Goal: Task Accomplishment & Management: Use online tool/utility

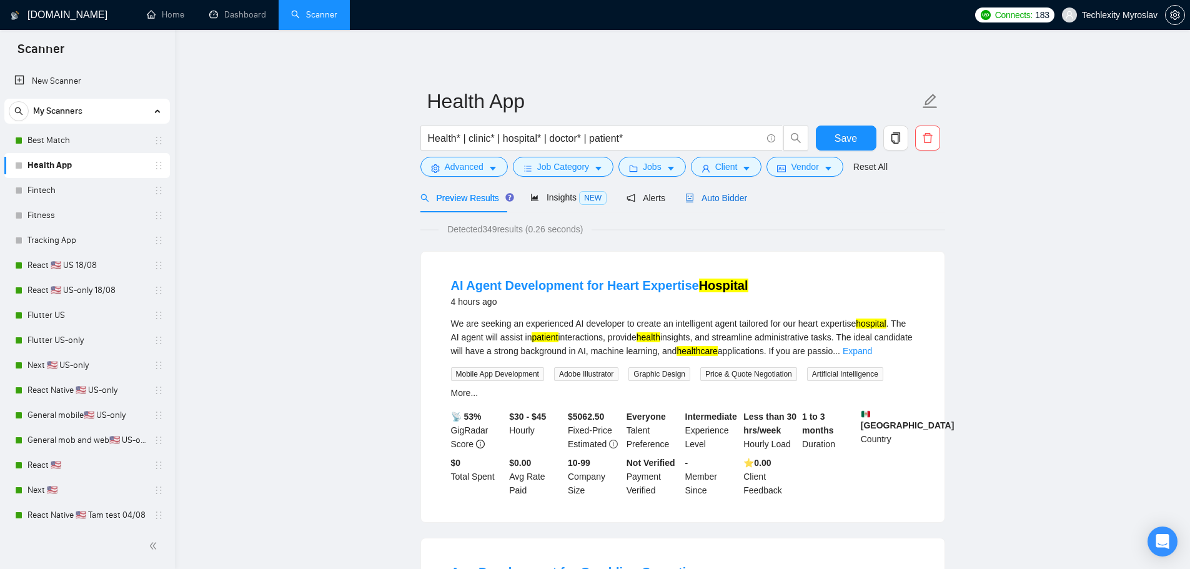
click at [719, 201] on span "Auto Bidder" at bounding box center [716, 198] width 62 height 10
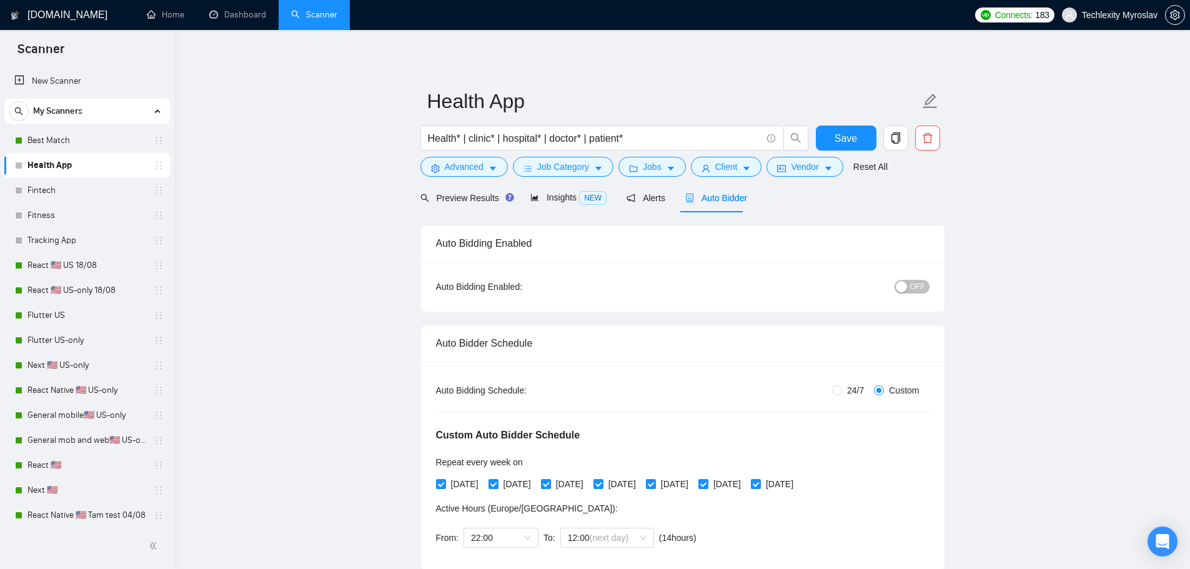
click at [912, 290] on span "OFF" at bounding box center [917, 287] width 15 height 14
click at [843, 135] on span "Save" at bounding box center [845, 139] width 22 height 16
click at [44, 187] on link "Fintech" at bounding box center [86, 190] width 119 height 25
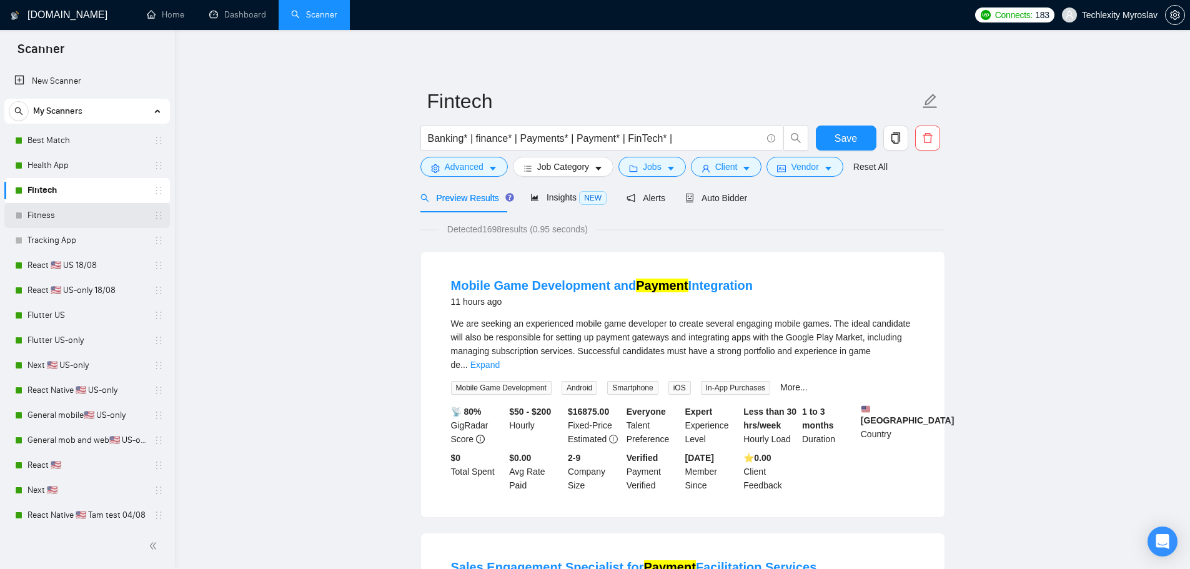
click at [21, 208] on div "Fitness" at bounding box center [89, 215] width 149 height 25
click at [64, 219] on link "Fitness" at bounding box center [86, 215] width 119 height 25
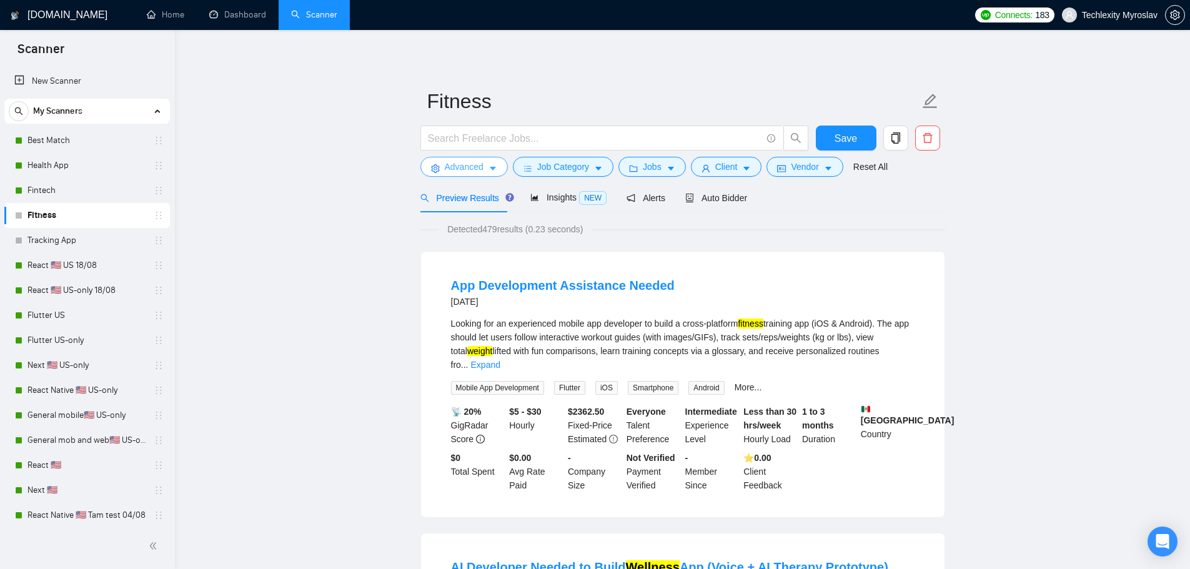
click at [468, 167] on span "Advanced" at bounding box center [464, 167] width 39 height 14
click at [708, 194] on span "Auto Bidder" at bounding box center [716, 198] width 62 height 10
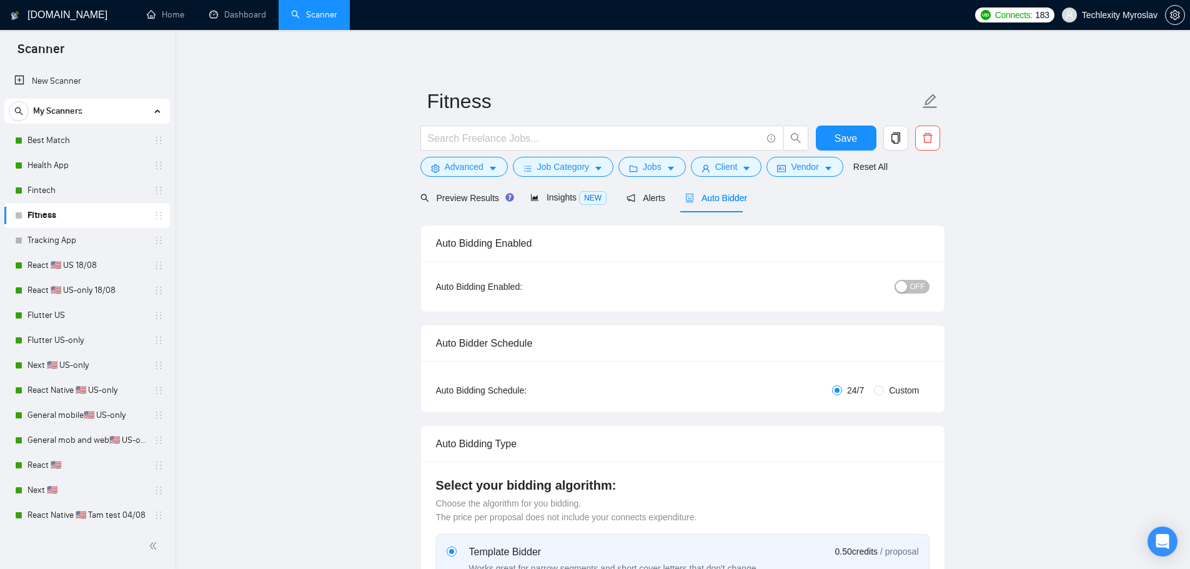
radio input "false"
radio input "true"
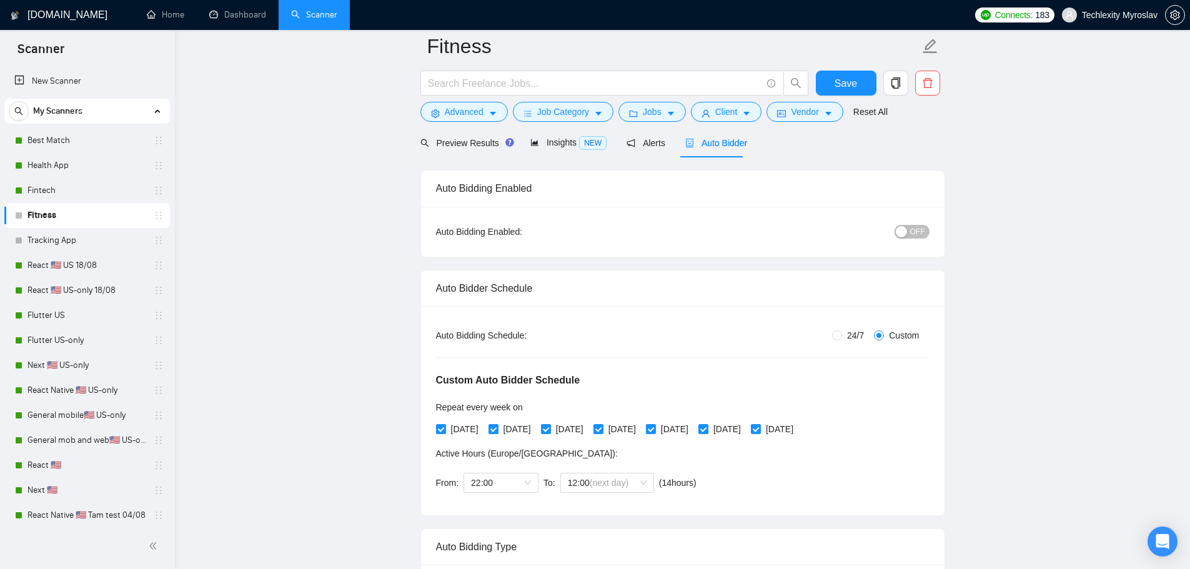
scroll to position [62, 0]
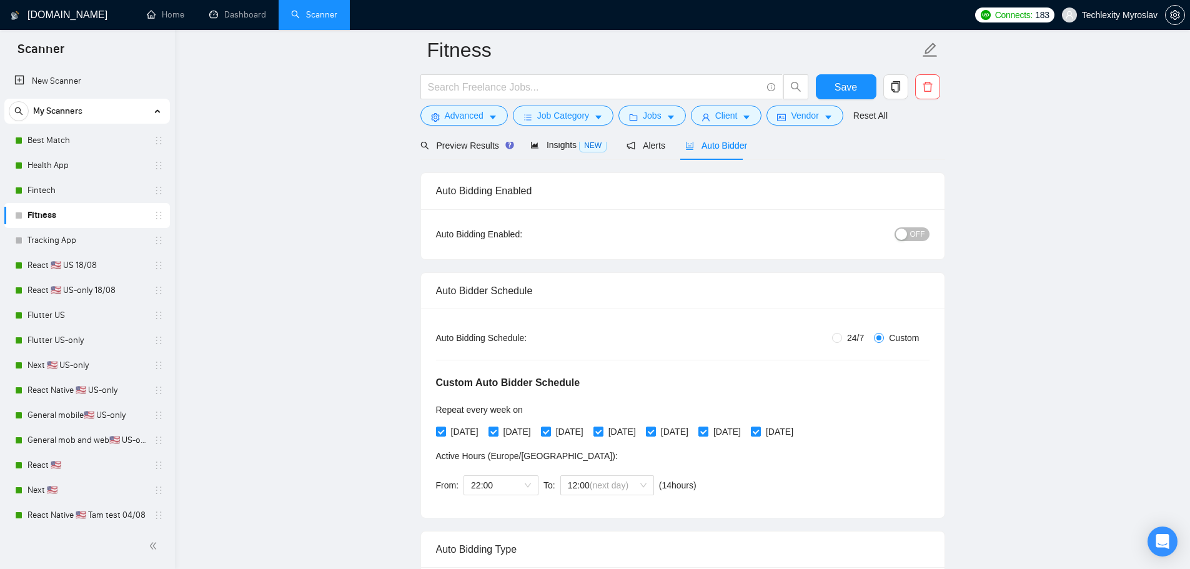
click at [903, 232] on div "button" at bounding box center [901, 234] width 11 height 11
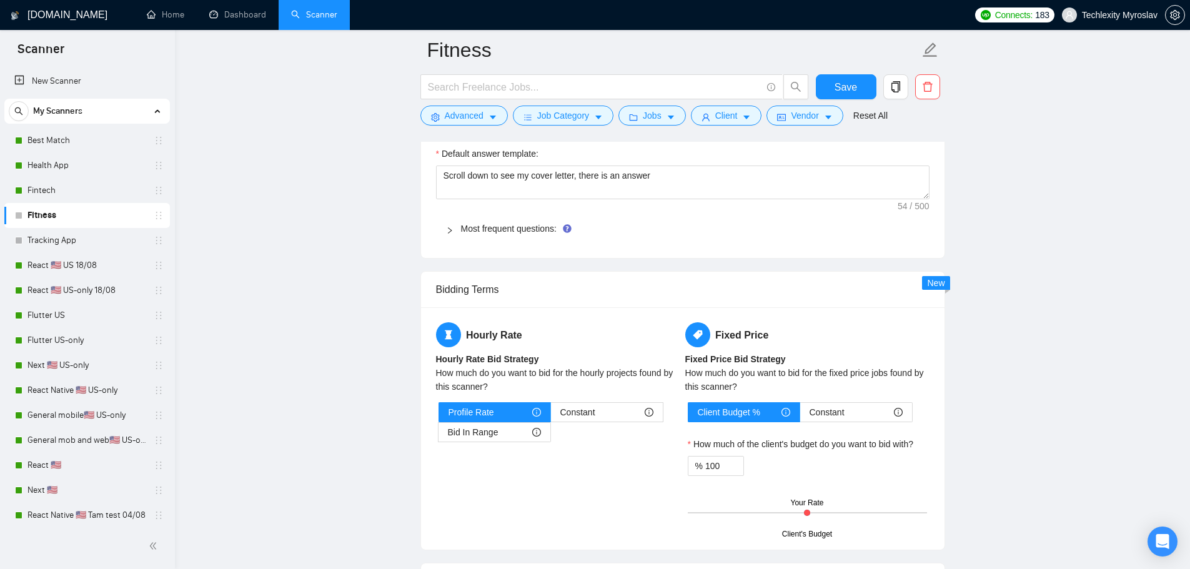
scroll to position [1374, 0]
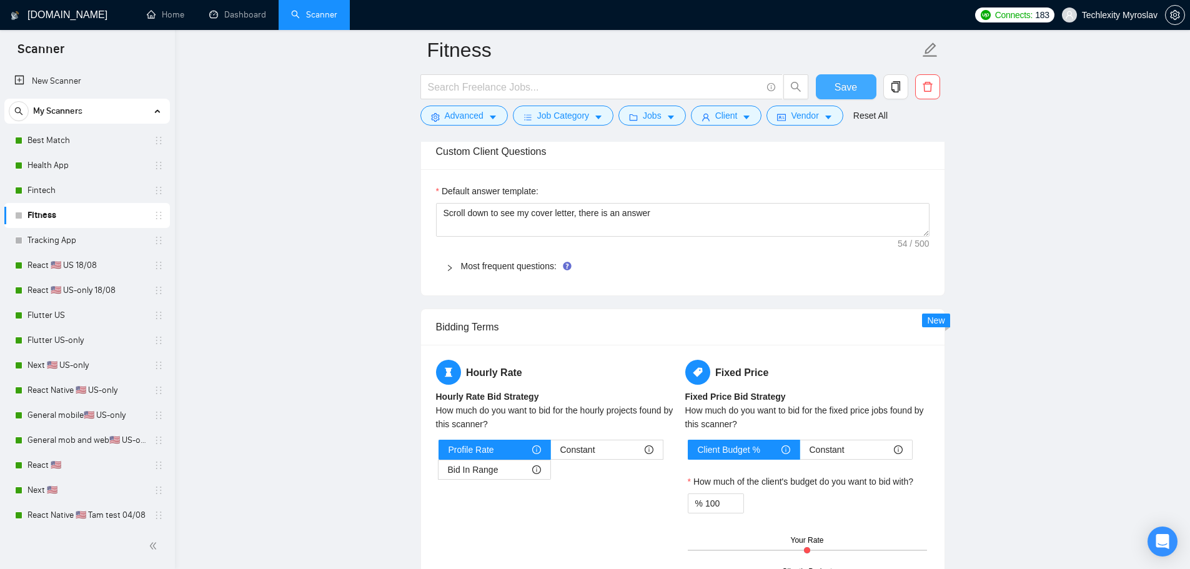
click at [852, 86] on span "Save" at bounding box center [845, 87] width 22 height 16
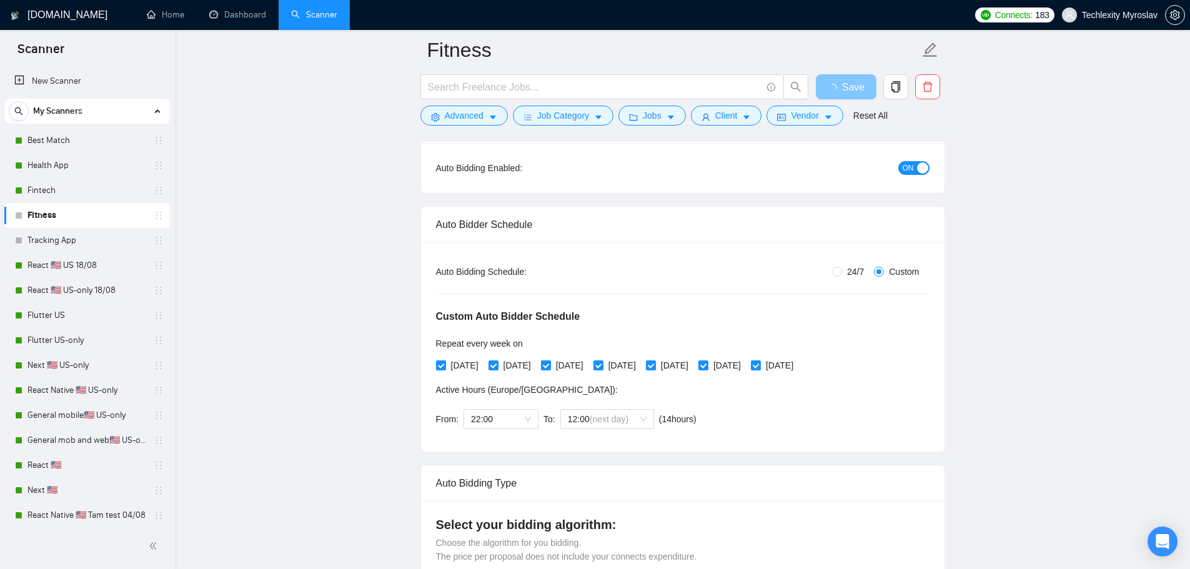
scroll to position [0, 0]
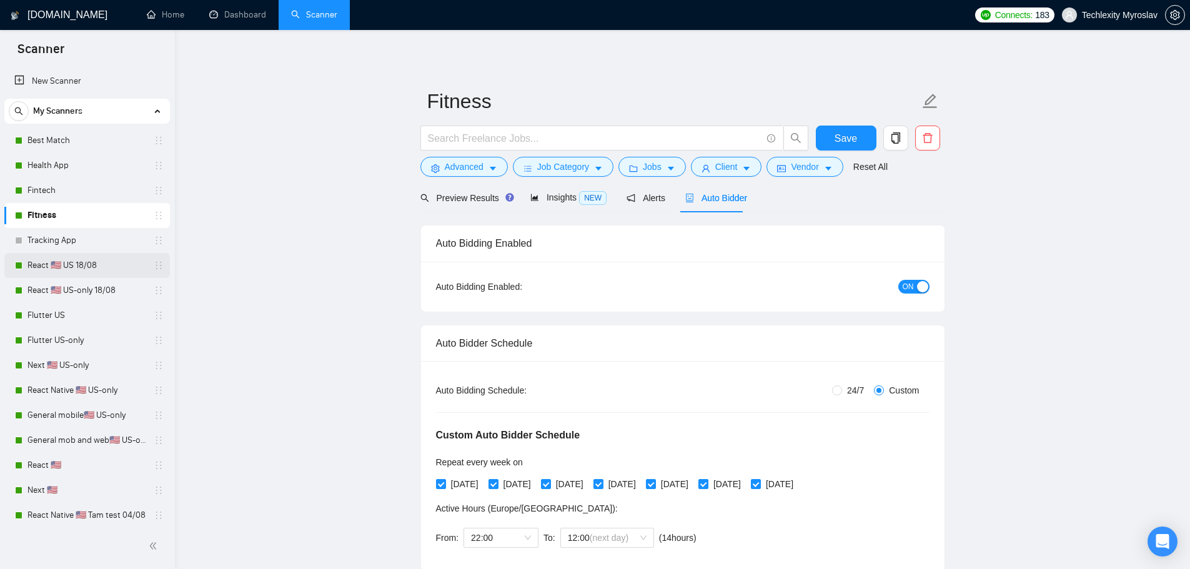
drag, startPoint x: 65, startPoint y: 243, endPoint x: 110, endPoint y: 255, distance: 46.5
click at [65, 243] on link "Tracking App" at bounding box center [86, 240] width 119 height 25
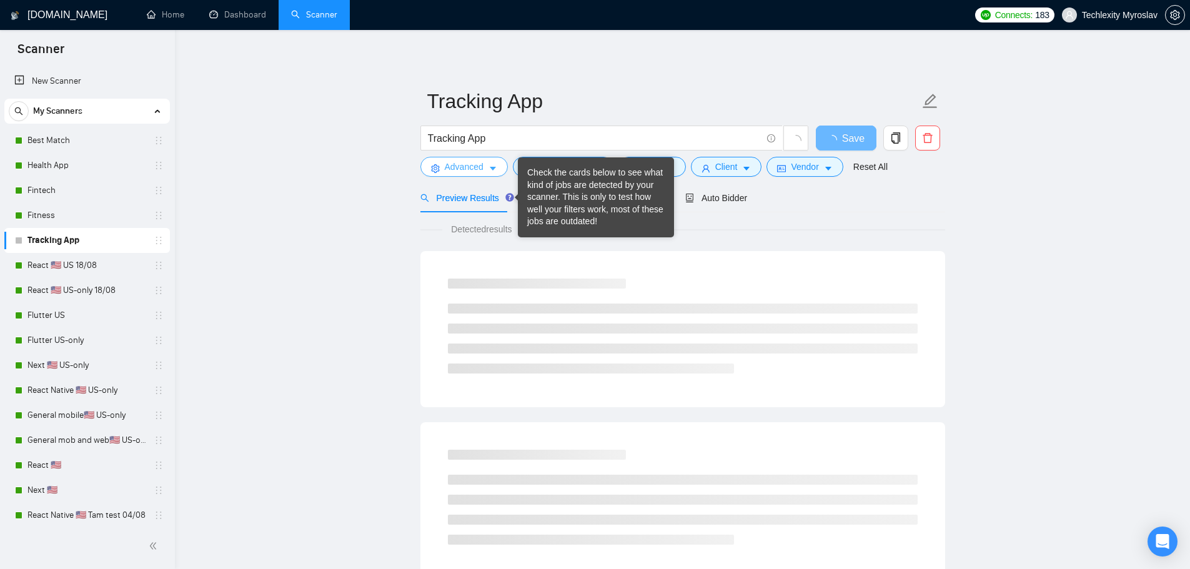
click at [458, 166] on span "Advanced" at bounding box center [464, 167] width 39 height 14
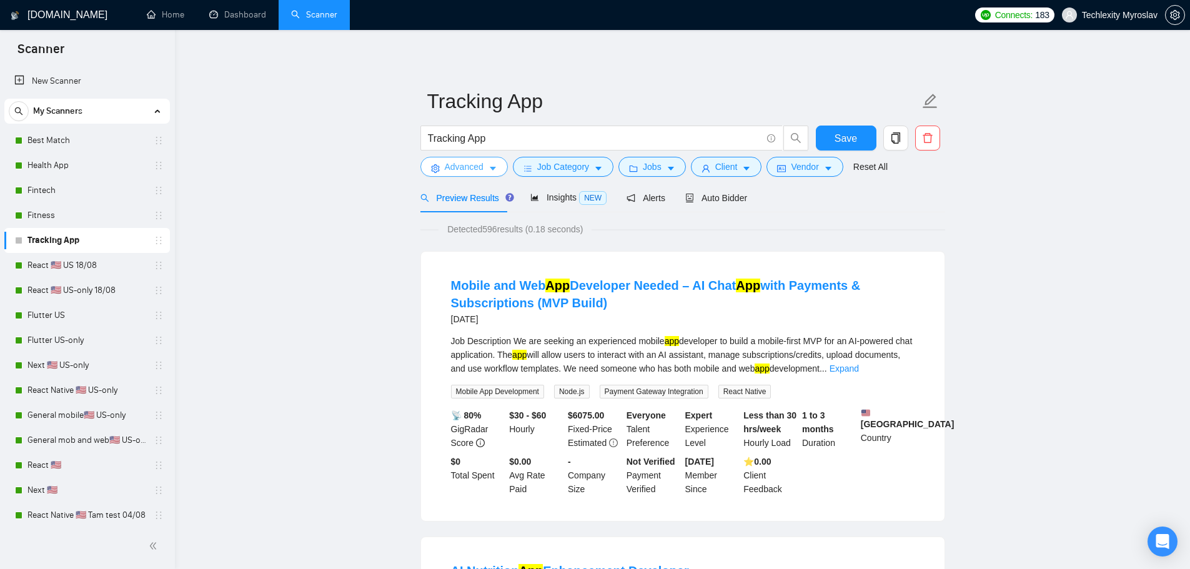
click at [461, 170] on span "Advanced" at bounding box center [464, 167] width 39 height 14
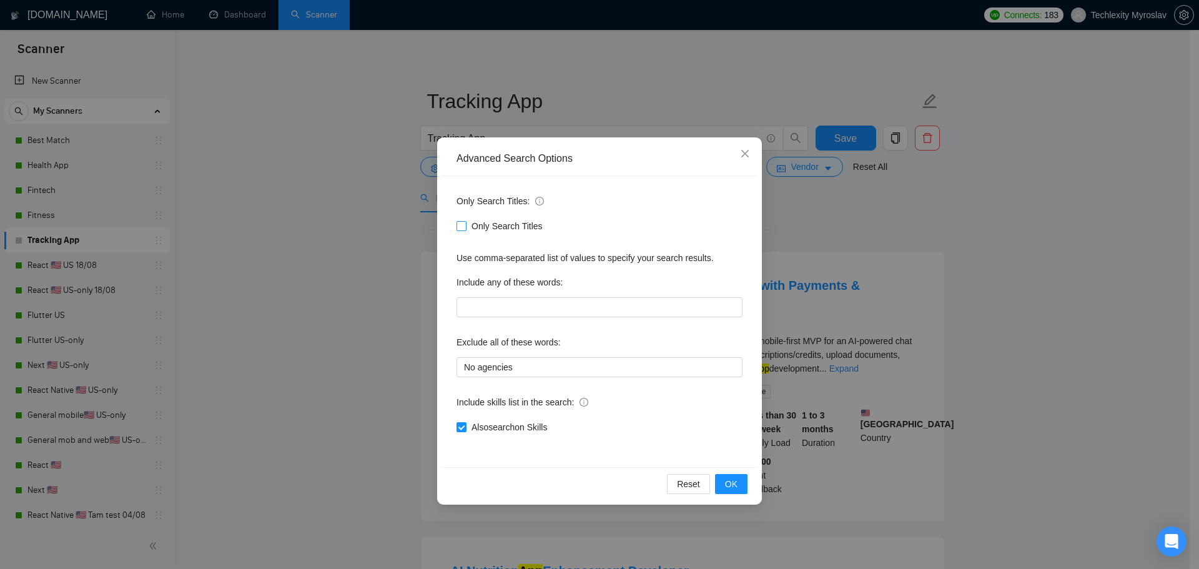
click at [492, 227] on span "Only Search Titles" at bounding box center [507, 226] width 81 height 14
click at [465, 227] on input "Only Search Titles" at bounding box center [461, 225] width 9 height 9
checkbox input "true"
click at [733, 497] on div "Reset OK" at bounding box center [600, 483] width 316 height 33
click at [737, 489] on span "OK" at bounding box center [731, 484] width 12 height 14
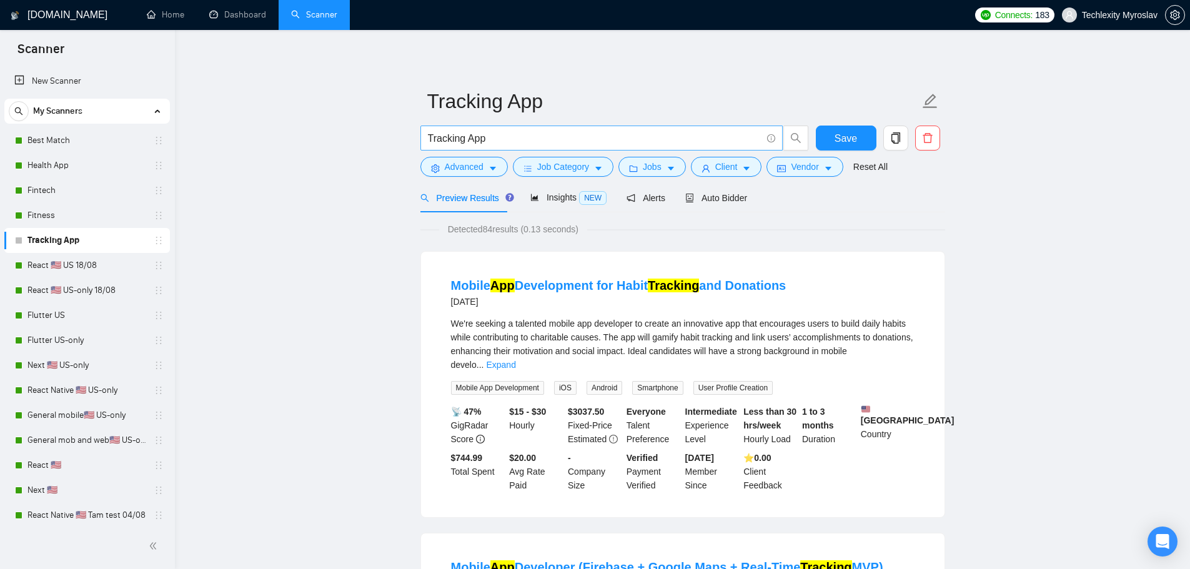
click at [501, 141] on input "Tracking App" at bounding box center [594, 139] width 333 height 16
drag, startPoint x: 715, startPoint y: 201, endPoint x: 714, endPoint y: 207, distance: 6.4
click at [715, 201] on span "Auto Bidder" at bounding box center [716, 198] width 62 height 10
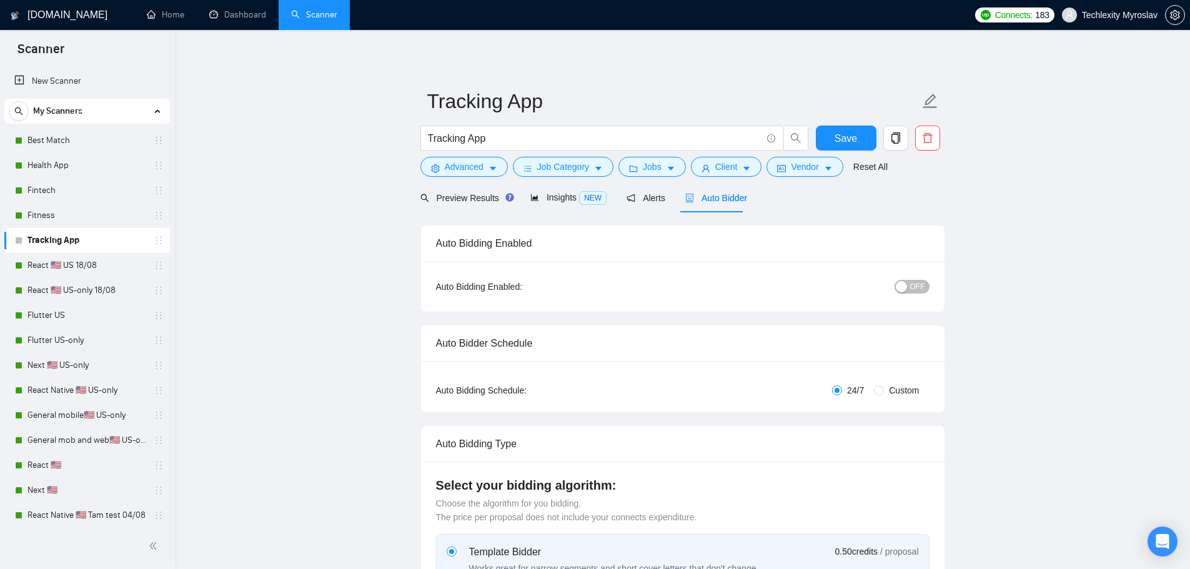
radio input "false"
radio input "true"
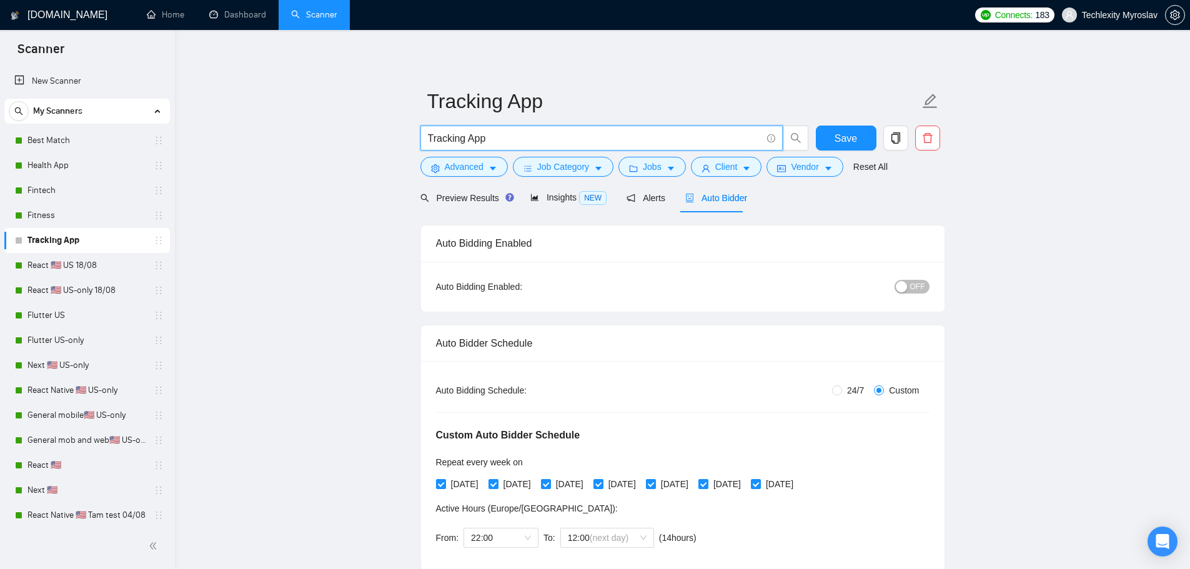
click at [506, 136] on input "Tracking App" at bounding box center [594, 139] width 333 height 16
click at [548, 142] on input "Tracking App" at bounding box center [594, 139] width 333 height 16
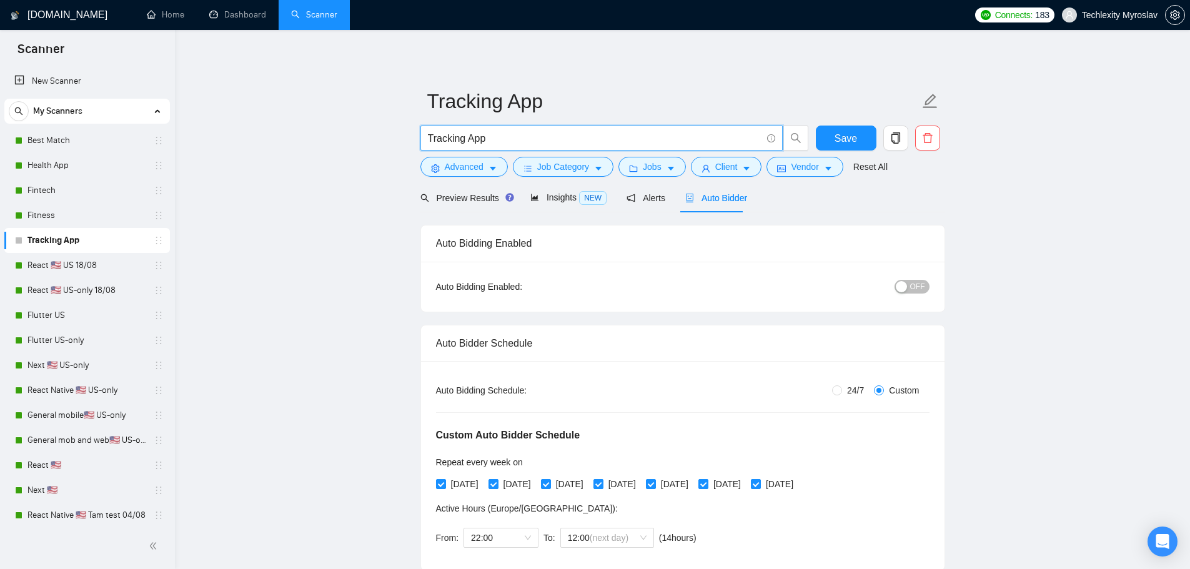
click at [548, 142] on input "Tracking App" at bounding box center [594, 139] width 333 height 16
paste input "Location Tracking Real-Time Tracking GPS Tracking Geolocation Geofencing Live M…"
drag, startPoint x: 472, startPoint y: 142, endPoint x: 310, endPoint y: 147, distance: 161.8
click at [545, 122] on form "Tracking App Location Tracking Real-Time Tracking GPS Tracking Geolocation Geof…" at bounding box center [682, 132] width 525 height 102
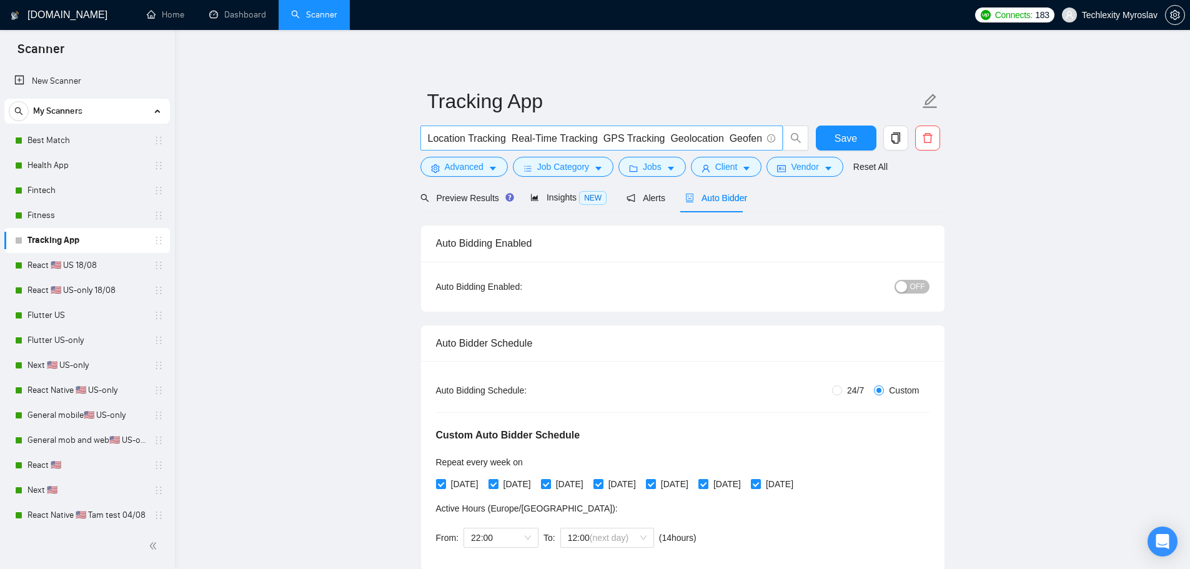
click at [503, 141] on input "Location Tracking Real-Time Tracking GPS Tracking Geolocation Geofencing Live M…" at bounding box center [594, 139] width 333 height 16
paste input "* |"
click at [561, 140] on input "Location Tracking* | Real-Time Tracking GPS Tracking Geolocation Geofencing Liv…" at bounding box center [594, 139] width 333 height 16
click at [600, 142] on input "Location Tracking* | Real-Time Tracking GPS Tracking Geolocation Geofencing Liv…" at bounding box center [594, 139] width 333 height 16
click at [608, 142] on input "Location Tracking* | Real-Time Tracking GPS Tracking Geolocation Geofencing Liv…" at bounding box center [594, 139] width 333 height 16
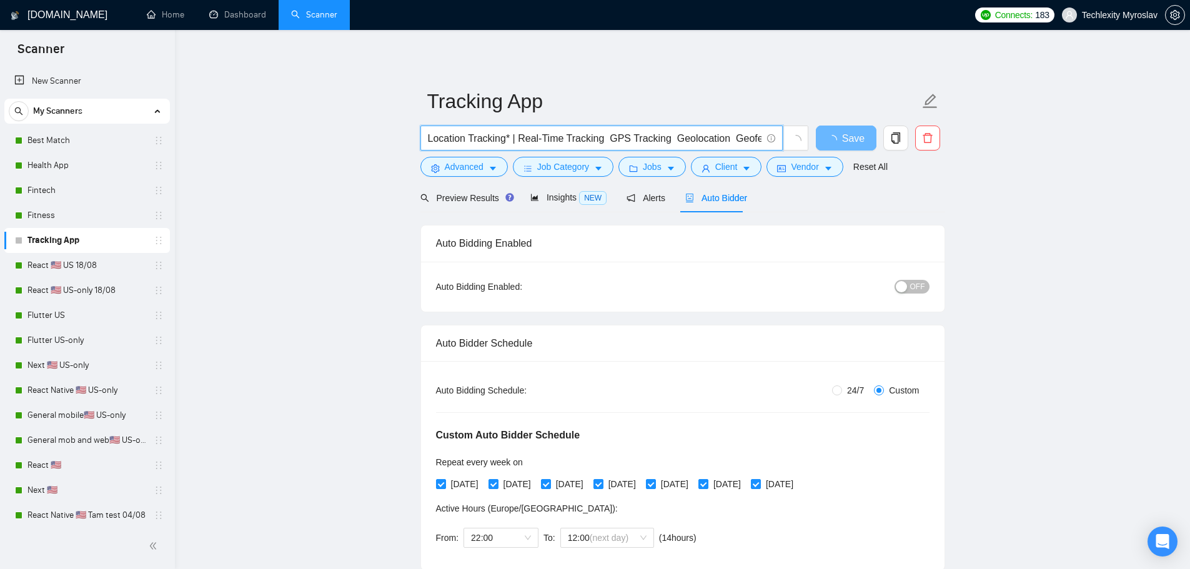
click at [603, 141] on input "Location Tracking* | Real-Time Tracking GPS Tracking Geolocation Geofencing Liv…" at bounding box center [594, 139] width 333 height 16
paste input "* |"
click at [667, 141] on input "Location Tracking* | Real-Time Tracking* | GPS Tracking Geolocation Geofencing …" at bounding box center [594, 139] width 333 height 16
paste input "* |"
click at [732, 140] on input "Location Tracking* | Real-Time Tracking* | GPS Tracking* | Geolocation Geofenci…" at bounding box center [594, 139] width 333 height 16
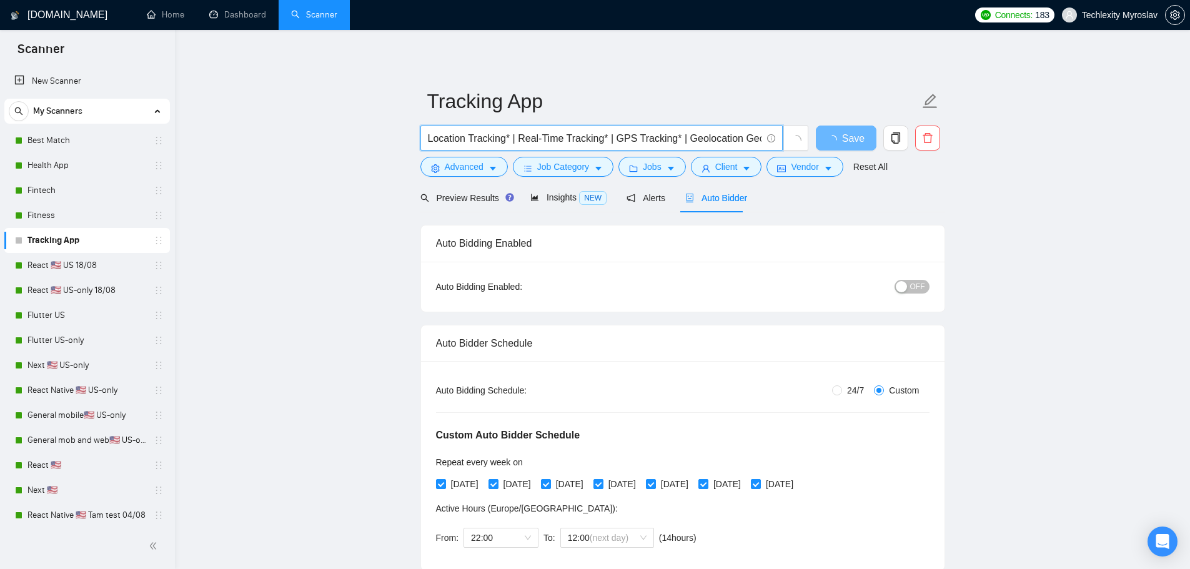
paste input "* |"
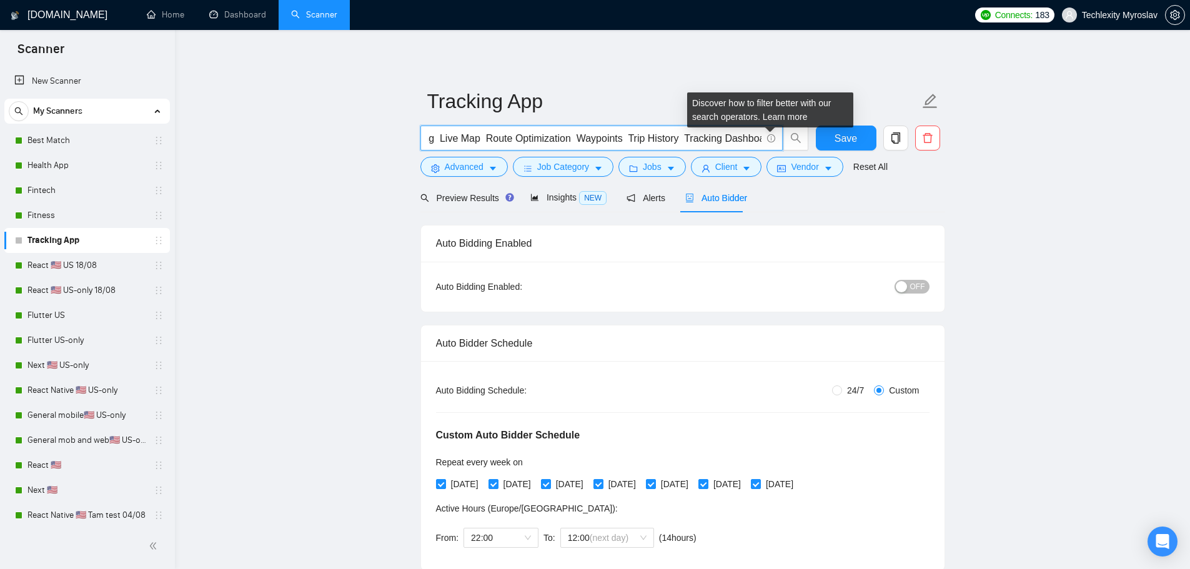
drag, startPoint x: 734, startPoint y: 139, endPoint x: 708, endPoint y: 140, distance: 26.9
click at [770, 139] on span "Location Tracking* | Real-Time Tracking* | GPS Tracking* | Geolocation* | Geofe…" at bounding box center [601, 138] width 362 height 25
click at [515, 137] on input "Location Tracking* | Real-Time Tracking* | GPS Tracking* | Geolocation* | Geofe…" at bounding box center [594, 139] width 333 height 16
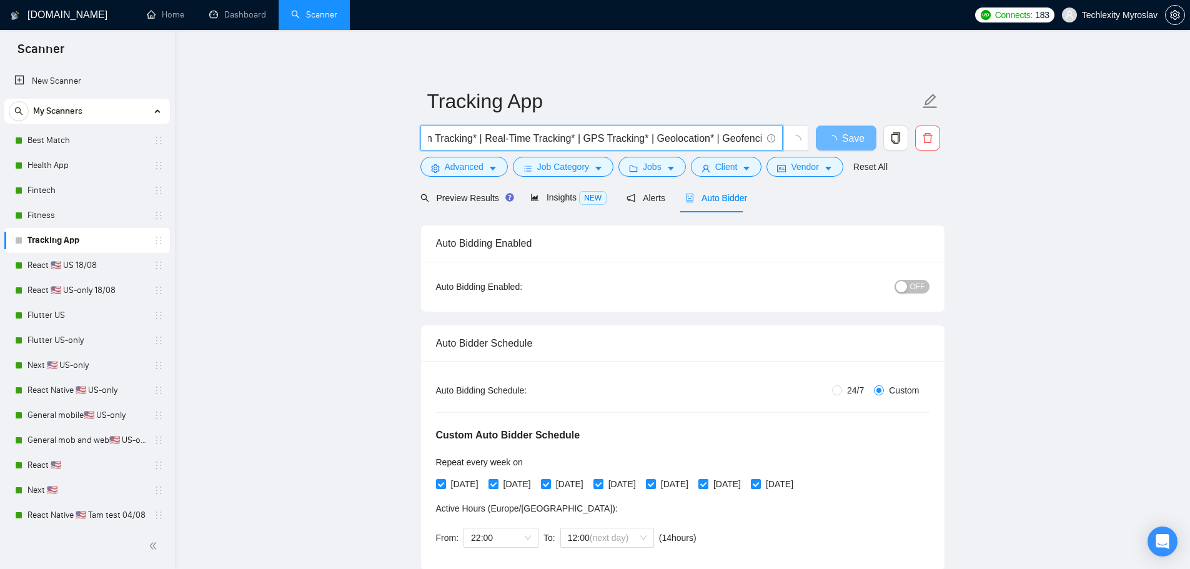
scroll to position [0, 0]
drag, startPoint x: 454, startPoint y: 137, endPoint x: 392, endPoint y: 136, distance: 61.8
click at [657, 136] on input "Location Tracking* | Real-Time Tracking* | GPS Tracking* | Geolocation* | Geofe…" at bounding box center [594, 139] width 333 height 16
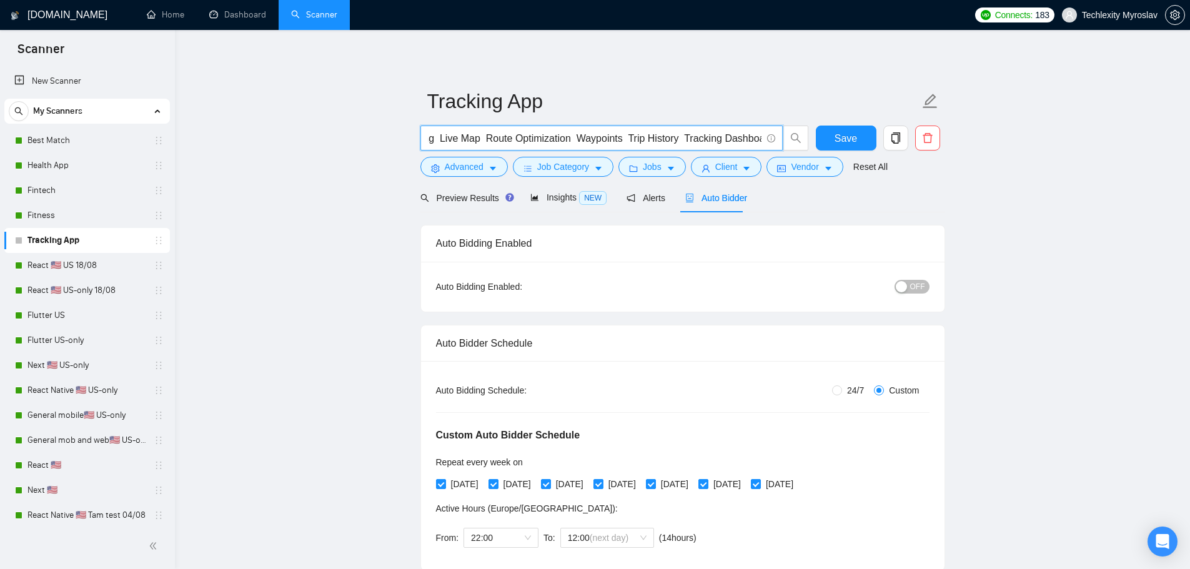
drag, startPoint x: 754, startPoint y: 133, endPoint x: 724, endPoint y: 138, distance: 30.4
click at [748, 137] on input "Location Tracking* | Real-Time Tracking* | GPS Tracking* | Geolocation* | Geofe…" at bounding box center [594, 139] width 333 height 16
click at [492, 144] on input "Location Tracking* | Real-Time Tracking* | GPS Tracking* | Geolocation* | Geofe…" at bounding box center [594, 139] width 333 height 16
click at [532, 137] on input "Location Tracking* | Real-Time Tracking* | GPS Tracking* | Geolocation* | Geofe…" at bounding box center [594, 139] width 333 height 16
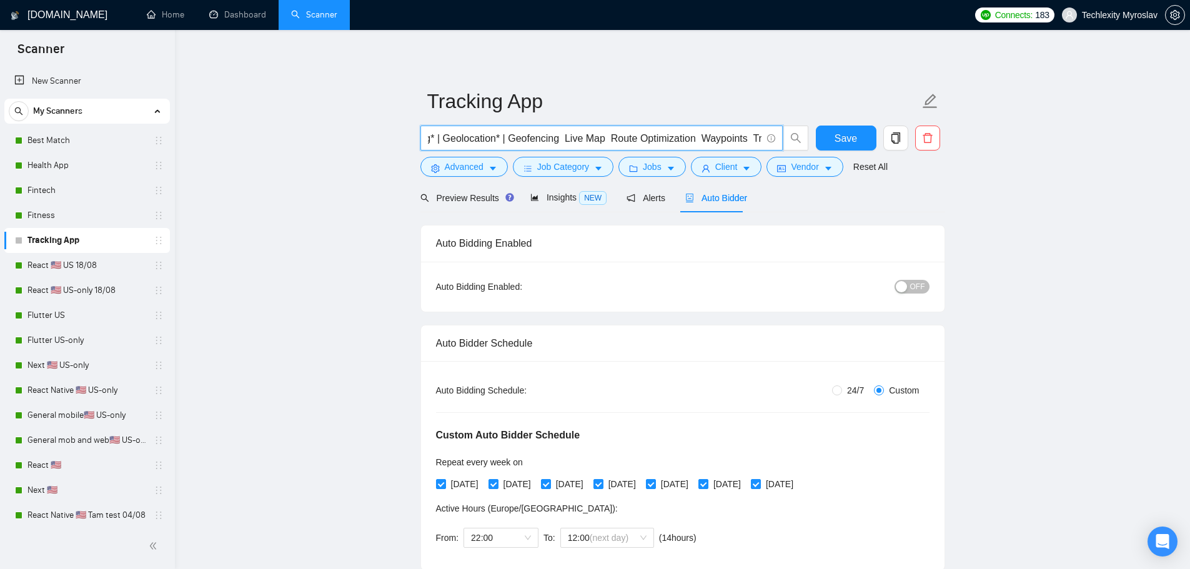
click at [548, 144] on input "Location Tracking* | Real-Time Tracking* | GPS Tracking* | Geolocation* | Geofe…" at bounding box center [594, 139] width 333 height 16
paste input "* |"
drag, startPoint x: 769, startPoint y: 137, endPoint x: 791, endPoint y: 137, distance: 21.9
click at [791, 137] on span "Location Tracking* | Real-Time Tracking* | GPS Tracking* | Geolocation* | Geofe…" at bounding box center [614, 138] width 388 height 25
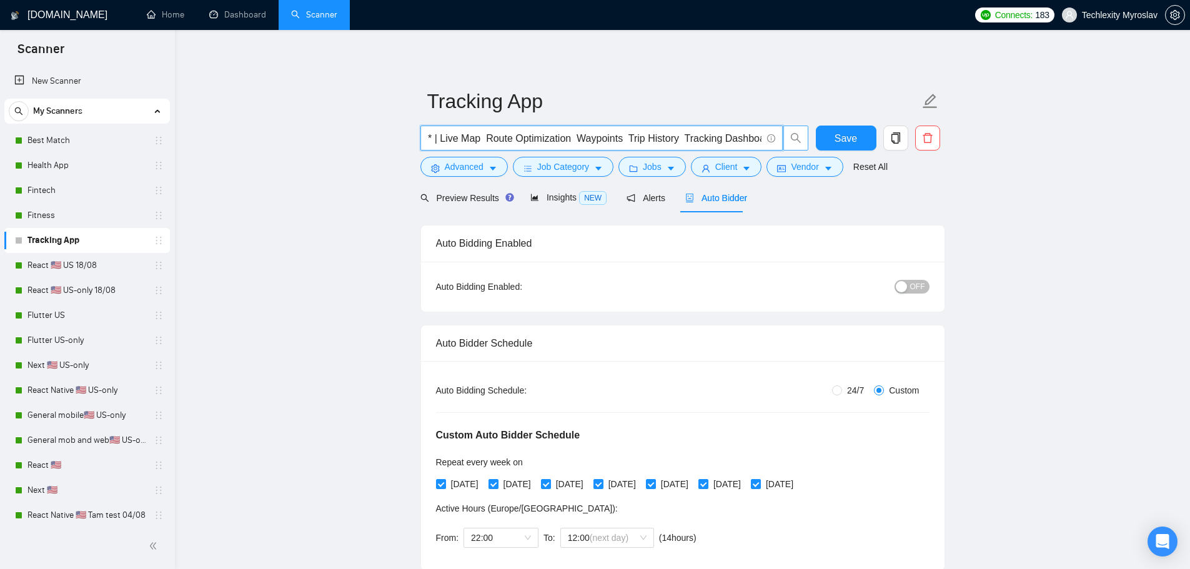
click at [593, 140] on input "Location Tracking* | Real-Time Tracking* | GPS Tracking* | Geolocation* | Geofe…" at bounding box center [594, 139] width 333 height 16
click at [525, 141] on input "Location Tracking* | Real-Time Tracking* | GPS Tracking* | Geolocation* | Geofe…" at bounding box center [594, 139] width 333 height 16
paste input "* |"
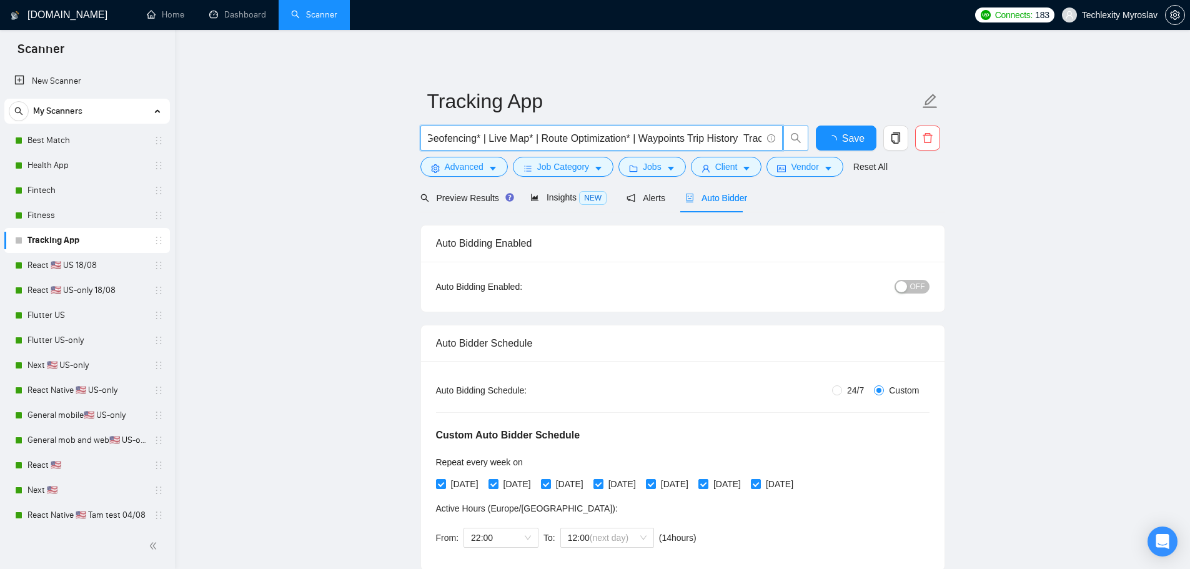
paste input "* |"
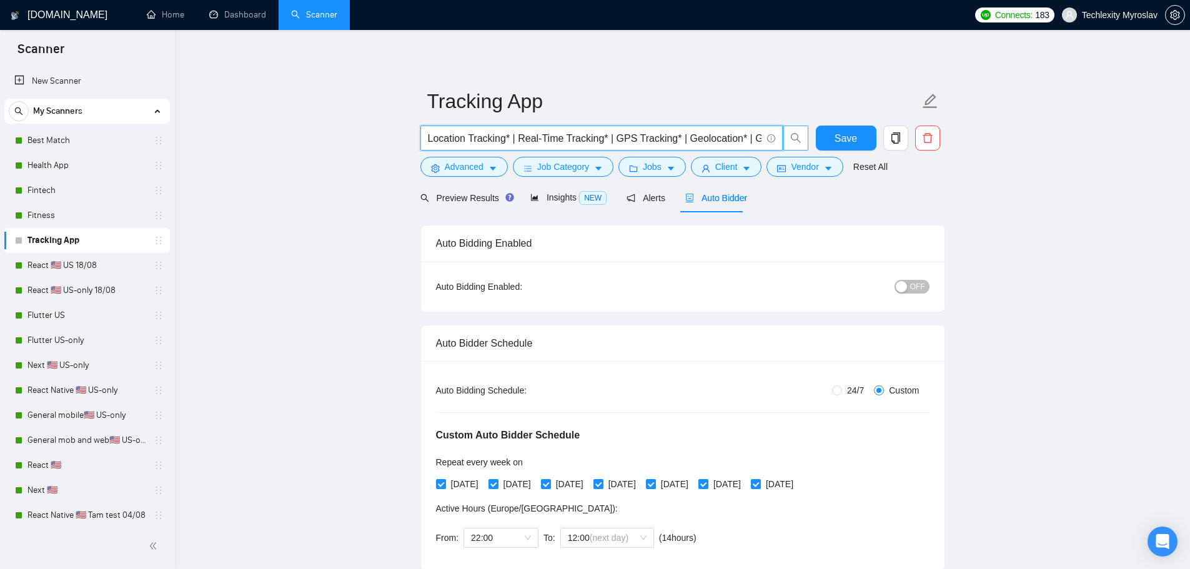
drag, startPoint x: 550, startPoint y: 136, endPoint x: 329, endPoint y: 139, distance: 221.1
click at [533, 134] on input "Location Tracking* | Real-Time Tracking* | GPS Tracking* | Geolocation* | Geofe…" at bounding box center [594, 139] width 333 height 16
drag, startPoint x: 425, startPoint y: 143, endPoint x: 383, endPoint y: 146, distance: 41.3
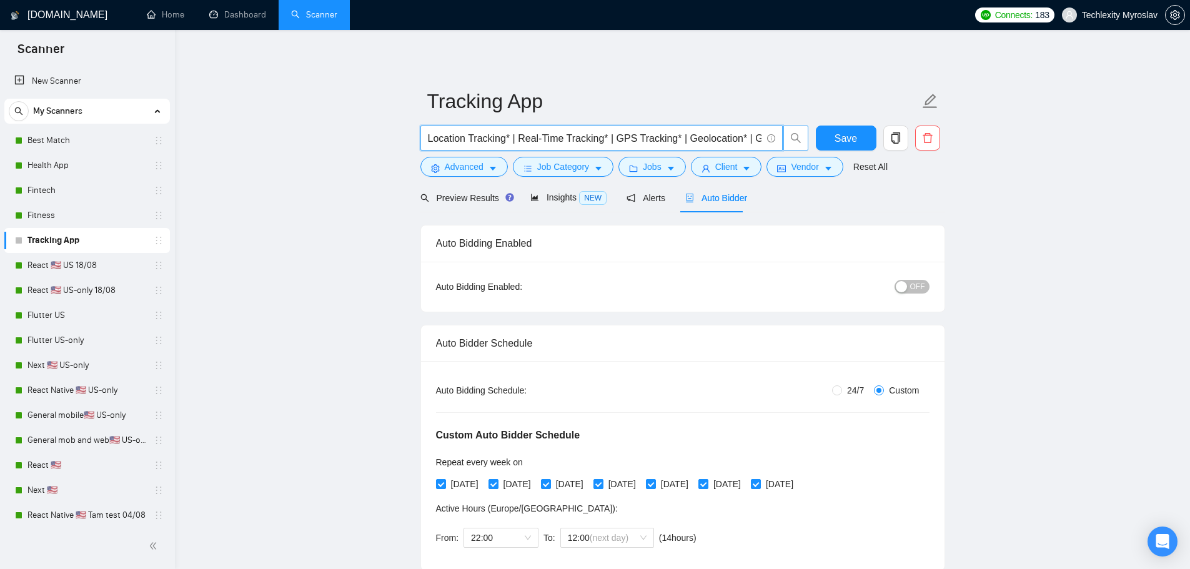
click at [488, 139] on input "Location Tracking* | Real-Time Tracking* | GPS Tracking* | Geolocation* | Geofe…" at bounding box center [594, 139] width 333 height 16
drag, startPoint x: 516, startPoint y: 142, endPoint x: 367, endPoint y: 141, distance: 149.3
click at [704, 141] on input "Location Tracking* | Real-Time Tracking* | GPS Tracking* | Geolocation* | Geofe…" at bounding box center [594, 139] width 333 height 16
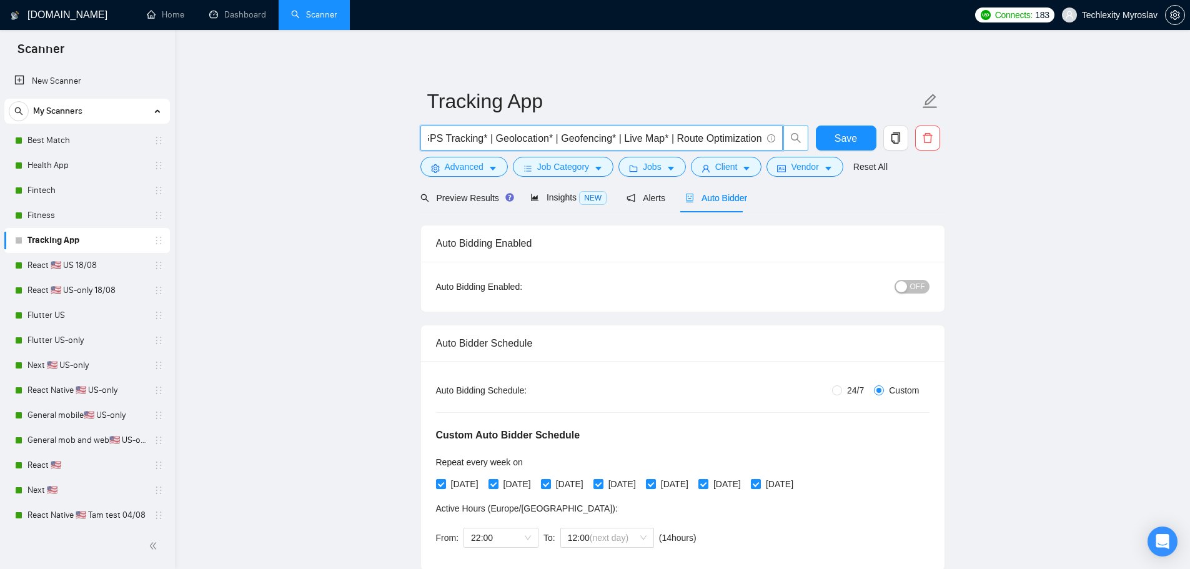
drag, startPoint x: 663, startPoint y: 139, endPoint x: 487, endPoint y: 152, distance: 177.2
click at [487, 152] on div "Location Tracking* | Real-Time Tracking* | GPS Tracking* | Geolocation* | Geofe…" at bounding box center [614, 141] width 393 height 31
drag, startPoint x: 744, startPoint y: 139, endPoint x: 894, endPoint y: 133, distance: 150.6
click at [894, 133] on div "Location Tracking* | Real-Time Tracking* | GPS Tracking* | Trip History* | Trac…" at bounding box center [680, 141] width 525 height 31
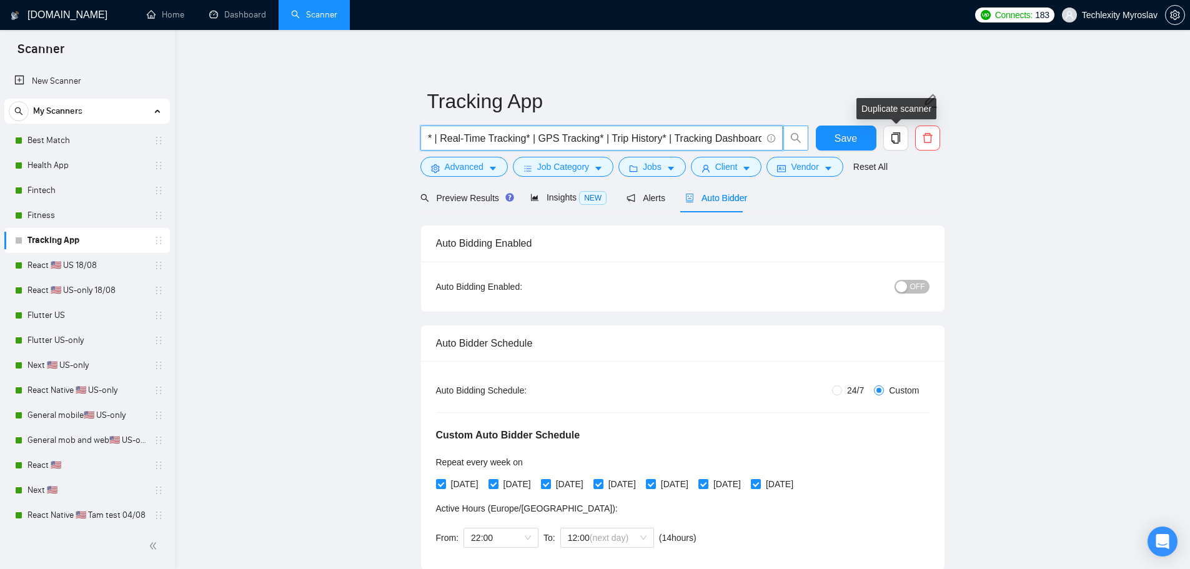
click at [666, 136] on input "Location Tracking* | Real-Time Tracking* | GPS Tracking* | Trip History* | Trac…" at bounding box center [594, 139] width 333 height 16
drag, startPoint x: 602, startPoint y: 139, endPoint x: 907, endPoint y: 132, distance: 305.5
click at [887, 132] on div "Location Tracking* | Real-Time Tracking* | GPS Tracking* | Trip History* | Trac…" at bounding box center [680, 141] width 525 height 31
paste input "Health & Fitness Tracking"
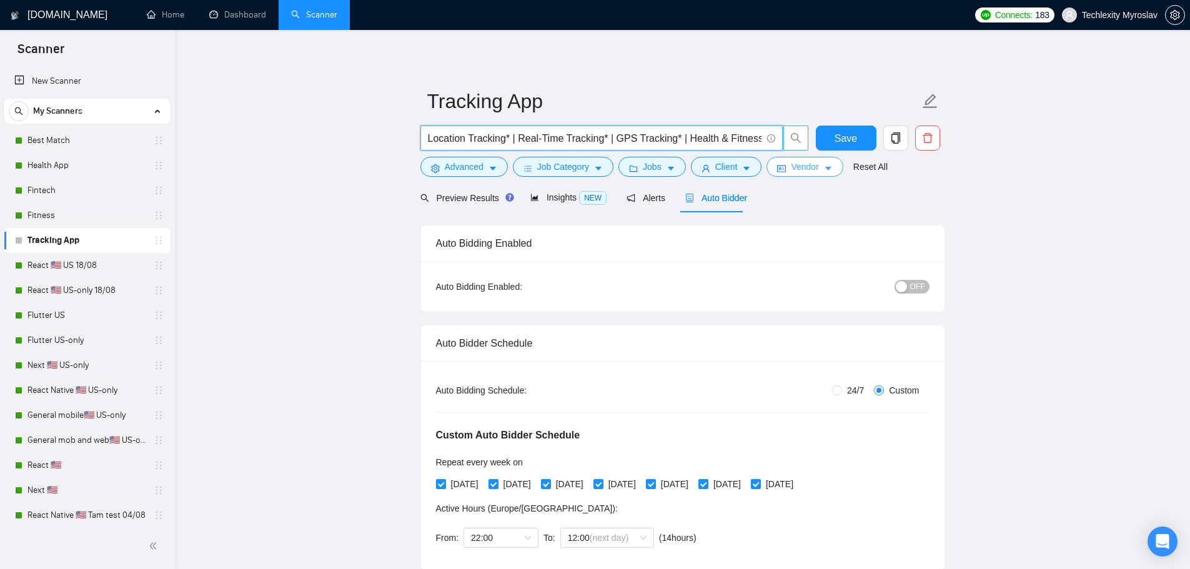
scroll to position [0, 31]
drag, startPoint x: 638, startPoint y: 139, endPoint x: 648, endPoint y: 141, distance: 10.8
click at [648, 141] on input "Location Tracking* | Real-Time Tracking* | GPS Tracking* | Health & Fitness Tra…" at bounding box center [594, 139] width 333 height 16
click at [760, 139] on input "Location Tracking* | Real-Time Tracking* | GPS Tracking* | Health & Fitness Tra…" at bounding box center [594, 139] width 333 height 16
paste input "* |"
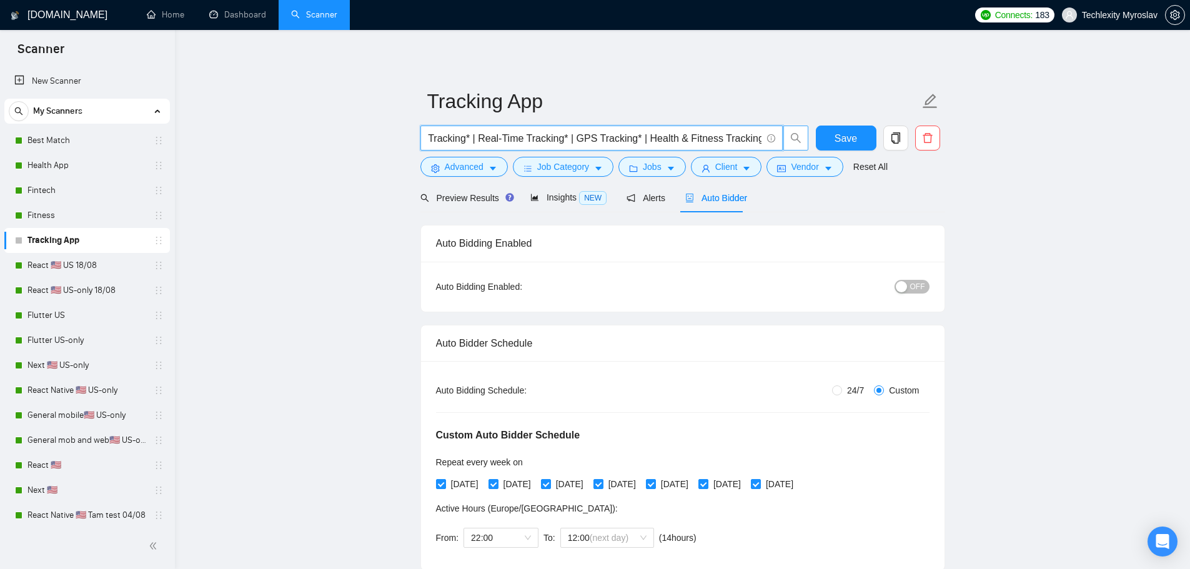
scroll to position [0, 41]
drag, startPoint x: 715, startPoint y: 139, endPoint x: 771, endPoint y: 138, distance: 55.6
click at [771, 138] on span "Location Tracking* | Real-Time Tracking* | GPS Tracking* | Health & Fitness Tra…" at bounding box center [601, 138] width 362 height 25
click at [673, 141] on input "Location Tracking* | Real-Time Tracking* | GPS Tracking* | Health & Fitness Tra…" at bounding box center [594, 139] width 333 height 16
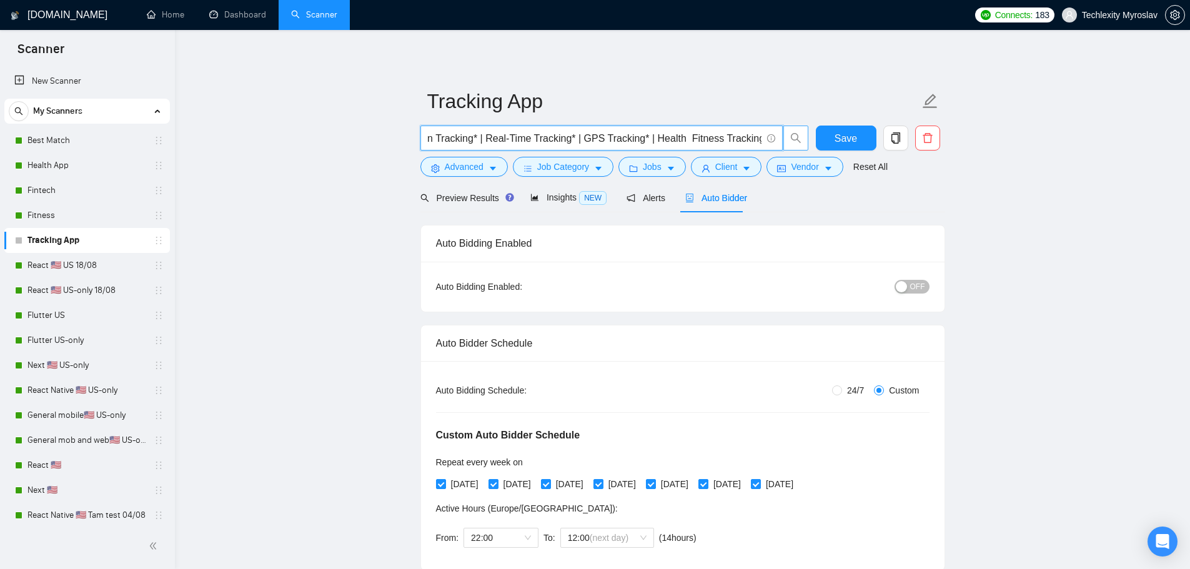
paste input "Tracking* |"
type input "Location Tracking* | Real-Time Tracking* | GPS Tracking* | Health Tracking* | F…"
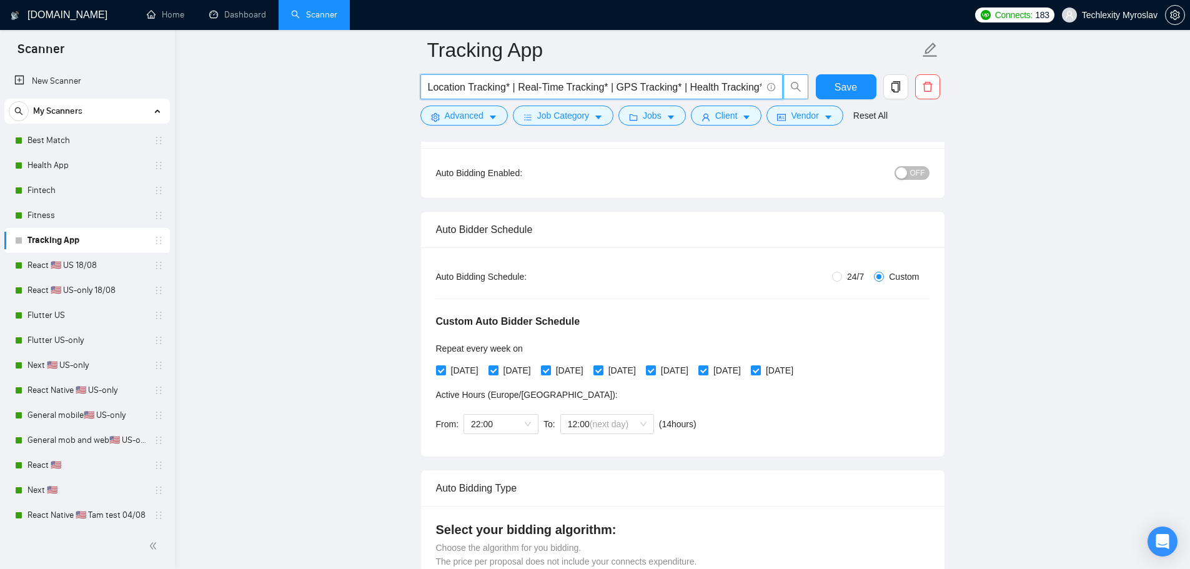
scroll to position [125, 0]
click at [911, 170] on button "OFF" at bounding box center [911, 172] width 35 height 14
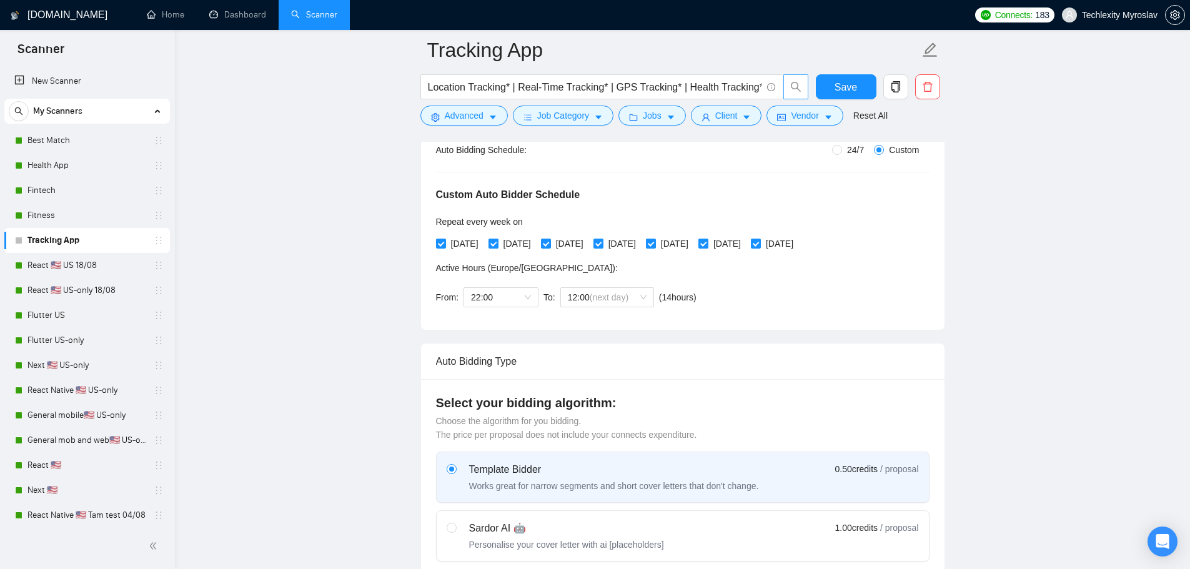
scroll to position [0, 0]
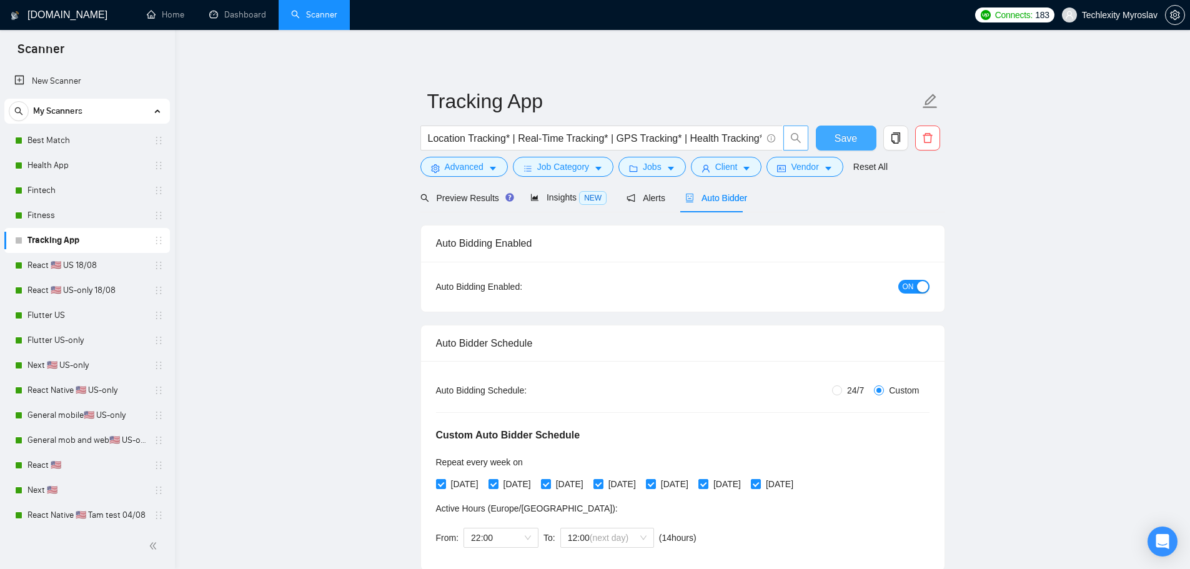
click at [847, 146] on span "Save" at bounding box center [845, 139] width 22 height 16
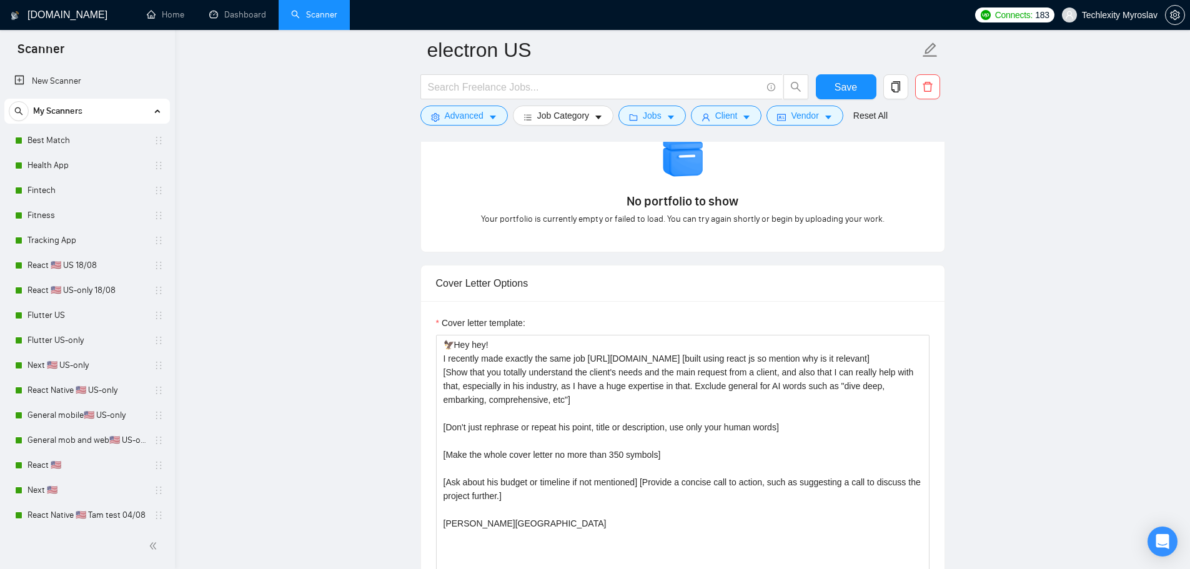
scroll to position [1499, 0]
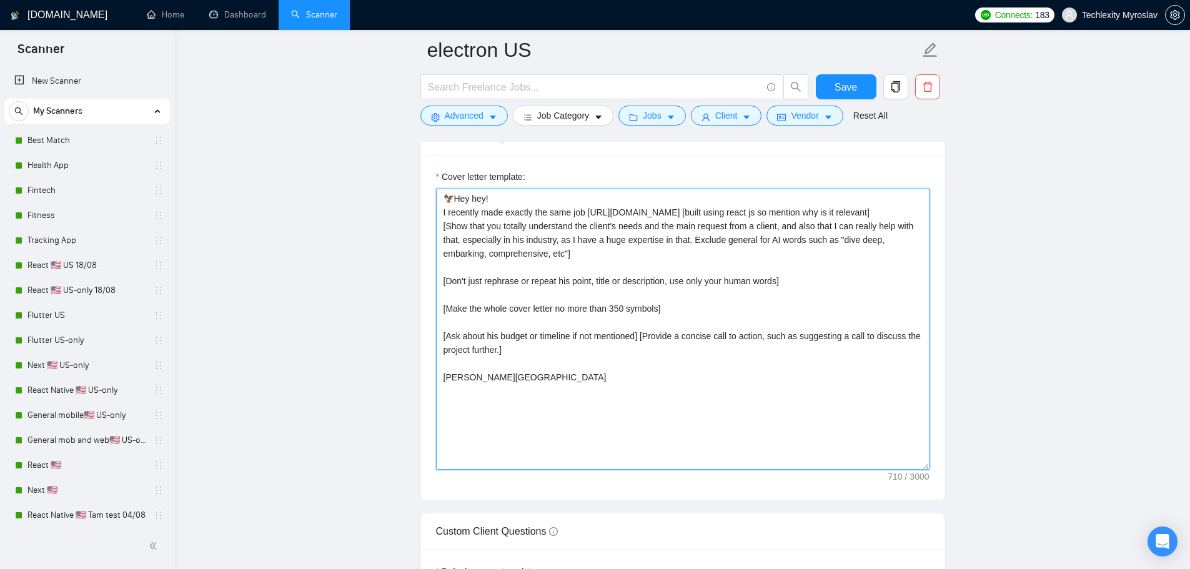
click at [638, 361] on textarea "🦅Hey hey! I recently made exactly the same job https://leadtower.io [built usin…" at bounding box center [682, 329] width 493 height 281
click at [665, 393] on textarea "🦅Hey hey! I recently made exactly the same job https://leadtower.io [built usin…" at bounding box center [682, 329] width 493 height 281
click at [563, 402] on textarea "🦅Hey hey! I recently made exactly the same job https://leadtower.io [built usin…" at bounding box center [682, 329] width 493 height 281
click at [572, 392] on textarea "🦅Hey hey! I recently made exactly the same job https://leadtower.io [built usin…" at bounding box center [682, 329] width 493 height 281
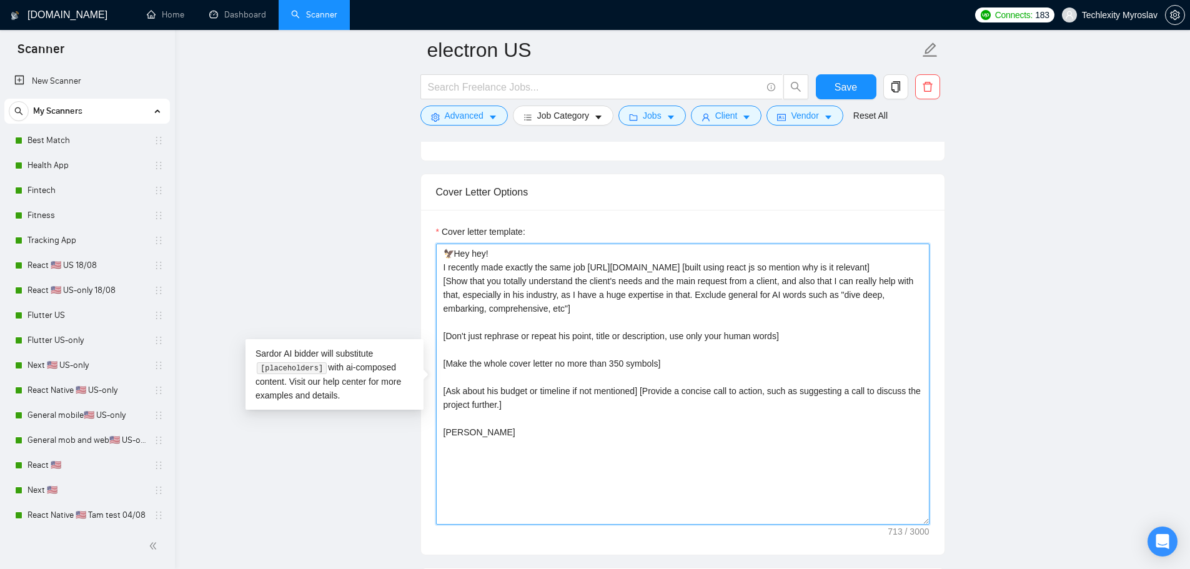
scroll to position [1436, 0]
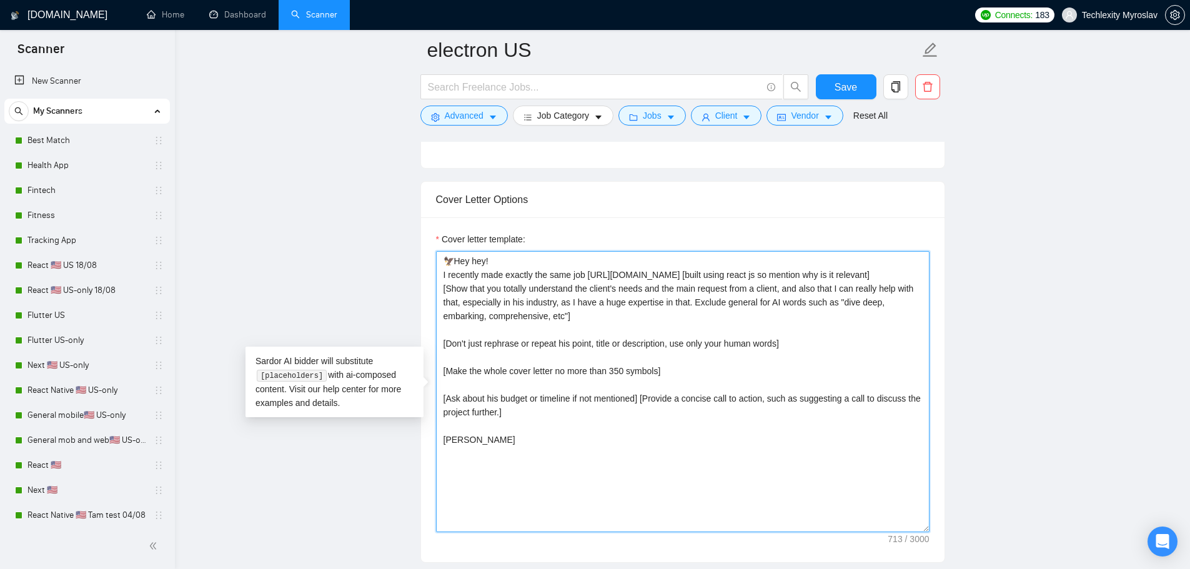
type textarea "🦅Hey hey! I recently made exactly the same job https://leadtower.io [built usin…"
click at [698, 422] on textarea "🦅Hey hey! I recently made exactly the same job https://leadtower.io [built usin…" at bounding box center [682, 391] width 493 height 281
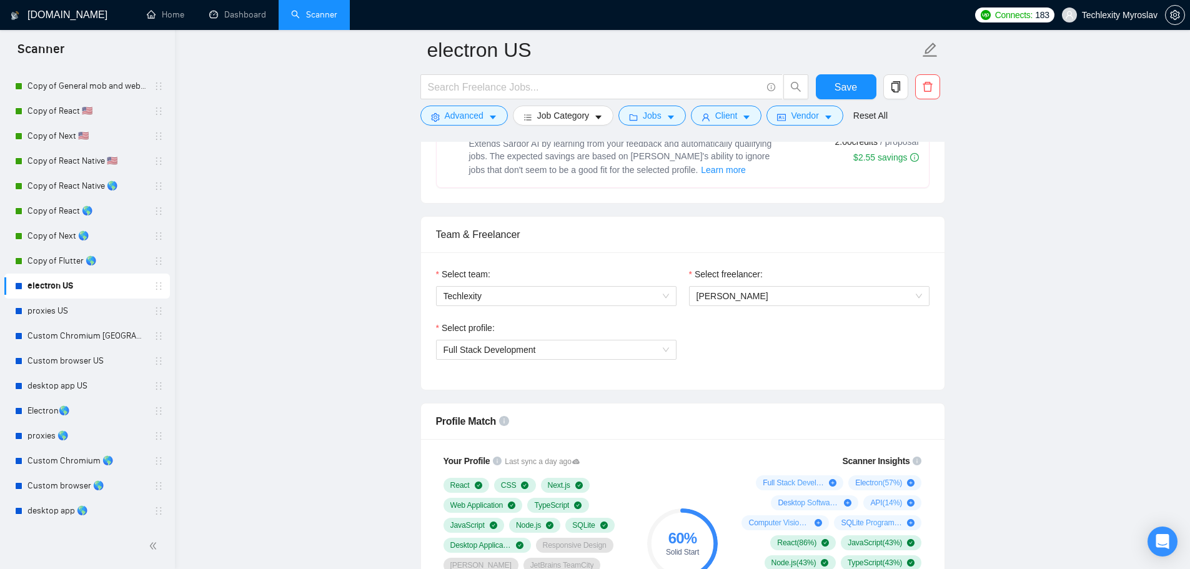
scroll to position [749, 0]
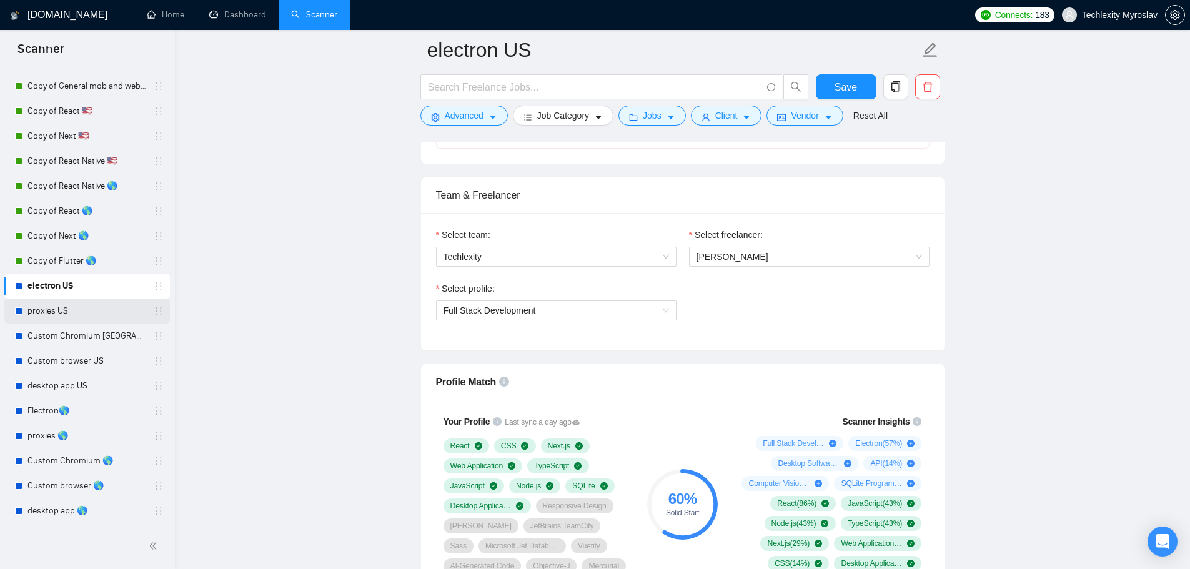
click at [47, 317] on link "proxies US" at bounding box center [86, 311] width 119 height 25
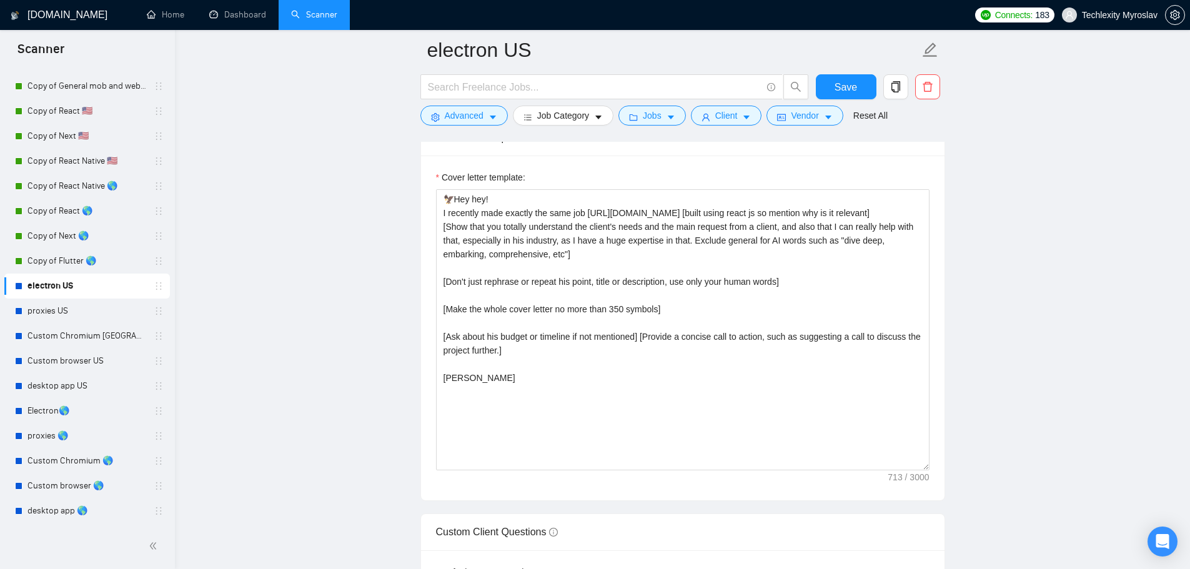
scroll to position [1499, 0]
click at [551, 398] on textarea "🦅Hey hey! I recently made exactly the same job https://leadtower.io [built usin…" at bounding box center [682, 329] width 493 height 281
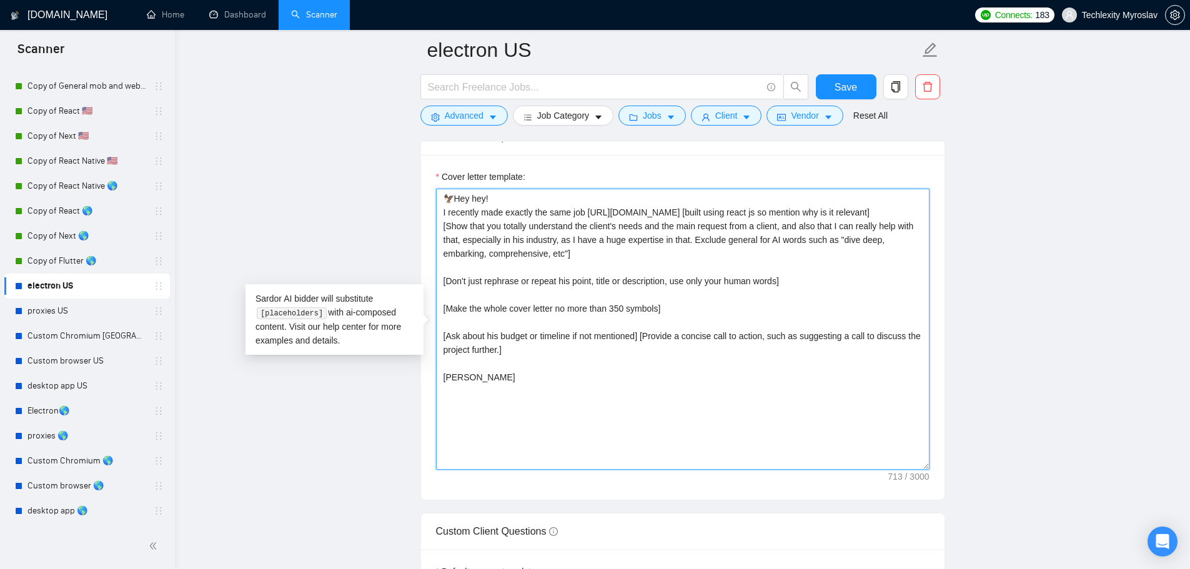
click at [551, 398] on textarea "🦅Hey hey! I recently made exactly the same job https://leadtower.io [built usin…" at bounding box center [682, 329] width 493 height 281
click at [604, 377] on textarea "🦅Hey hey! I recently made exactly the same job https://leadtower.io [built usin…" at bounding box center [682, 329] width 493 height 281
click at [123, 385] on link "desktop app US" at bounding box center [86, 385] width 119 height 25
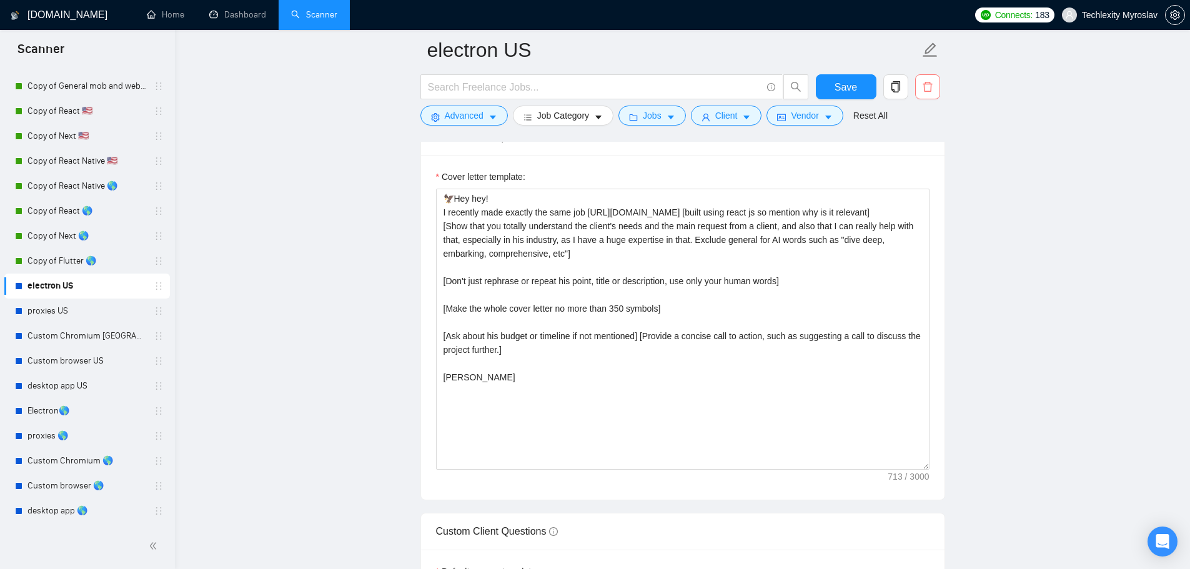
click at [927, 84] on icon "delete" at bounding box center [927, 86] width 11 height 11
click at [919, 149] on span "Yes" at bounding box center [919, 150] width 14 height 14
click at [94, 307] on link "proxies US" at bounding box center [86, 311] width 119 height 25
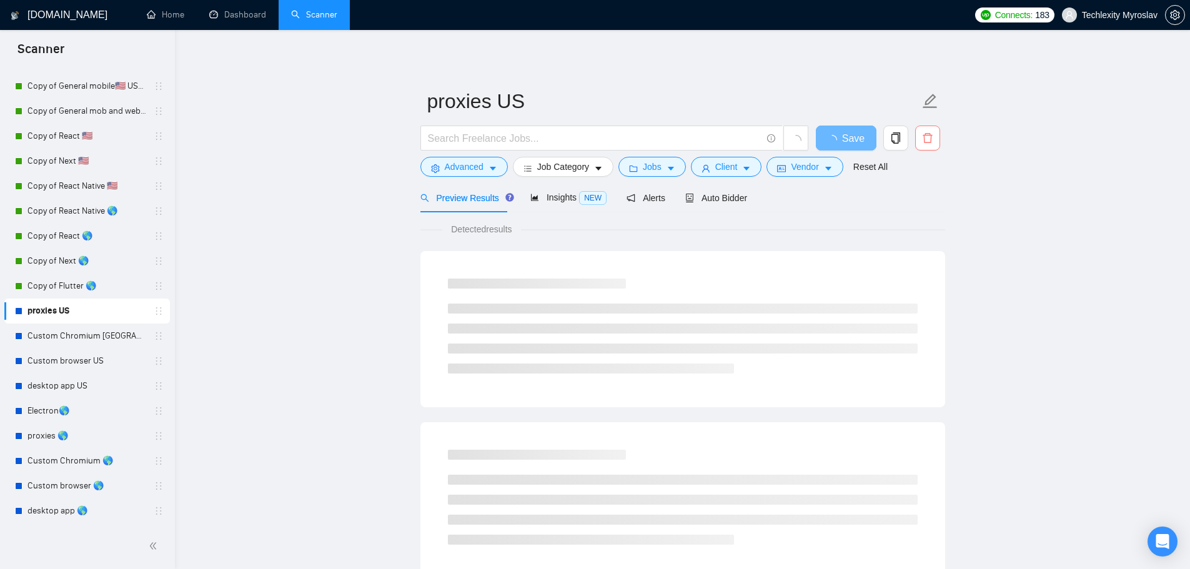
scroll to position [704, 0]
click at [934, 144] on button "button" at bounding box center [927, 138] width 25 height 25
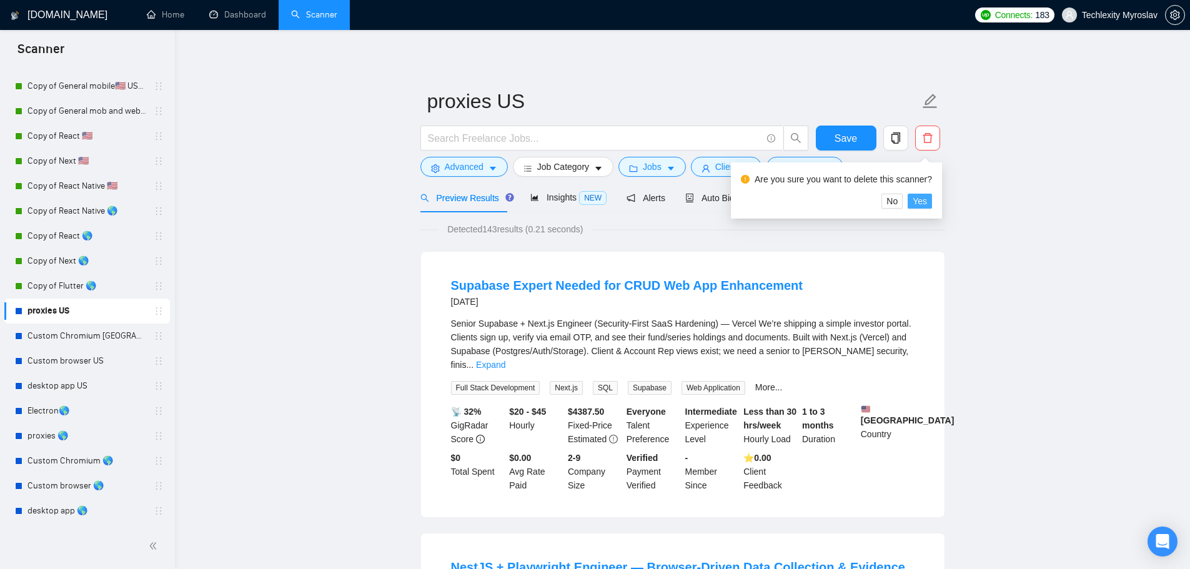
click at [921, 197] on span "Yes" at bounding box center [919, 201] width 14 height 14
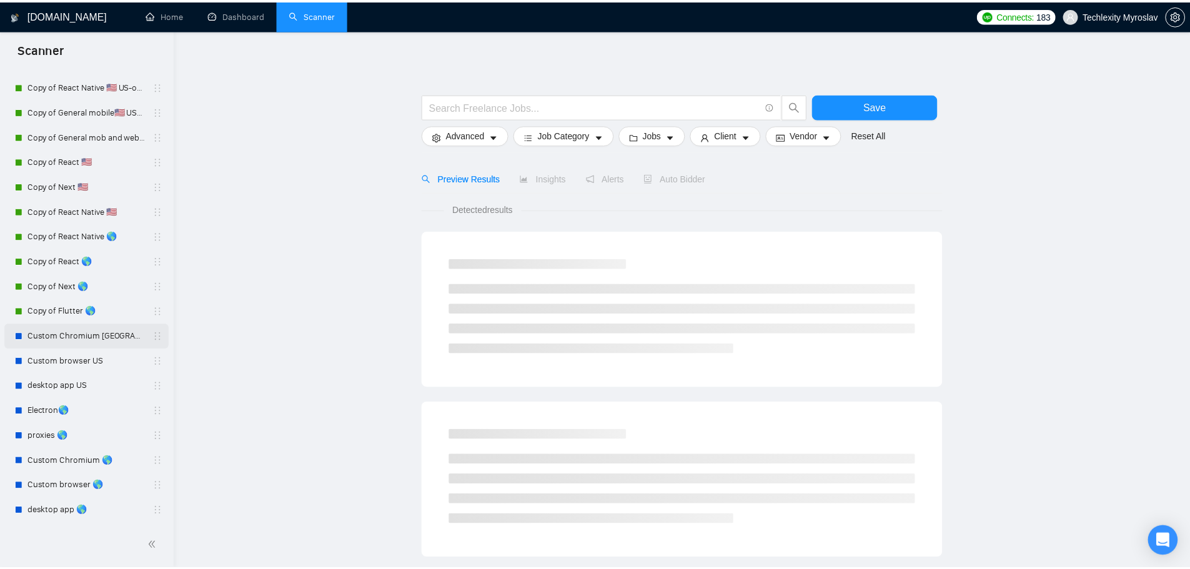
scroll to position [679, 0]
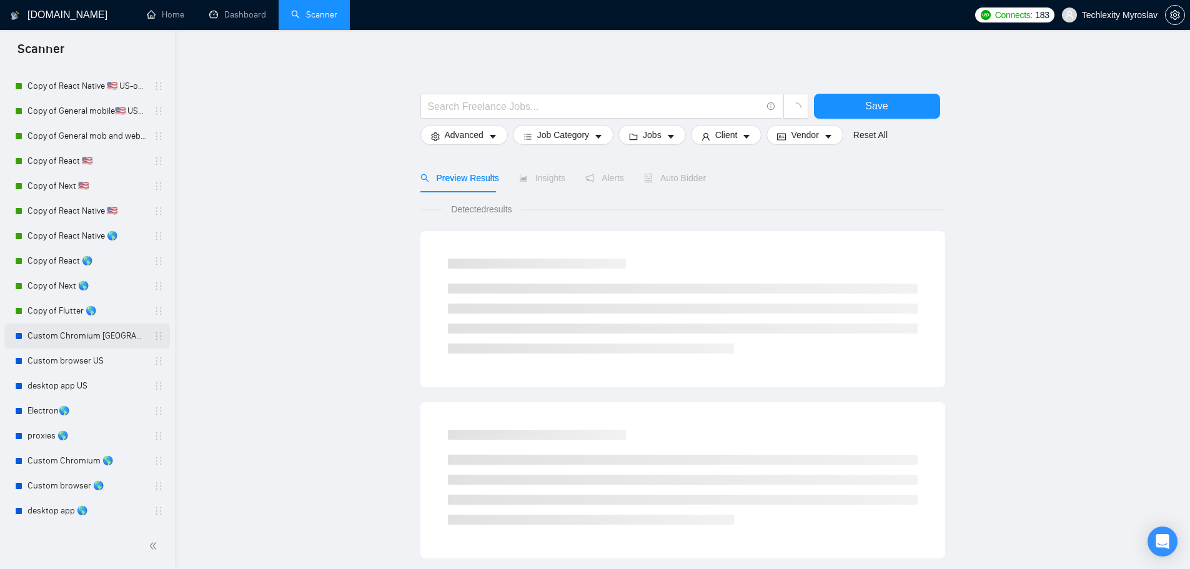
click at [66, 329] on link "Custom Chromium US" at bounding box center [86, 336] width 119 height 25
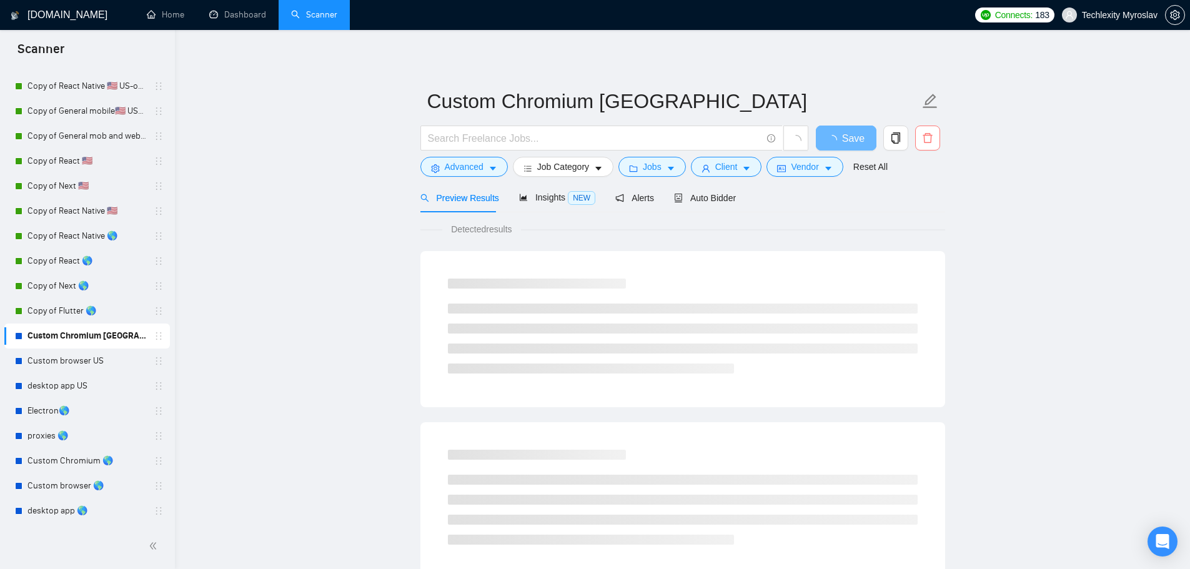
click at [931, 137] on icon "delete" at bounding box center [926, 138] width 9 height 10
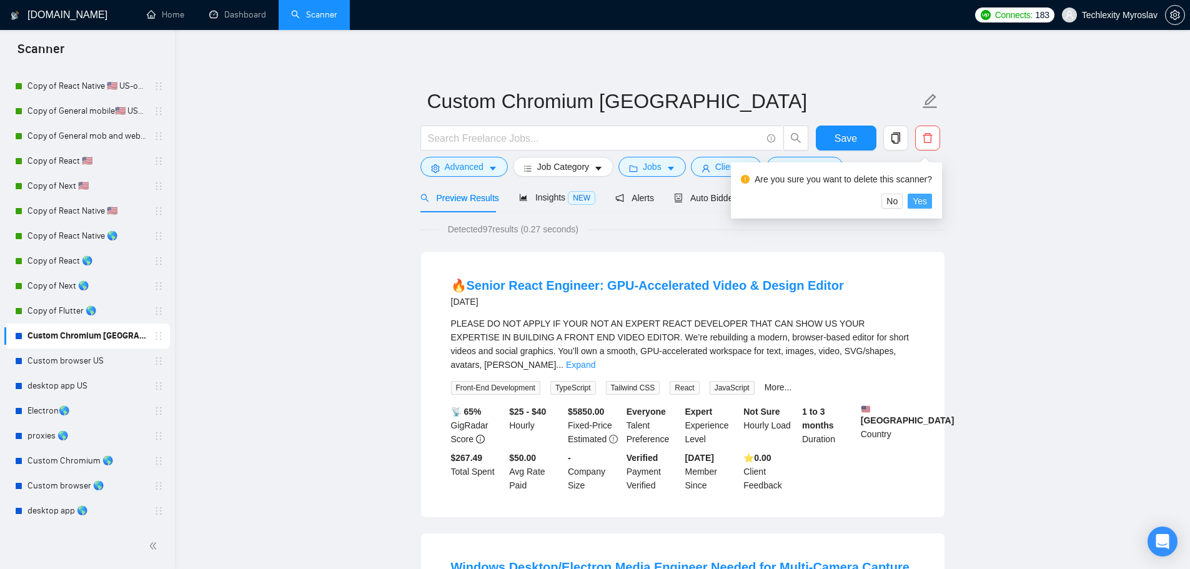
click at [922, 195] on span "Yes" at bounding box center [919, 201] width 14 height 14
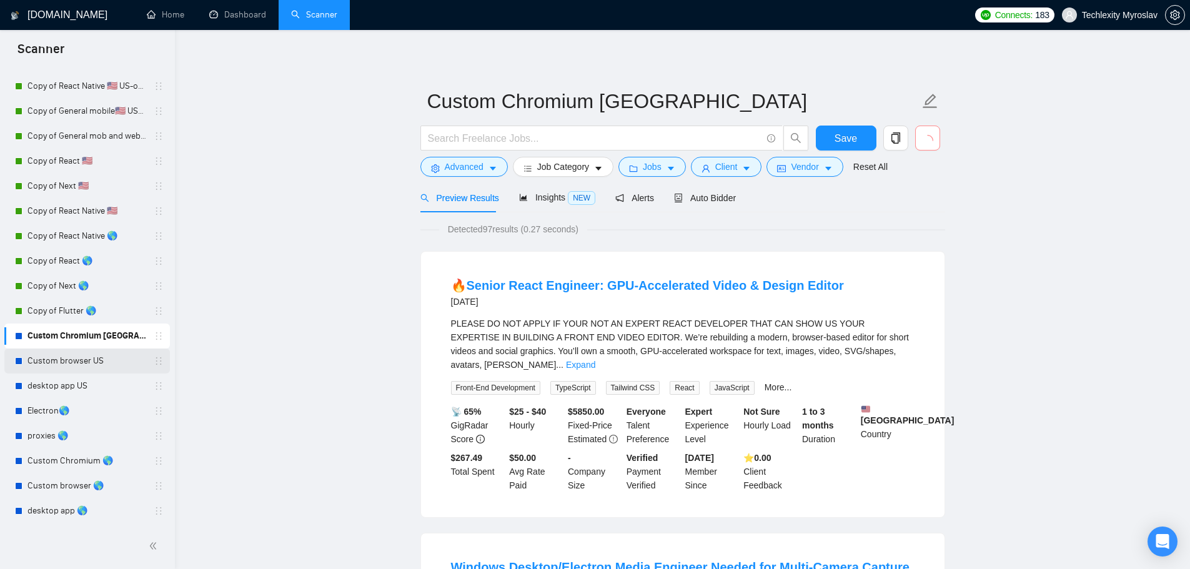
click at [64, 364] on link "Custom browser US" at bounding box center [86, 360] width 119 height 25
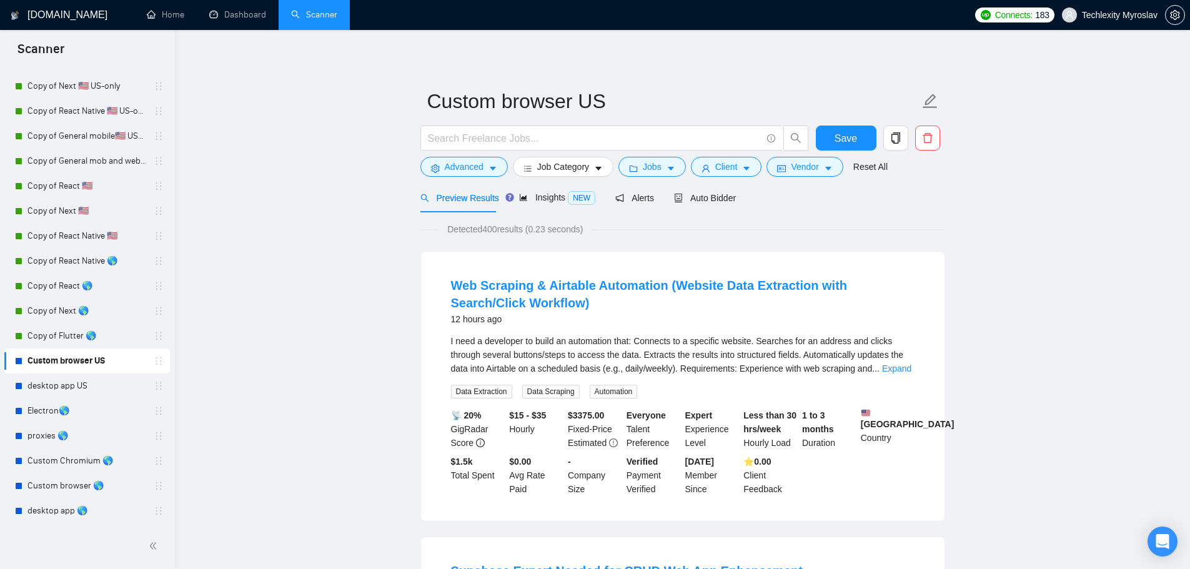
scroll to position [654, 0]
click at [929, 142] on icon "delete" at bounding box center [927, 137] width 11 height 11
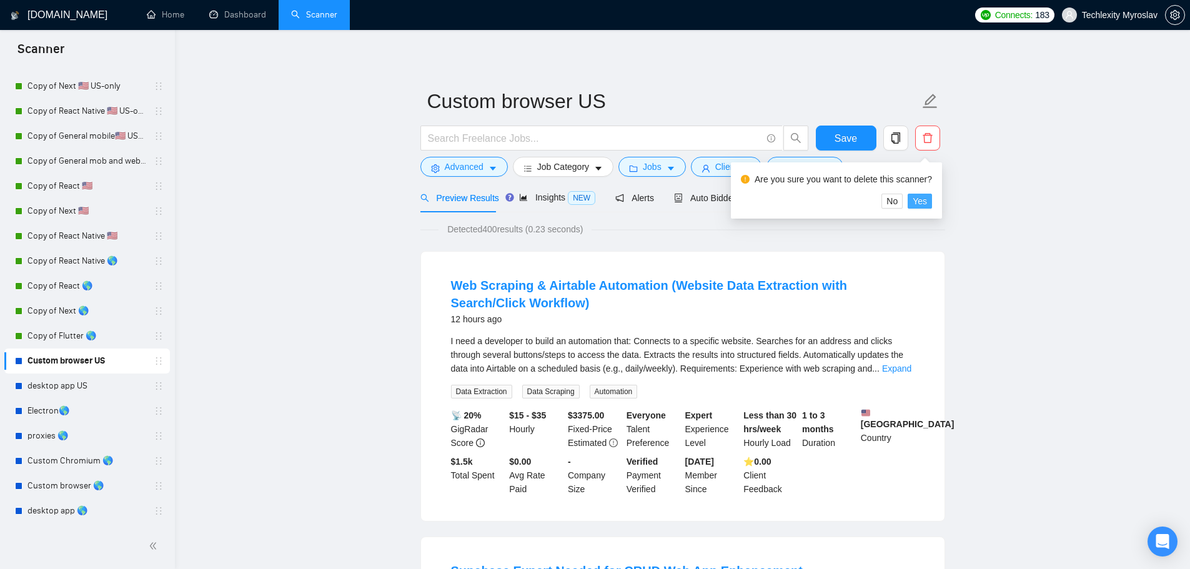
click at [918, 200] on span "Yes" at bounding box center [919, 201] width 14 height 14
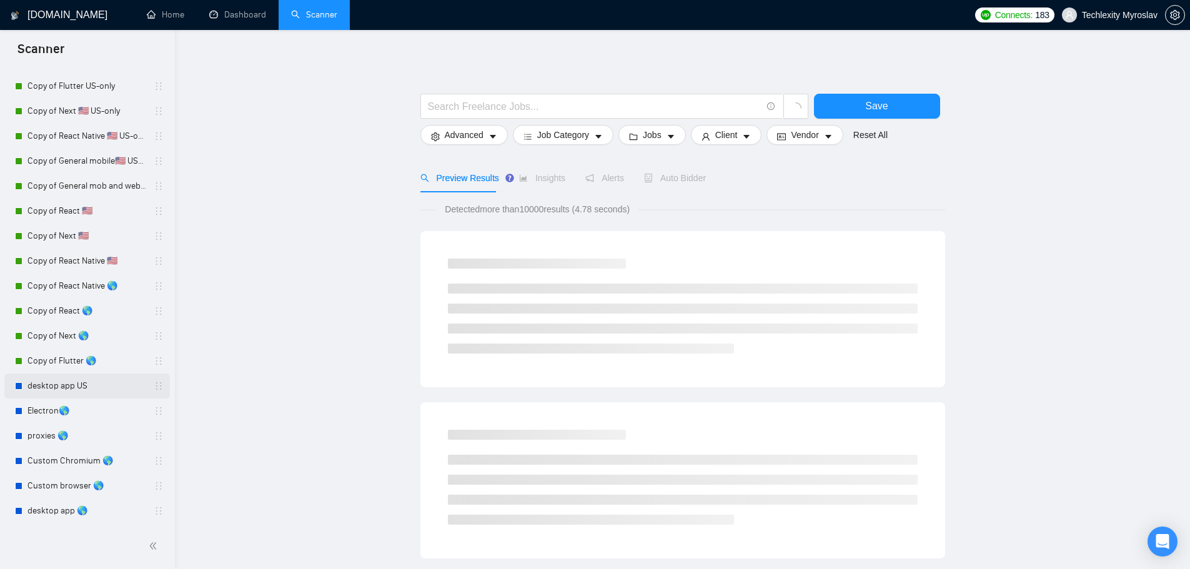
scroll to position [629, 0]
click at [87, 388] on link "desktop app US" at bounding box center [86, 385] width 119 height 25
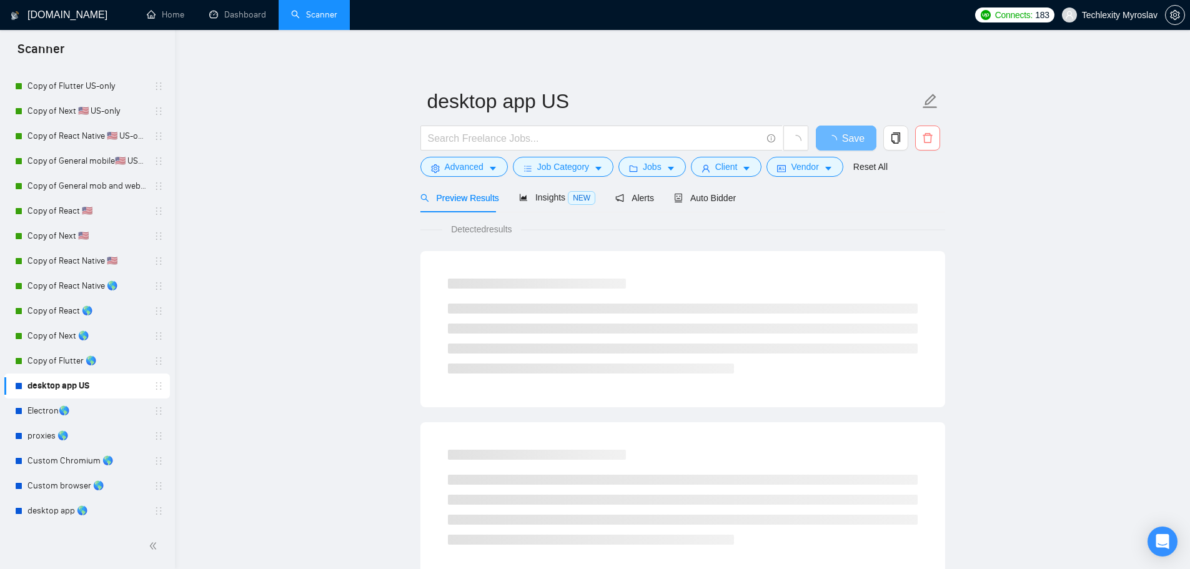
click at [926, 136] on icon "delete" at bounding box center [926, 138] width 9 height 10
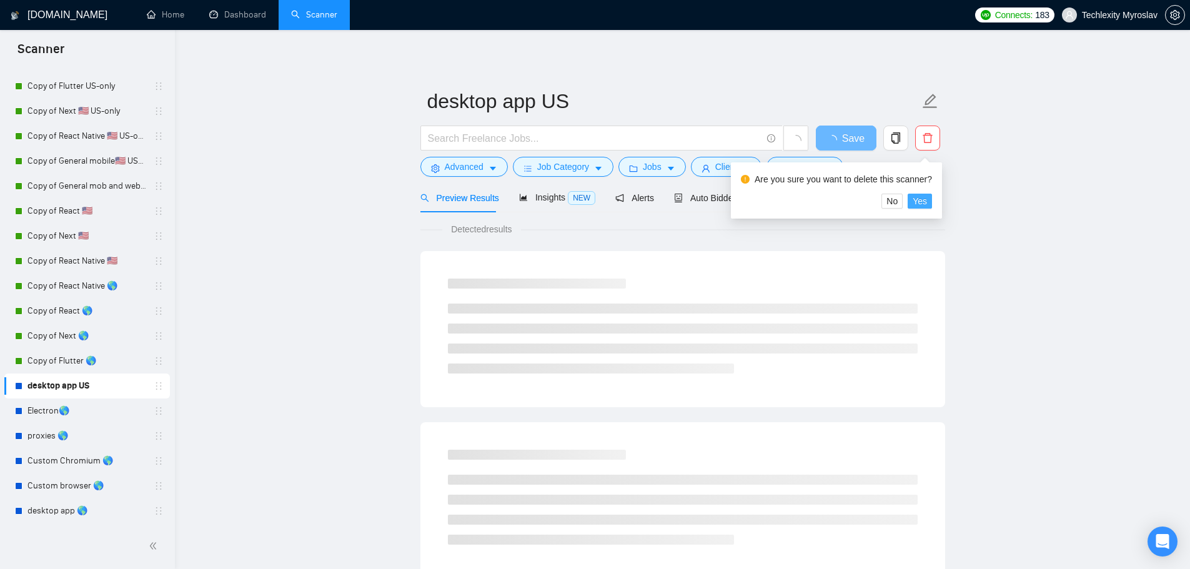
click at [919, 195] on span "Yes" at bounding box center [919, 201] width 14 height 14
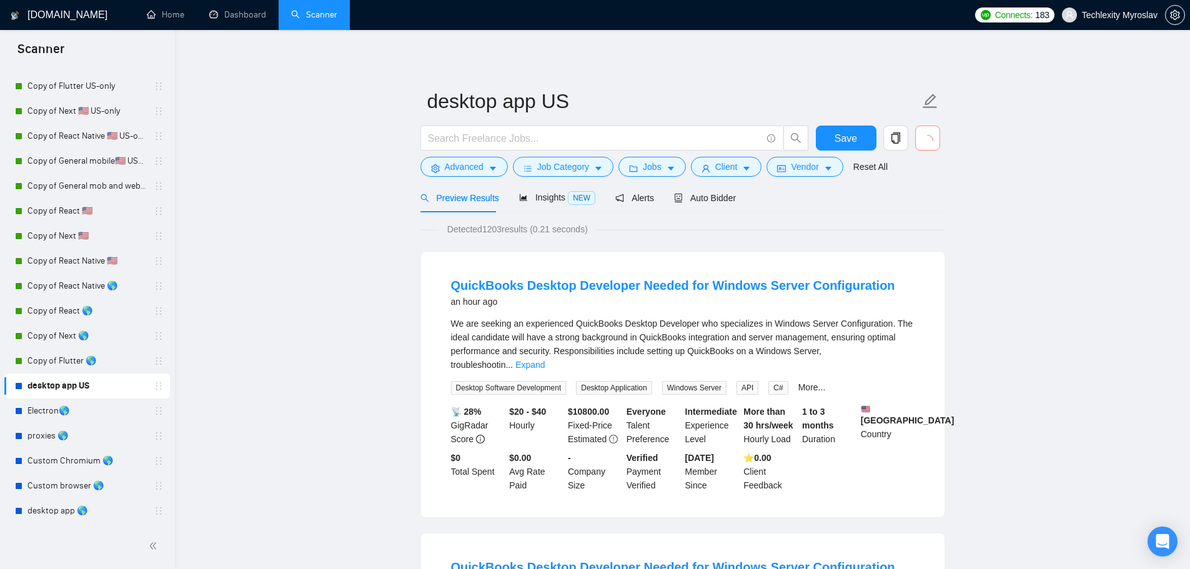
scroll to position [500, 0]
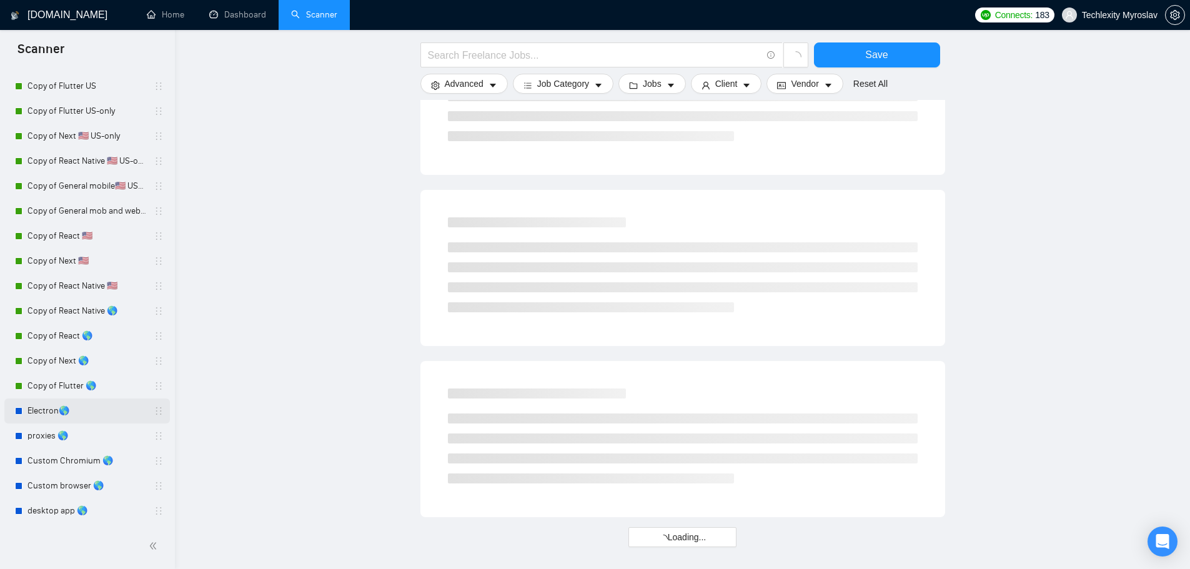
scroll to position [562, 0]
click at [82, 409] on link "Electron🌎" at bounding box center [86, 410] width 119 height 25
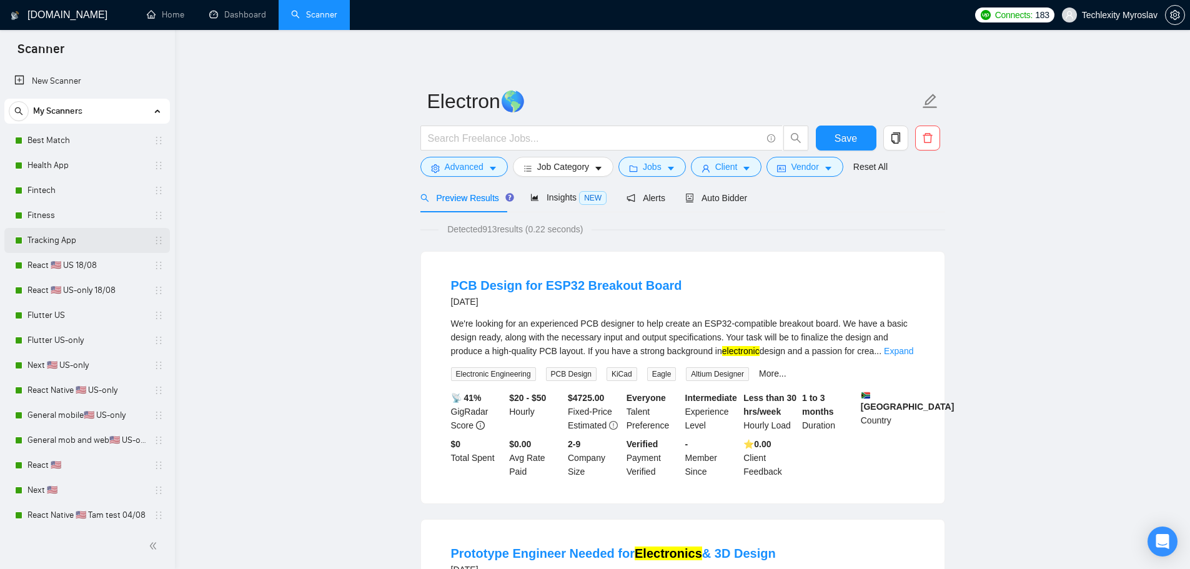
click at [89, 240] on link "Tracking App" at bounding box center [86, 240] width 119 height 25
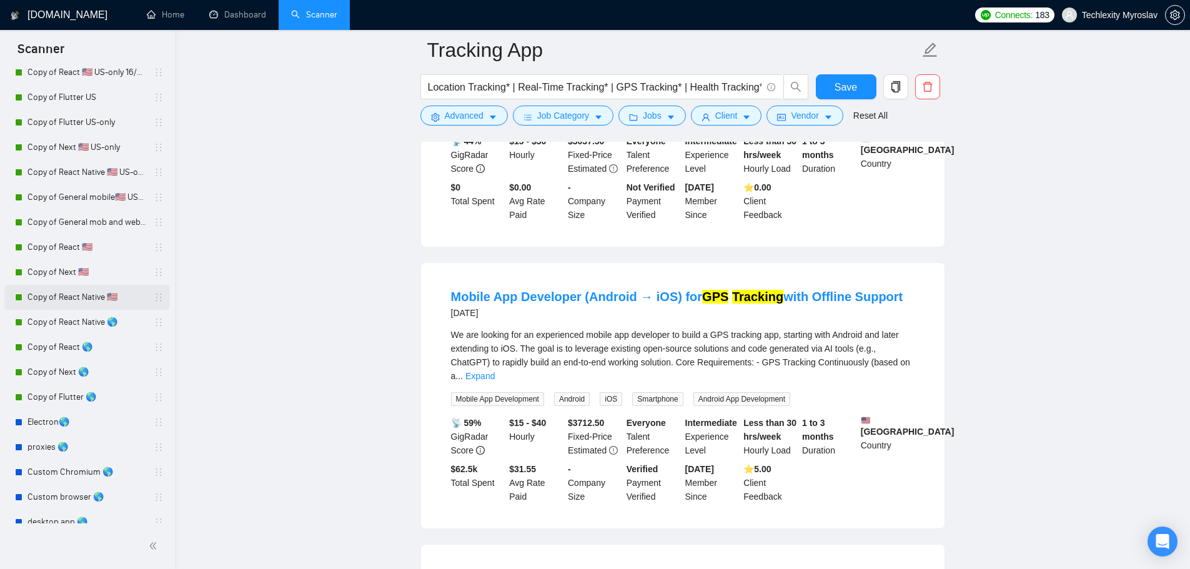
scroll to position [604, 0]
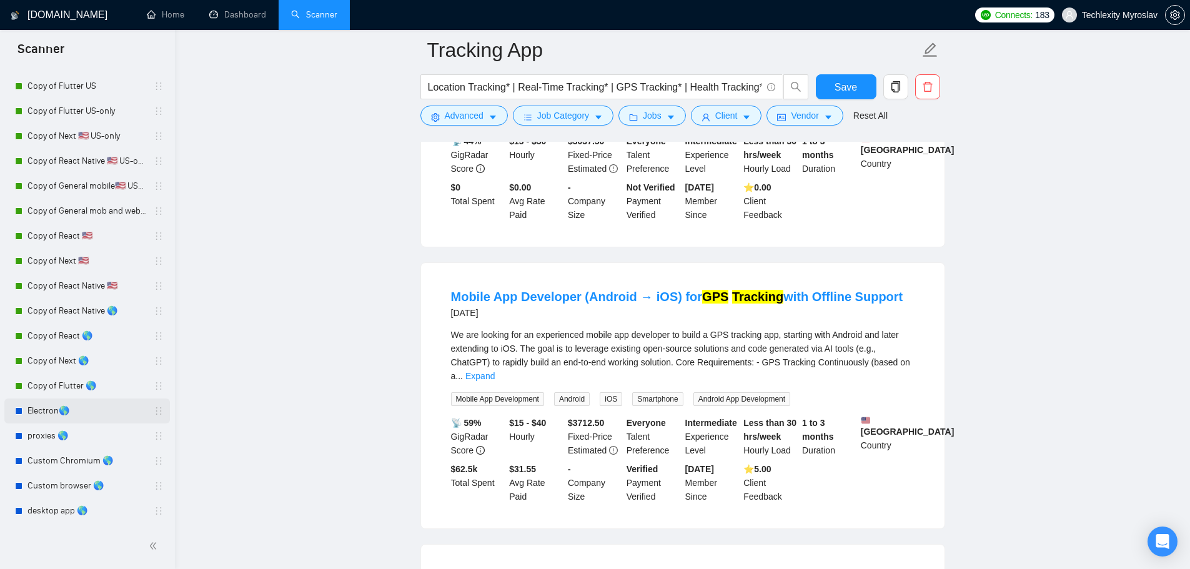
click at [87, 418] on link "Electron🌎" at bounding box center [86, 410] width 119 height 25
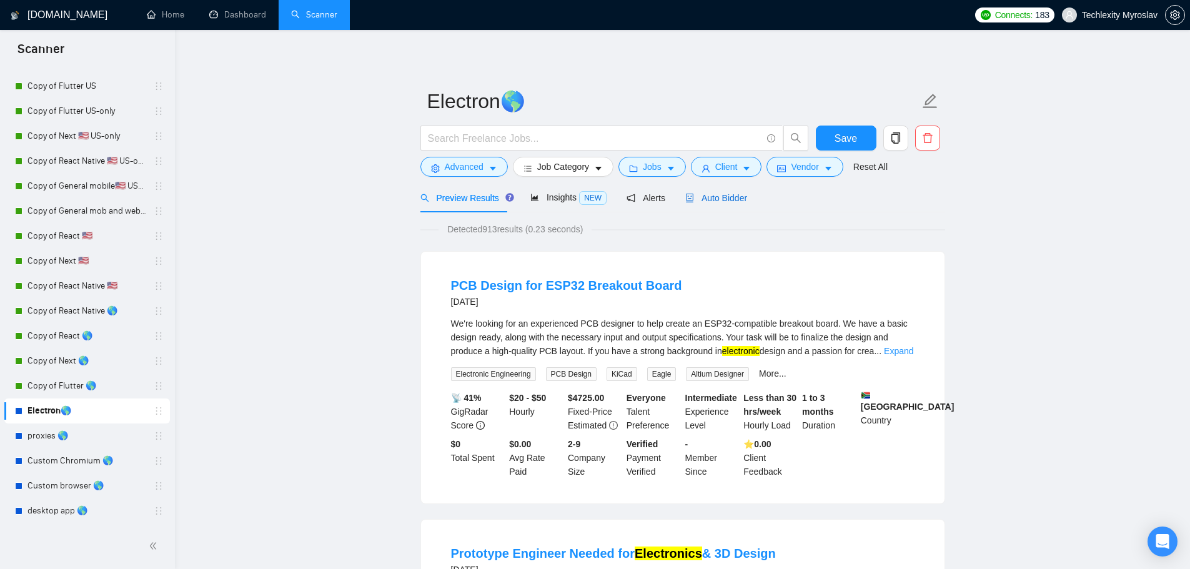
click at [709, 199] on span "Auto Bidder" at bounding box center [716, 198] width 62 height 10
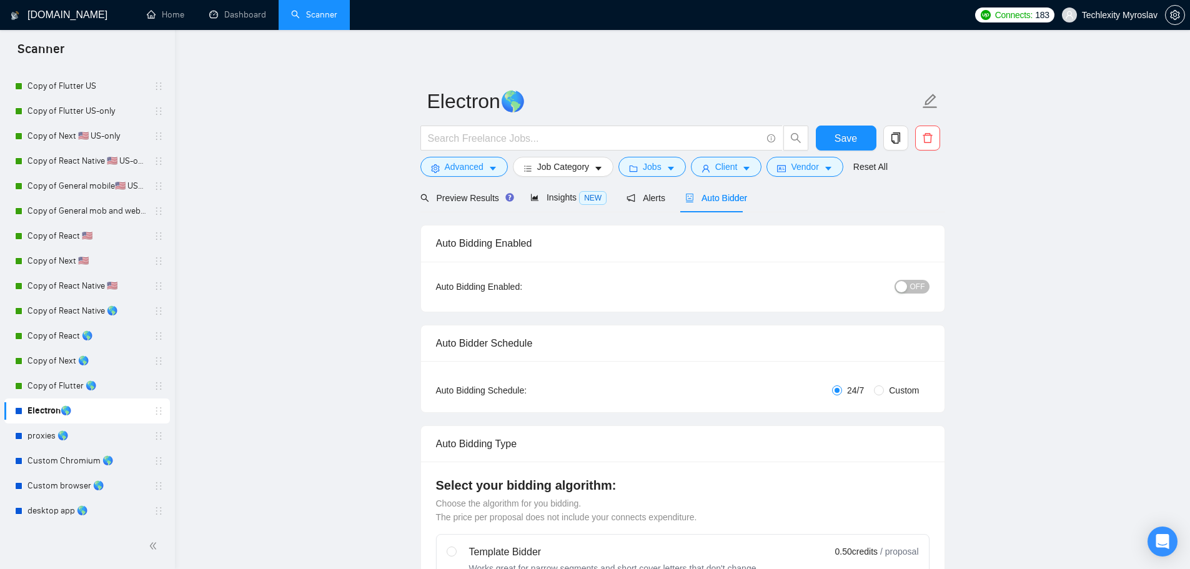
radio input "false"
radio input "true"
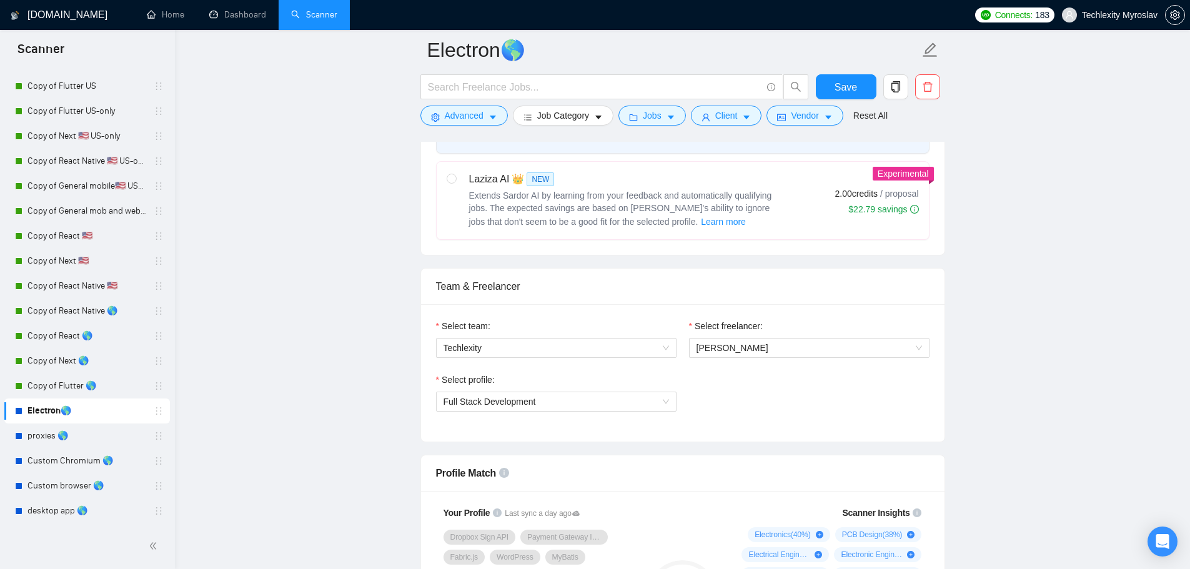
scroll to position [687, 0]
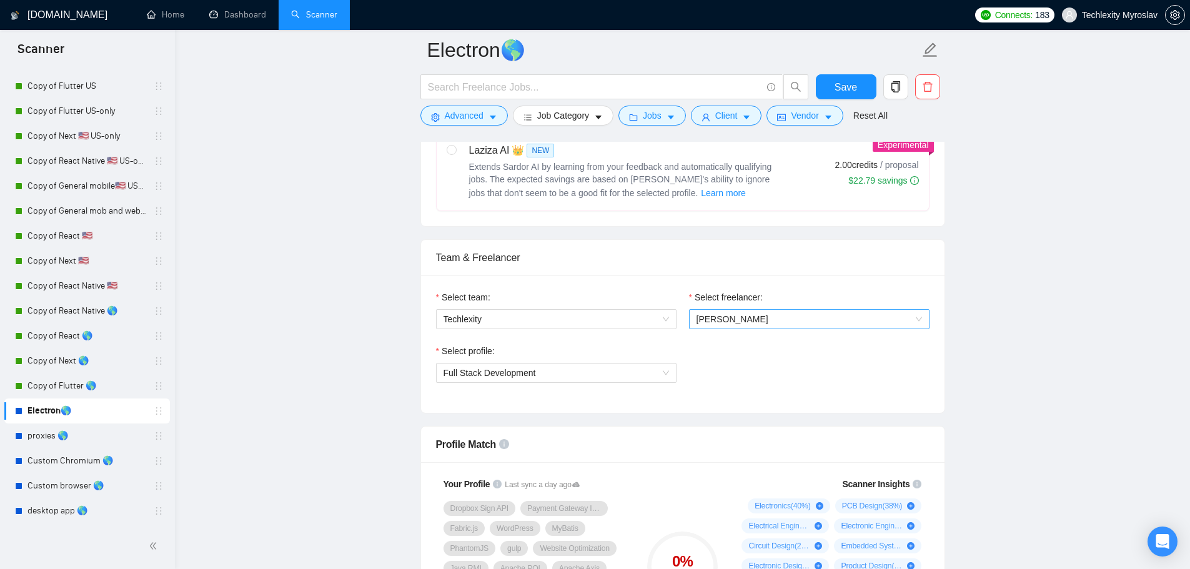
click at [756, 322] on span "[PERSON_NAME]" at bounding box center [808, 319] width 225 height 19
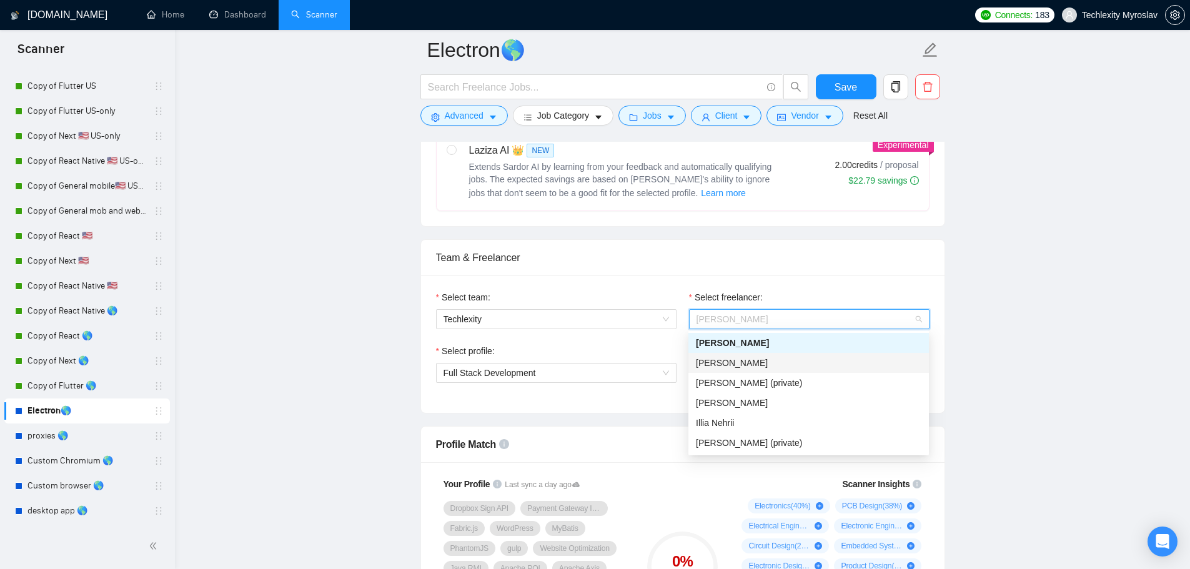
click at [753, 370] on div "[PERSON_NAME]" at bounding box center [808, 363] width 240 height 20
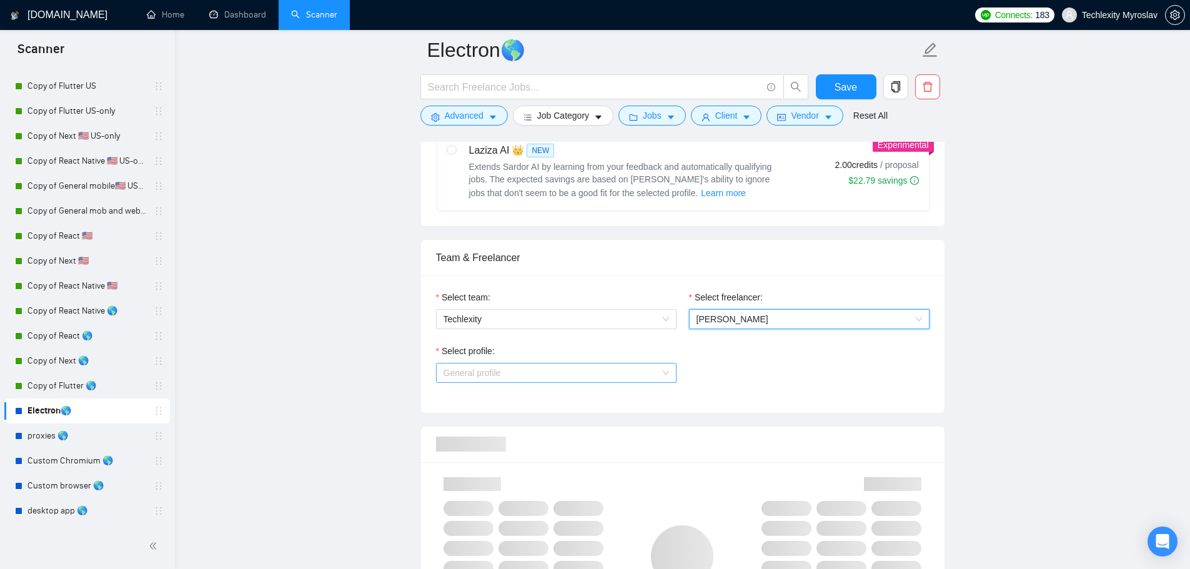
click at [616, 377] on span "General profile" at bounding box center [555, 372] width 225 height 19
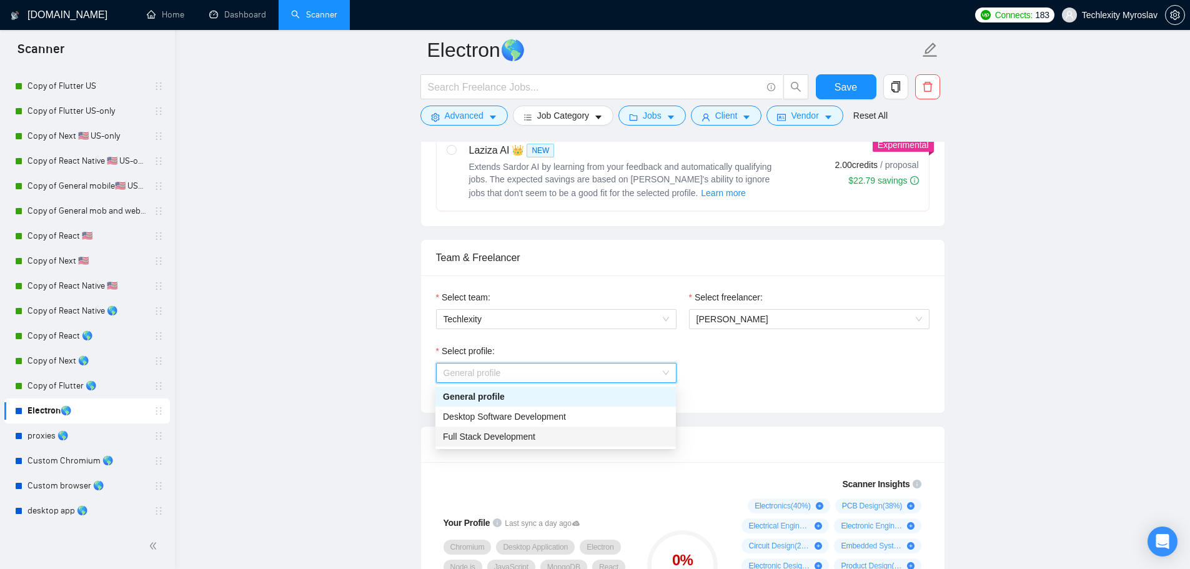
click at [619, 437] on div "Full Stack Development" at bounding box center [555, 437] width 225 height 14
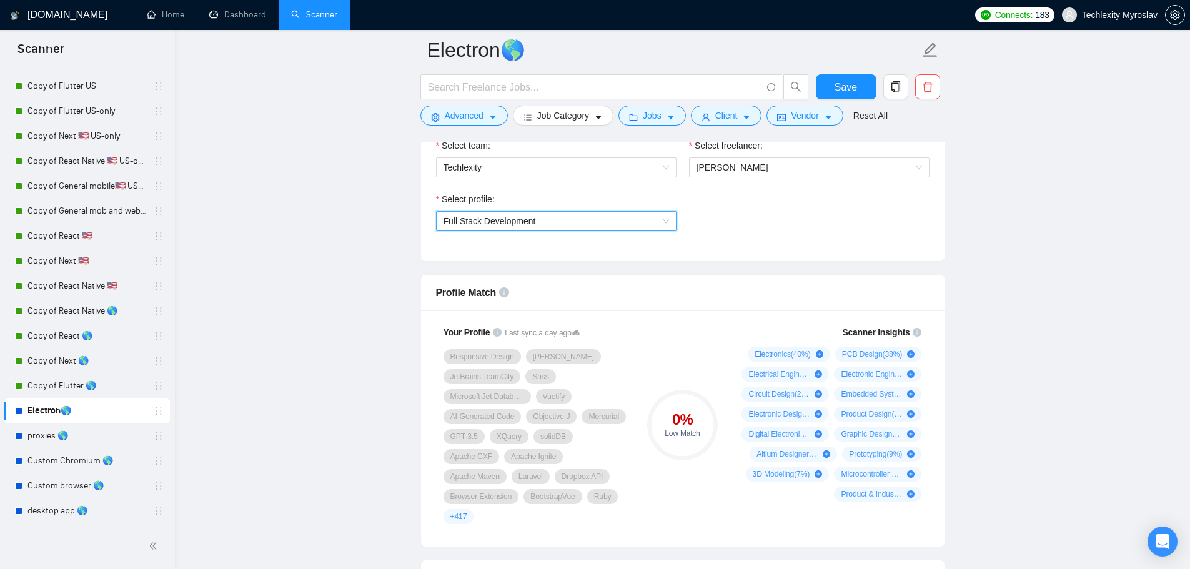
scroll to position [812, 0]
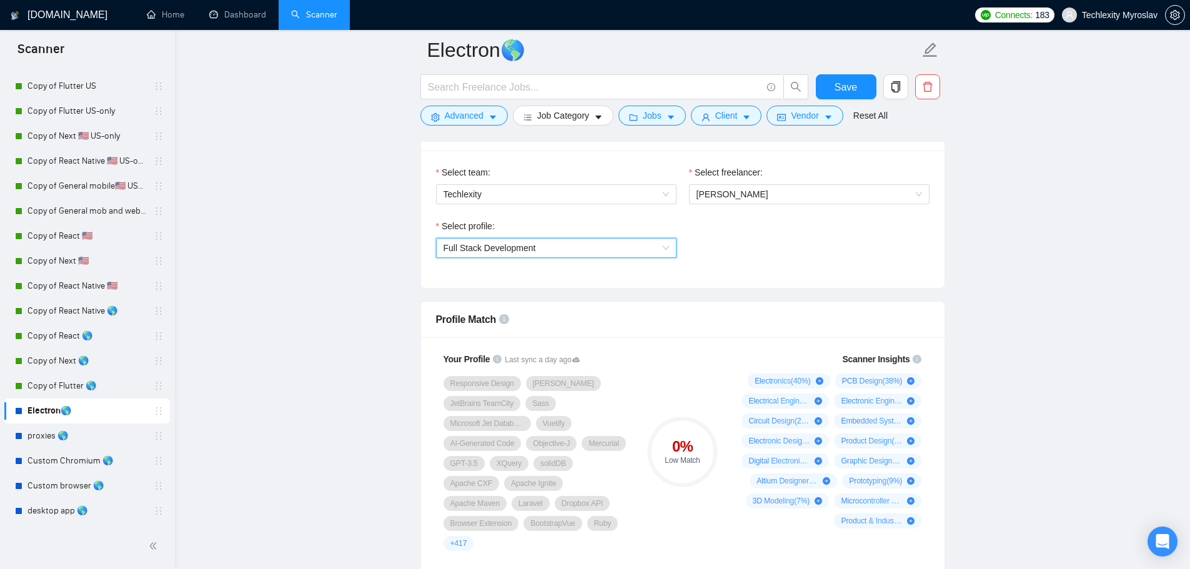
click at [599, 255] on span "Full Stack Development" at bounding box center [555, 248] width 225 height 19
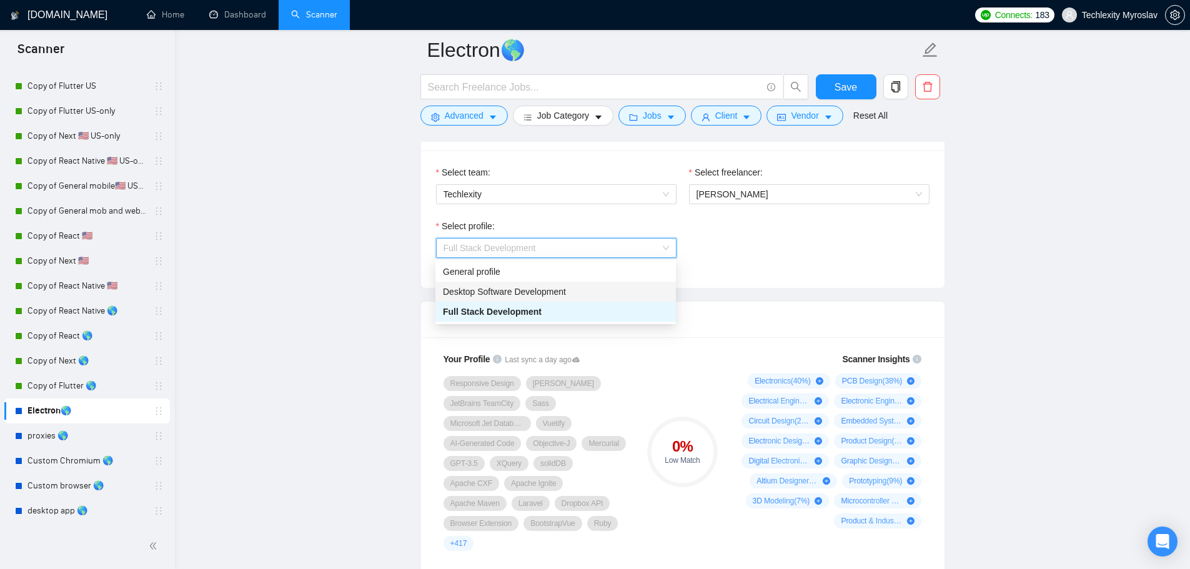
click at [553, 295] on span "Desktop Software Development" at bounding box center [504, 292] width 123 height 10
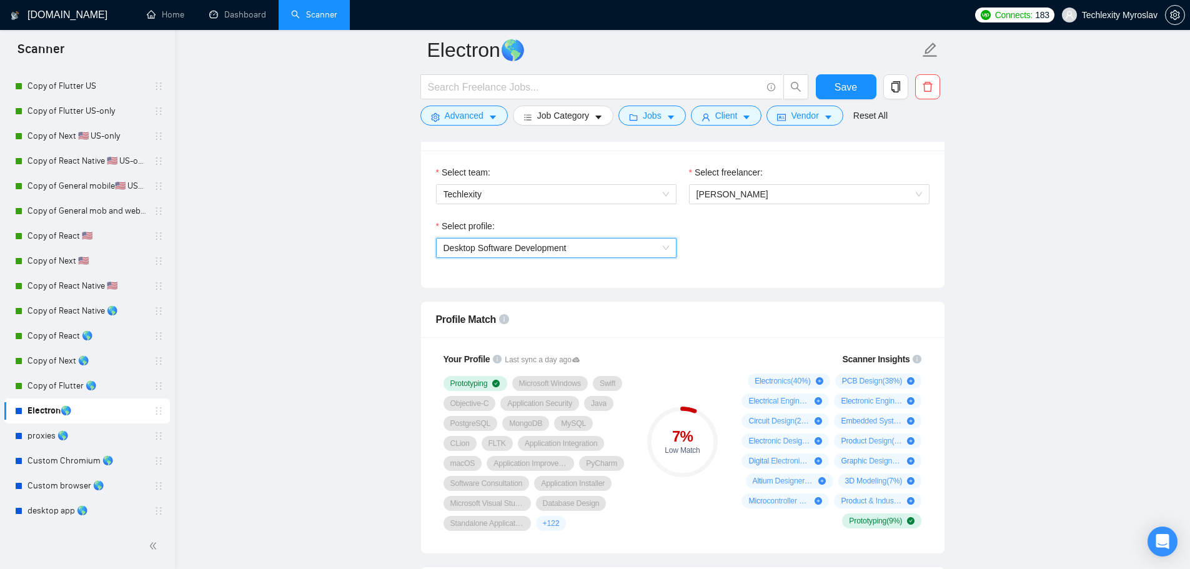
click at [595, 256] on span "Desktop Software Development" at bounding box center [555, 248] width 225 height 19
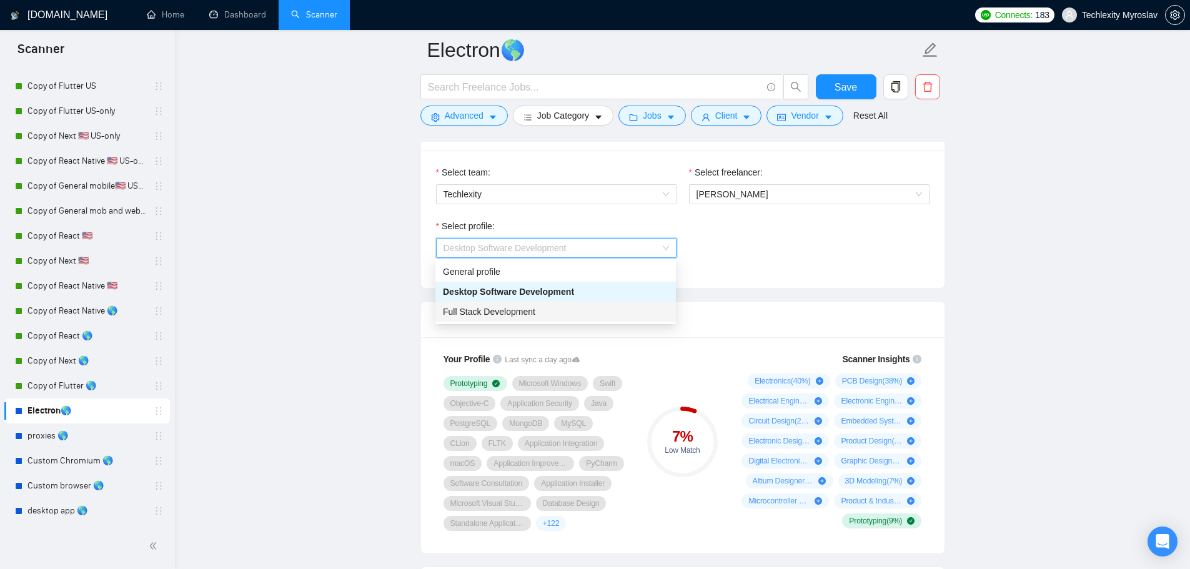
click at [561, 314] on div "Full Stack Development" at bounding box center [555, 312] width 225 height 14
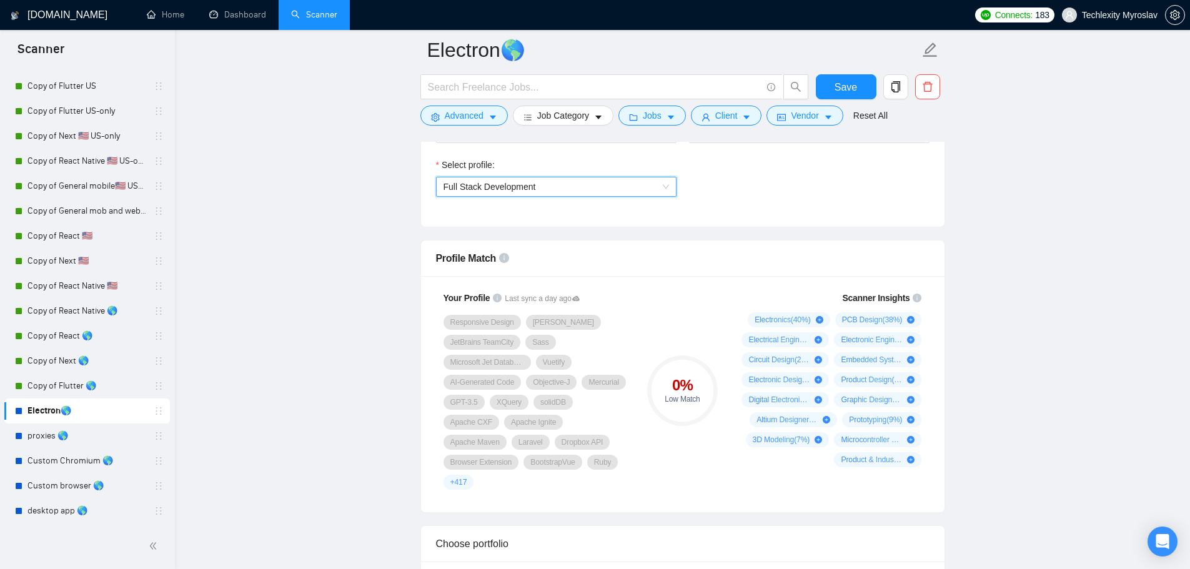
scroll to position [874, 0]
click at [467, 476] on span "+ 417" at bounding box center [458, 481] width 17 height 10
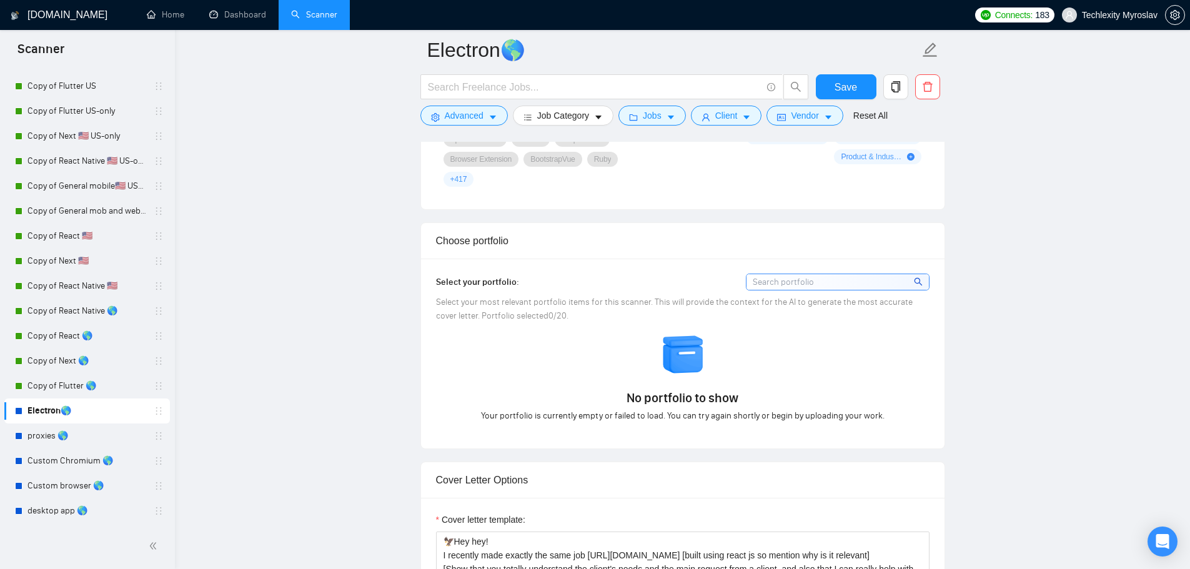
scroll to position [1124, 0]
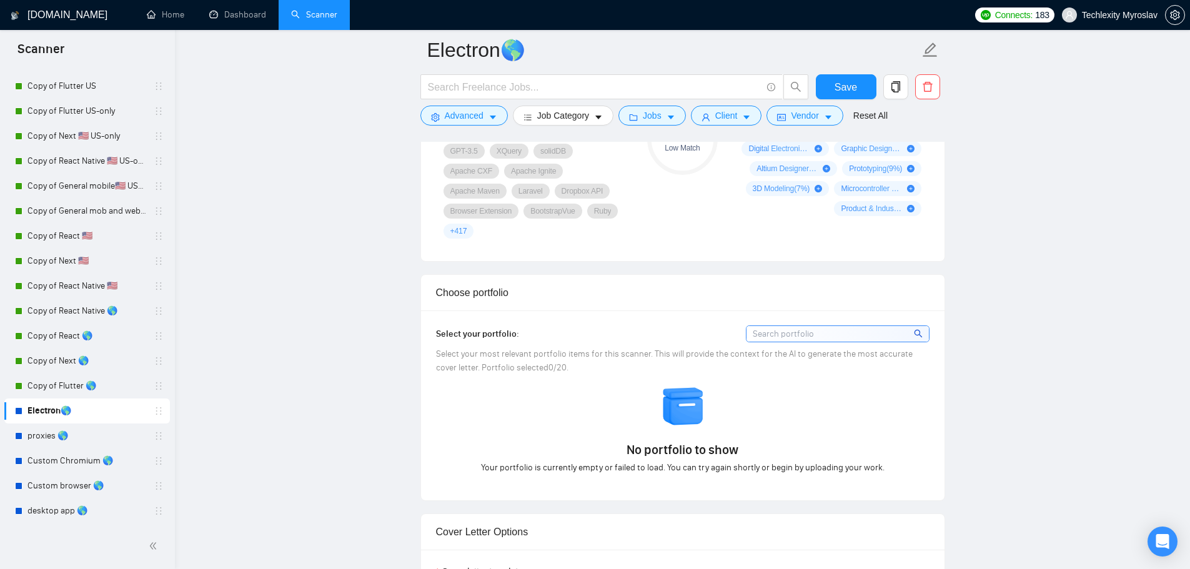
click at [812, 326] on input at bounding box center [837, 334] width 182 height 16
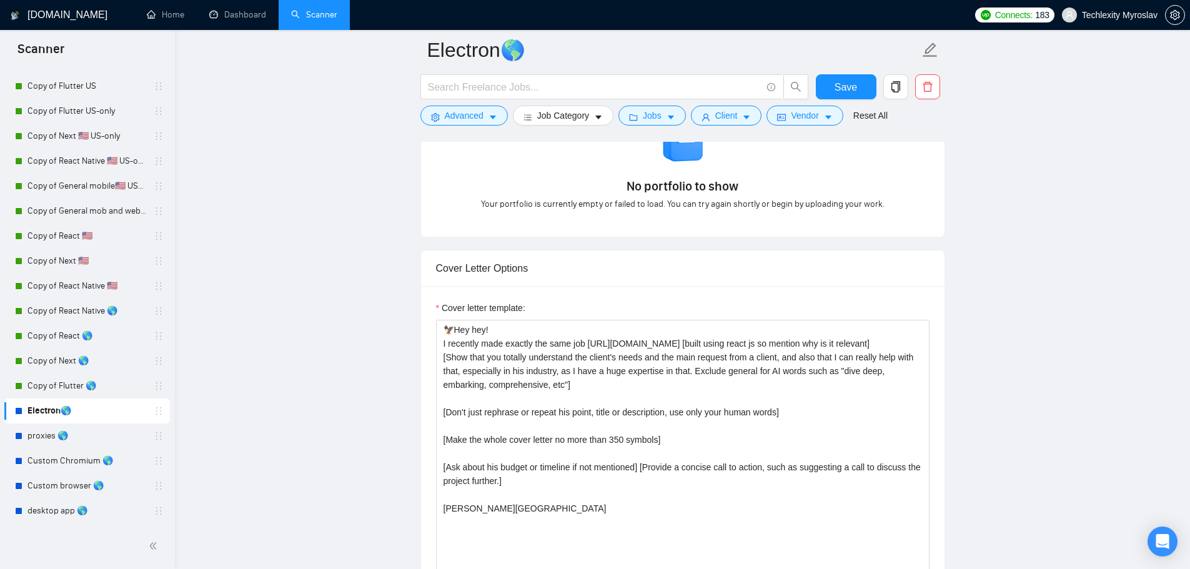
scroll to position [1436, 0]
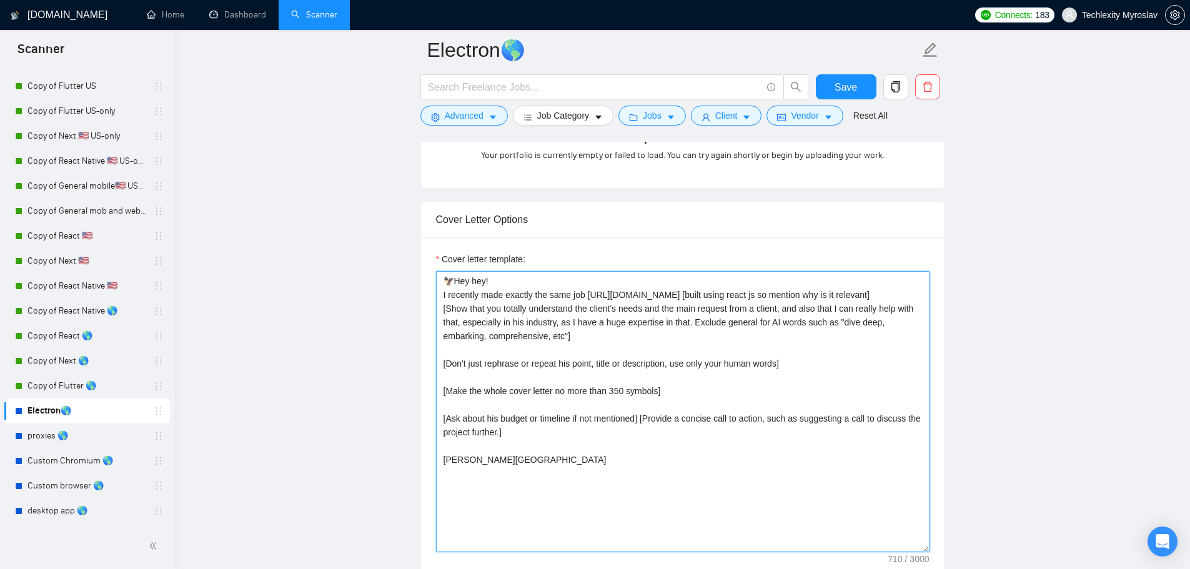
click at [594, 447] on textarea "🦅Hey hey! I recently made exactly the same job [URL][DOMAIN_NAME] [built using …" at bounding box center [682, 411] width 493 height 281
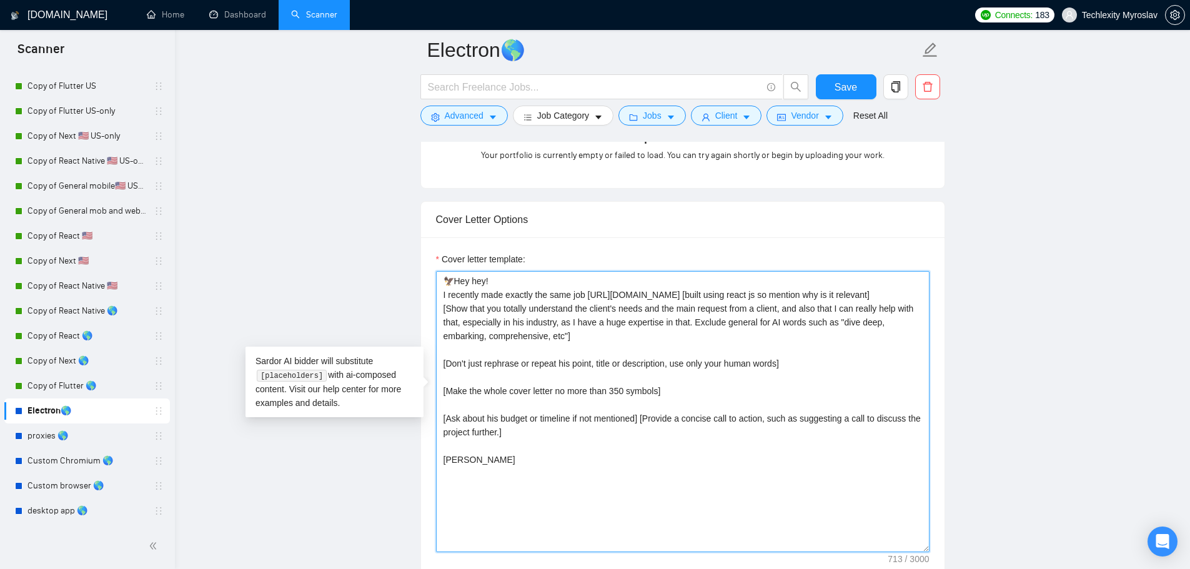
type textarea "🦅Hey hey! I recently made exactly the same job https://leadtower.io [built usin…"
click at [622, 457] on textarea "🦅Hey hey! I recently made exactly the same job https://leadtower.io [built usin…" at bounding box center [682, 411] width 493 height 281
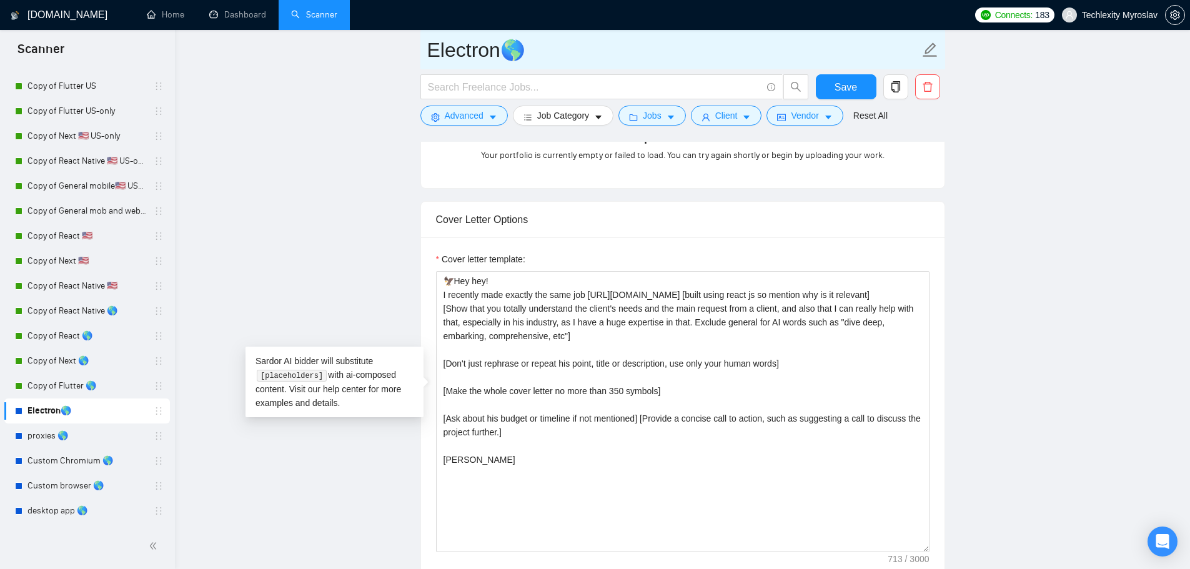
drag, startPoint x: 99, startPoint y: 478, endPoint x: 713, endPoint y: 49, distance: 749.3
click at [99, 478] on link "Custom browser 🌎" at bounding box center [86, 485] width 119 height 25
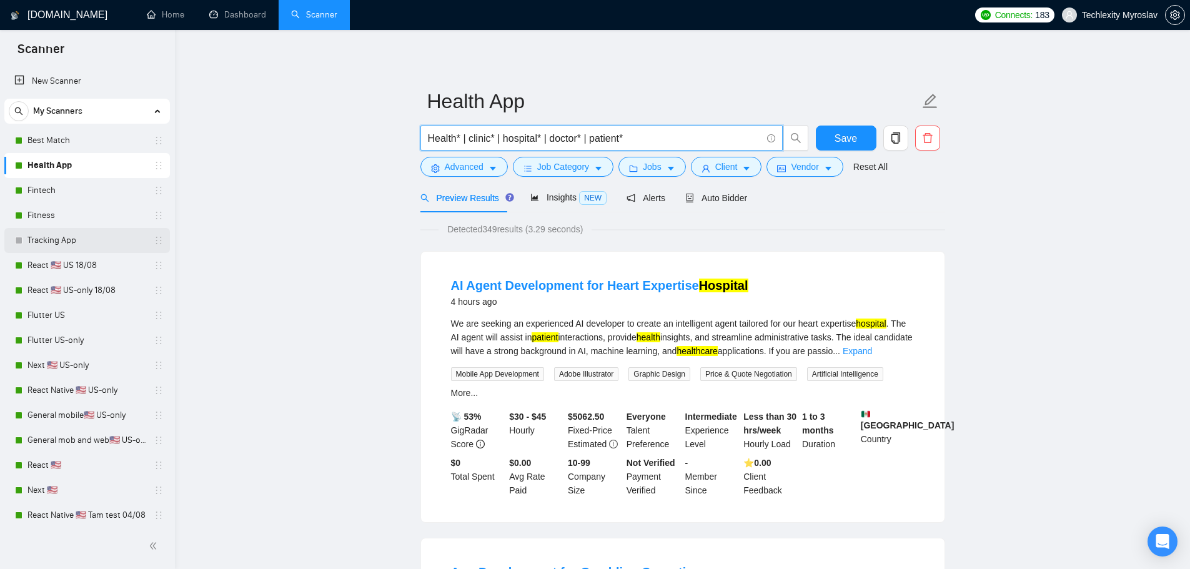
click at [84, 247] on link "Tracking App" at bounding box center [86, 240] width 119 height 25
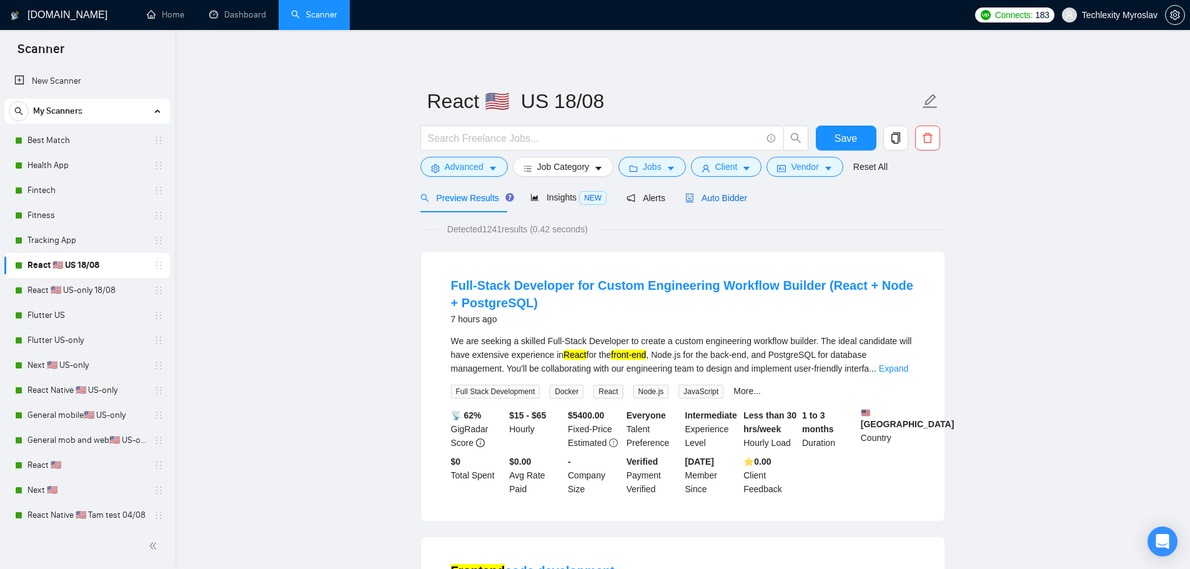
click at [724, 197] on span "Auto Bidder" at bounding box center [716, 198] width 62 height 10
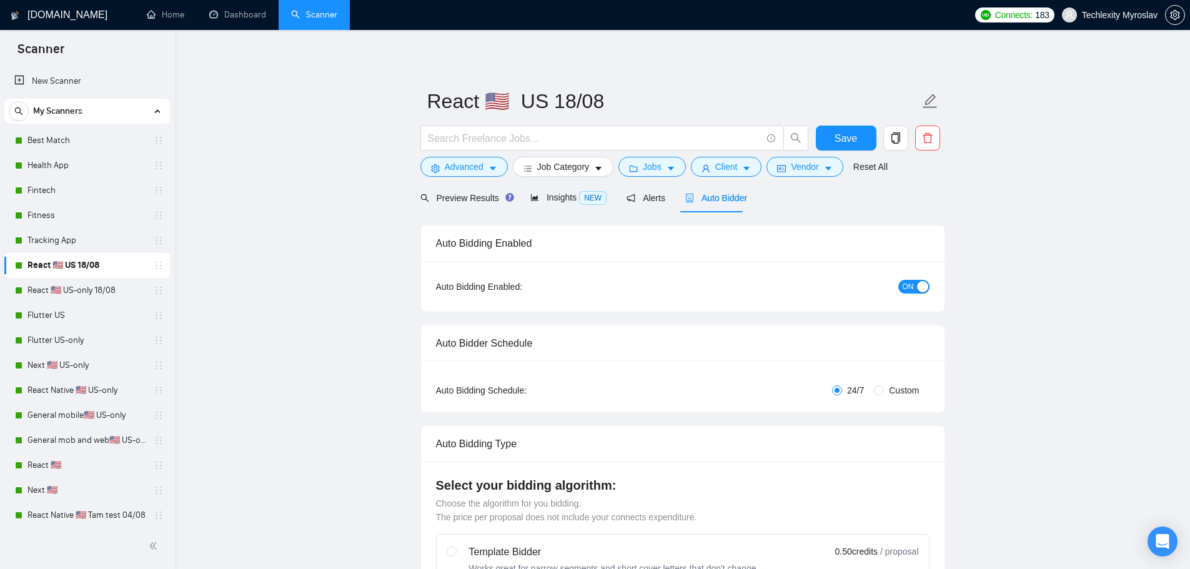
radio input "false"
radio input "true"
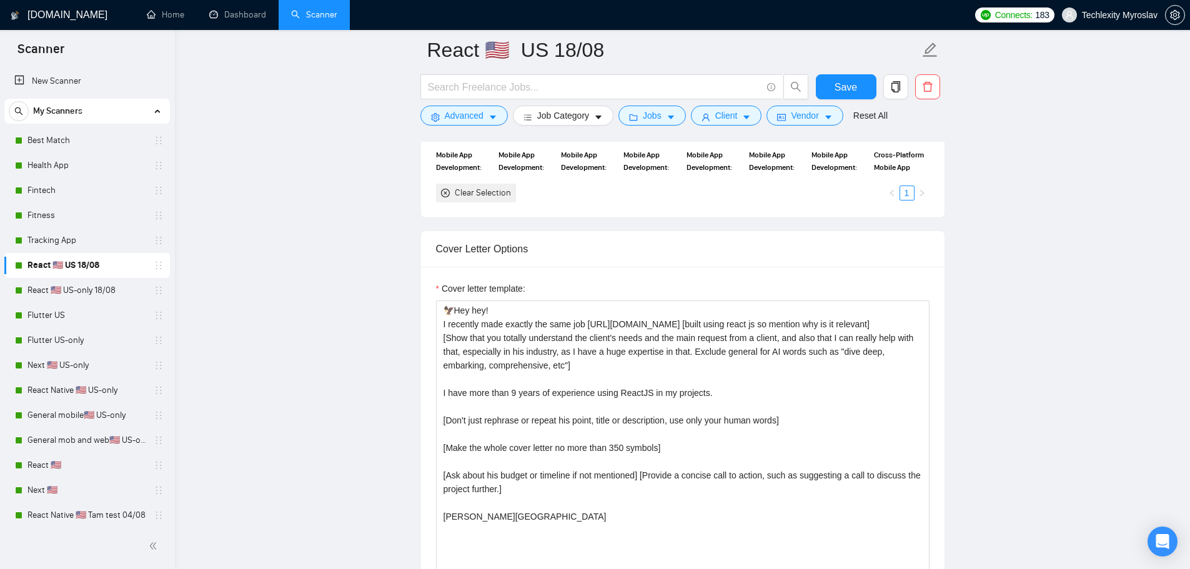
scroll to position [1436, 0]
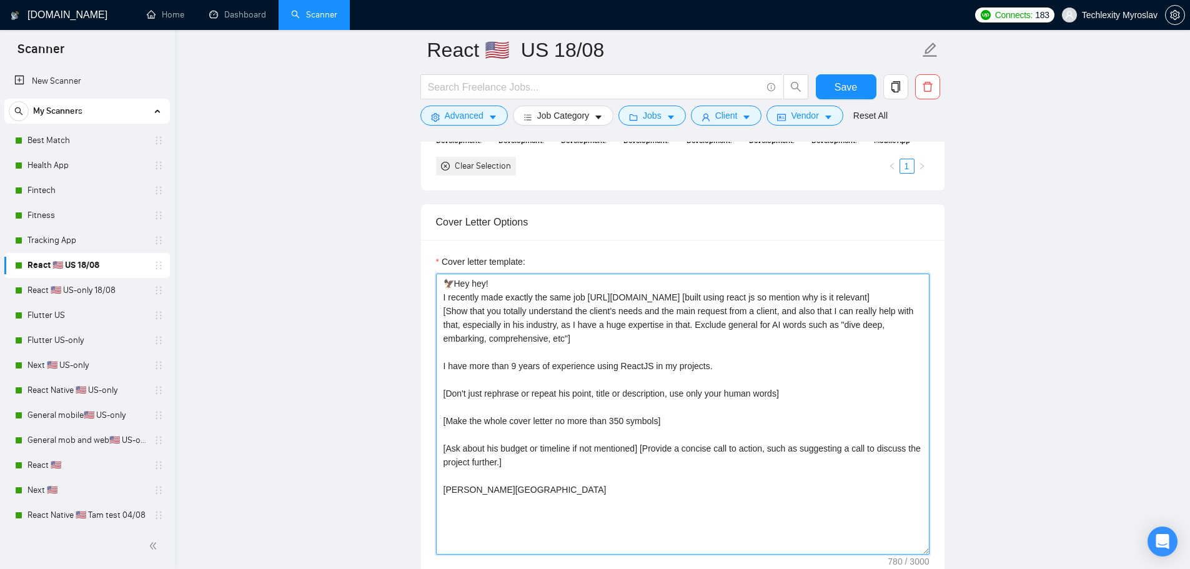
click at [592, 455] on textarea "🦅Hey hey! I recently made exactly the same job https://leadtower.io [built usin…" at bounding box center [682, 414] width 493 height 281
click at [529, 494] on textarea "🦅Hey hey! I recently made exactly the same job https://leadtower.io [built usin…" at bounding box center [682, 414] width 493 height 281
click at [636, 501] on textarea "🦅Hey hey! I recently made exactly the same job https://leadtower.io [built usin…" at bounding box center [682, 414] width 493 height 281
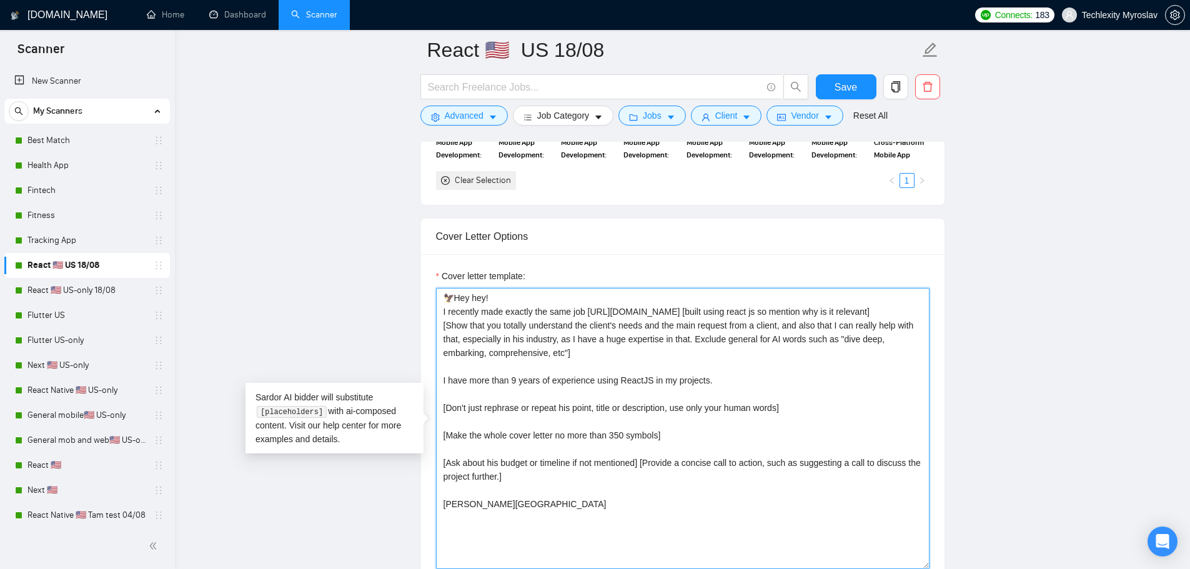
scroll to position [1374, 0]
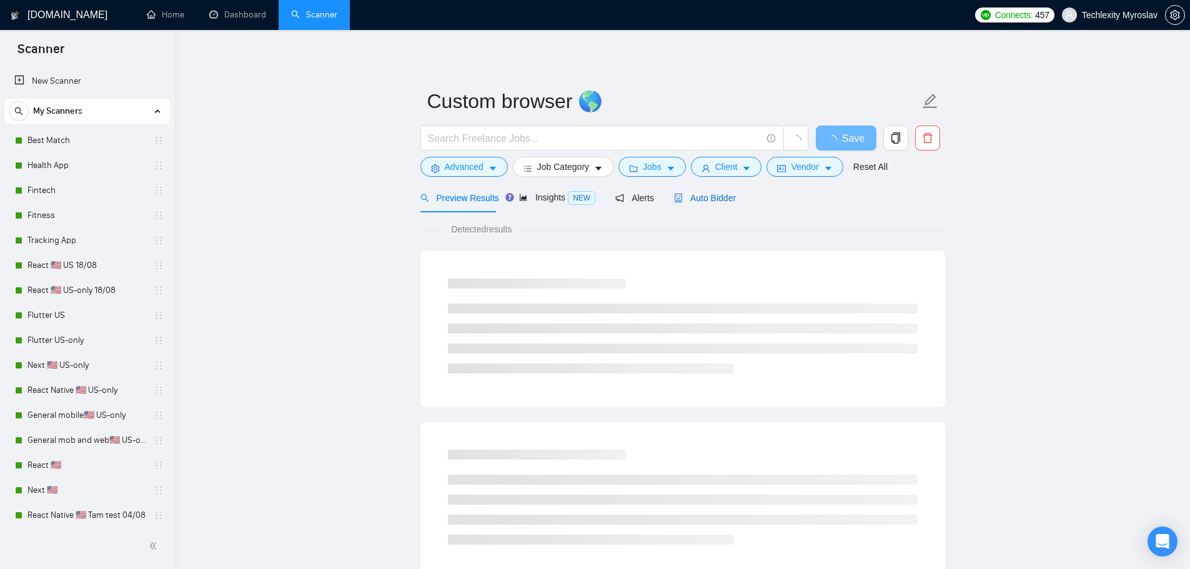
click at [687, 198] on span "Auto Bidder" at bounding box center [705, 198] width 62 height 10
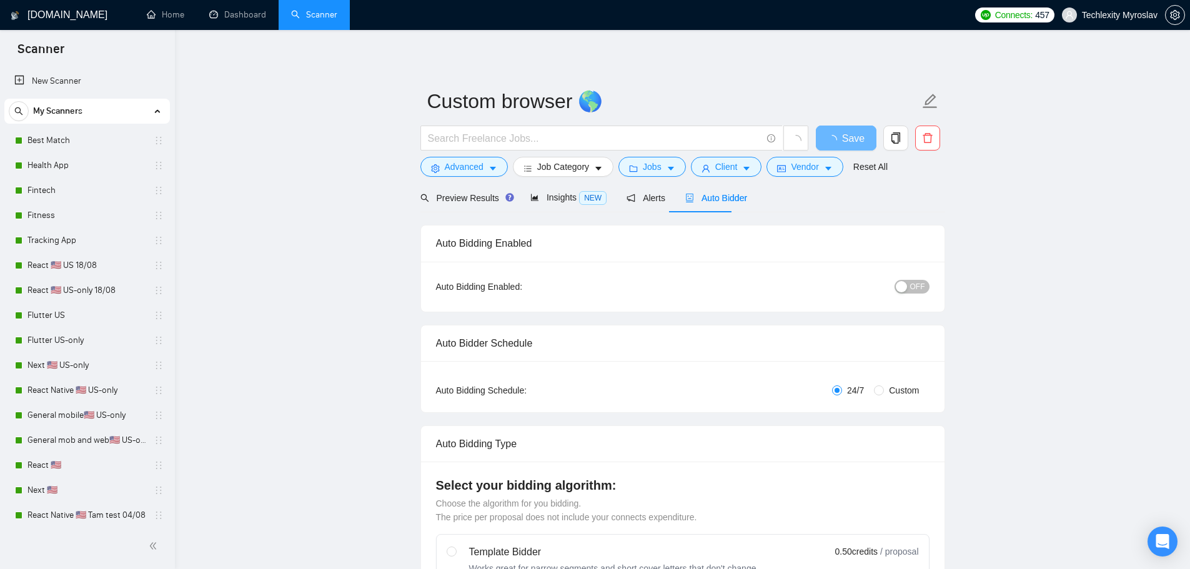
radio input "false"
radio input "true"
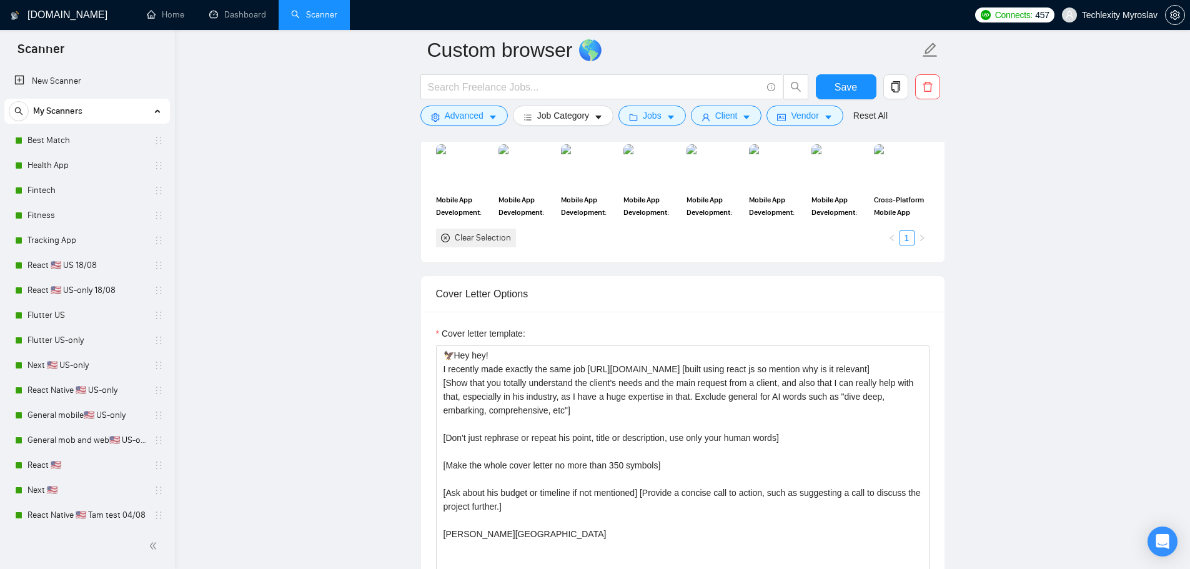
scroll to position [1374, 0]
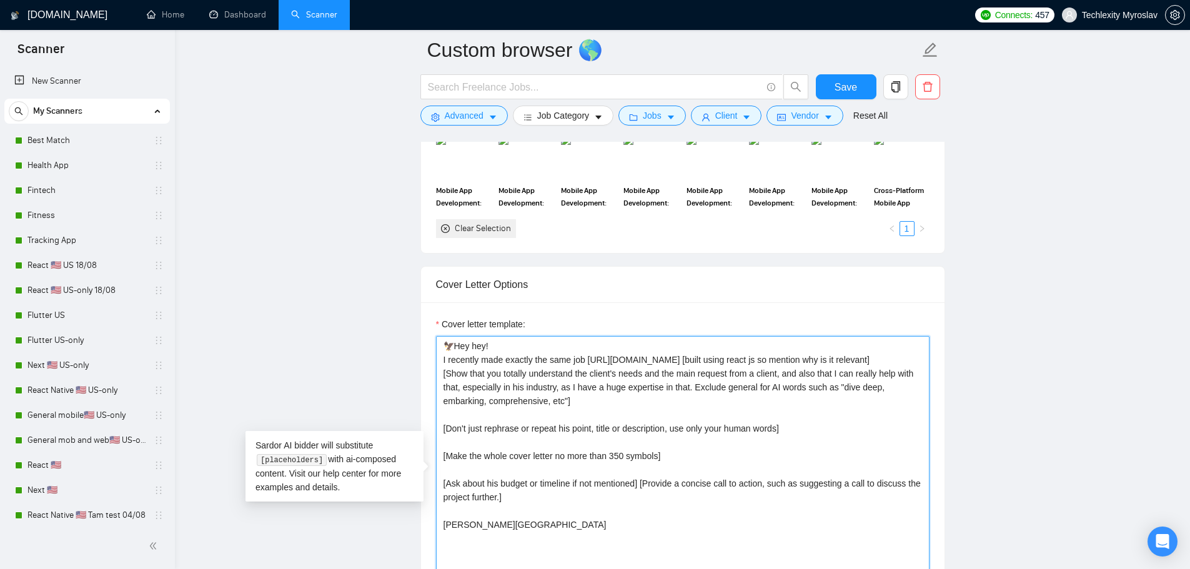
drag, startPoint x: 586, startPoint y: 359, endPoint x: 661, endPoint y: 355, distance: 75.7
click at [661, 355] on textarea "🦅Hey hey! I recently made exactly the same job [URL][DOMAIN_NAME] [built using …" at bounding box center [682, 476] width 493 height 281
paste textarea "goundetected"
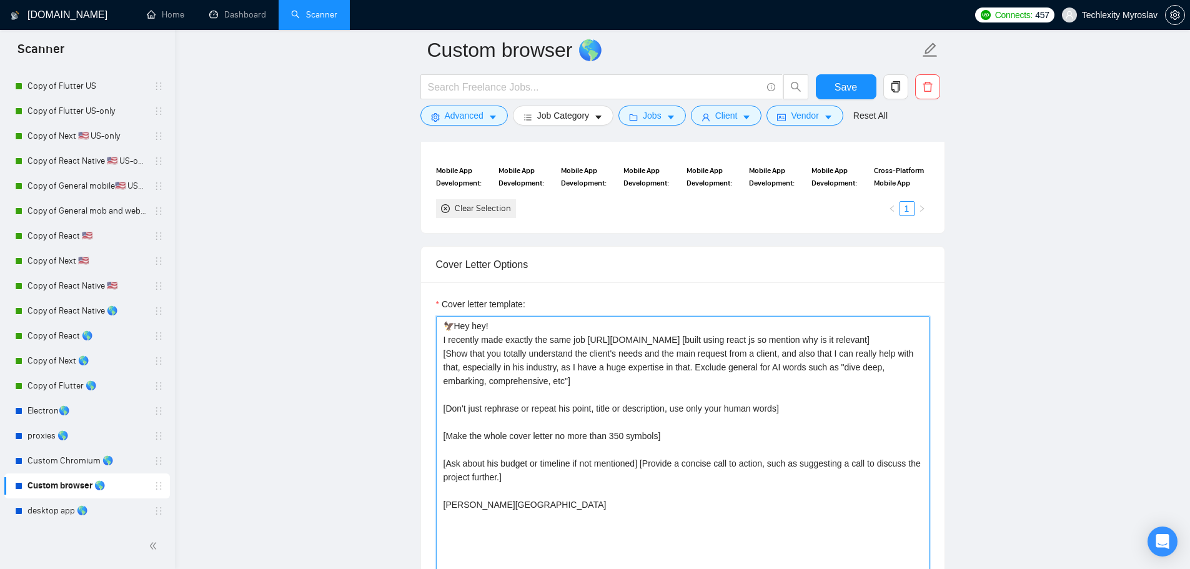
scroll to position [1436, 0]
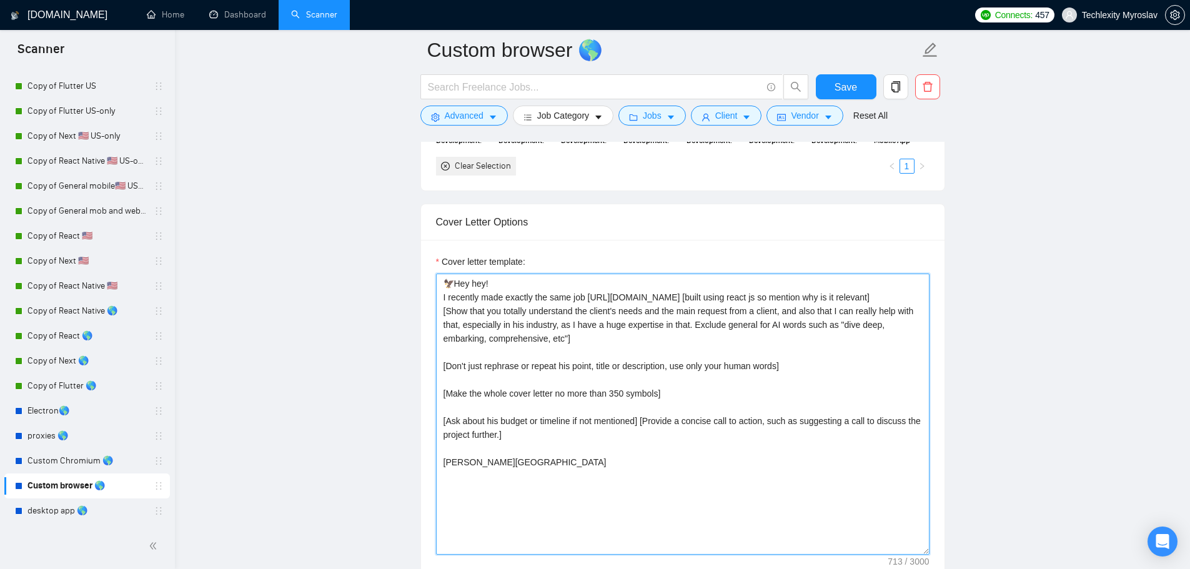
drag, startPoint x: 610, startPoint y: 471, endPoint x: 399, endPoint y: 265, distance: 294.6
click at [400, 266] on main "Custom browser 🌎 Save Advanced Job Category Jobs Client Vendor Reset All Previe…" at bounding box center [682, 479] width 975 height 3730
click at [683, 438] on textarea "🦅Hey hey! I recently made exactly the same job [URL][DOMAIN_NAME] [built using …" at bounding box center [682, 414] width 493 height 281
click at [501, 372] on textarea "🦅Hey hey! I recently made exactly the same job [URL][DOMAIN_NAME] [built using …" at bounding box center [682, 414] width 493 height 281
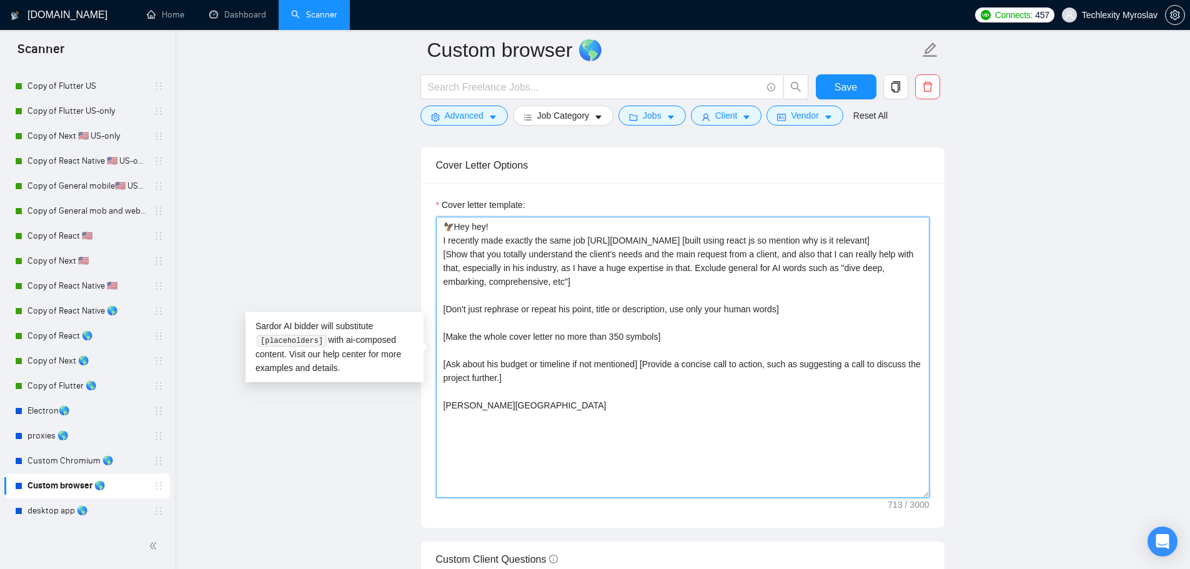
scroll to position [1499, 0]
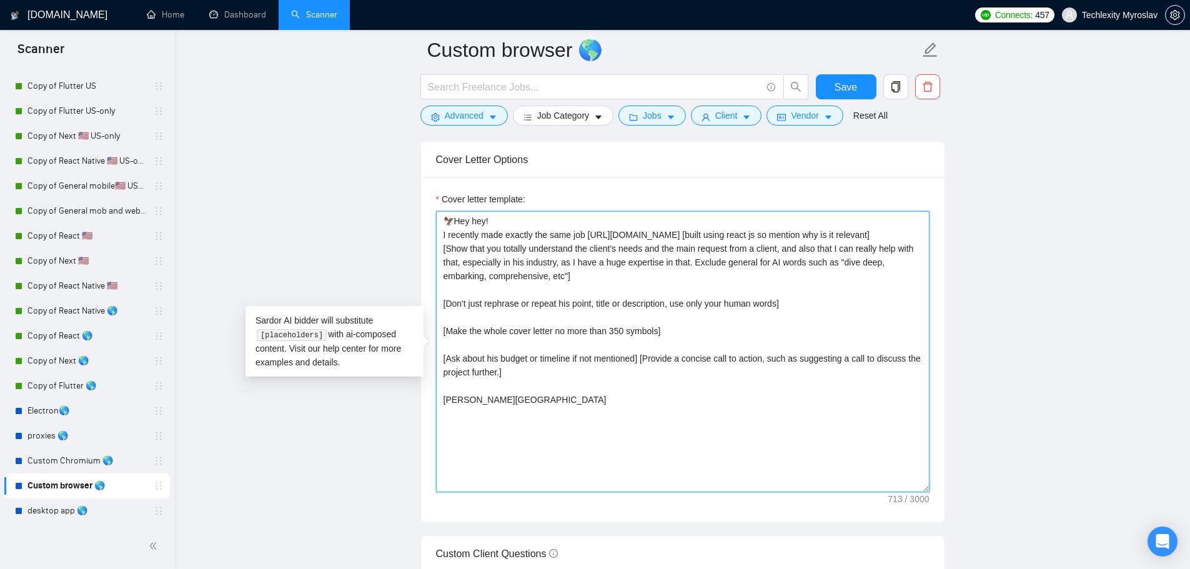
drag, startPoint x: 538, startPoint y: 424, endPoint x: 343, endPoint y: 198, distance: 298.1
click at [343, 199] on main "Custom browser 🌎 Save Advanced Job Category Jobs Client Vendor Reset All Previe…" at bounding box center [682, 416] width 975 height 3730
paste textarea "! I’ve built similar custom browser solutions with proxy integration and advanc…"
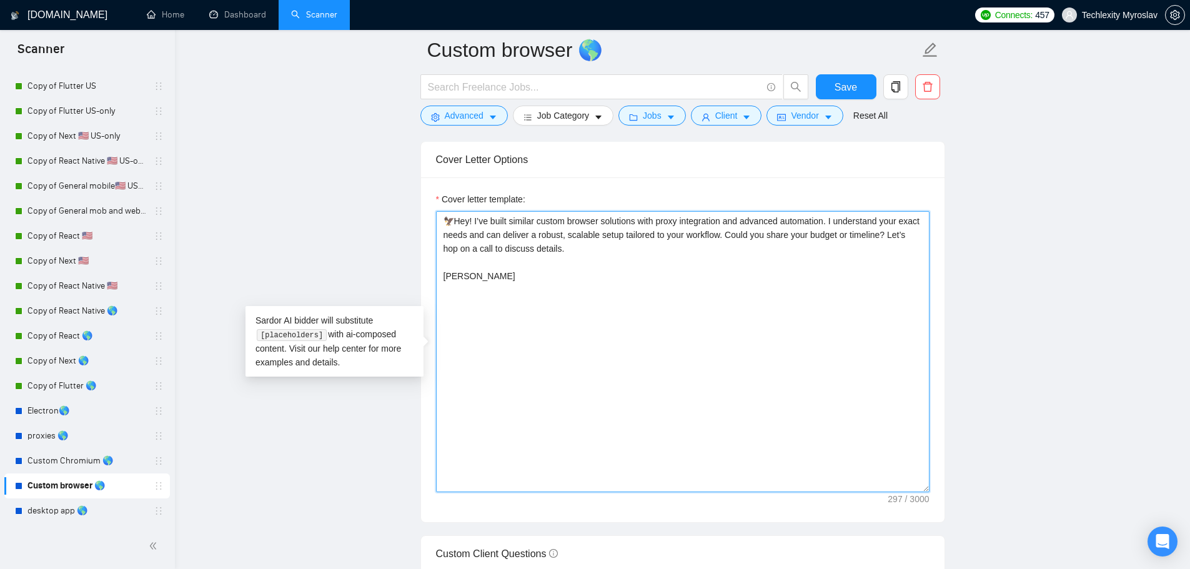
click at [828, 221] on textarea "🦅Hey! I’ve built similar custom browser solutions with proxy integration and ad…" at bounding box center [682, 351] width 493 height 281
paste textarea "34 [URL][DOMAIN_NAME]"
drag, startPoint x: 867, startPoint y: 220, endPoint x: 876, endPoint y: 221, distance: 8.1
click at [876, 221] on textarea "🦅Hey! I’ve built similar custom browser solutions with proxy integration and ad…" at bounding box center [682, 351] width 493 height 281
click at [535, 234] on textarea "🦅Hey! I’ve built similar custom browser solutions with proxy integration and ad…" at bounding box center [682, 351] width 493 height 281
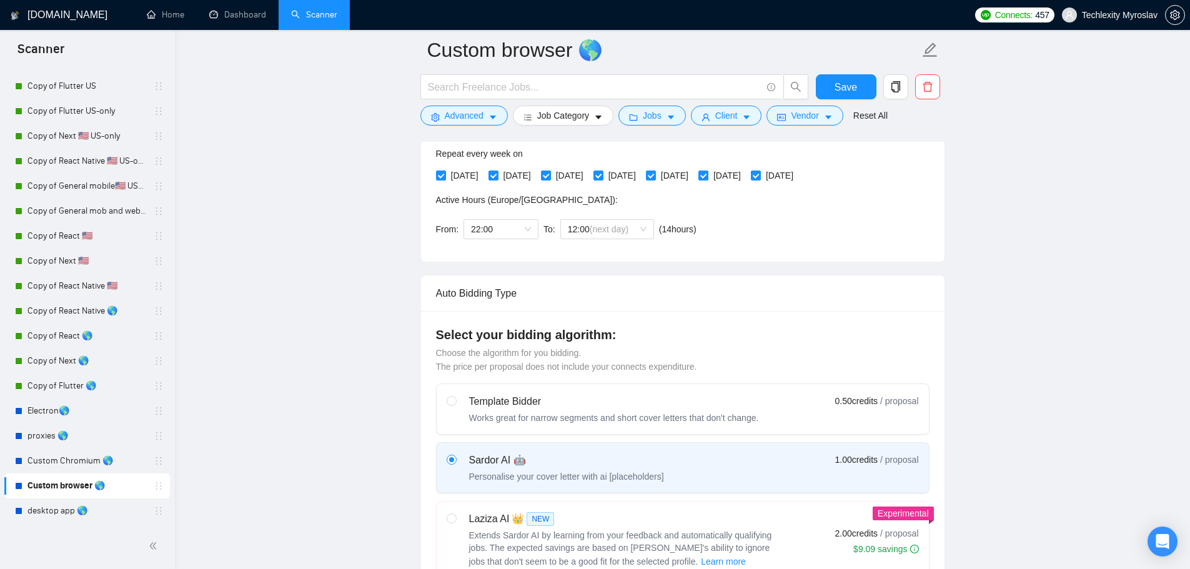
scroll to position [312, 0]
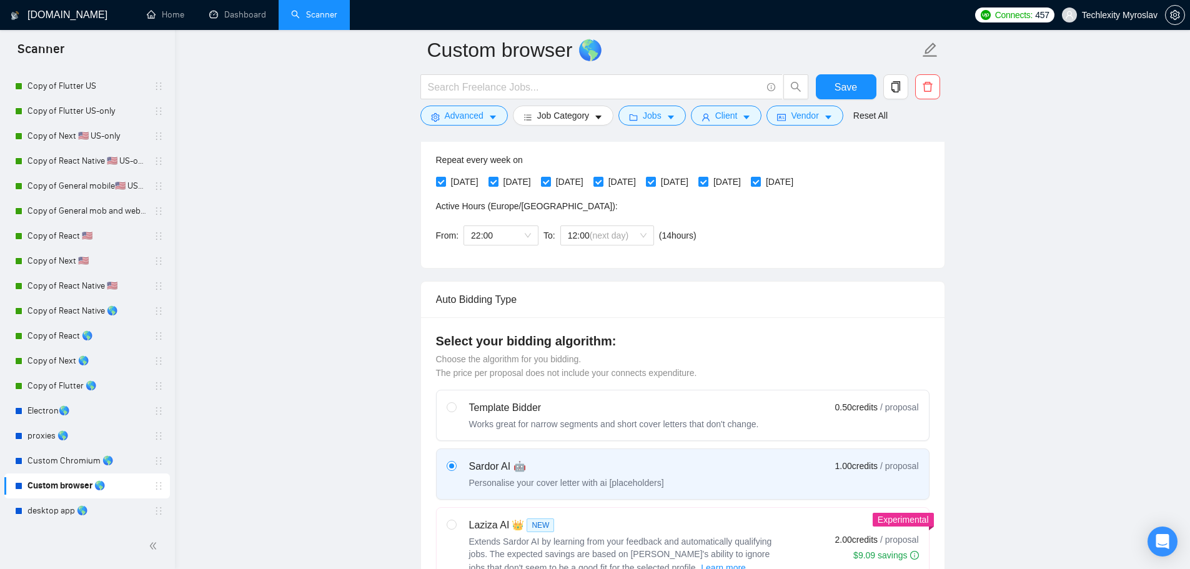
type textarea "🦅Hey! I’ve built similar custom browser solutions with proxy integration and ad…"
click at [689, 392] on label "Template Bidder Works great for narrow segments and short cover letters that do…" at bounding box center [683, 415] width 492 height 50
click at [455, 402] on input "radio" at bounding box center [451, 406] width 9 height 9
radio input "true"
radio input "false"
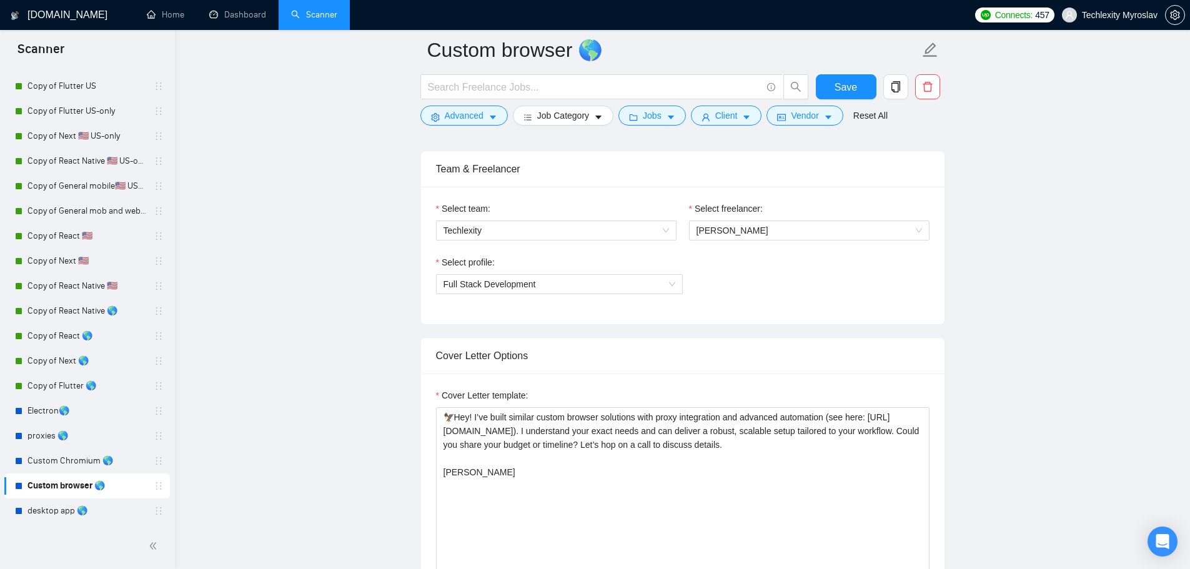
scroll to position [749, 0]
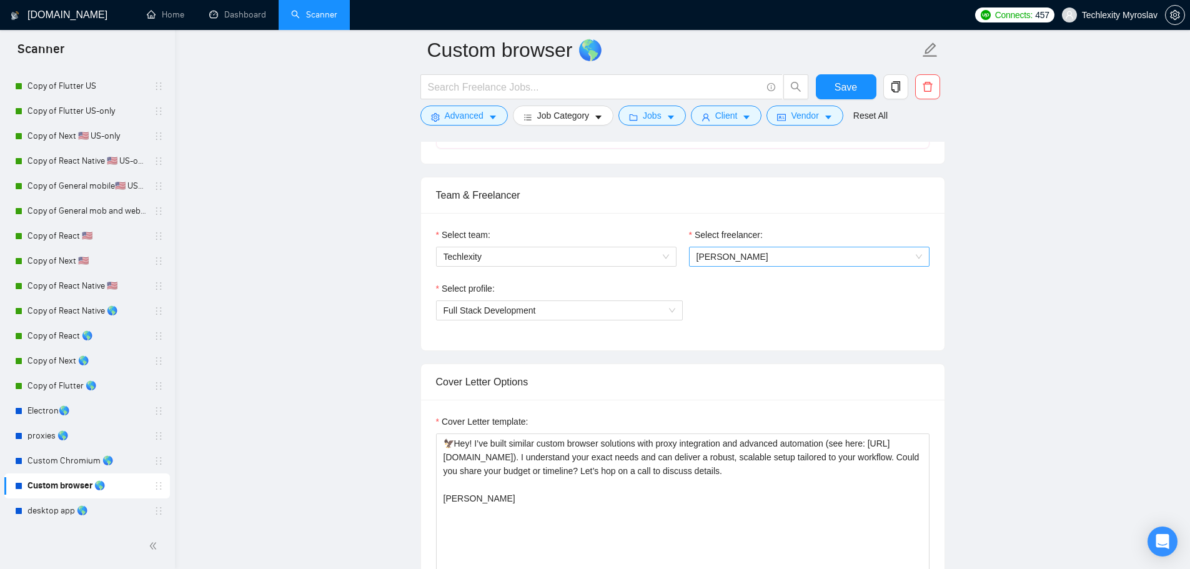
click at [744, 259] on span "[PERSON_NAME]" at bounding box center [808, 256] width 225 height 19
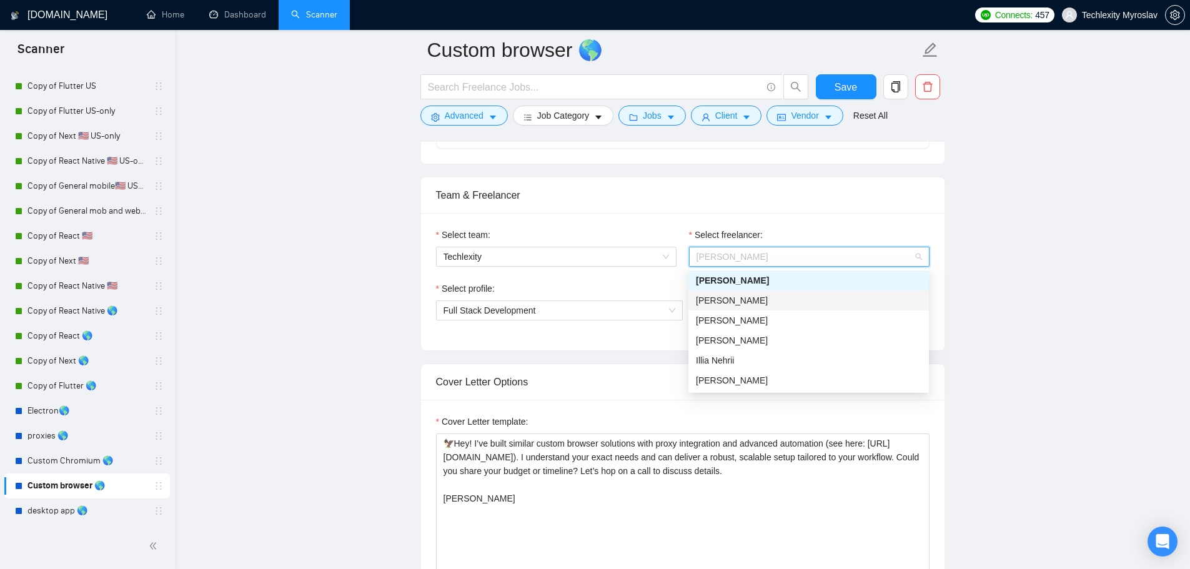
click at [737, 303] on div "[PERSON_NAME]" at bounding box center [808, 301] width 225 height 14
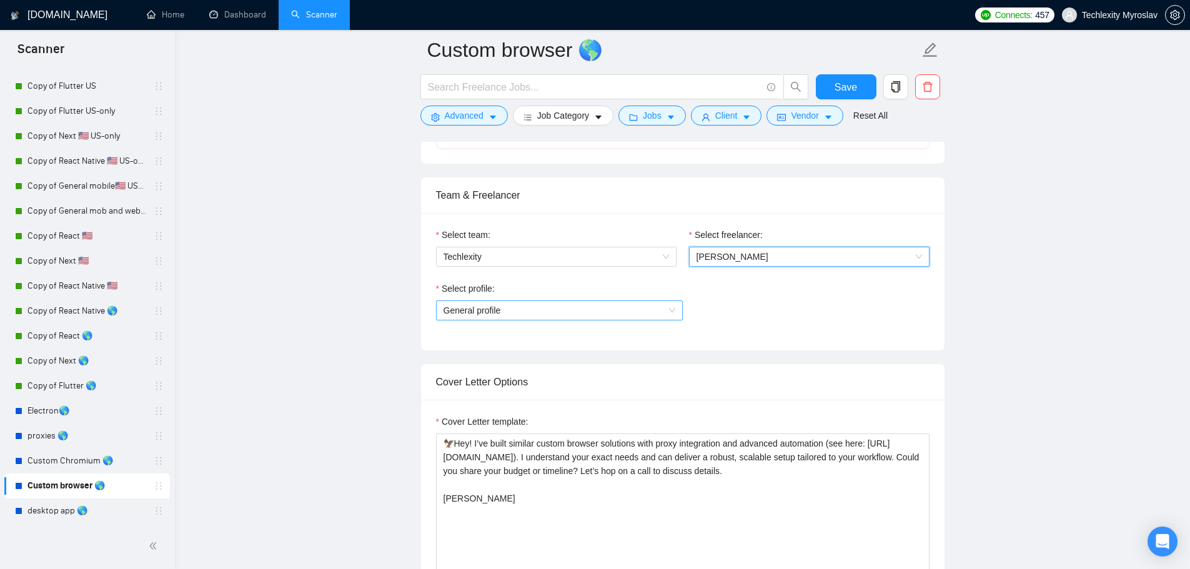
click at [561, 309] on span "General profile" at bounding box center [559, 310] width 232 height 19
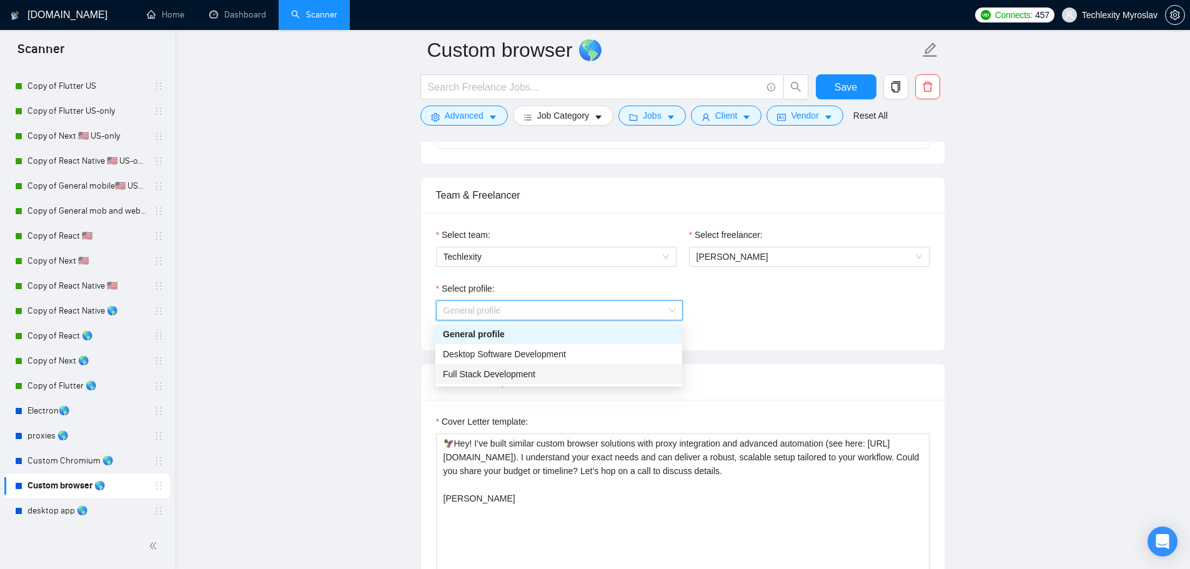
click at [555, 377] on div "Full Stack Development" at bounding box center [559, 374] width 232 height 14
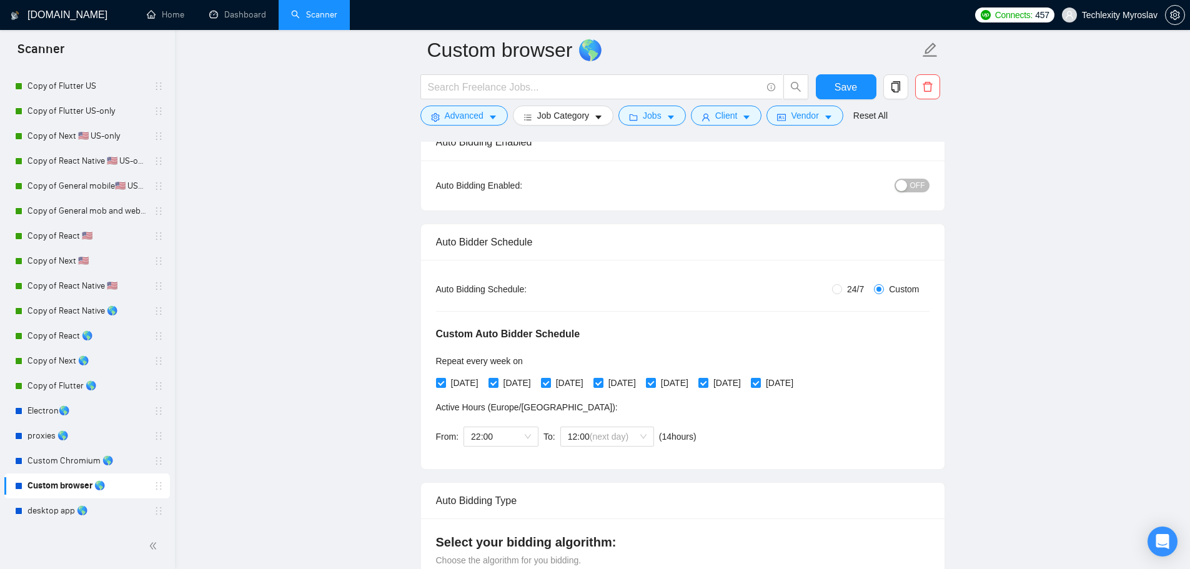
scroll to position [92, 0]
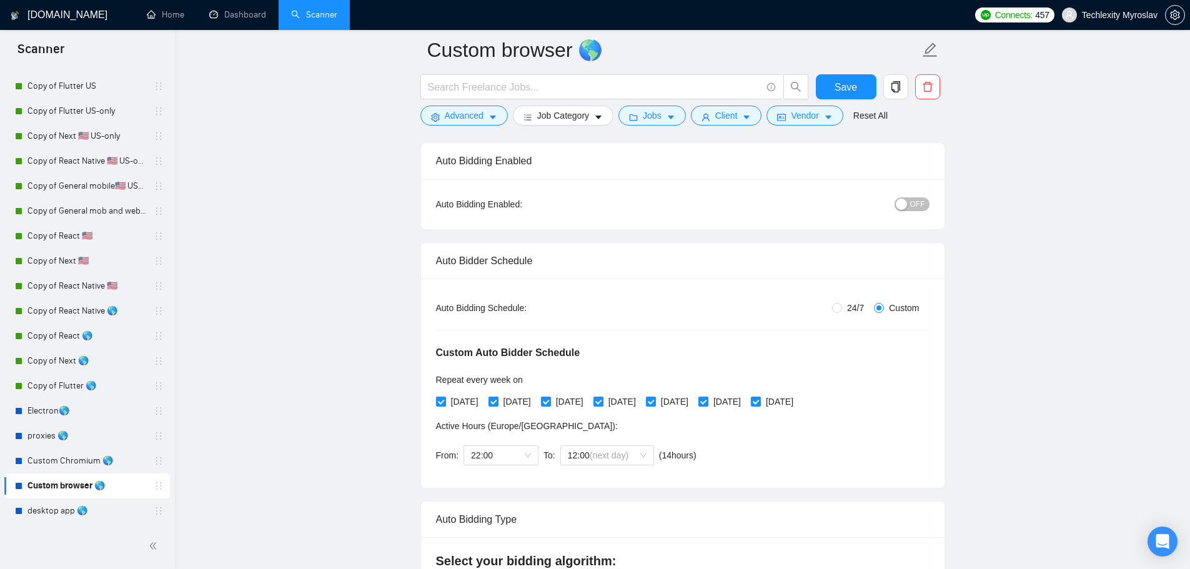
click at [906, 202] on div "button" at bounding box center [901, 204] width 11 height 11
click at [832, 86] on button "Save" at bounding box center [846, 86] width 61 height 25
click at [71, 511] on link "desktop app 🌎" at bounding box center [86, 510] width 119 height 25
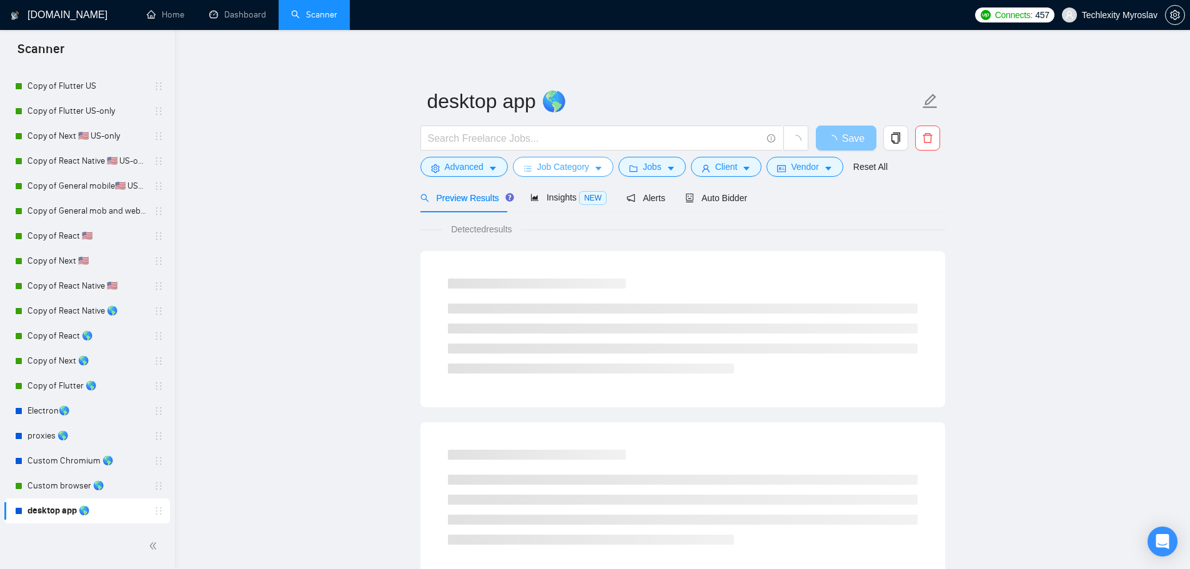
click at [544, 164] on span "Job Category" at bounding box center [563, 167] width 52 height 14
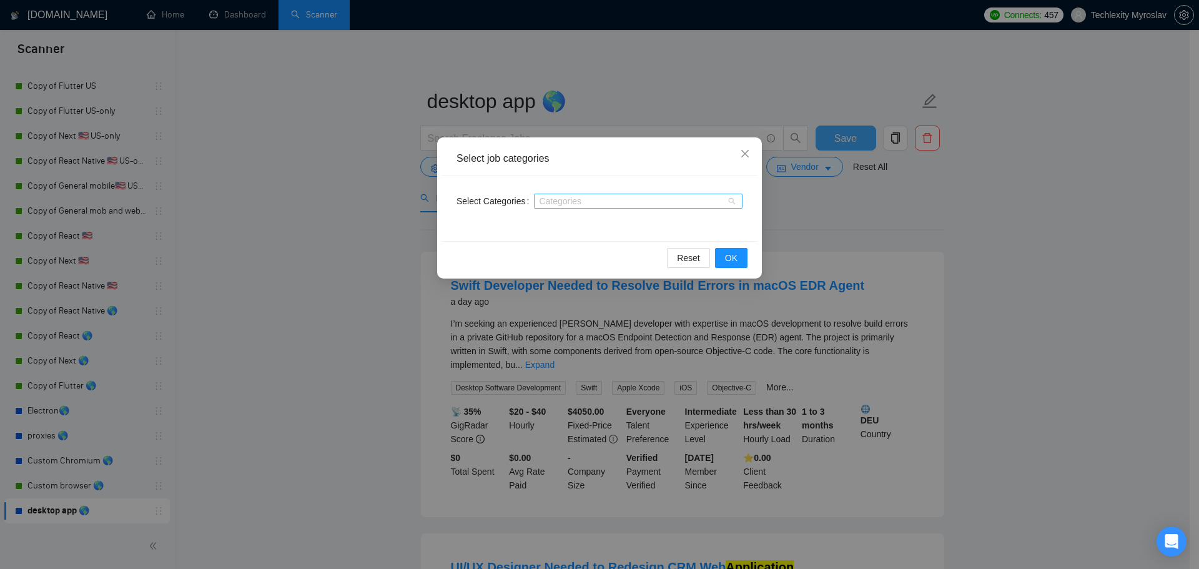
click at [576, 205] on div at bounding box center [632, 201] width 190 height 10
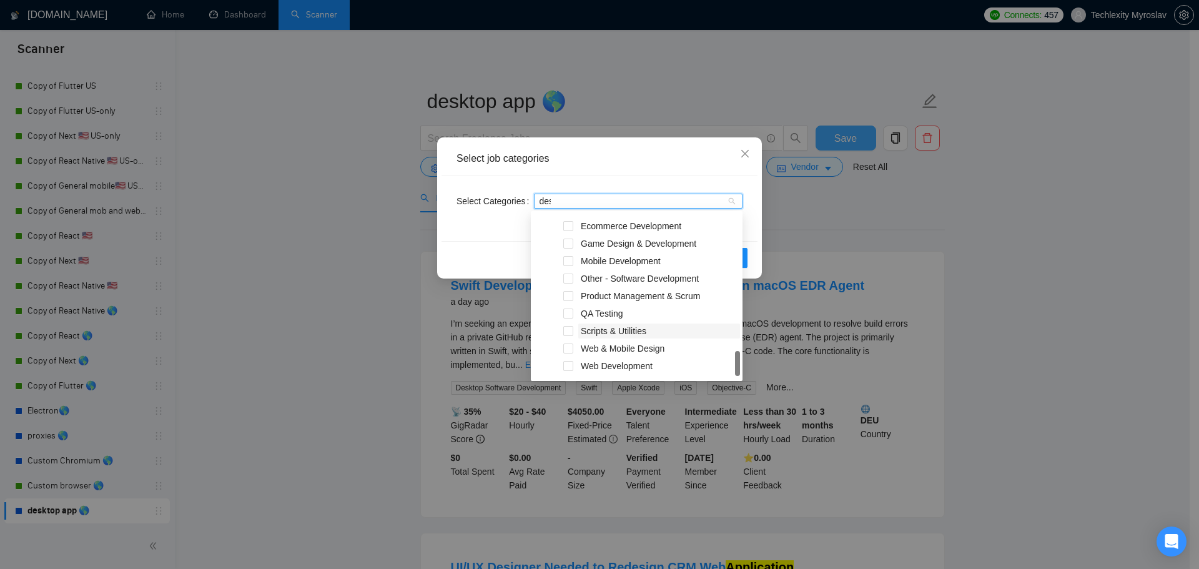
scroll to position [12, 0]
type input "desk"
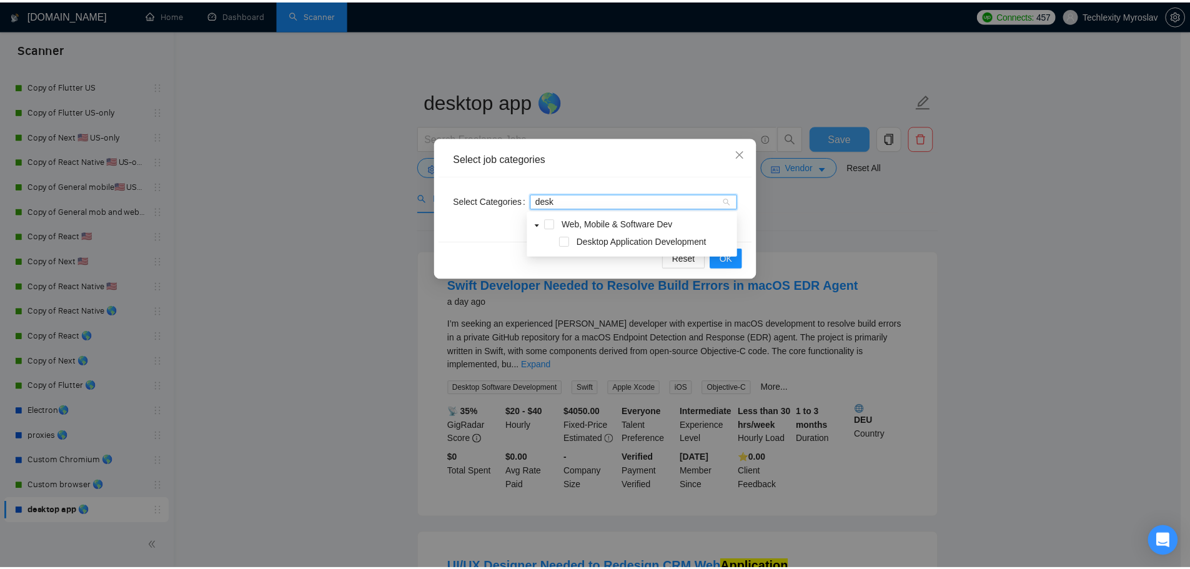
scroll to position [0, 0]
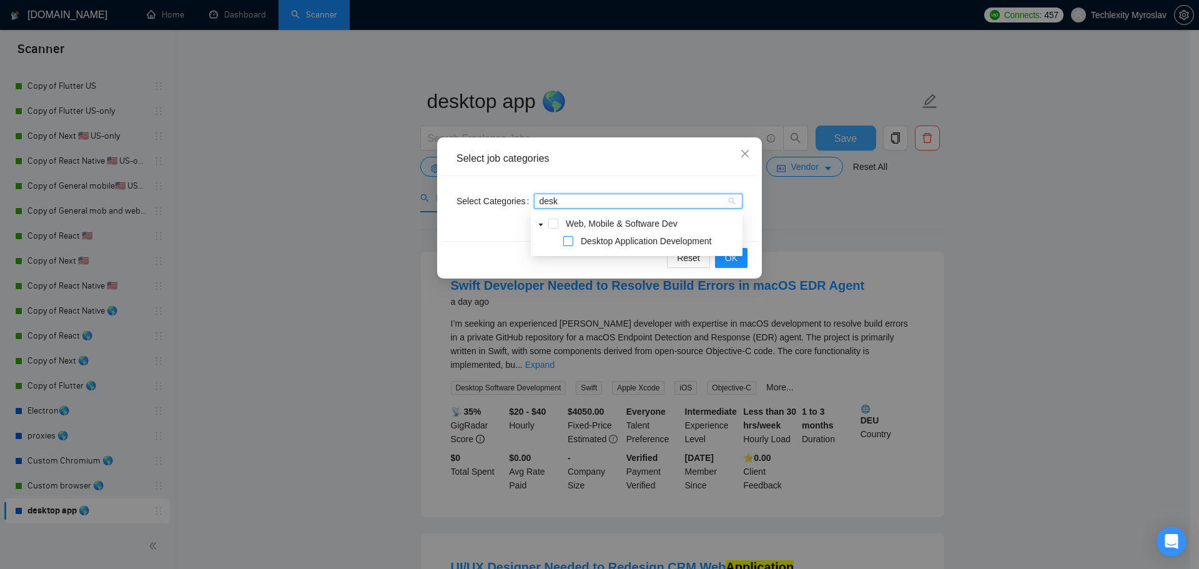
click at [571, 240] on span at bounding box center [568, 241] width 10 height 10
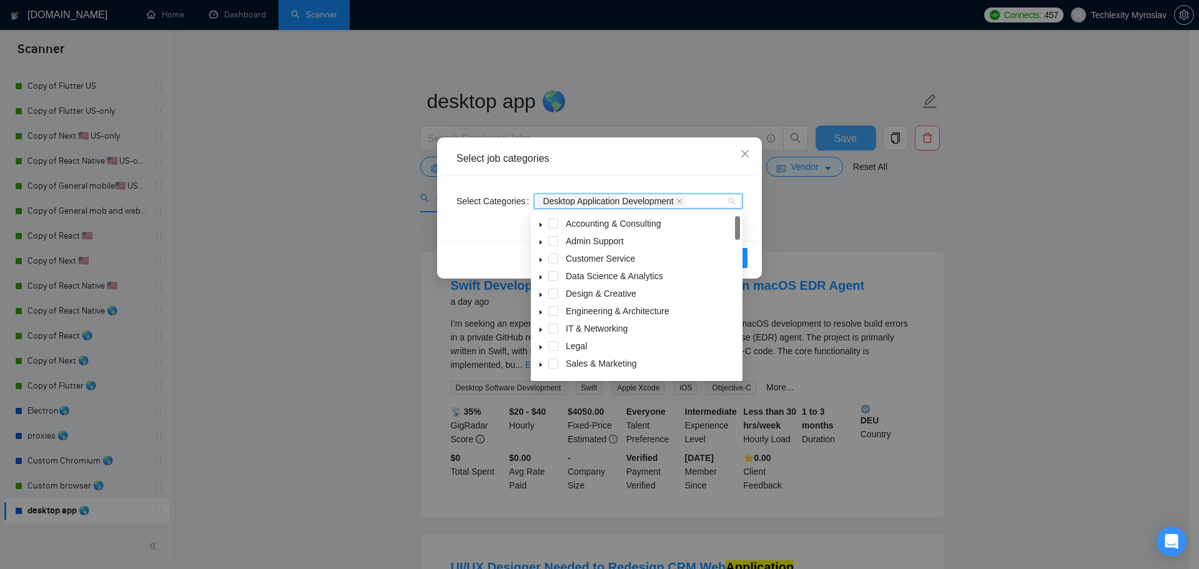
click at [832, 222] on div "Select job categories Select Categories Desktop Application Development Reset OK" at bounding box center [599, 284] width 1199 height 569
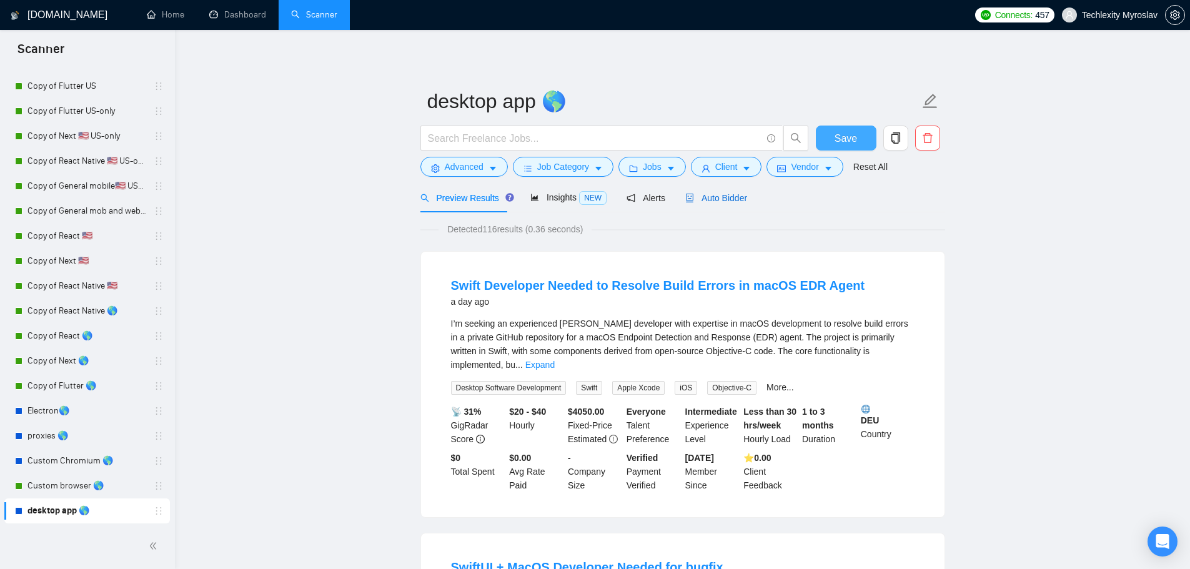
click at [725, 204] on div "Auto Bidder" at bounding box center [716, 198] width 62 height 14
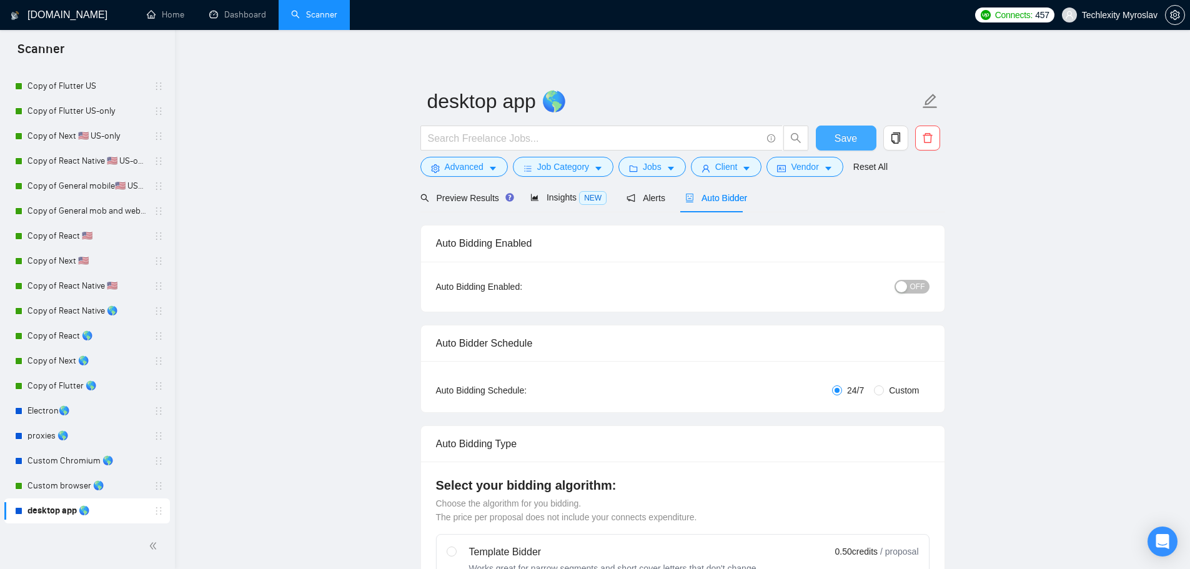
radio input "false"
radio input "true"
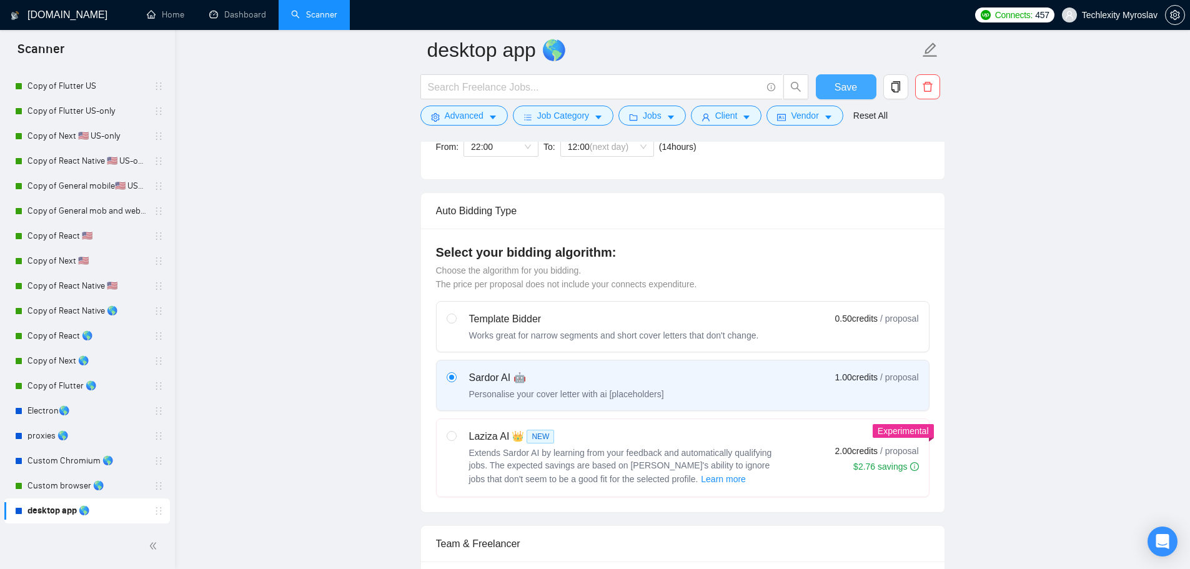
scroll to position [437, 0]
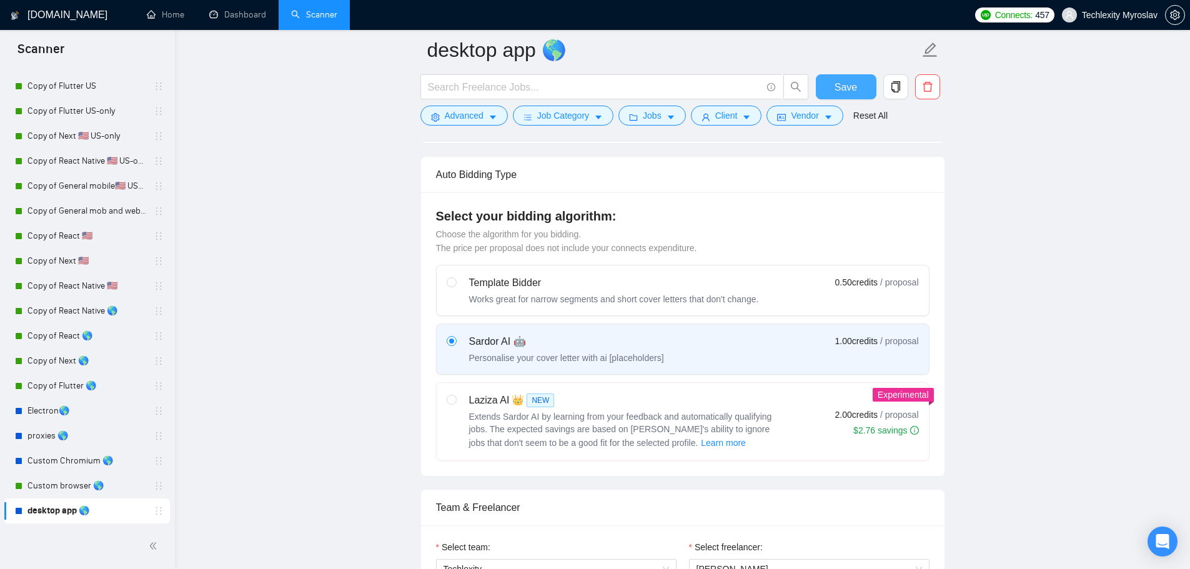
click at [678, 297] on div "Works great for narrow segments and short cover letters that don't change." at bounding box center [614, 299] width 290 height 12
click at [455, 286] on input "radio" at bounding box center [451, 281] width 9 height 9
radio input "true"
radio input "false"
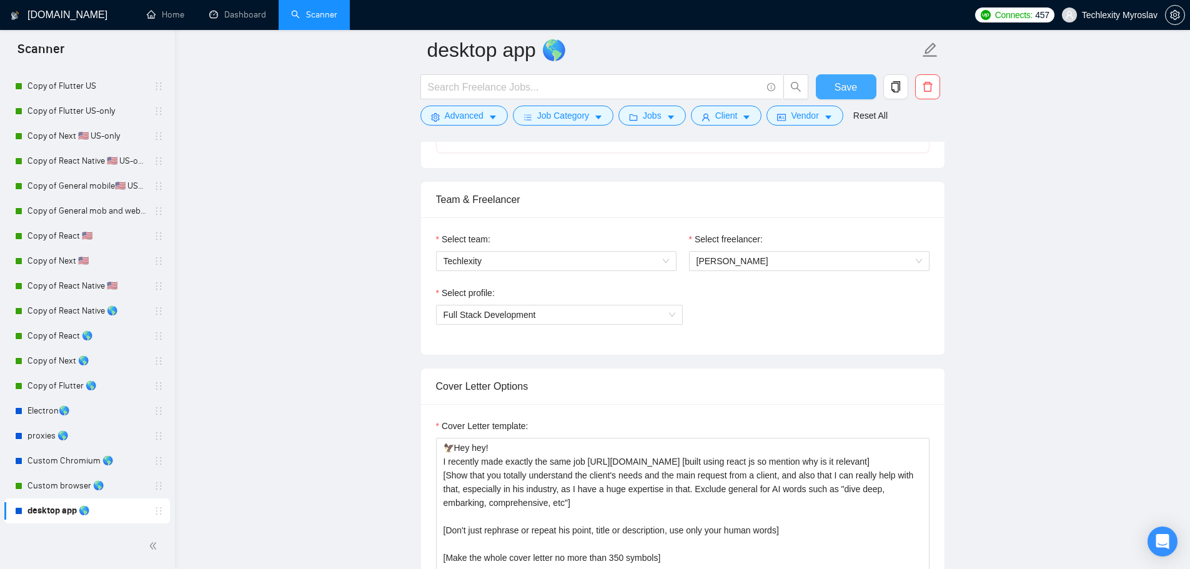
scroll to position [749, 0]
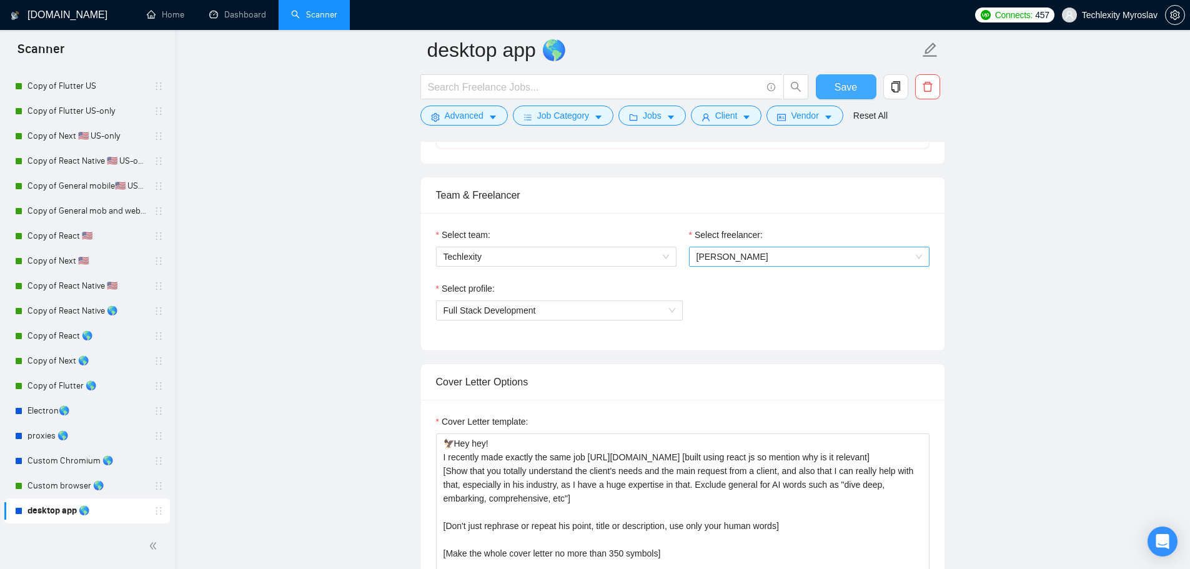
click at [769, 257] on span "[PERSON_NAME]" at bounding box center [808, 256] width 225 height 19
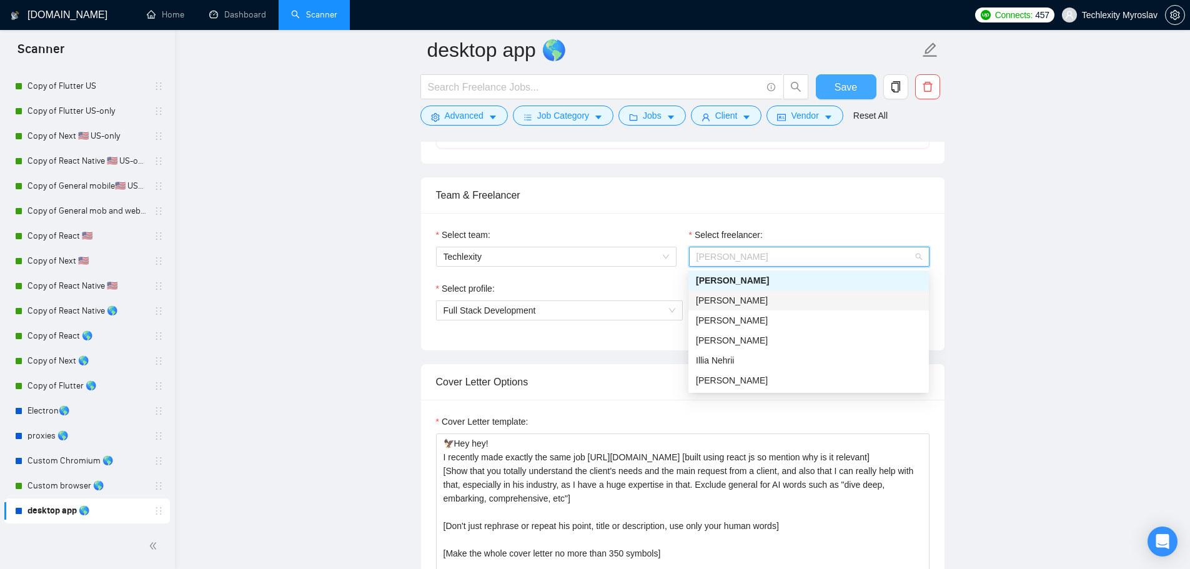
click at [784, 304] on div "[PERSON_NAME]" at bounding box center [808, 301] width 225 height 14
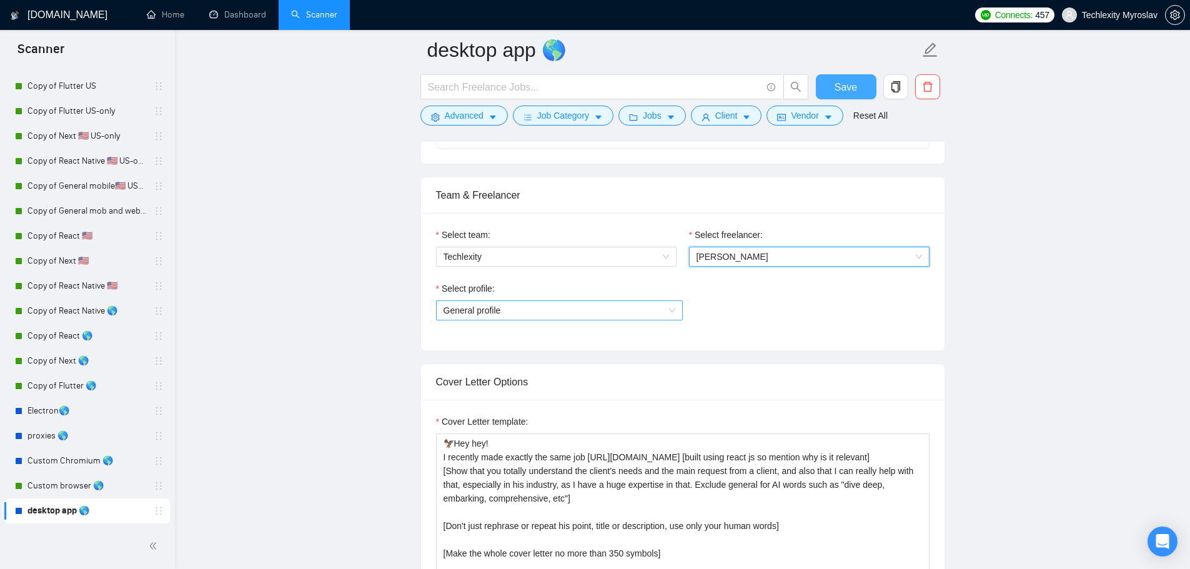
click at [569, 319] on div "General profile" at bounding box center [559, 310] width 247 height 20
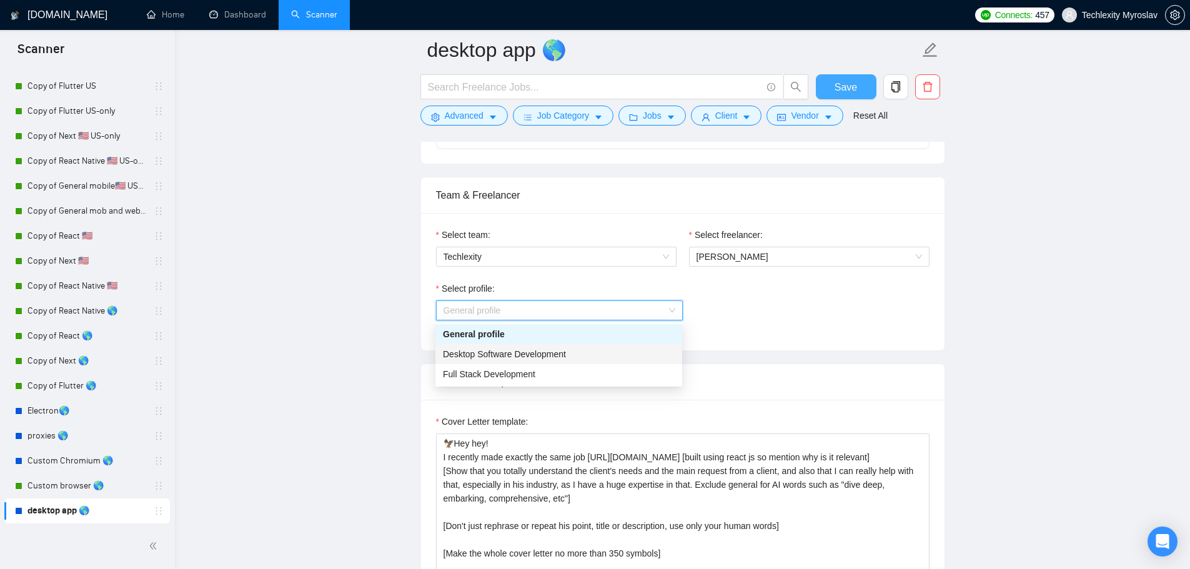
click at [575, 357] on div "Desktop Software Development" at bounding box center [559, 354] width 232 height 14
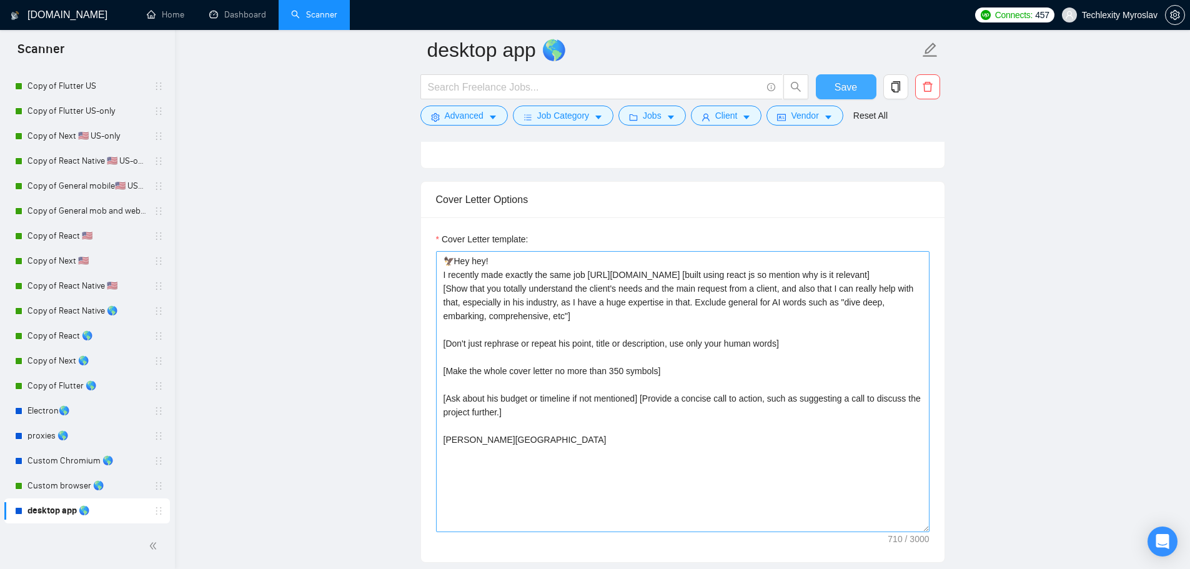
scroll to position [937, 0]
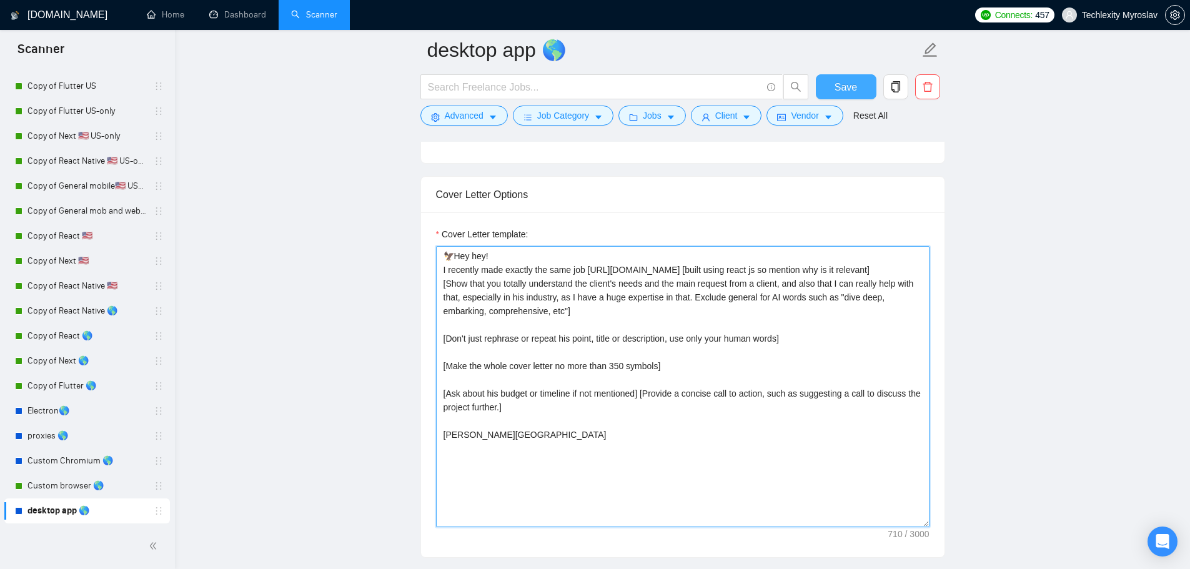
click at [618, 443] on textarea "🦅Hey hey! I recently made exactly the same job [URL][DOMAIN_NAME] [built using …" at bounding box center [682, 386] width 493 height 281
click at [764, 485] on textarea "🦅Hey hey! I recently made exactly the same job [URL][DOMAIN_NAME] [built using …" at bounding box center [682, 386] width 493 height 281
paste textarea "! I’ve developed similar desktop applications with smooth UI, robust performanc…"
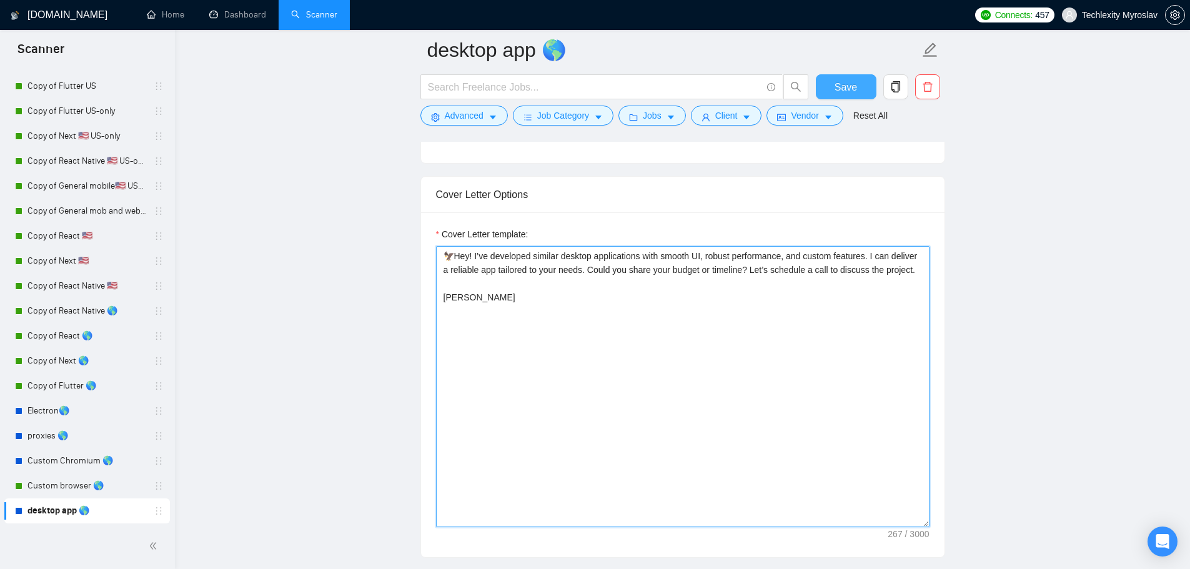
click at [462, 297] on textarea "🦅Hey! I’ve developed similar desktop applications with smooth UI, robust perfor…" at bounding box center [682, 386] width 493 height 281
click at [864, 257] on textarea "🦅Hey! I’ve developed similar desktop applications with smooth UI, robust perfor…" at bounding box center [682, 386] width 493 height 281
click at [631, 271] on textarea "🦅Hey! I’ve developed similar desktop applications with smooth UI, robust perfor…" at bounding box center [682, 386] width 493 height 281
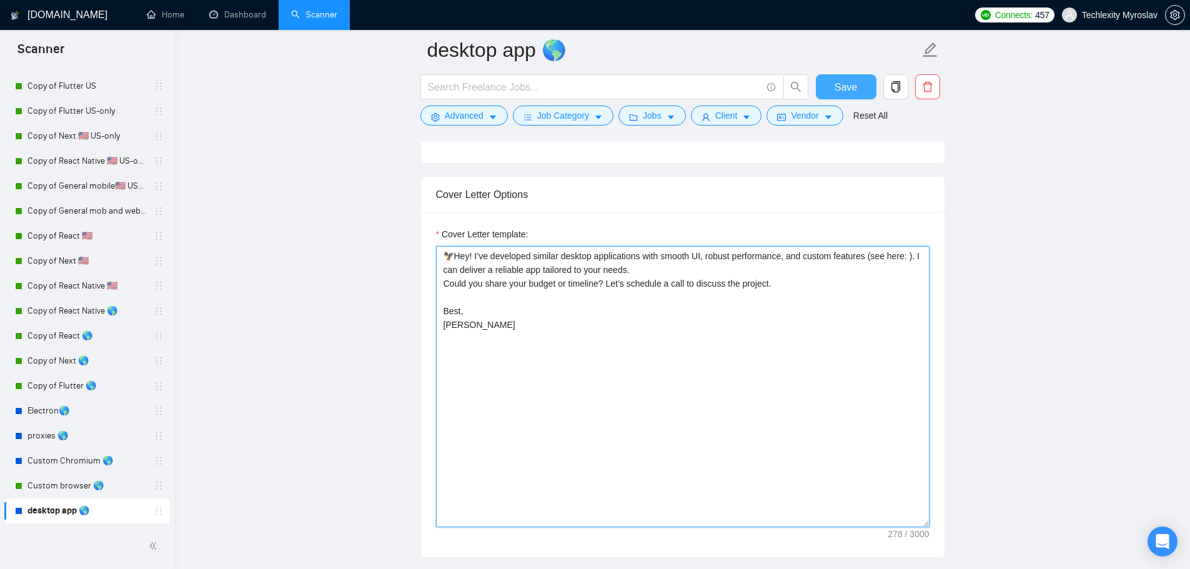
click at [606, 284] on textarea "🦅Hey! I’ve developed similar desktop applications with smooth UI, robust perfor…" at bounding box center [682, 386] width 493 height 281
type textarea "🦅Hey! I’ve developed similar desktop applications with smooth UI, robust perfor…"
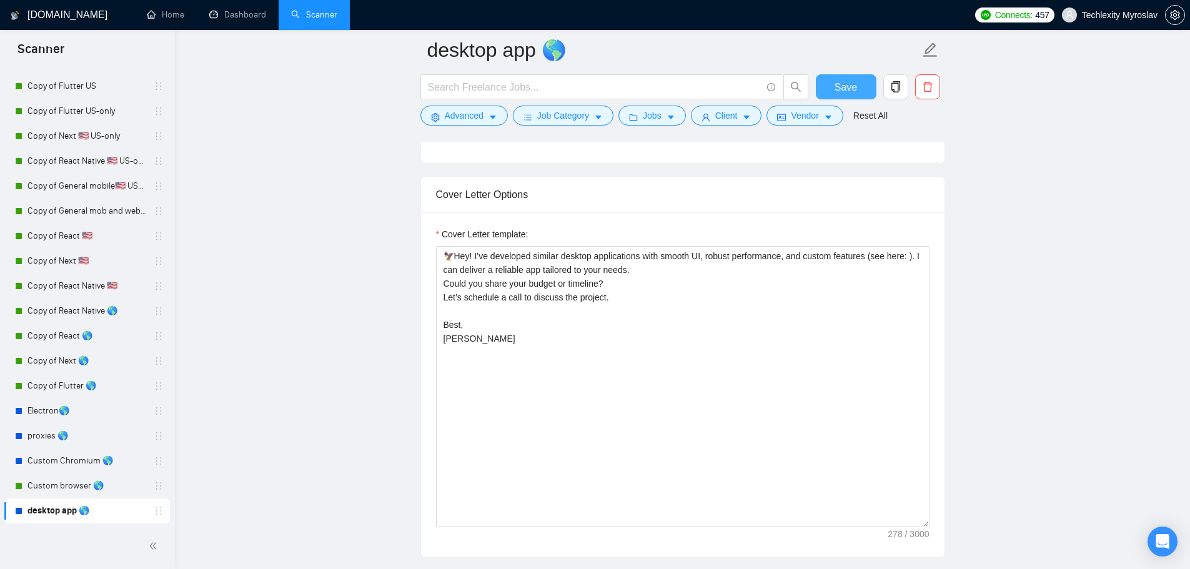
click at [858, 86] on button "Save" at bounding box center [846, 86] width 61 height 25
click at [69, 412] on link "Electron🌎" at bounding box center [86, 410] width 119 height 25
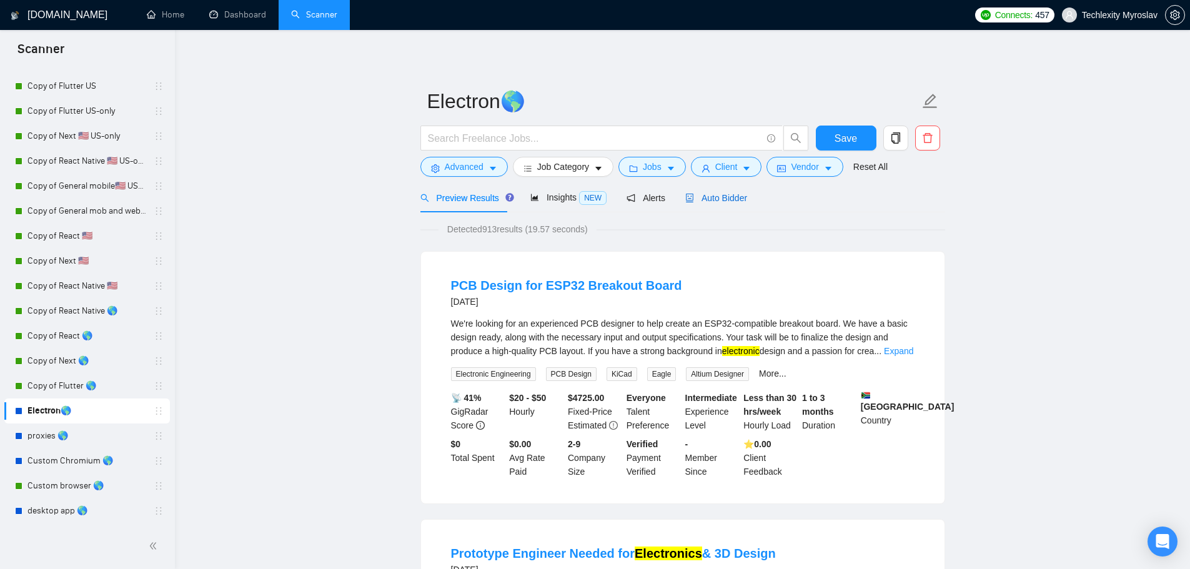
click at [699, 194] on span "Auto Bidder" at bounding box center [716, 198] width 62 height 10
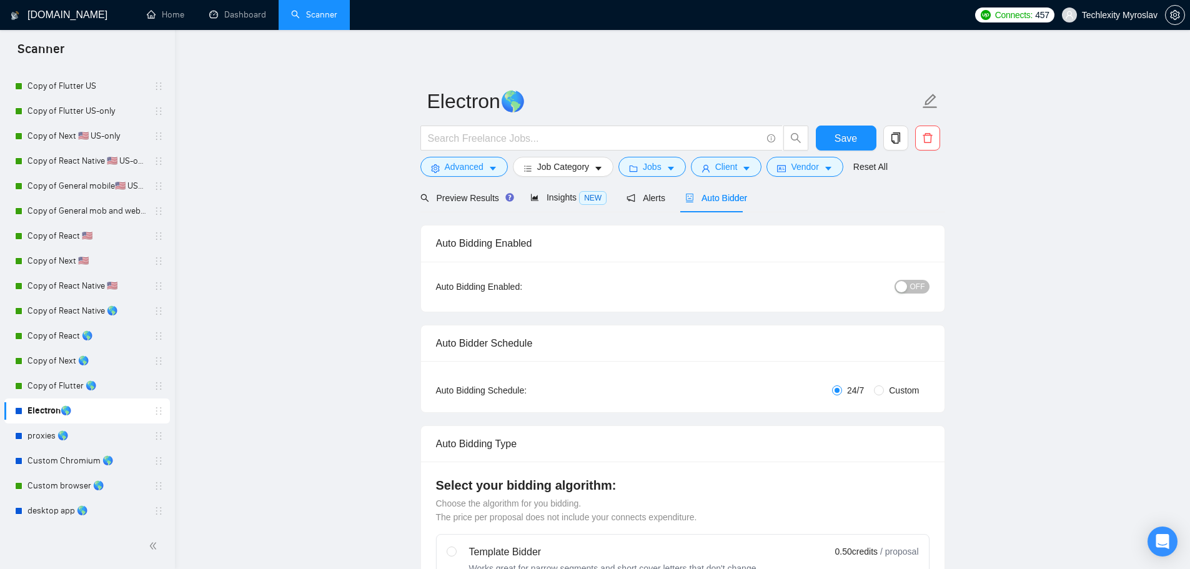
radio input "false"
radio input "true"
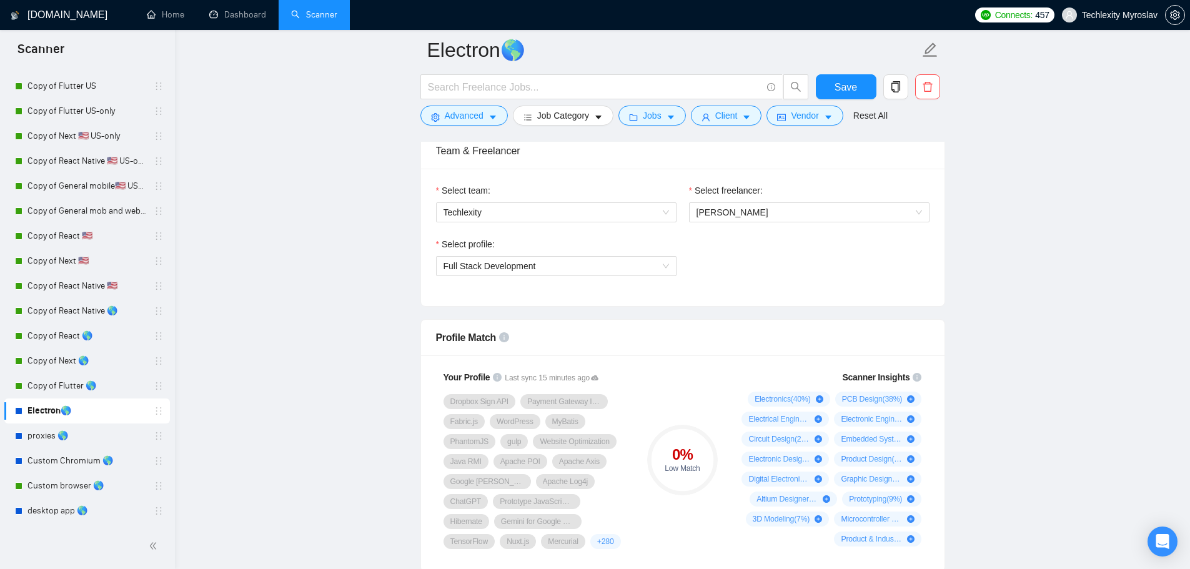
scroll to position [749, 0]
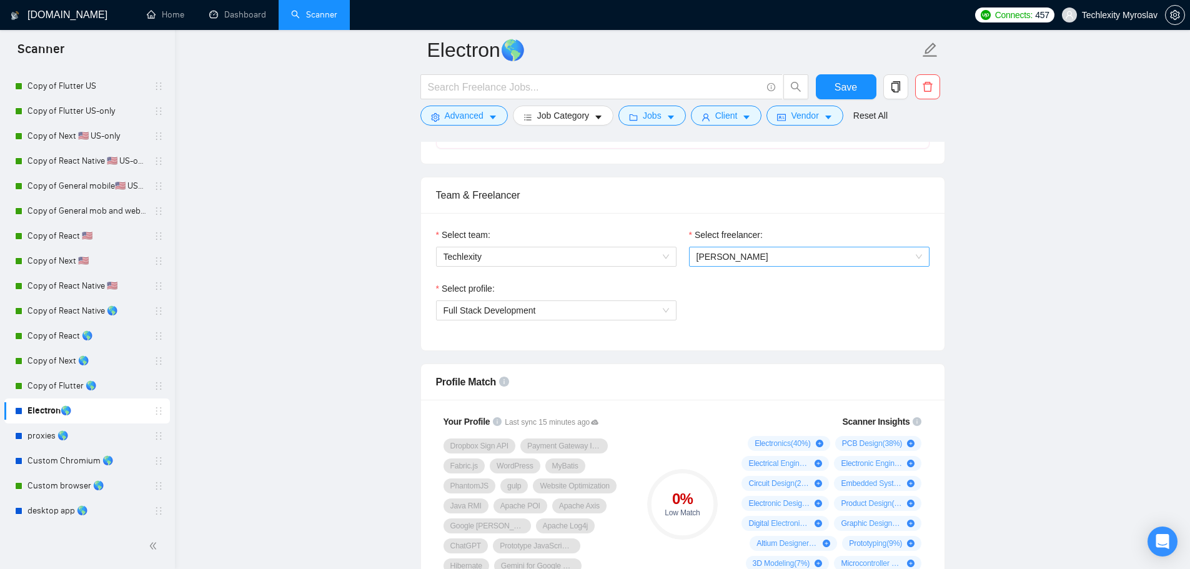
click at [753, 258] on span "[PERSON_NAME]" at bounding box center [732, 257] width 72 height 10
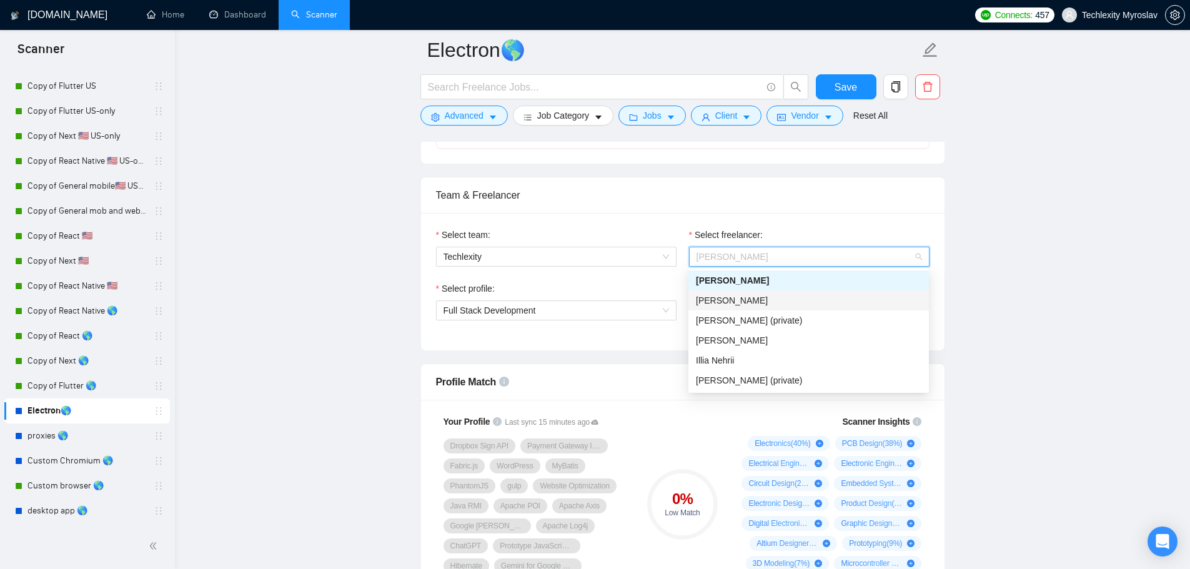
click at [749, 295] on span "[PERSON_NAME]" at bounding box center [732, 300] width 72 height 10
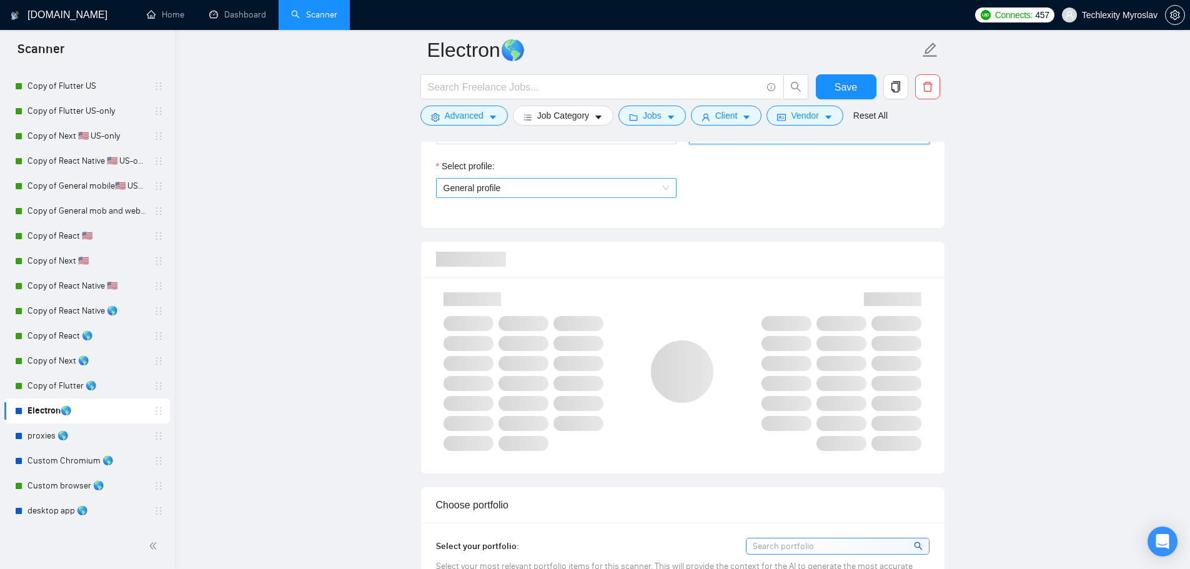
scroll to position [874, 0]
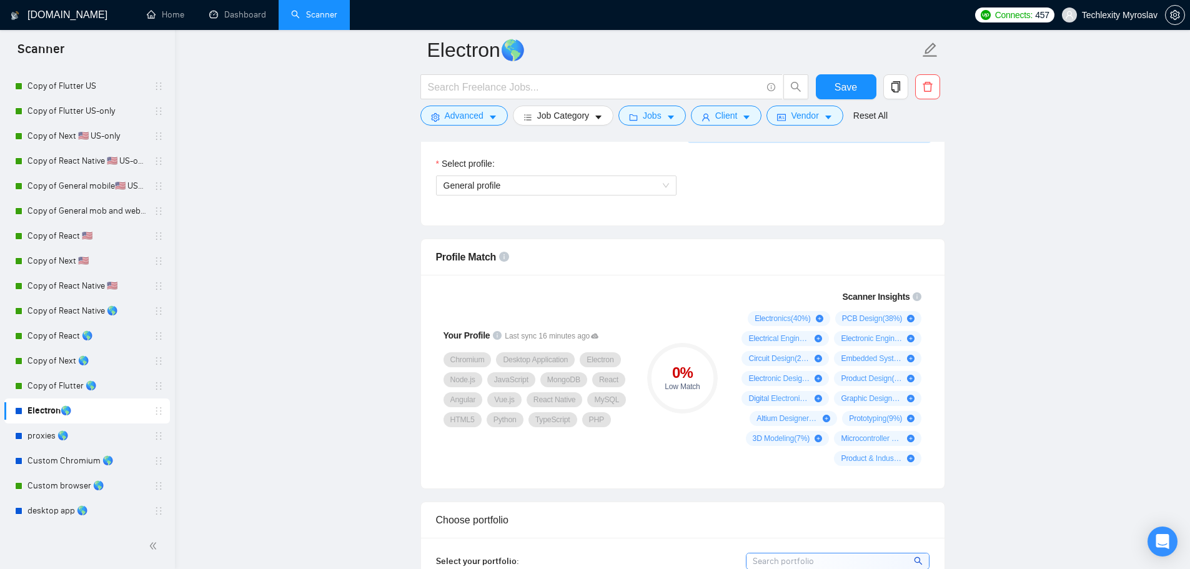
click at [598, 212] on div "Select team: Techlexity Select freelancer: 1293523221495595008 [PERSON_NAME] Se…" at bounding box center [682, 156] width 523 height 137
click at [592, 191] on span "General profile" at bounding box center [555, 185] width 225 height 19
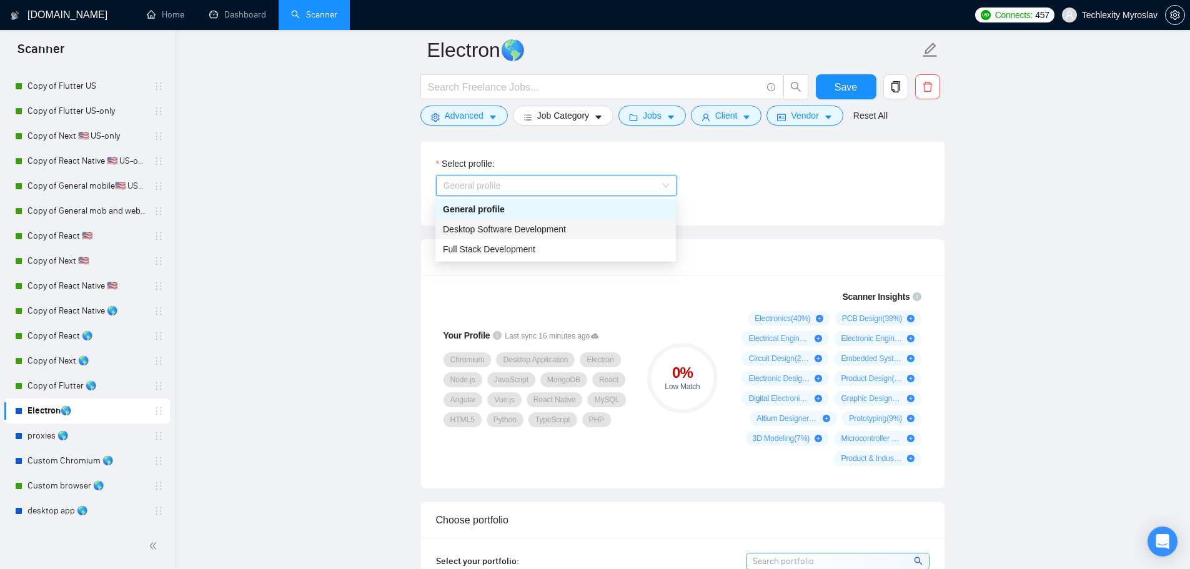
click at [571, 233] on div "Desktop Software Development" at bounding box center [555, 229] width 225 height 14
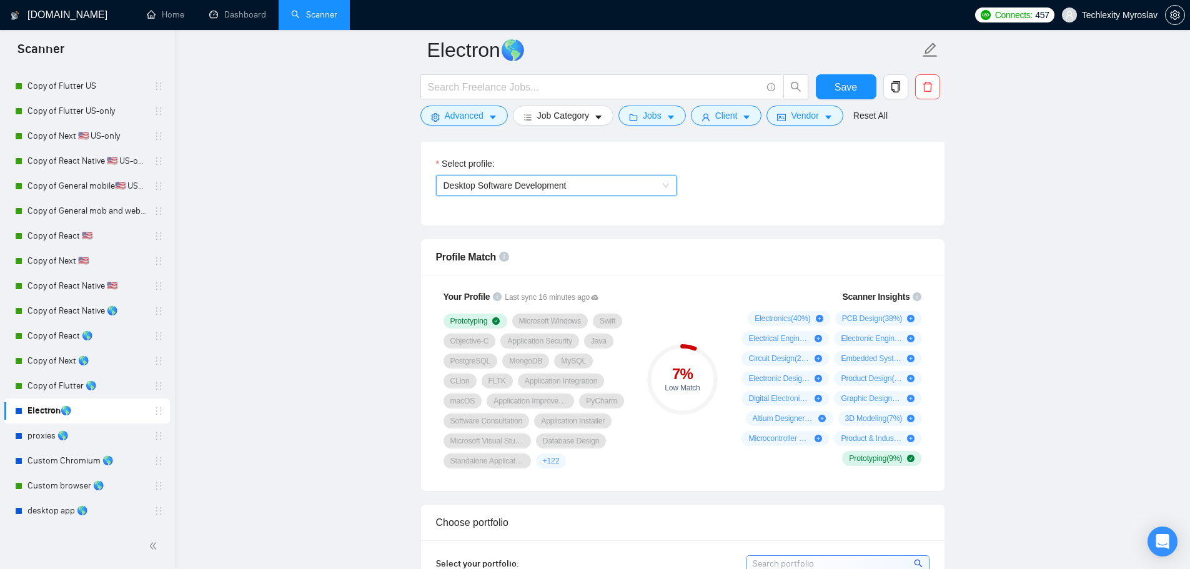
click at [591, 187] on span "Desktop Software Development" at bounding box center [555, 185] width 225 height 19
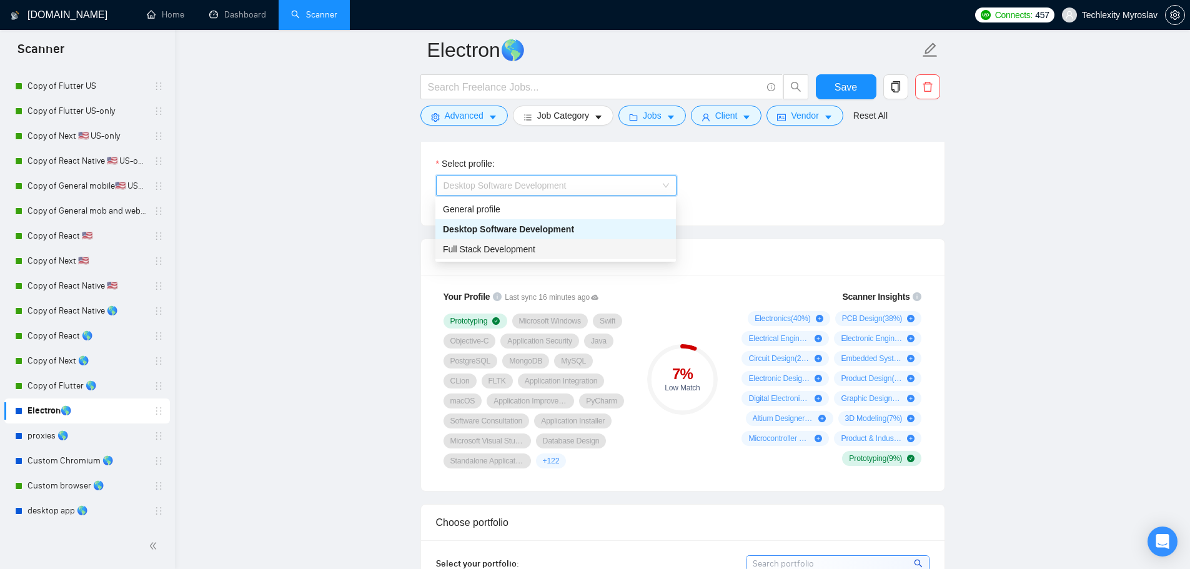
click at [568, 252] on div "Full Stack Development" at bounding box center [555, 249] width 225 height 14
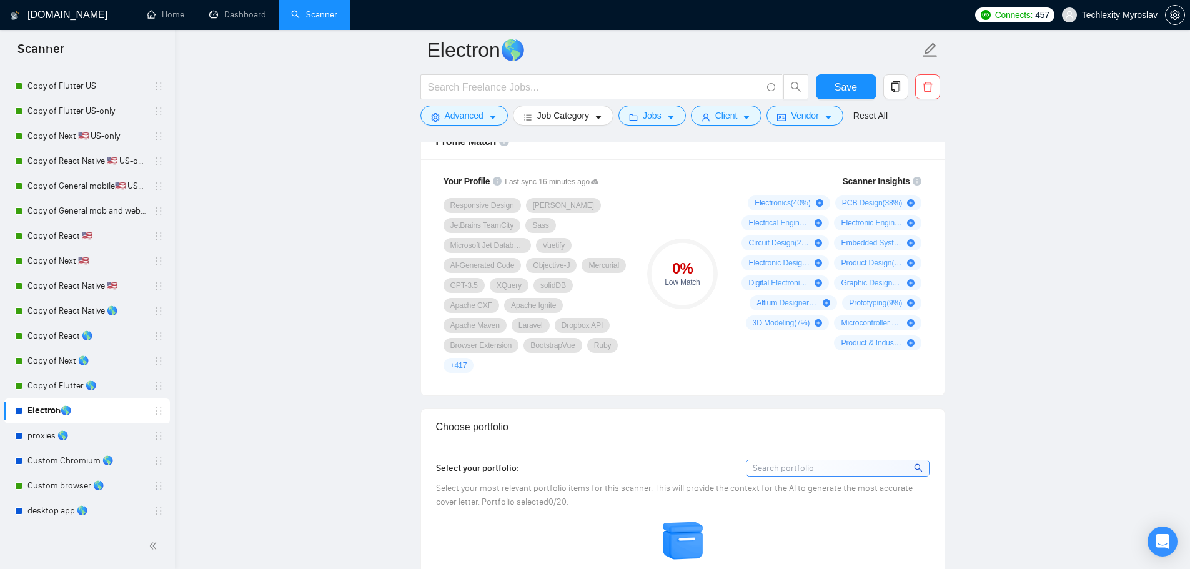
scroll to position [999, 0]
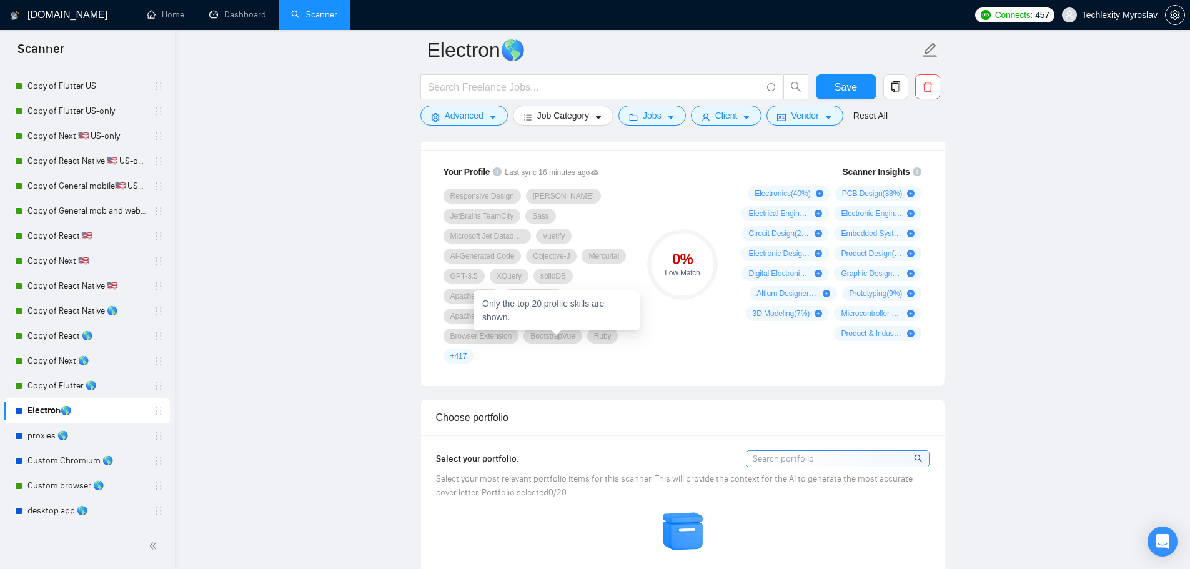
click at [467, 351] on span "+ 417" at bounding box center [458, 356] width 17 height 10
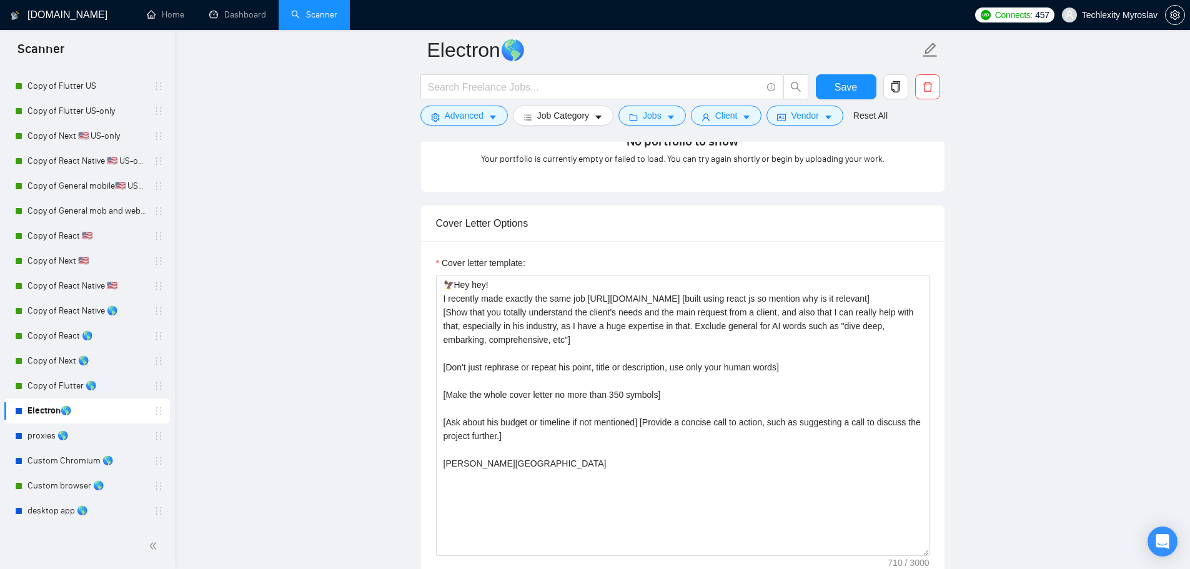
scroll to position [1436, 0]
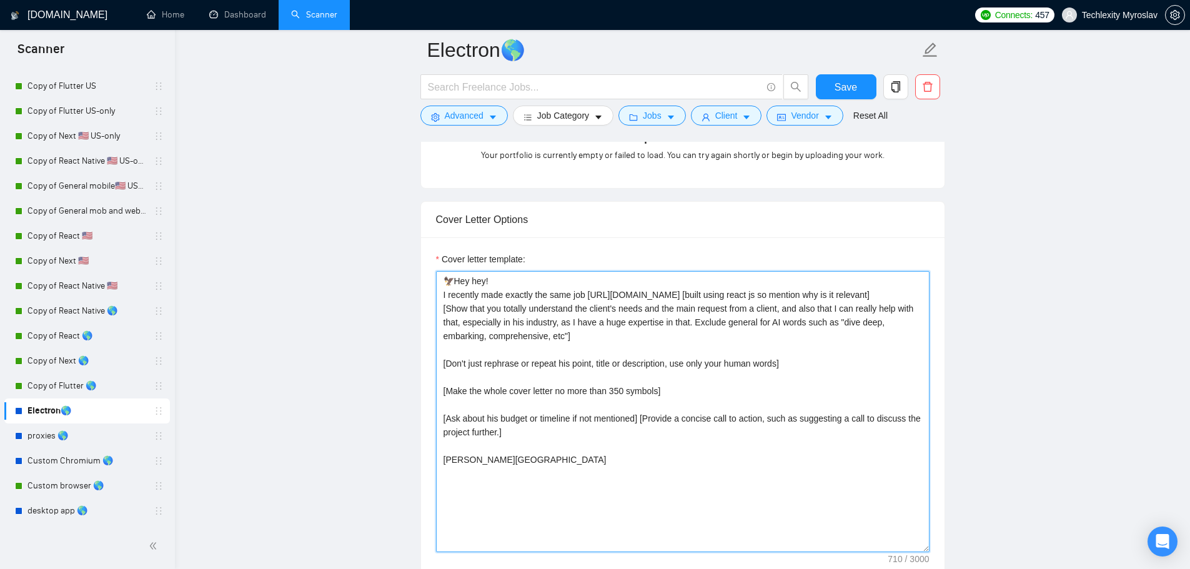
click at [626, 386] on textarea "🦅Hey hey! I recently made exactly the same job https://leadtower.io [built usin…" at bounding box center [682, 411] width 493 height 281
click at [663, 423] on textarea "🦅Hey hey! I recently made exactly the same job https://leadtower.io [built usin…" at bounding box center [682, 411] width 493 height 281
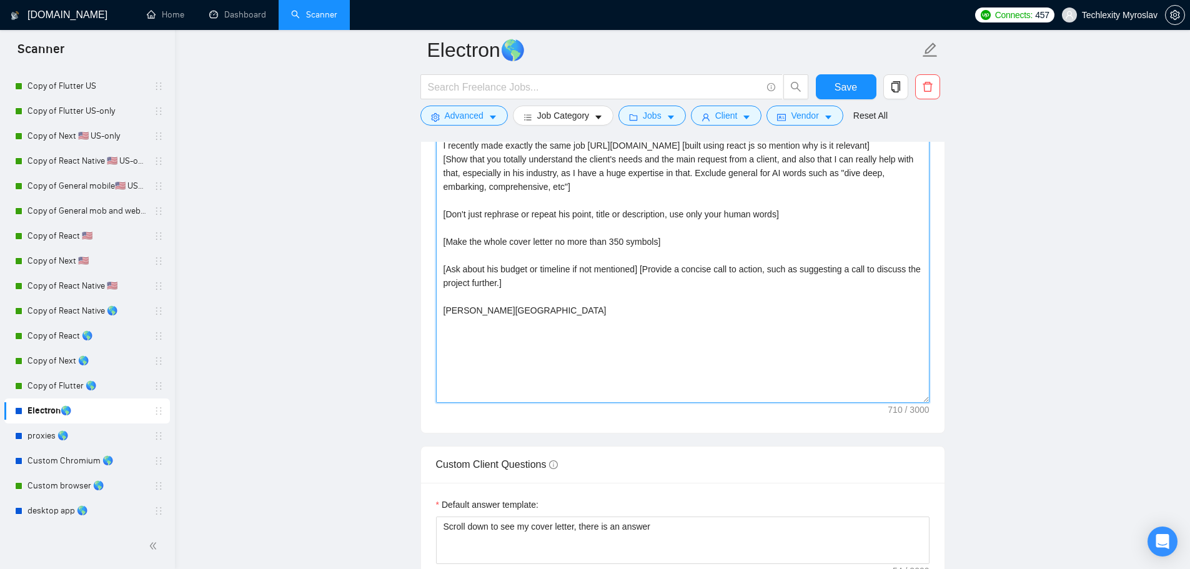
scroll to position [1499, 0]
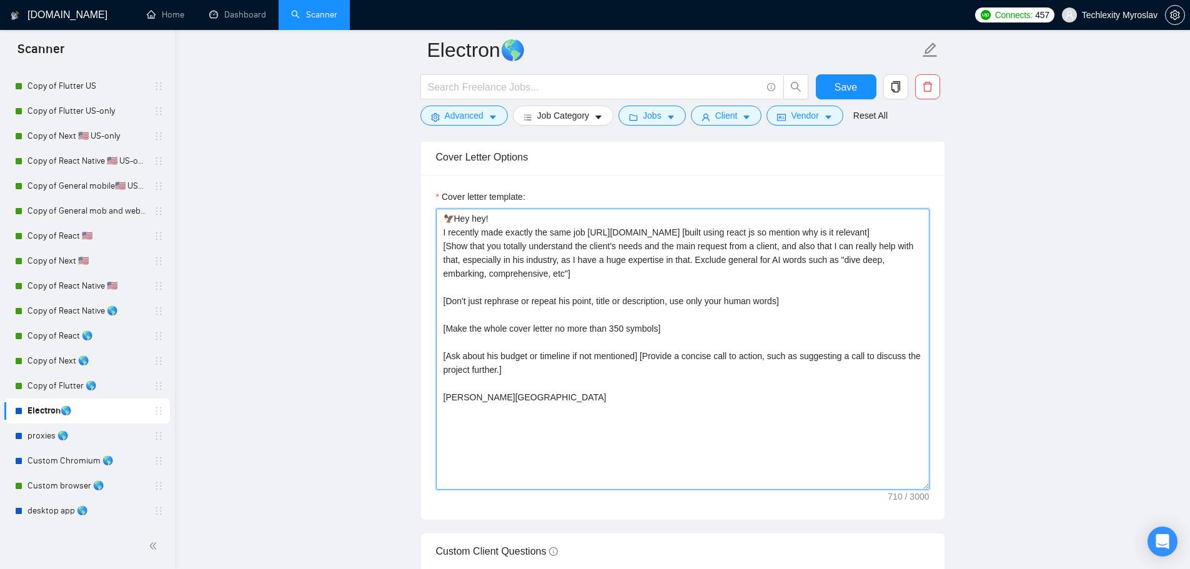
click at [695, 411] on textarea "🦅Hey hey! I recently made exactly the same job https://leadtower.io [built usin…" at bounding box center [682, 349] width 493 height 281
click at [690, 403] on textarea "🦅Hey hey! I recently made exactly the same job https://leadtower.io [built usin…" at bounding box center [682, 349] width 493 height 281
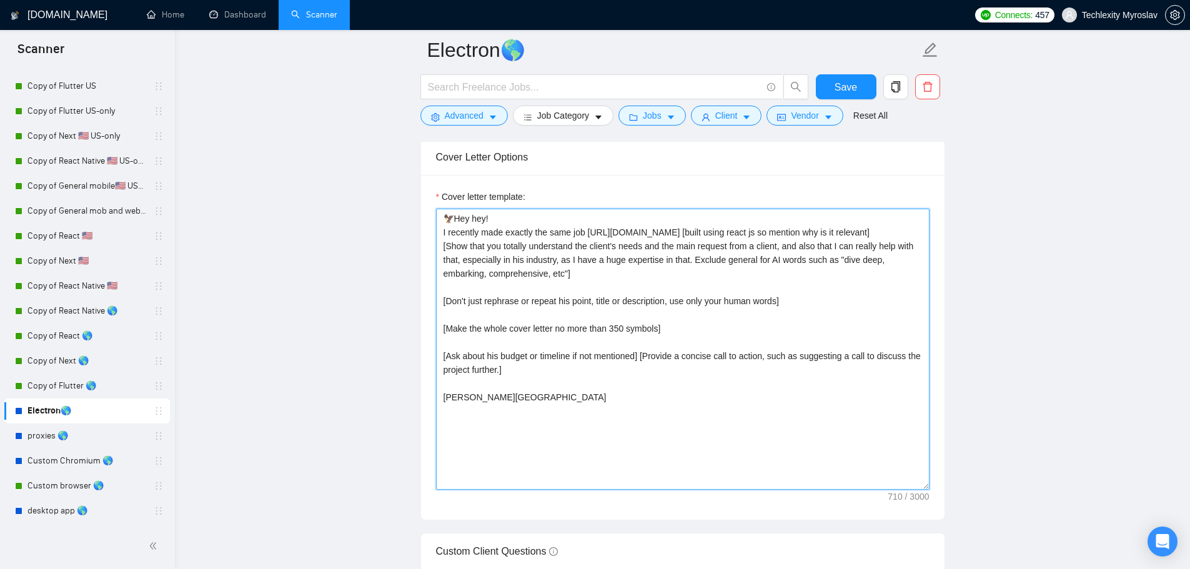
drag, startPoint x: 628, startPoint y: 382, endPoint x: 330, endPoint y: 144, distance: 380.8
click at [330, 144] on main "Electron🌎 Save Advanced Job Category Jobs Client Vendor Reset All Preview Resul…" at bounding box center [682, 415] width 975 height 3728
click at [573, 305] on textarea "🦅Hey hey! I recently made exactly the same job https://leadtower.io [built usin…" at bounding box center [682, 349] width 493 height 281
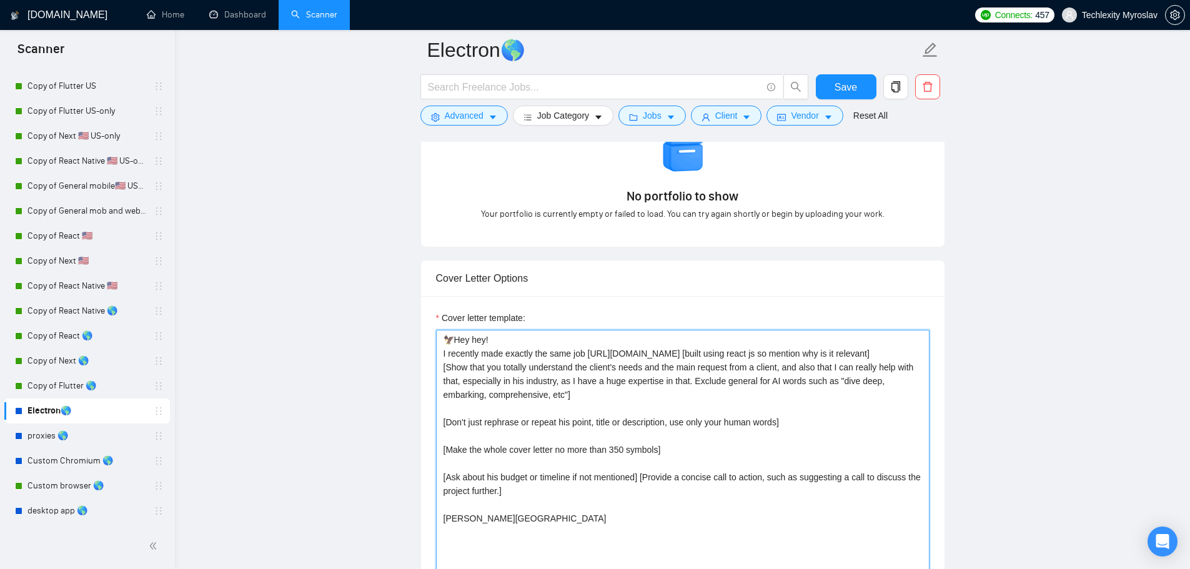
scroll to position [1374, 0]
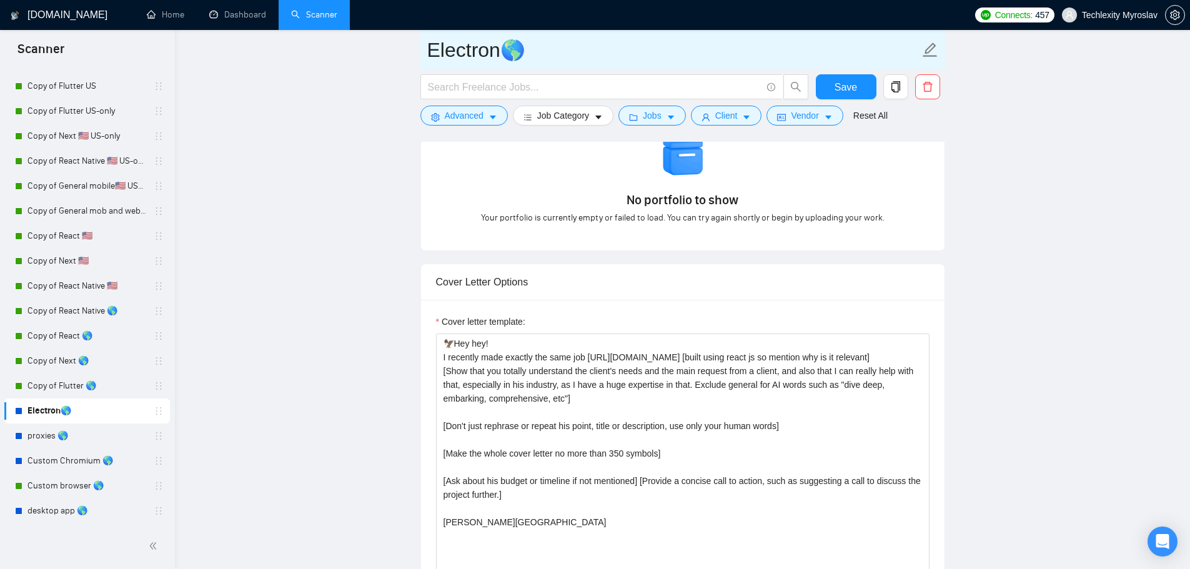
drag, startPoint x: 426, startPoint y: 56, endPoint x: 496, endPoint y: 55, distance: 70.0
click at [494, 56] on span "Electron🌎" at bounding box center [682, 49] width 525 height 39
drag, startPoint x: 498, startPoint y: 54, endPoint x: 418, endPoint y: 64, distance: 80.0
click at [408, 51] on main "Electron🌎 Save Advanced Job Category Jobs Client Vendor Reset All Preview Resul…" at bounding box center [682, 540] width 975 height 3728
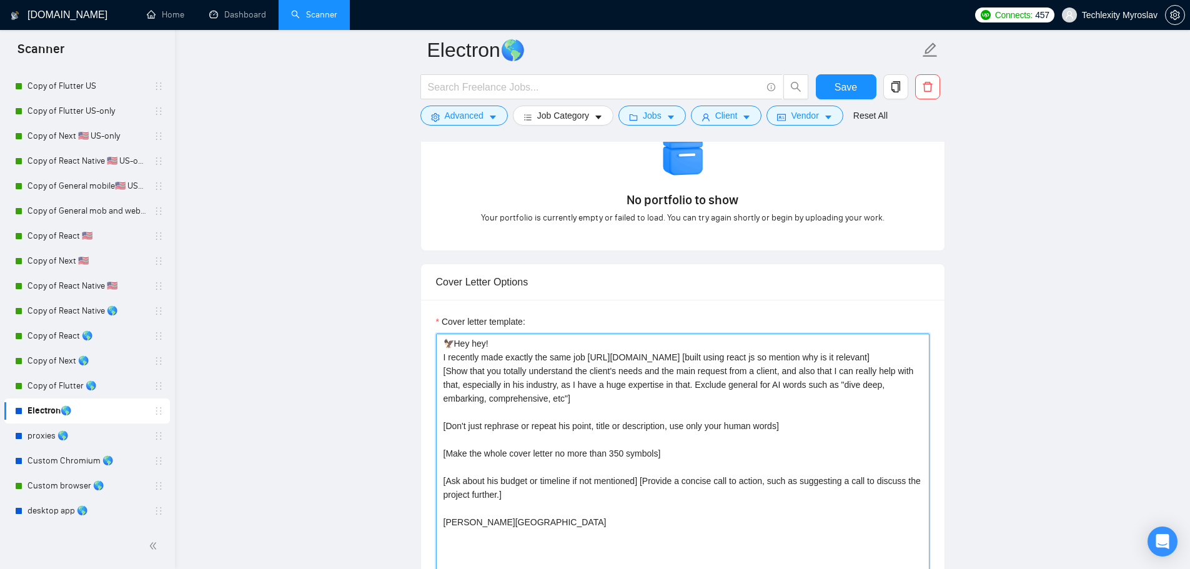
click at [709, 340] on textarea "🦅Hey hey! I recently made exactly the same job https://leadtower.io [built usin…" at bounding box center [682, 473] width 493 height 281
drag, startPoint x: 711, startPoint y: 340, endPoint x: 729, endPoint y: 338, distance: 18.2
click at [729, 338] on textarea "🦅Hey hey! I recently made exactly the same job https://leadtower.io [built usin…" at bounding box center [682, 473] width 493 height 281
paste textarea "Electron"
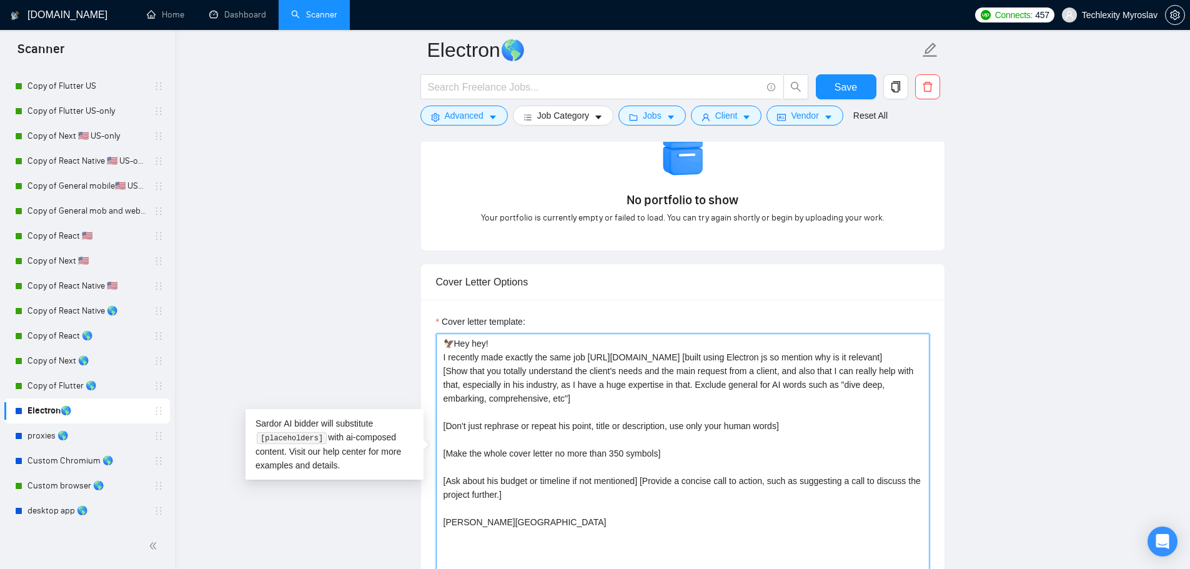
click at [713, 338] on textarea "🦅Hey hey! I recently made exactly the same job https://leadtower.io [built usin…" at bounding box center [682, 473] width 493 height 281
click at [789, 362] on textarea "🦅Hey hey! I recently made exactly the same job https://leadtower.io [built usin…" at bounding box center [682, 473] width 493 height 281
type textarea "🦅Hey hey! I recently made exactly the same job https://leadtower.io [built usin…"
click at [851, 86] on span "Save" at bounding box center [845, 87] width 22 height 16
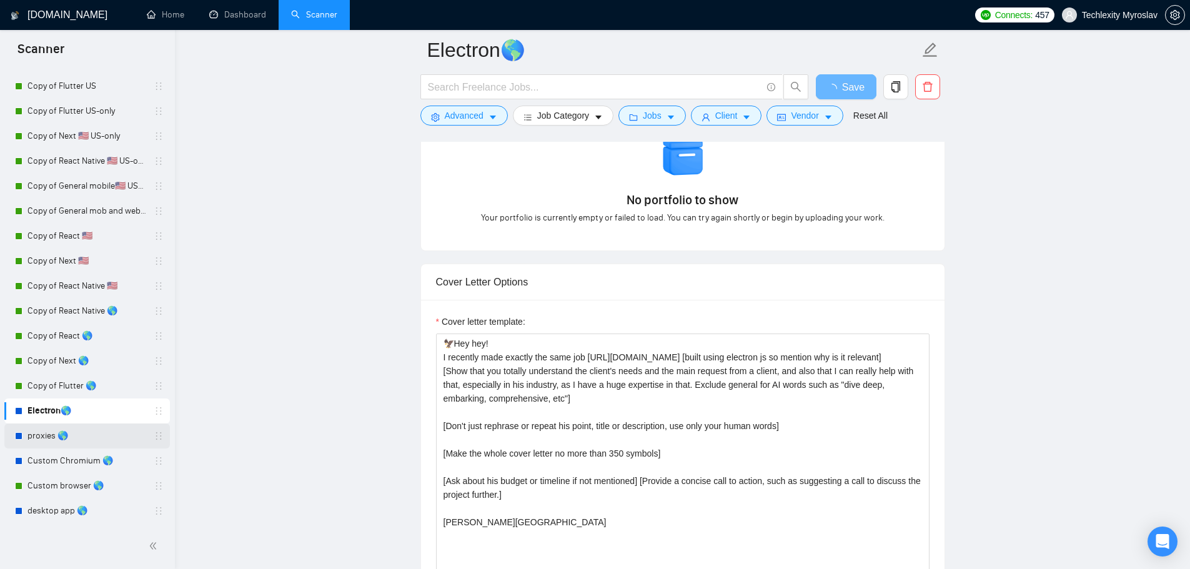
click at [77, 437] on link "proxies 🌎" at bounding box center [86, 435] width 119 height 25
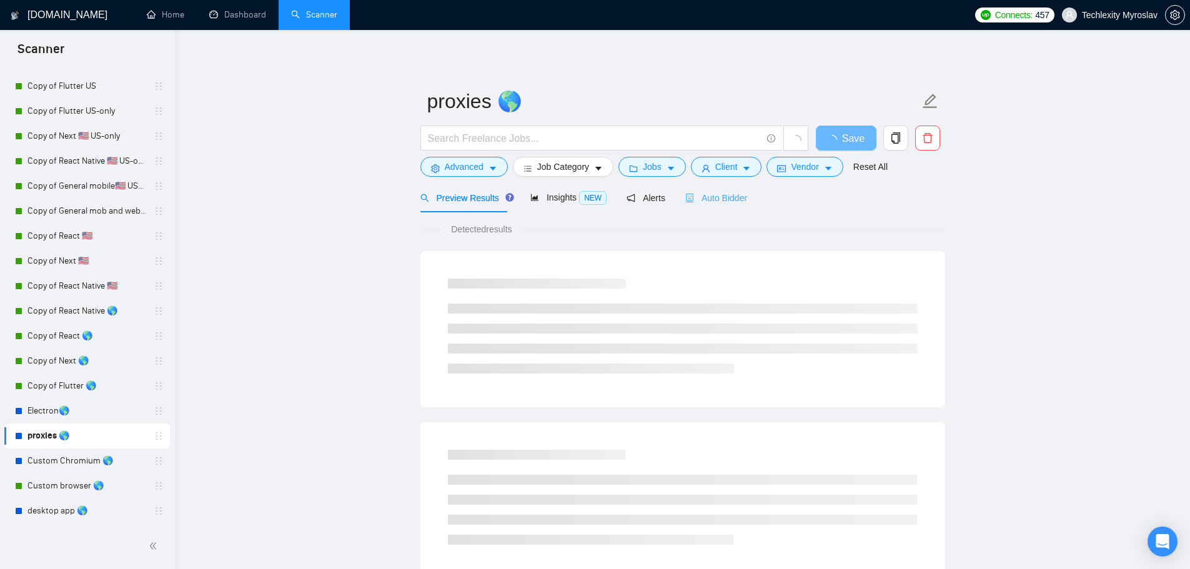
click at [718, 189] on div "Auto Bidder" at bounding box center [716, 197] width 62 height 29
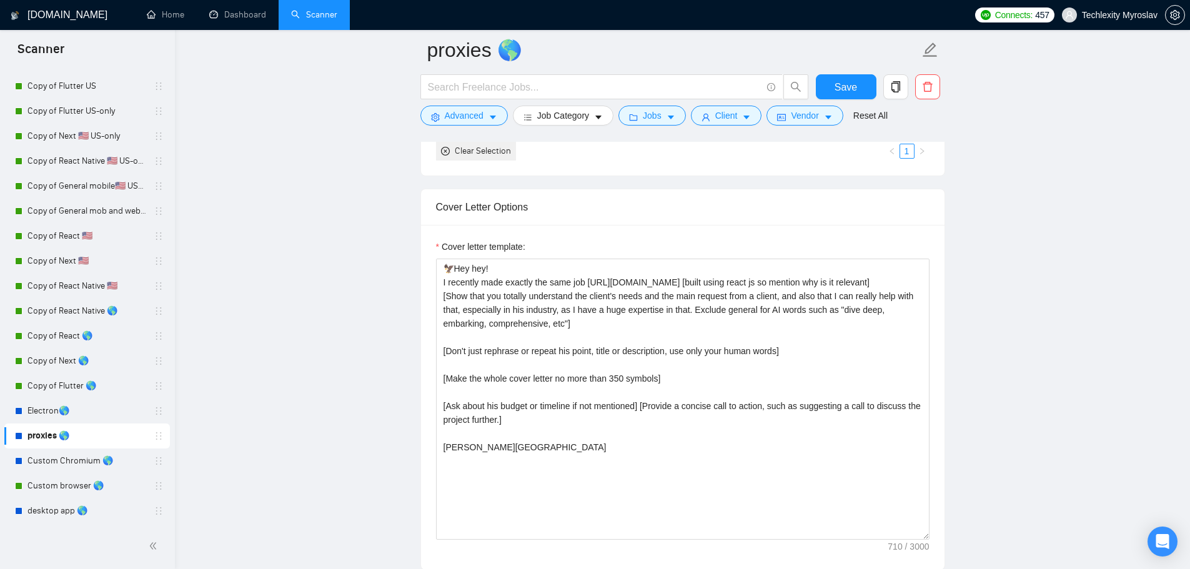
scroll to position [1436, 0]
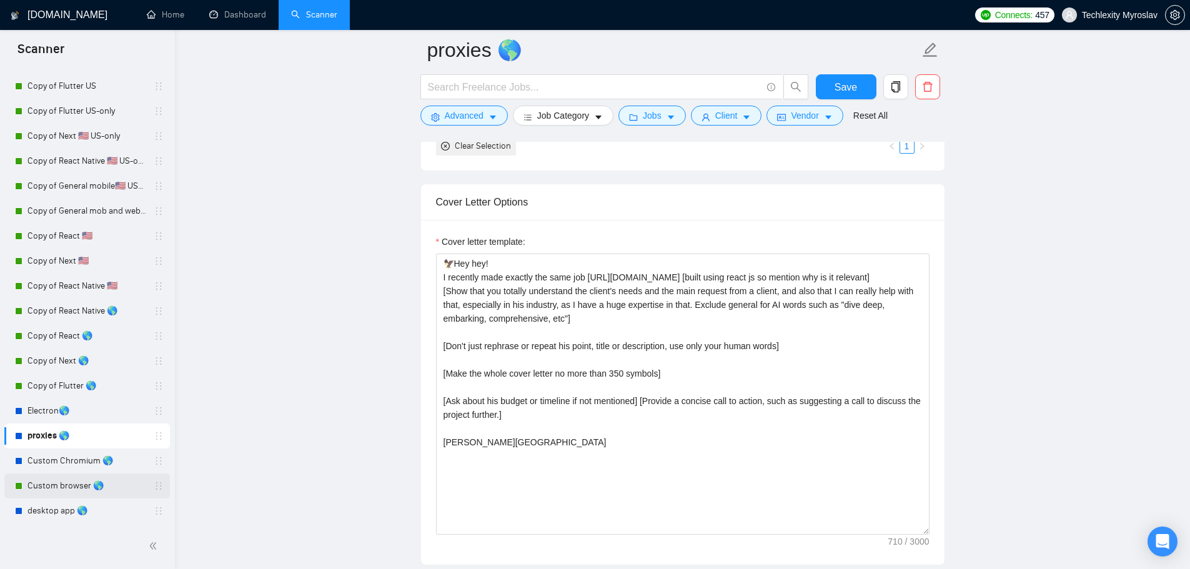
click at [84, 483] on link "Custom browser 🌎" at bounding box center [86, 485] width 119 height 25
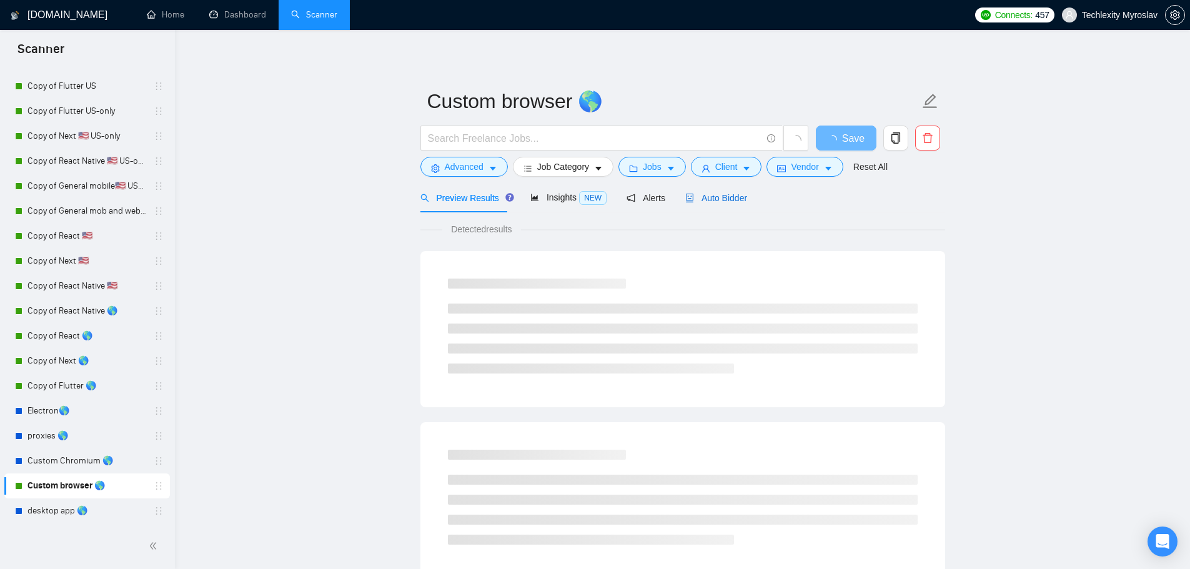
click at [726, 197] on span "Auto Bidder" at bounding box center [716, 198] width 62 height 10
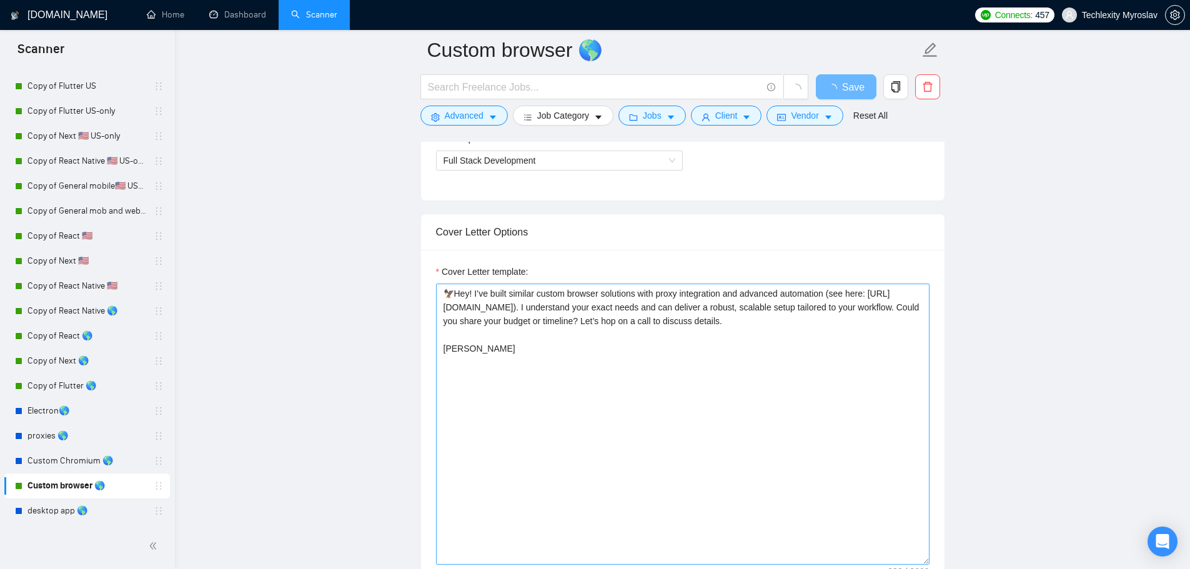
scroll to position [937, 0]
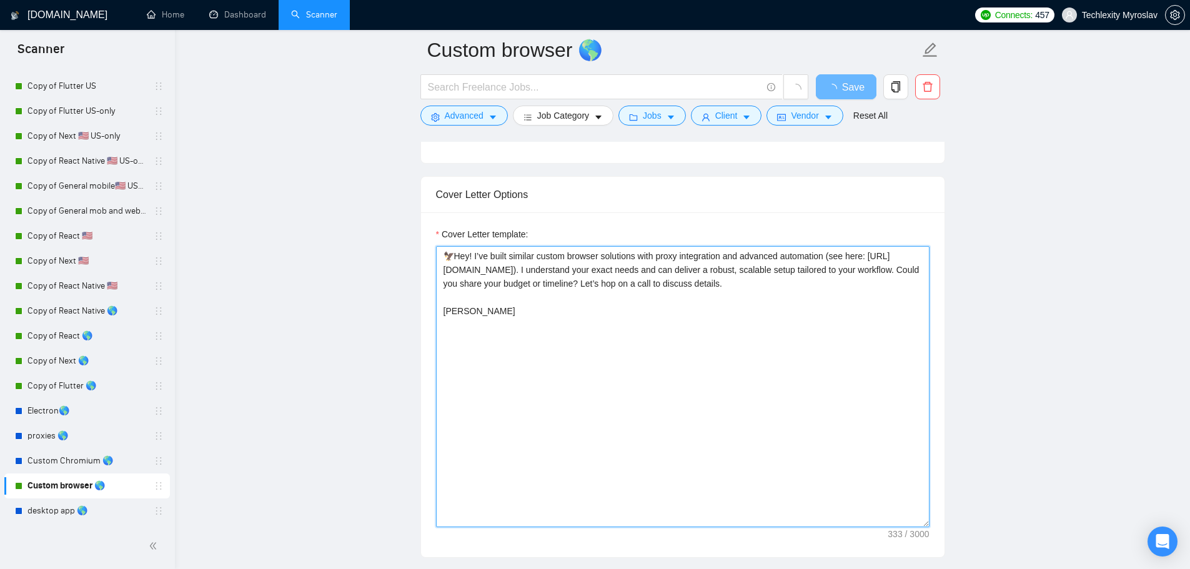
click at [596, 348] on textarea "🦅Hey! I’ve built similar custom browser solutions with proxy integration and ad…" at bounding box center [682, 386] width 493 height 281
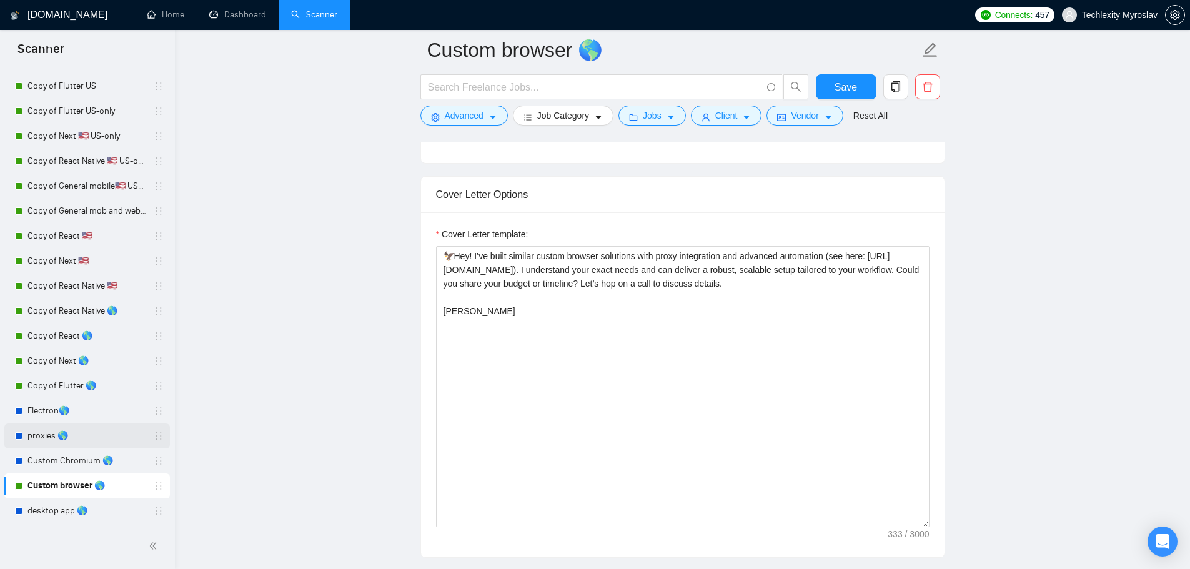
click at [75, 438] on link "proxies 🌎" at bounding box center [86, 435] width 119 height 25
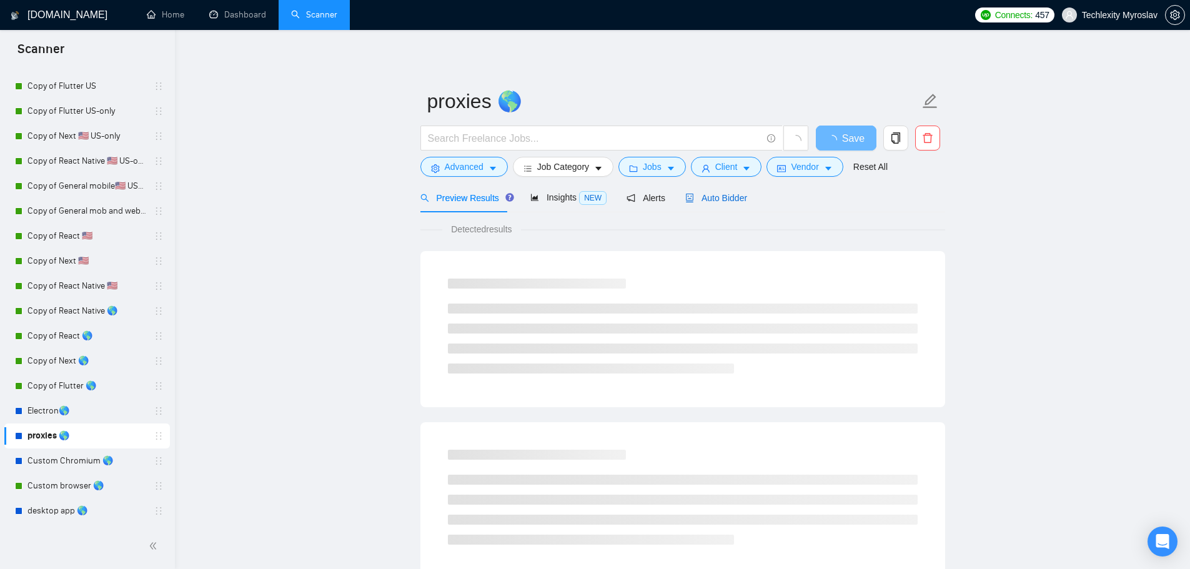
click at [712, 193] on span "Auto Bidder" at bounding box center [716, 198] width 62 height 10
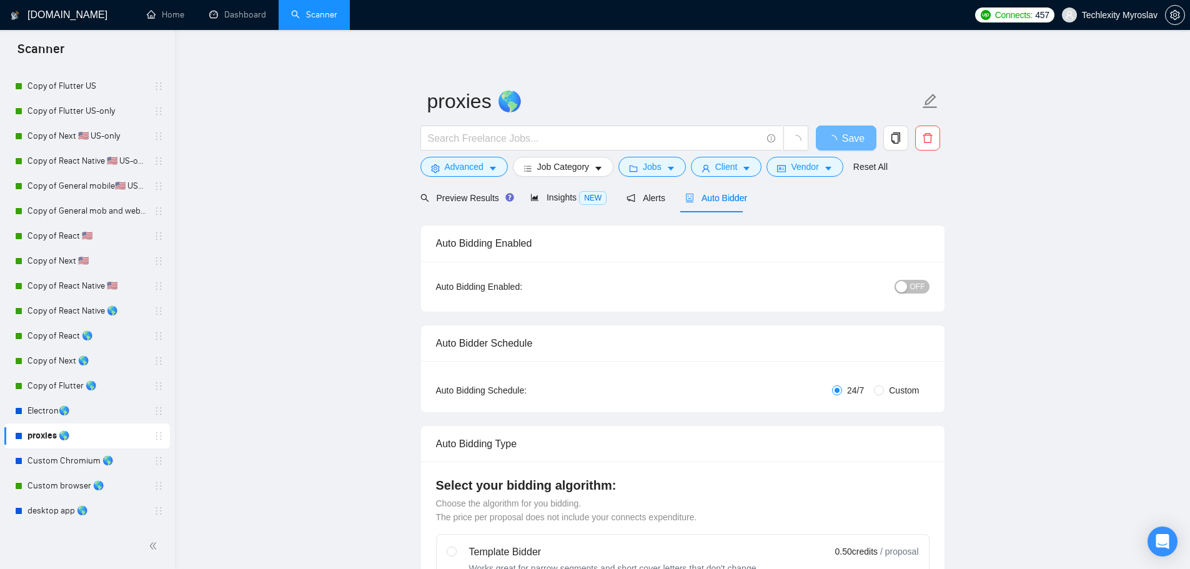
radio input "false"
radio input "true"
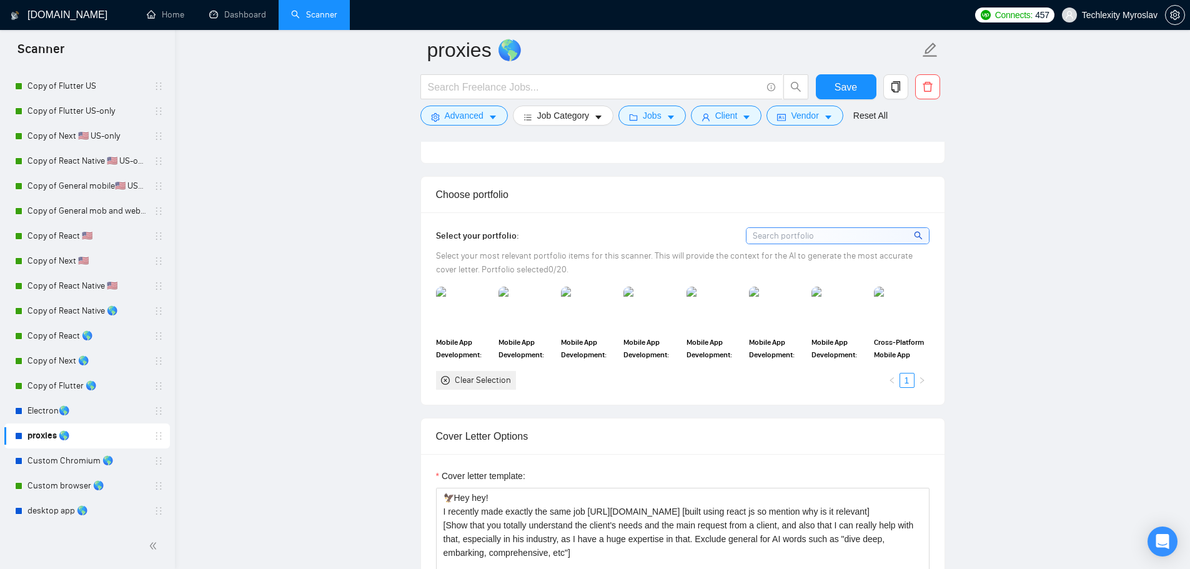
scroll to position [1436, 0]
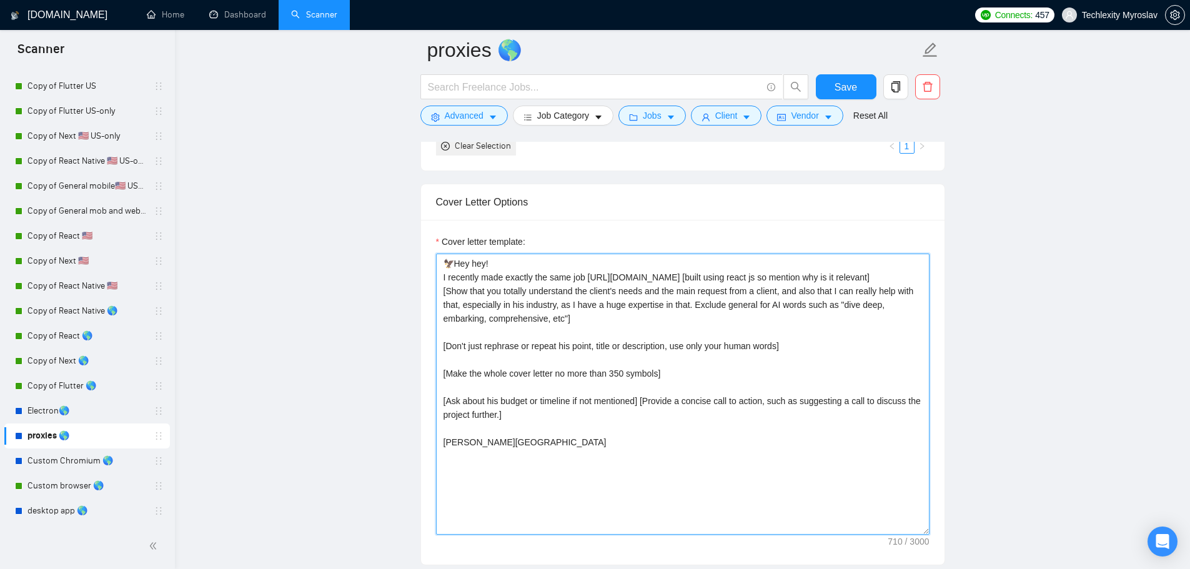
click at [599, 347] on textarea "🦅Hey hey! I recently made exactly the same job https://leadtower.io [built usin…" at bounding box center [682, 394] width 493 height 281
click at [597, 349] on textarea "🦅Hey hey! I recently made exactly the same job https://leadtower.io [built usin…" at bounding box center [682, 394] width 493 height 281
click at [595, 409] on textarea "🦅Hey hey! I recently made exactly the same job https://leadtower.io [built usin…" at bounding box center [682, 394] width 493 height 281
paste textarea "! I’ve built similar proxy solutions with custom routing, rotation, and managem…"
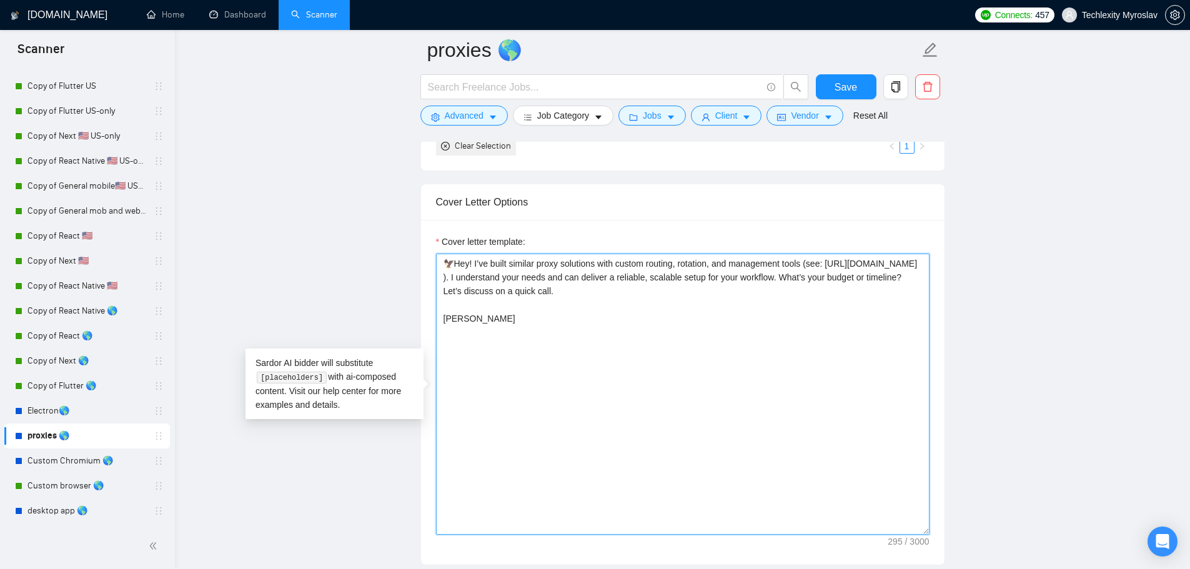
click at [919, 267] on textarea "🦅Hey! I’ve built similar proxy solutions with custom routing, rotation, and man…" at bounding box center [682, 394] width 493 height 281
click at [824, 265] on textarea "🦅Hey! I’ve built similar proxy solutions with custom routing, rotation, and man…" at bounding box center [682, 394] width 493 height 281
click at [869, 279] on textarea "🦅Hey! I’ve built similar proxy solutions with custom routing, rotation, and man…" at bounding box center [682, 394] width 493 height 281
click at [570, 294] on textarea "🦅Hey! I’ve built similar proxy solutions with custom routing, rotation, and man…" at bounding box center [682, 394] width 493 height 281
drag, startPoint x: 468, startPoint y: 333, endPoint x: 420, endPoint y: 335, distance: 48.1
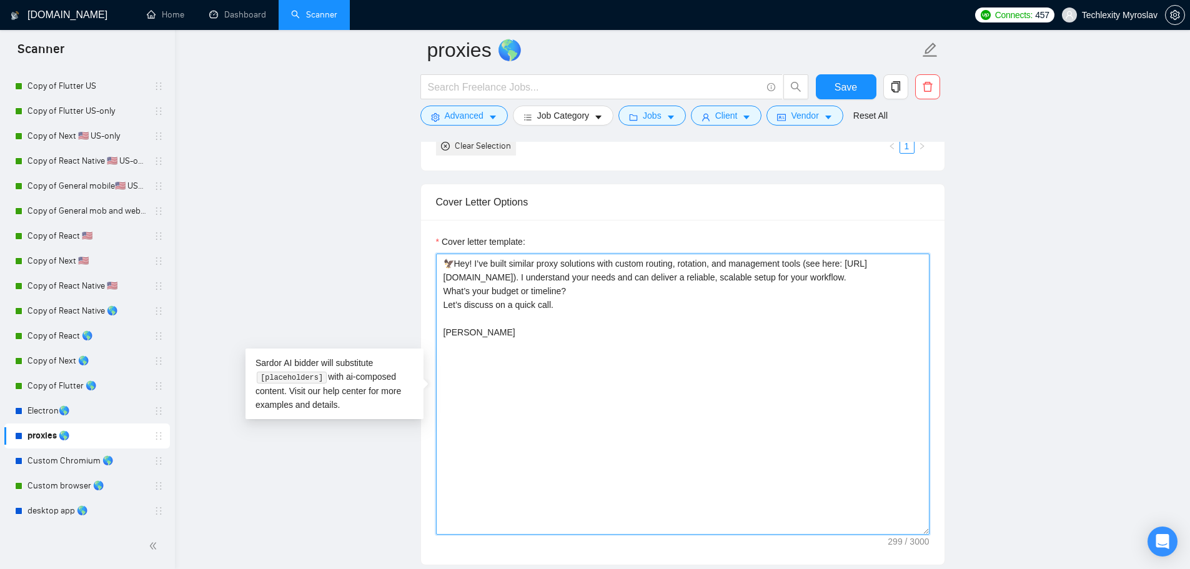
click at [421, 335] on div "Cover letter template: 🦅Hey! I’ve built similar proxy solutions with custom rou…" at bounding box center [682, 392] width 523 height 345
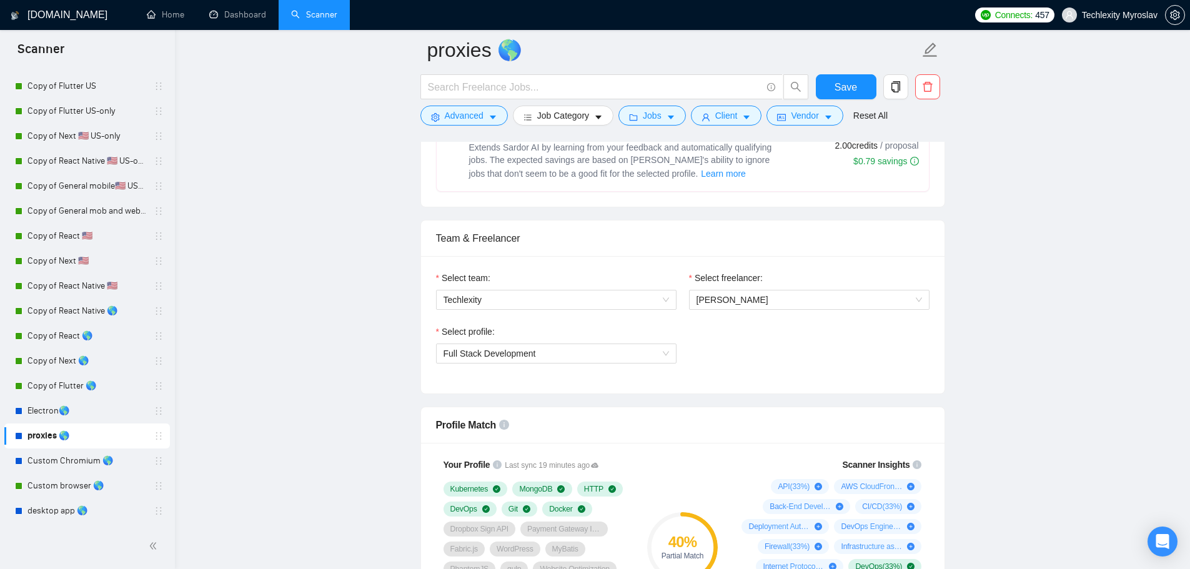
scroll to position [687, 0]
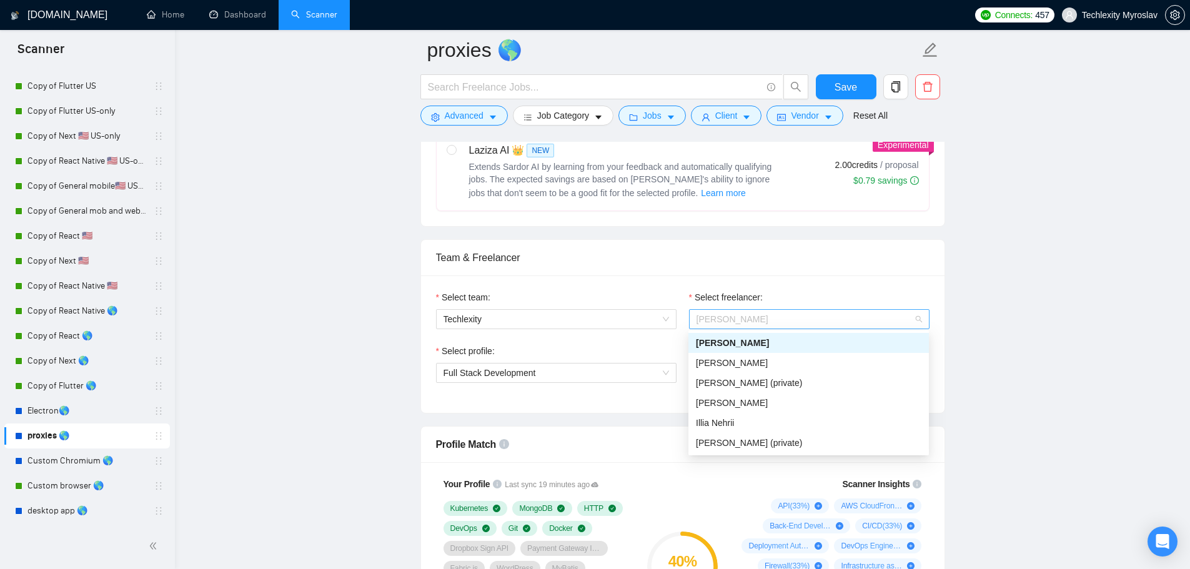
click at [794, 319] on span "Myroslav Koval" at bounding box center [808, 319] width 225 height 19
type textarea "🦅Hey! I’ve built similar proxy solutions with custom routing, rotation, and man…"
click at [763, 360] on div "Myroslav Vikhot" at bounding box center [808, 363] width 225 height 14
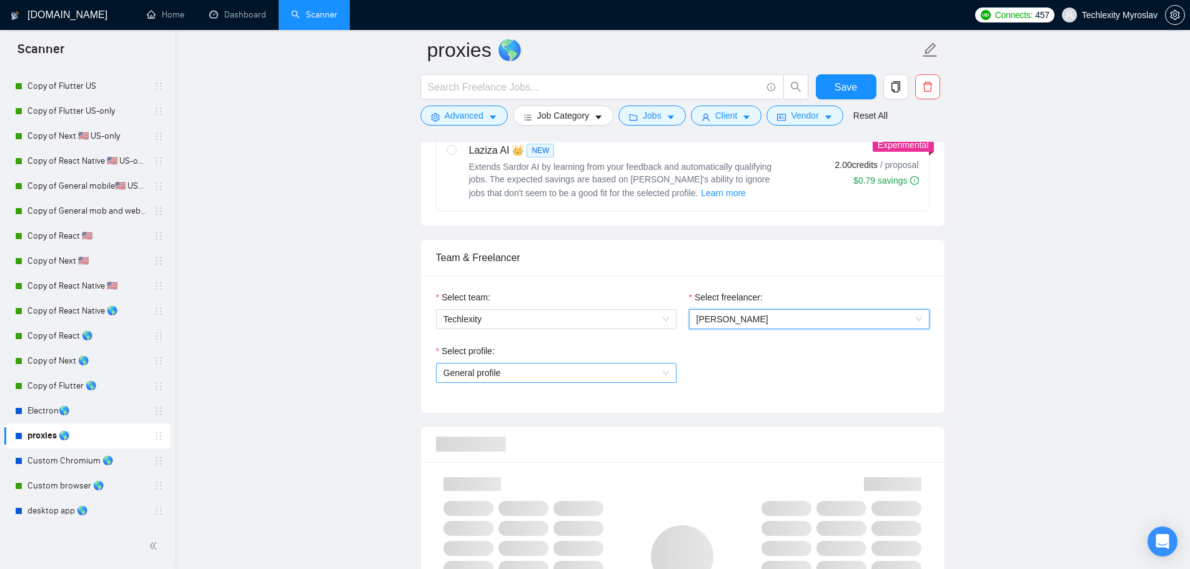
click at [601, 371] on span "General profile" at bounding box center [555, 372] width 225 height 19
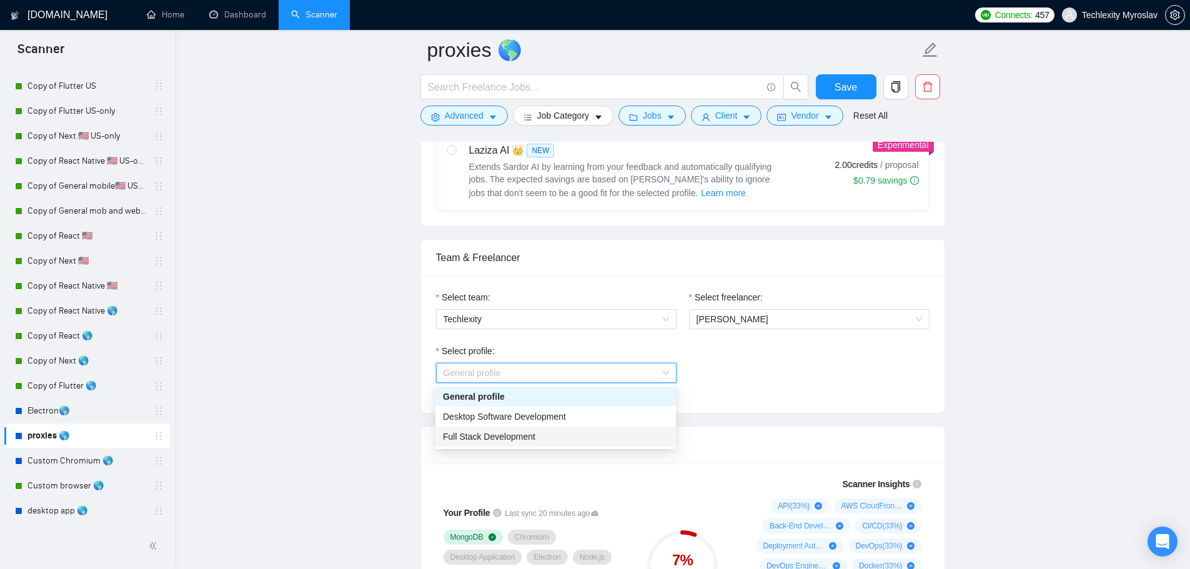
click at [595, 440] on div "Full Stack Development" at bounding box center [555, 437] width 225 height 14
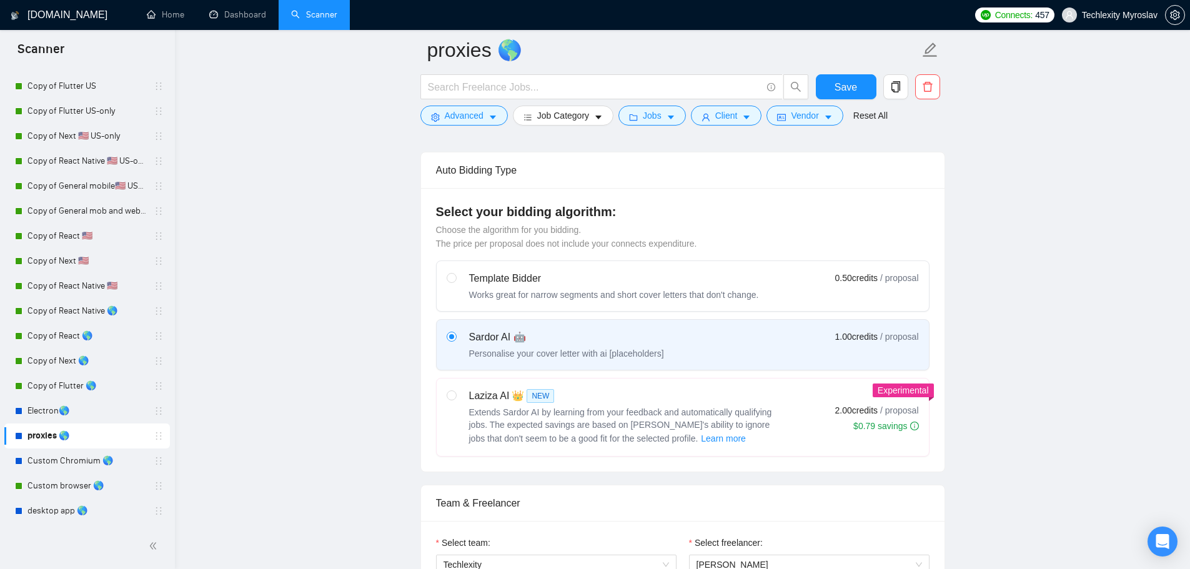
scroll to position [437, 0]
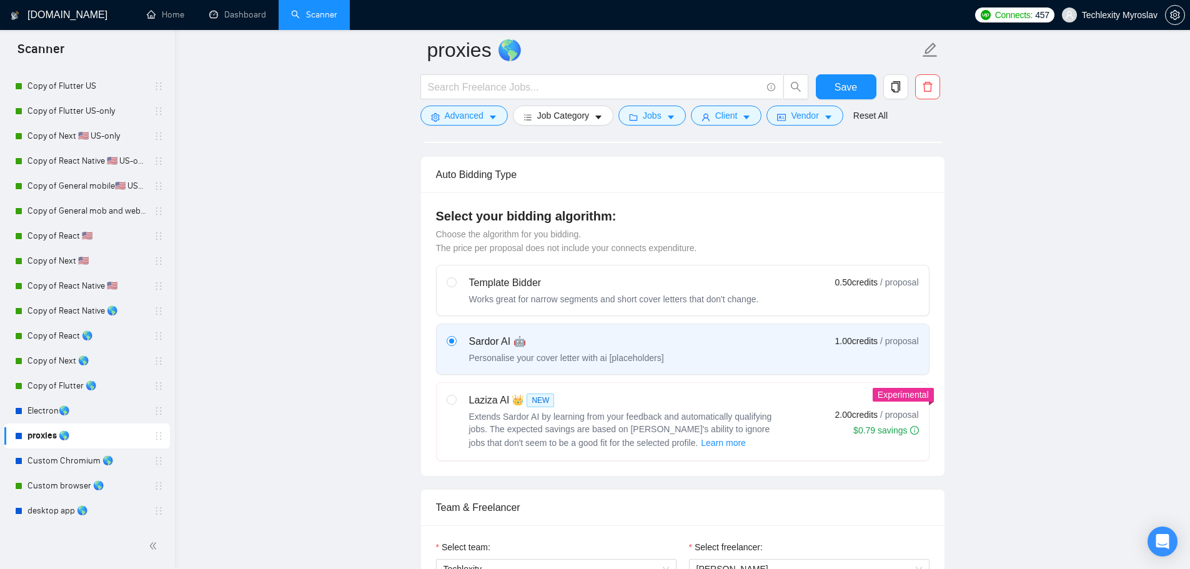
click at [622, 272] on label "Template Bidder Works great for narrow segments and short cover letters that do…" at bounding box center [683, 290] width 492 height 50
click at [455, 277] on input "radio" at bounding box center [451, 281] width 9 height 9
radio input "true"
radio input "false"
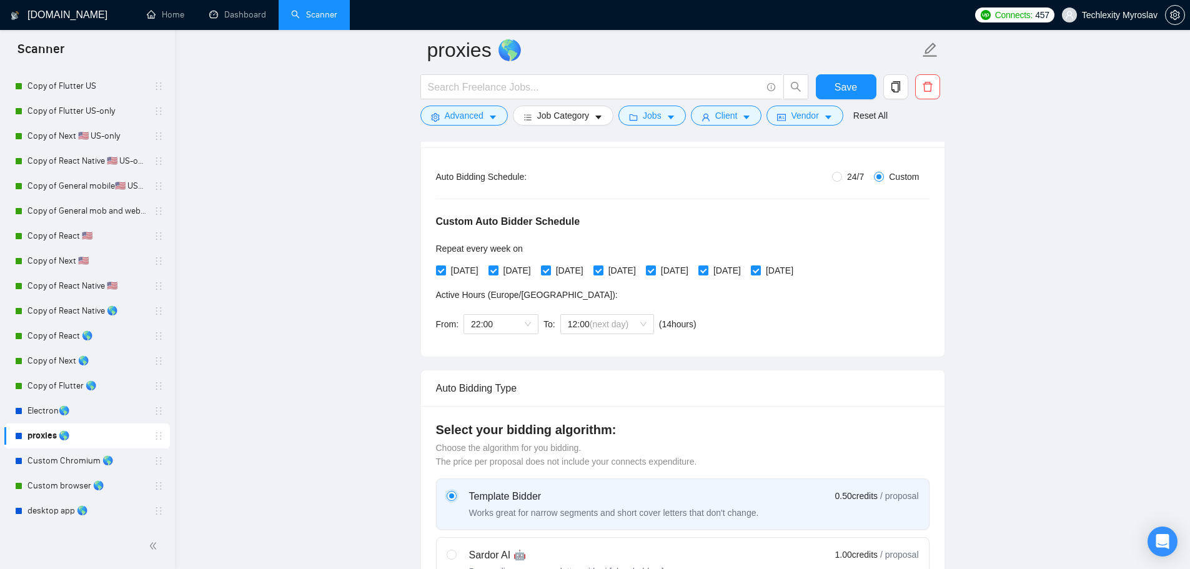
scroll to position [187, 0]
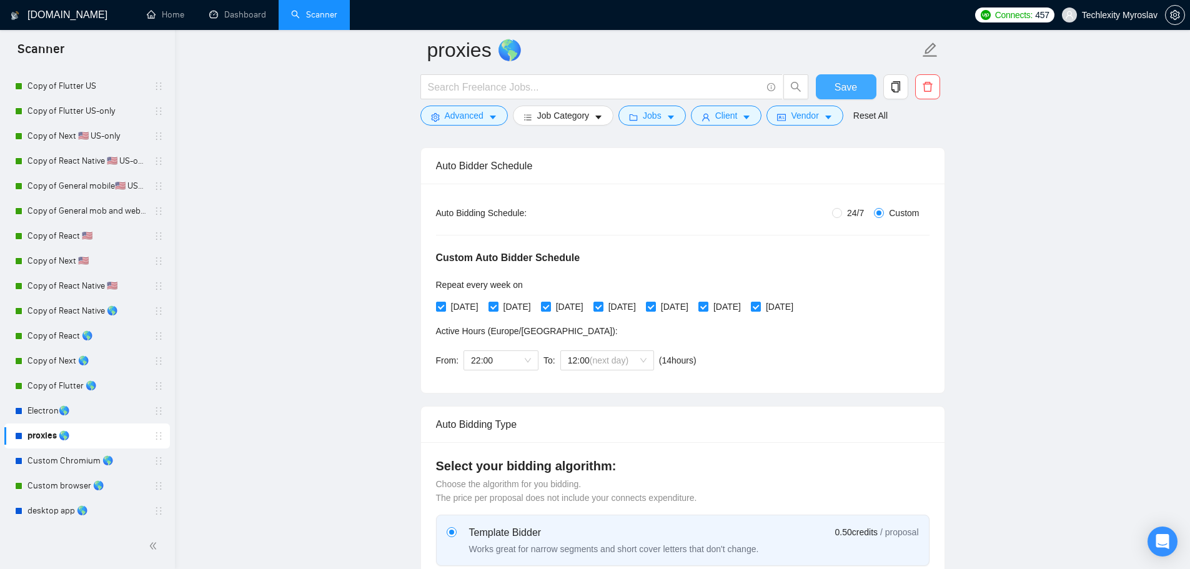
click at [851, 84] on span "Save" at bounding box center [845, 87] width 22 height 16
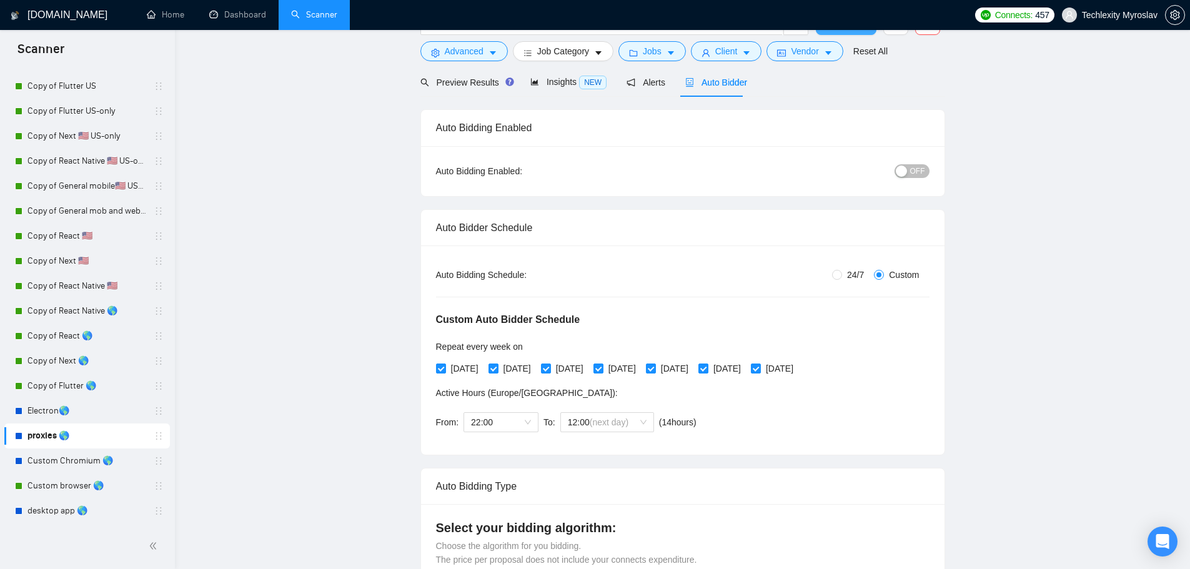
scroll to position [0, 0]
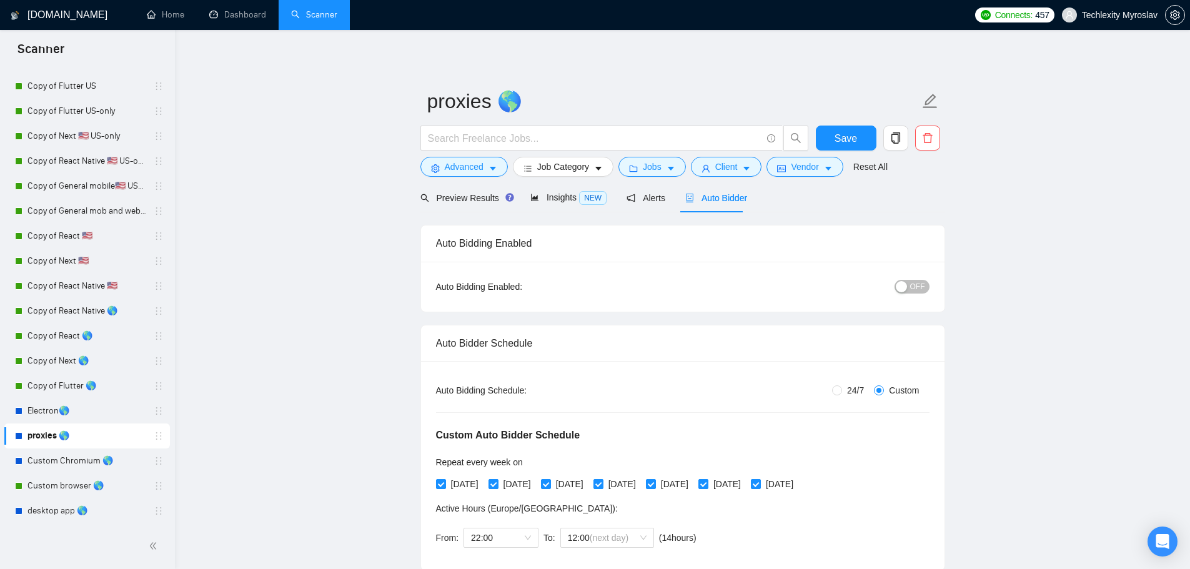
click at [917, 289] on span "OFF" at bounding box center [917, 287] width 15 height 14
click at [851, 134] on span "Save" at bounding box center [845, 139] width 22 height 16
click at [475, 193] on span "Preview Results" at bounding box center [465, 198] width 90 height 10
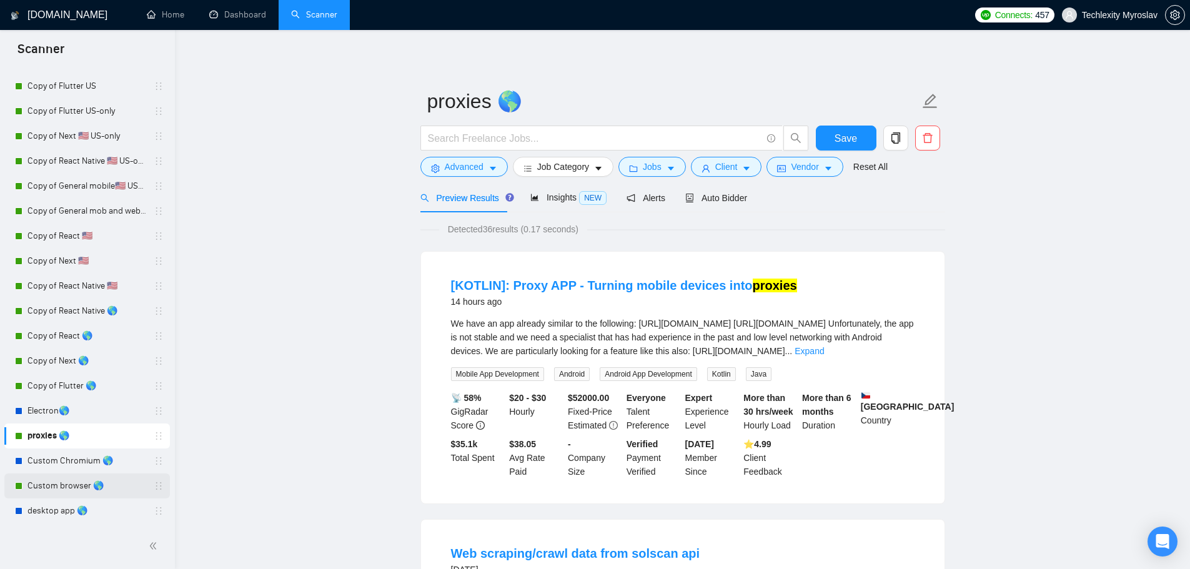
click at [64, 490] on link "Custom browser 🌎" at bounding box center [86, 485] width 119 height 25
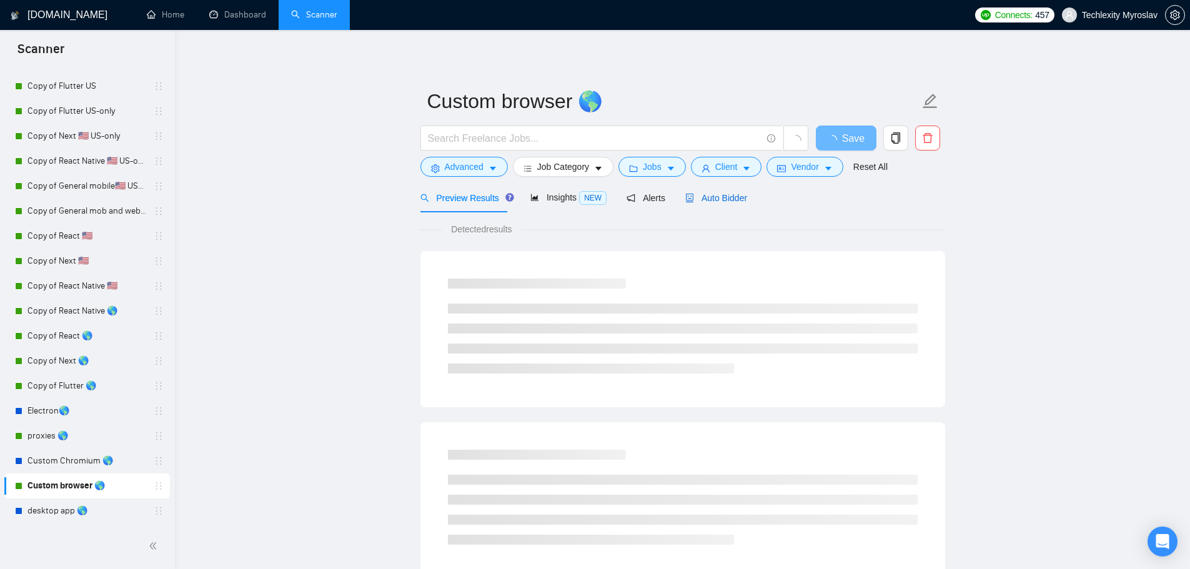
click at [714, 203] on span "Auto Bidder" at bounding box center [716, 198] width 62 height 10
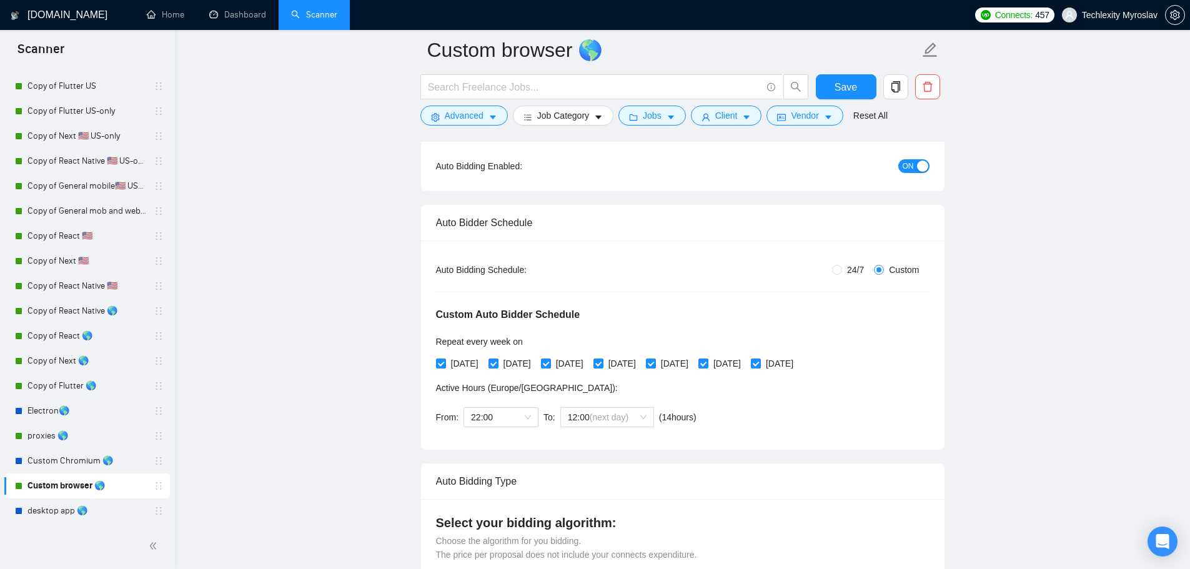
scroll to position [125, 0]
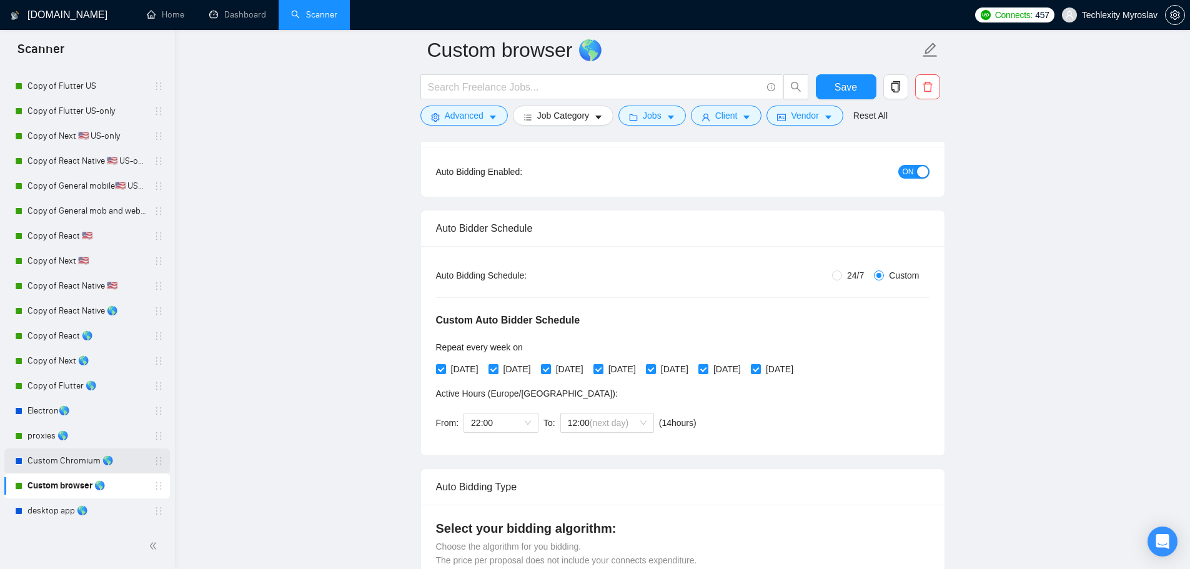
click at [65, 463] on link "Custom Chromium 🌎" at bounding box center [86, 460] width 119 height 25
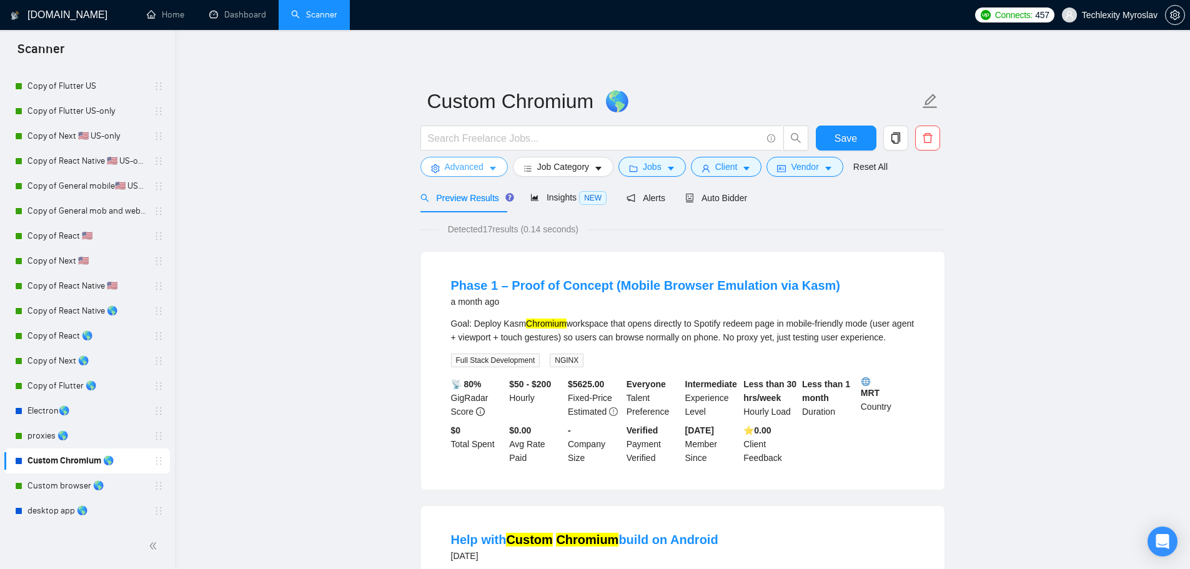
click at [480, 157] on button "Advanced" at bounding box center [463, 167] width 87 height 20
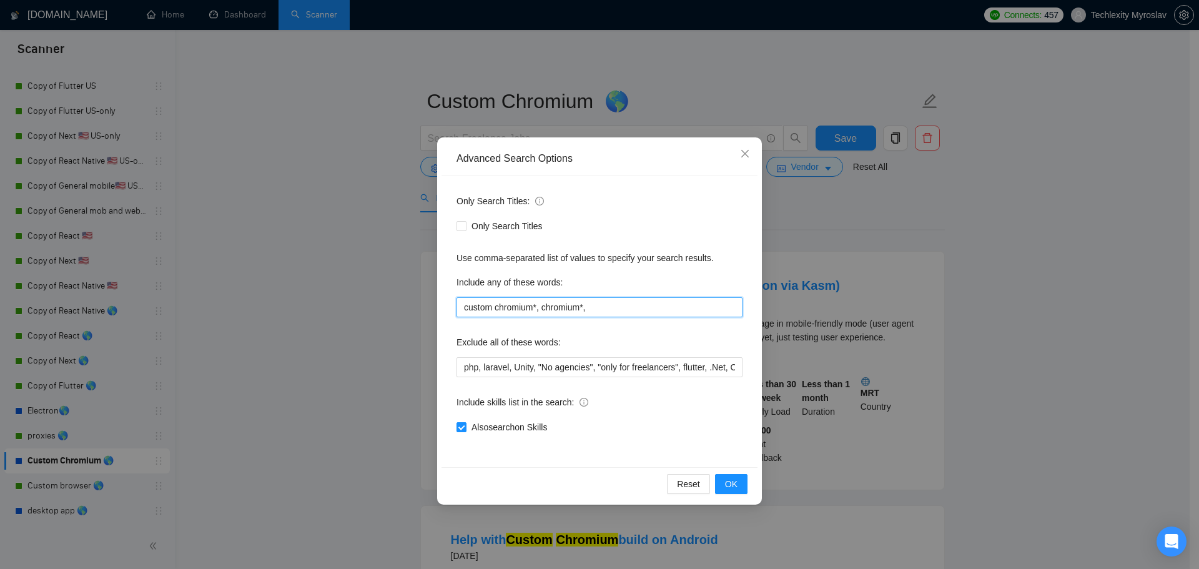
drag, startPoint x: 541, startPoint y: 307, endPoint x: 407, endPoint y: 298, distance: 134.6
click at [407, 298] on div "Advanced Search Options Only Search Titles: Only Search Titles Use comma-separa…" at bounding box center [599, 284] width 1199 height 569
type input "chromium*,"
click at [742, 485] on button "OK" at bounding box center [731, 484] width 32 height 20
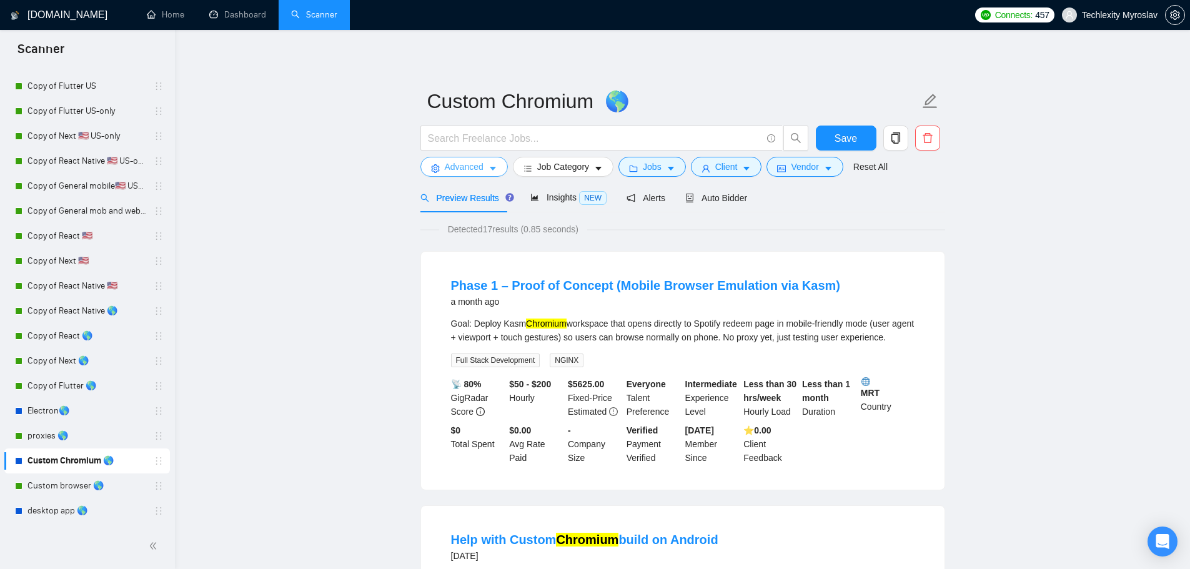
click at [477, 160] on span "Advanced" at bounding box center [464, 167] width 39 height 14
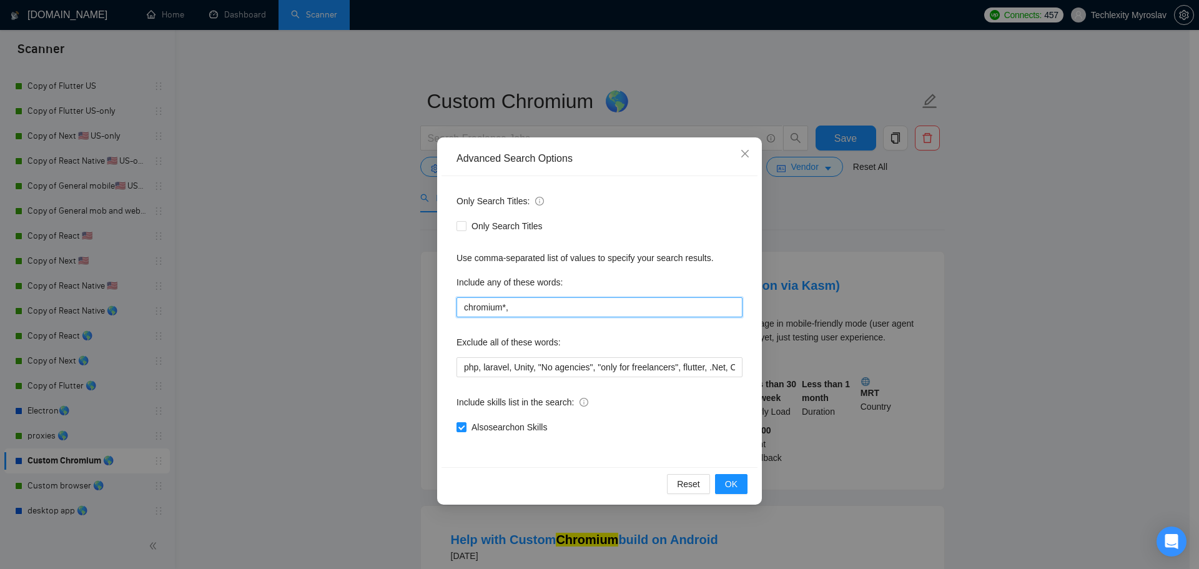
click at [512, 308] on input "chromium*," at bounding box center [600, 307] width 286 height 20
click at [505, 225] on span "Only Search Titles" at bounding box center [507, 226] width 81 height 14
click at [465, 225] on input "Only Search Titles" at bounding box center [461, 225] width 9 height 9
click at [740, 480] on button "OK" at bounding box center [731, 484] width 32 height 20
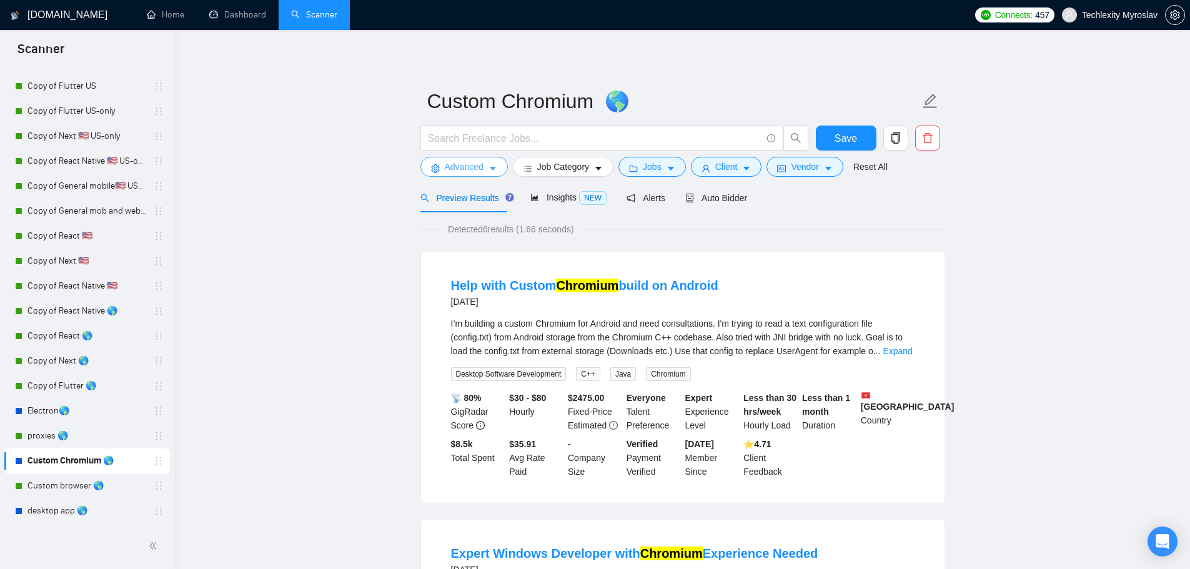
click at [467, 164] on span "Advanced" at bounding box center [464, 167] width 39 height 14
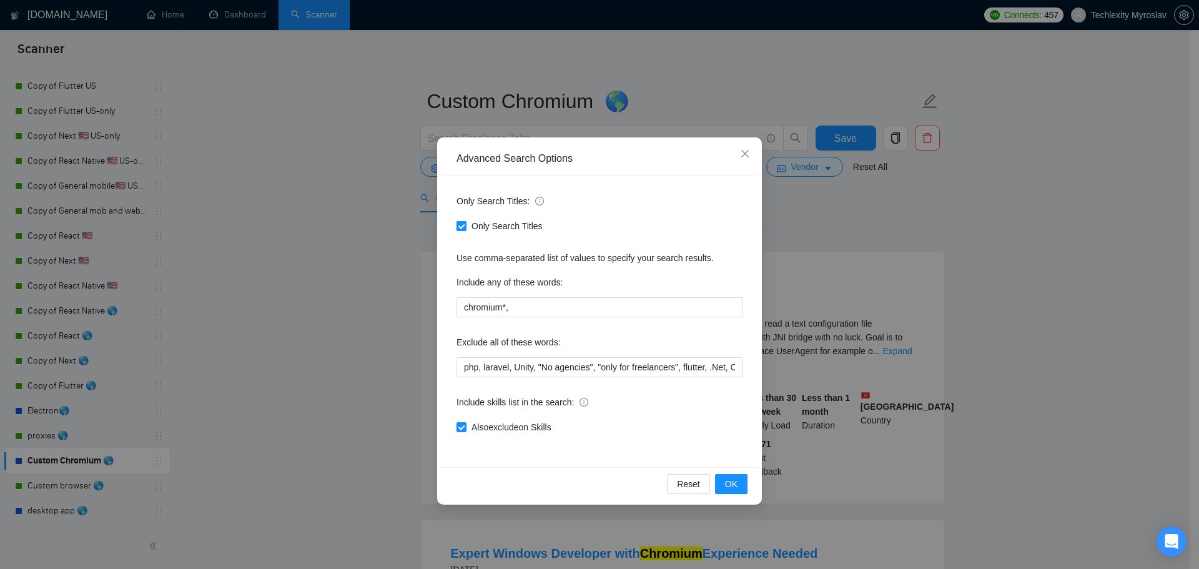
click at [487, 222] on span "Only Search Titles" at bounding box center [507, 226] width 81 height 14
click at [465, 222] on input "Only Search Titles" at bounding box center [461, 225] width 9 height 9
checkbox input "false"
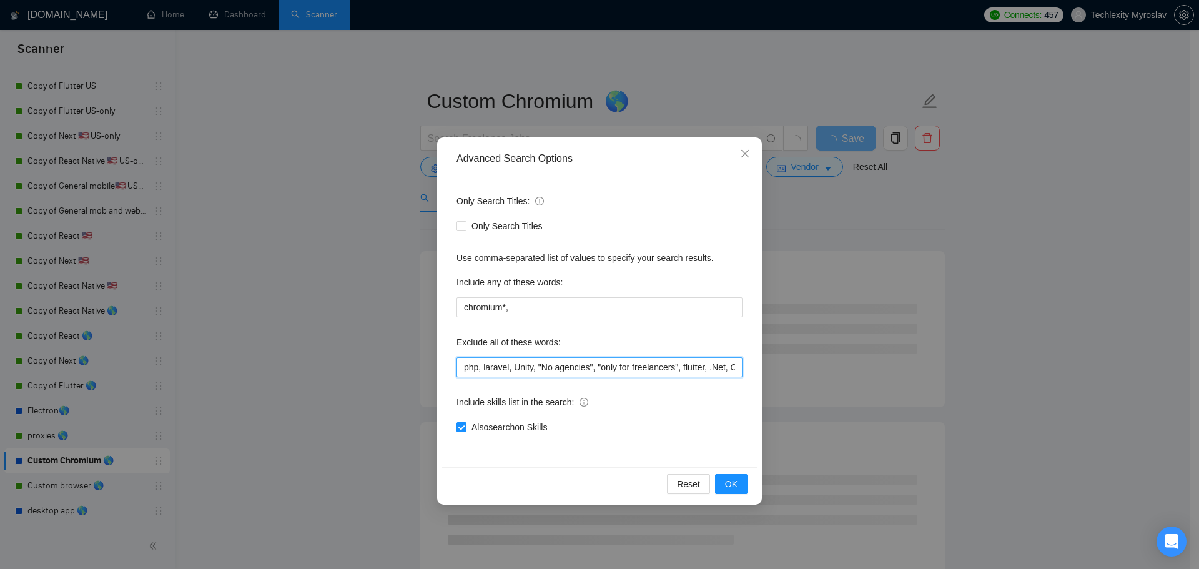
click at [541, 369] on input "php, laravel, Unity, "No agencies", "only for freelancers", flutter, .Net, C++,…" at bounding box center [600, 367] width 286 height 20
click at [537, 370] on input "php, laravel, Unity, "No agencies", "only for freelancers", flutter, .Net, C++,…" at bounding box center [600, 367] width 286 height 20
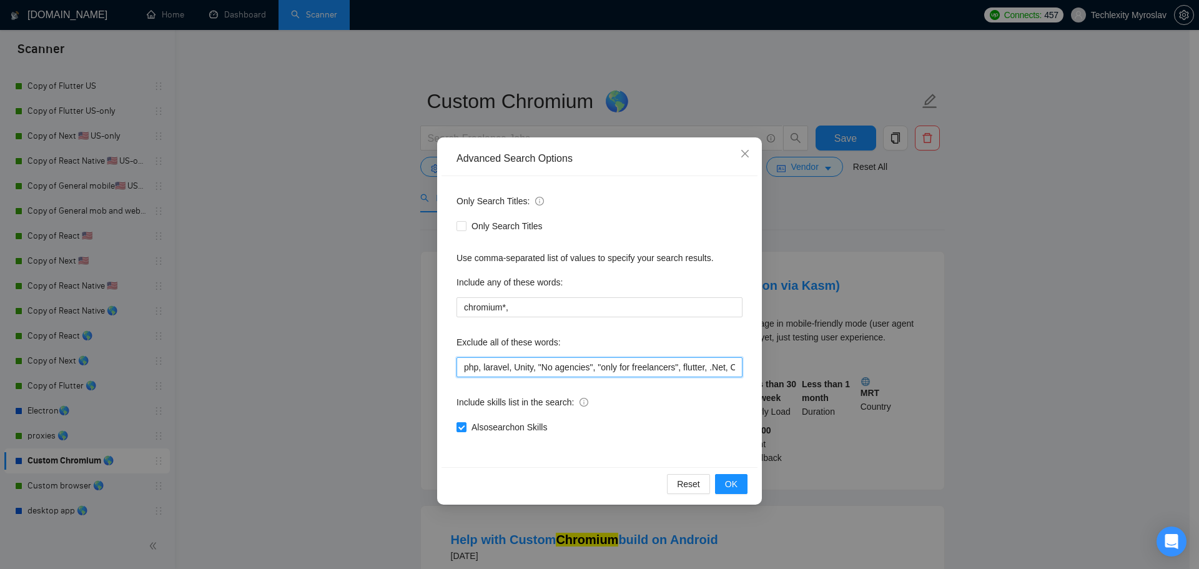
click at [541, 370] on input "php, laravel, Unity, "No agencies", "only for freelancers", flutter, .Net, C++,…" at bounding box center [600, 367] width 286 height 20
drag, startPoint x: 540, startPoint y: 368, endPoint x: 404, endPoint y: 365, distance: 135.6
click at [404, 365] on div "Advanced Search Options Only Search Titles: Only Search Titles Use comma-separa…" at bounding box center [599, 284] width 1199 height 569
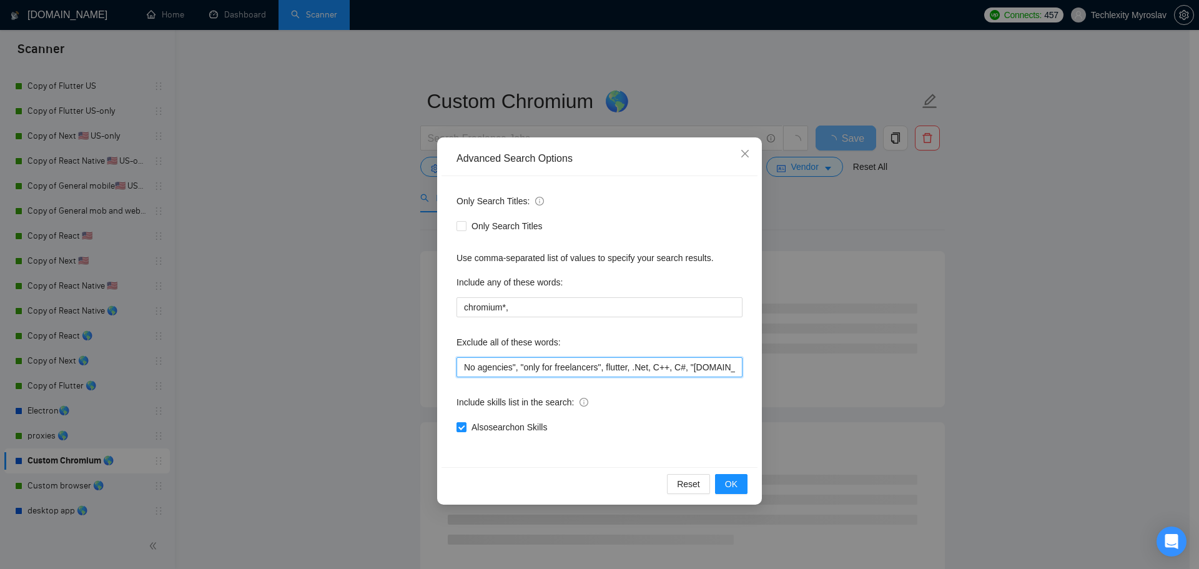
drag, startPoint x: 512, startPoint y: 368, endPoint x: 671, endPoint y: 367, distance: 159.3
click at [671, 367] on input "No agencies", "only for freelancers", flutter, .Net, C++, C#, "bubble.io", Bubb…" at bounding box center [600, 367] width 286 height 20
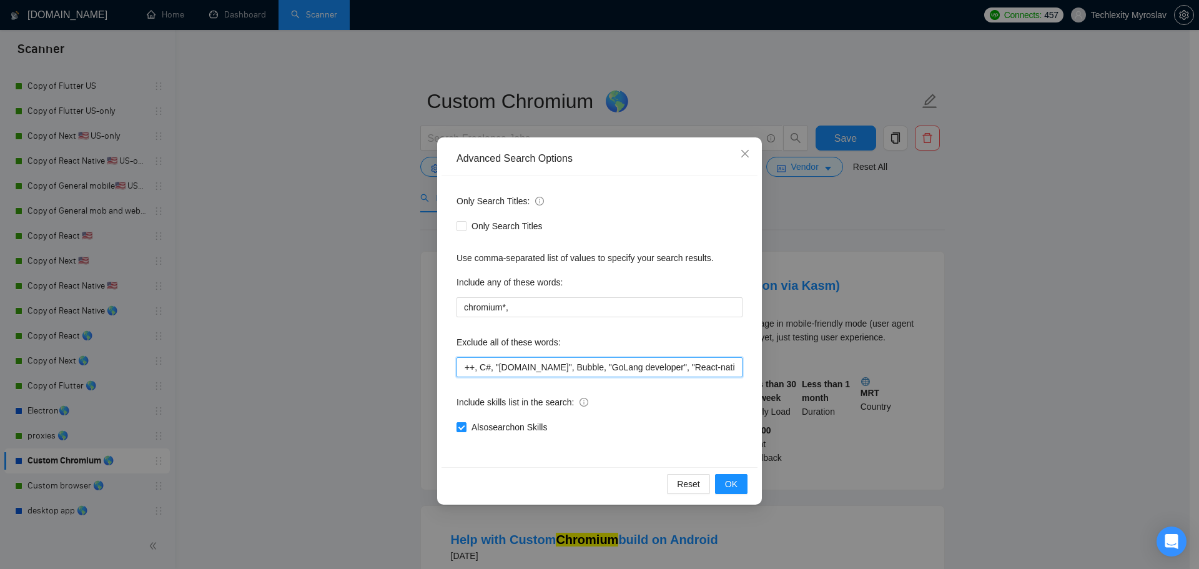
scroll to position [0, 689]
drag, startPoint x: 601, startPoint y: 367, endPoint x: 829, endPoint y: 372, distance: 228.0
click at [829, 372] on div "Advanced Search Options Only Search Titles: Only Search Titles Use comma-separa…" at bounding box center [599, 284] width 1199 height 569
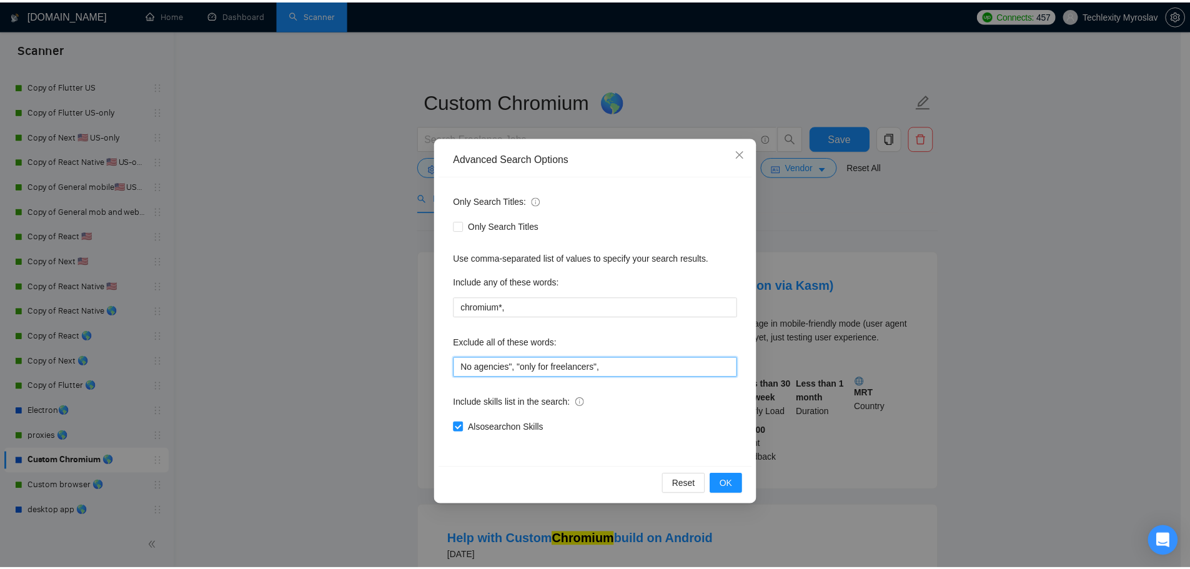
scroll to position [0, 0]
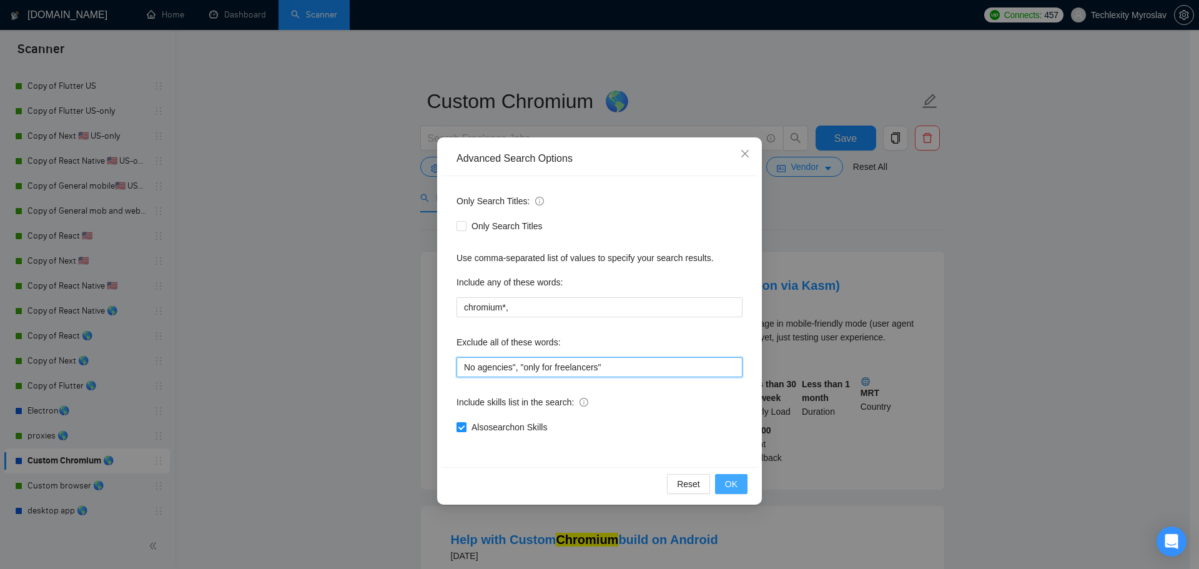
type input "No agencies", "only for freelancers""
click at [738, 485] on button "OK" at bounding box center [731, 484] width 32 height 20
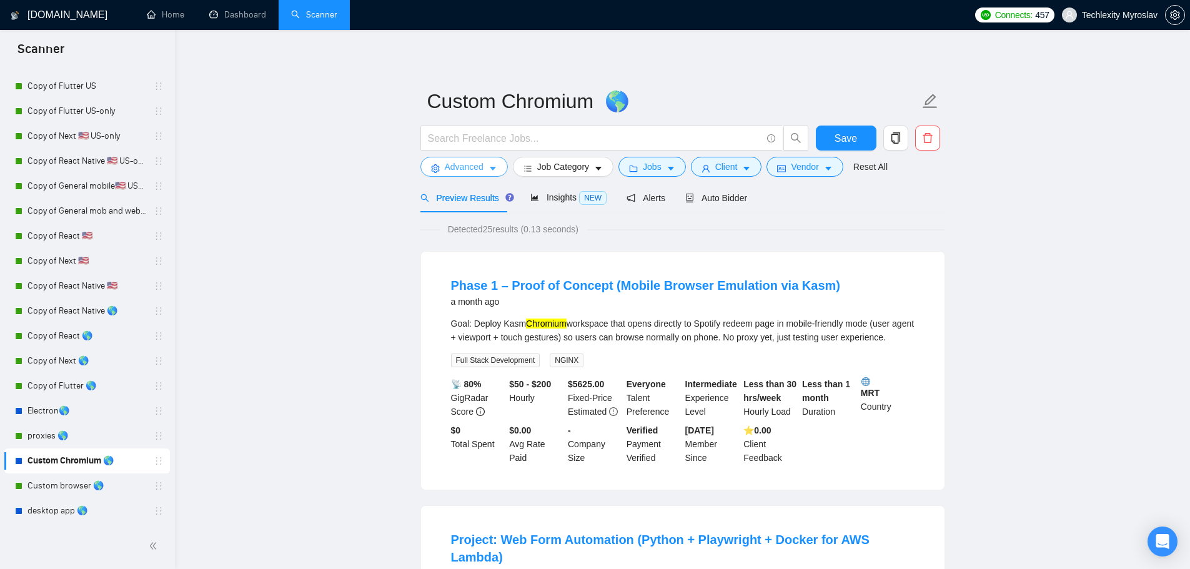
click at [468, 172] on span "Advanced" at bounding box center [464, 167] width 39 height 14
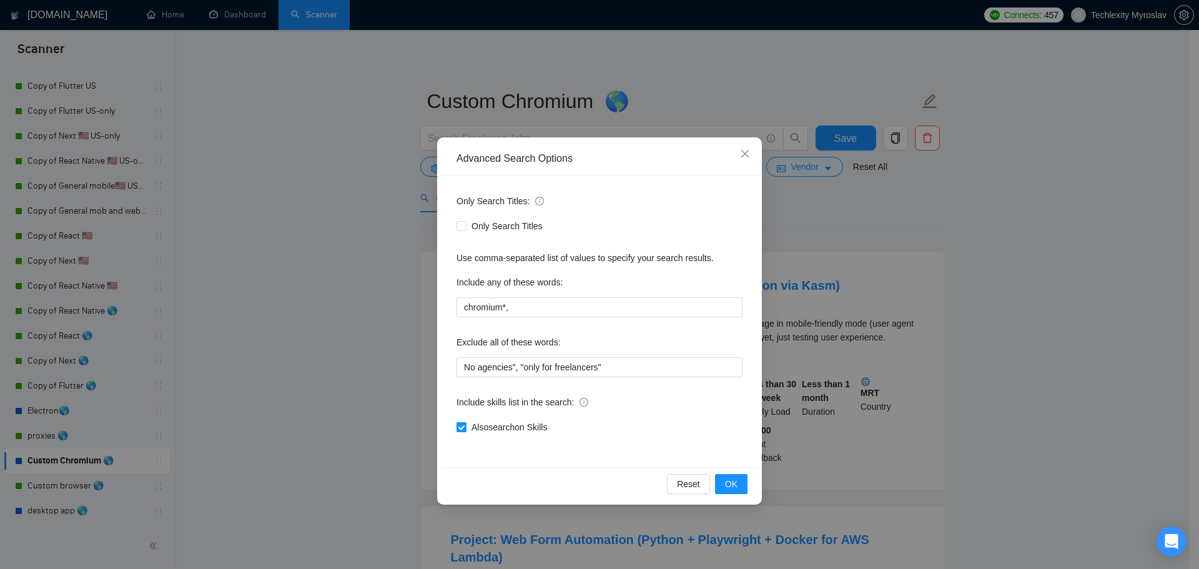
click at [478, 431] on span "Also search on Skills" at bounding box center [510, 427] width 86 height 14
click at [465, 431] on input "Also search on Skills" at bounding box center [461, 426] width 9 height 9
click at [731, 486] on span "OK" at bounding box center [731, 484] width 12 height 14
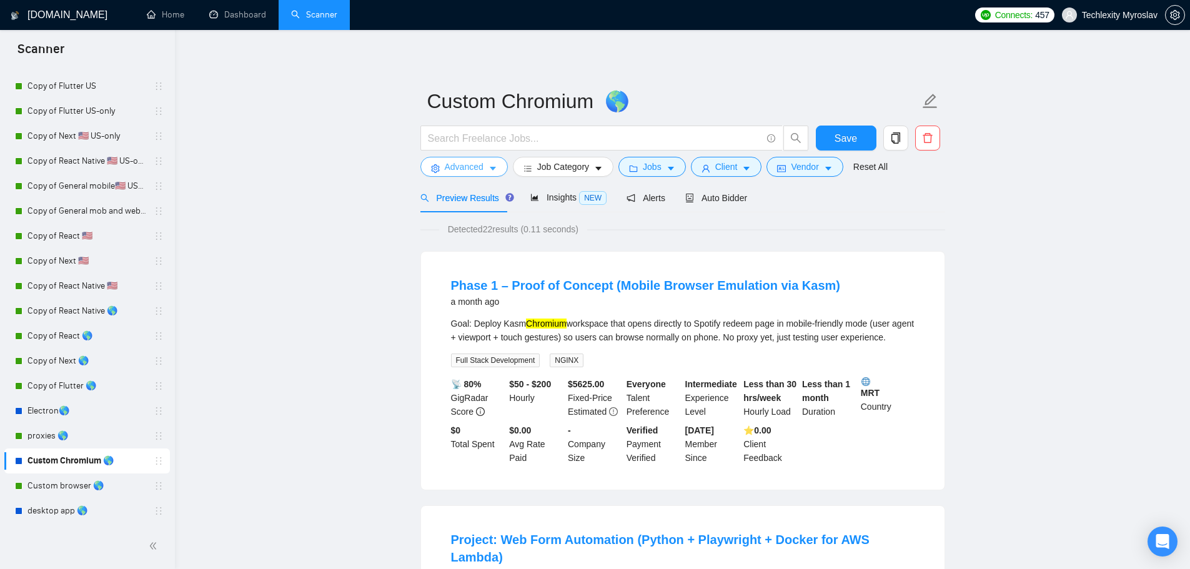
click at [463, 167] on span "Advanced" at bounding box center [464, 167] width 39 height 14
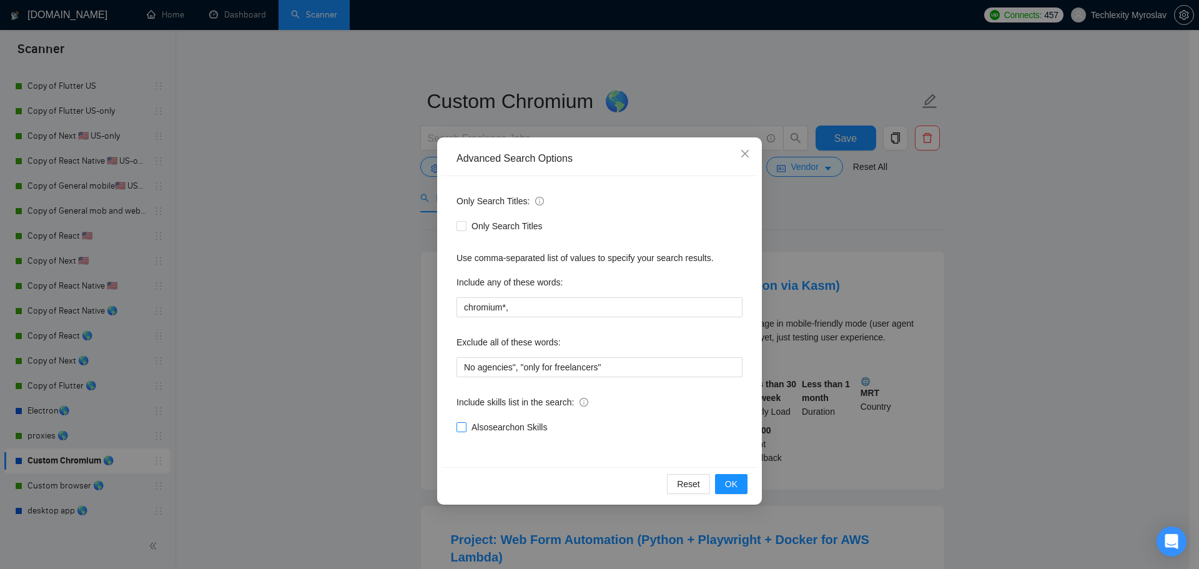
click at [517, 430] on span "Also search on Skills" at bounding box center [510, 427] width 86 height 14
click at [465, 430] on input "Also search on Skills" at bounding box center [461, 426] width 9 height 9
checkbox input "true"
click at [728, 483] on span "OK" at bounding box center [731, 484] width 12 height 14
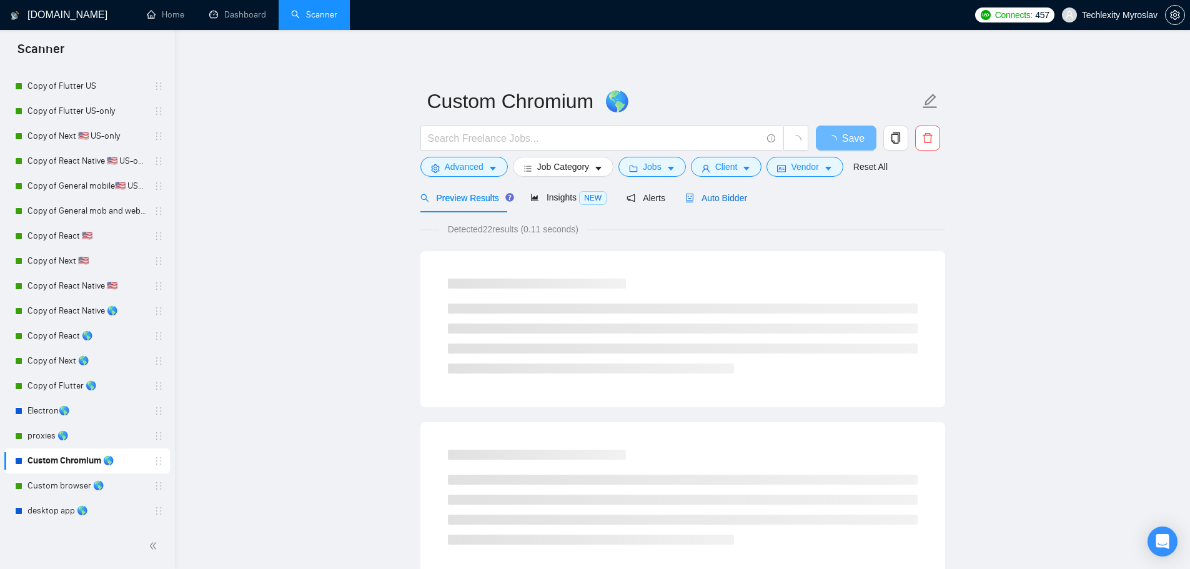
click at [709, 193] on span "Auto Bidder" at bounding box center [716, 198] width 62 height 10
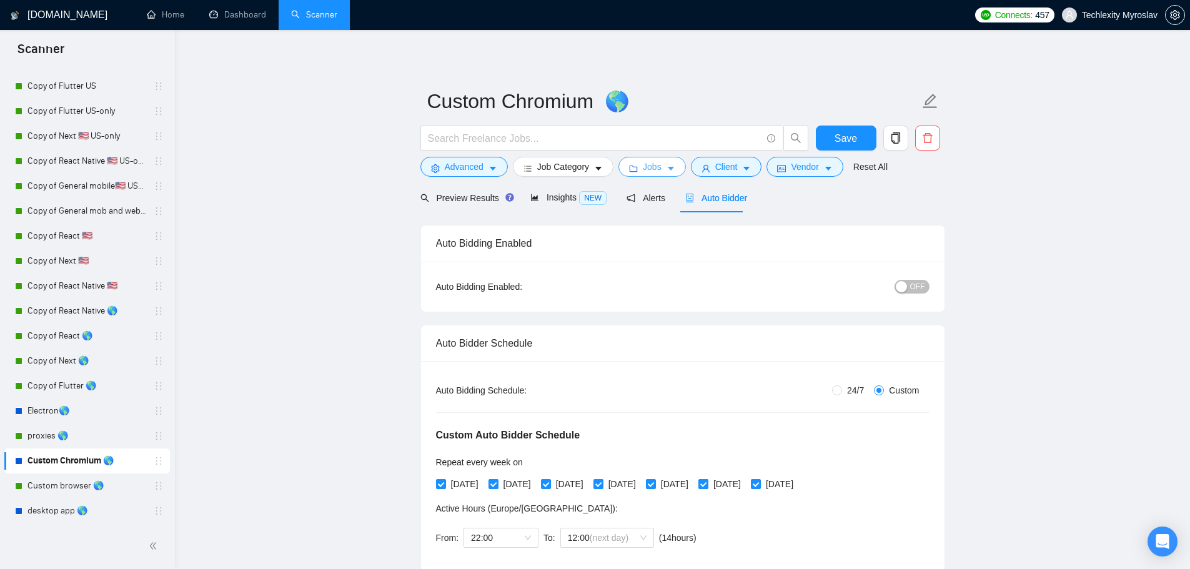
click at [629, 164] on icon "folder" at bounding box center [633, 168] width 9 height 9
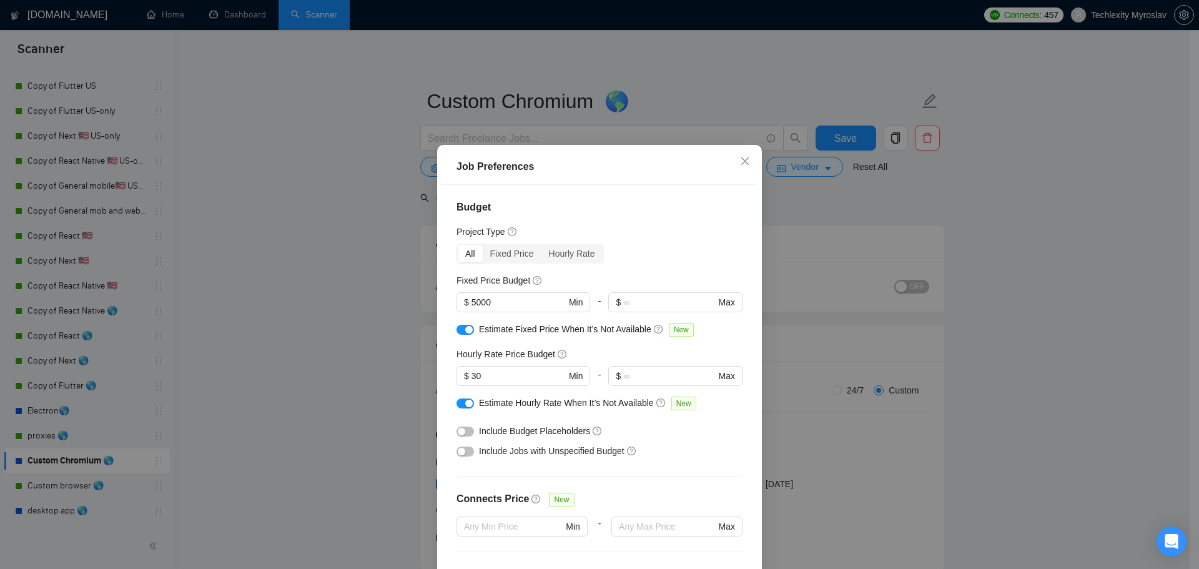
click at [783, 190] on div "Job Preferences Budget Project Type All Fixed Price Hourly Rate Fixed Price Bud…" at bounding box center [599, 284] width 1199 height 569
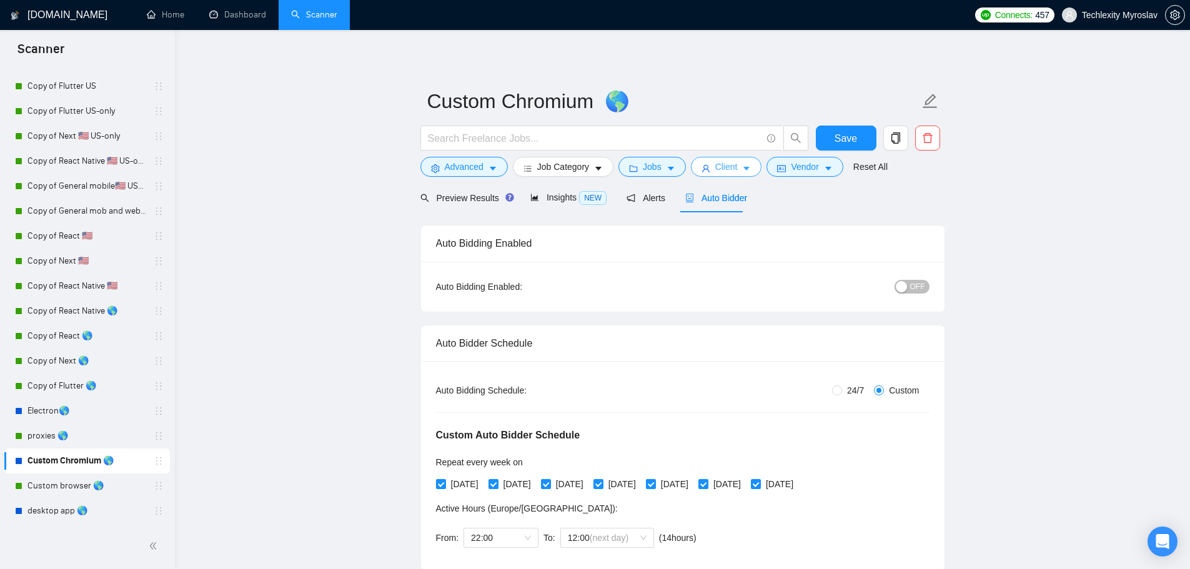
click at [722, 169] on span "Client" at bounding box center [726, 167] width 22 height 14
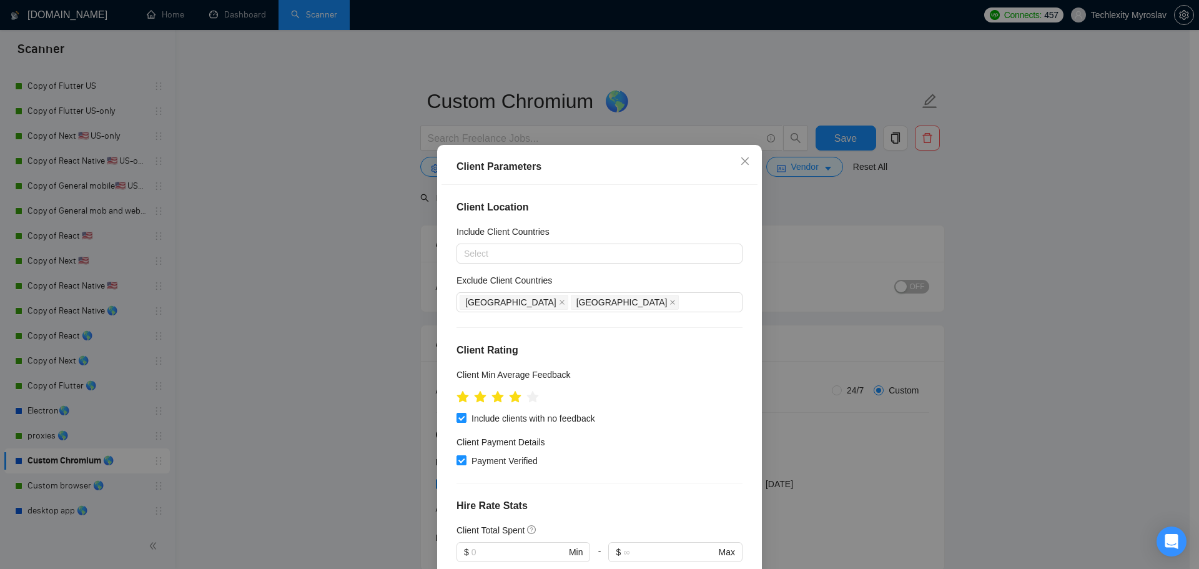
click at [782, 182] on div "Client Parameters Client Location Include Client Countries Select Exclude Clien…" at bounding box center [599, 284] width 1199 height 569
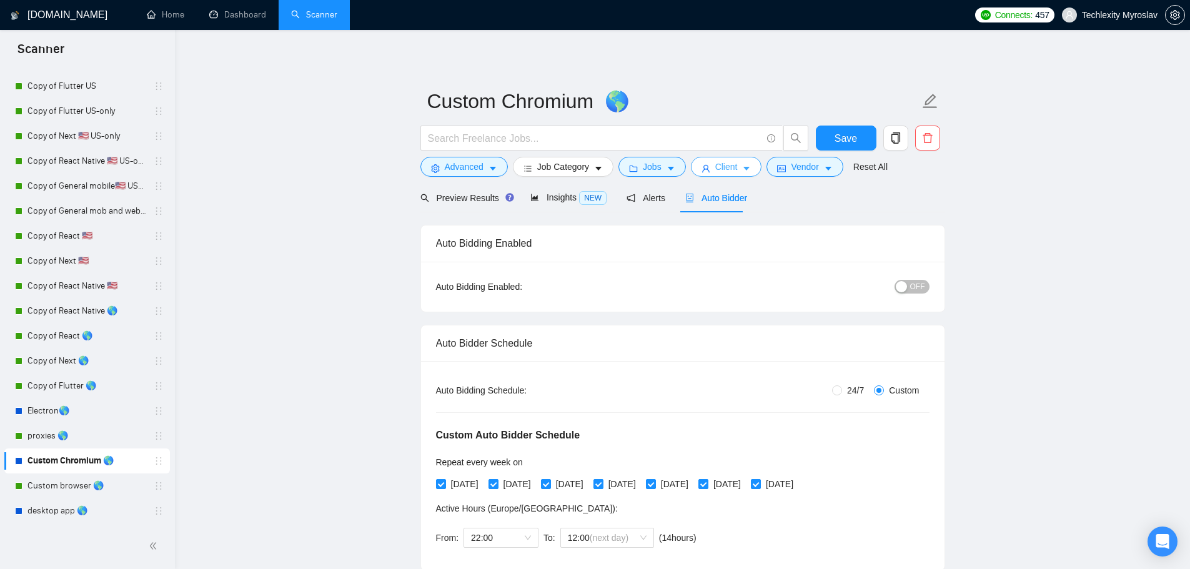
click at [735, 169] on button "Client" at bounding box center [726, 167] width 71 height 20
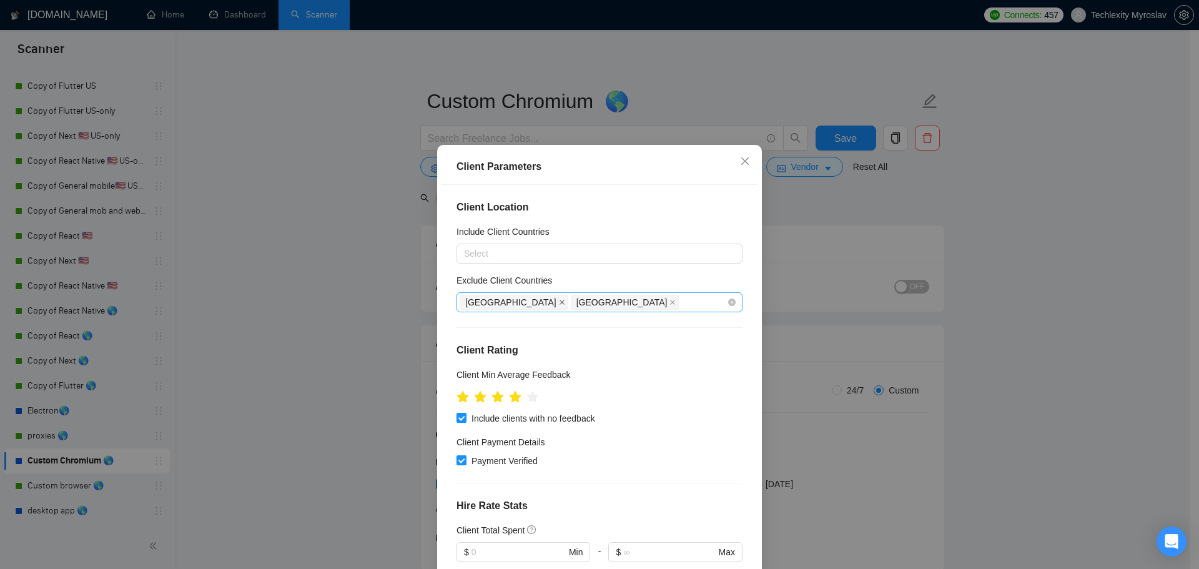
click at [559, 303] on icon "close" at bounding box center [562, 302] width 6 height 6
click at [559, 300] on icon "close" at bounding box center [562, 302] width 6 height 6
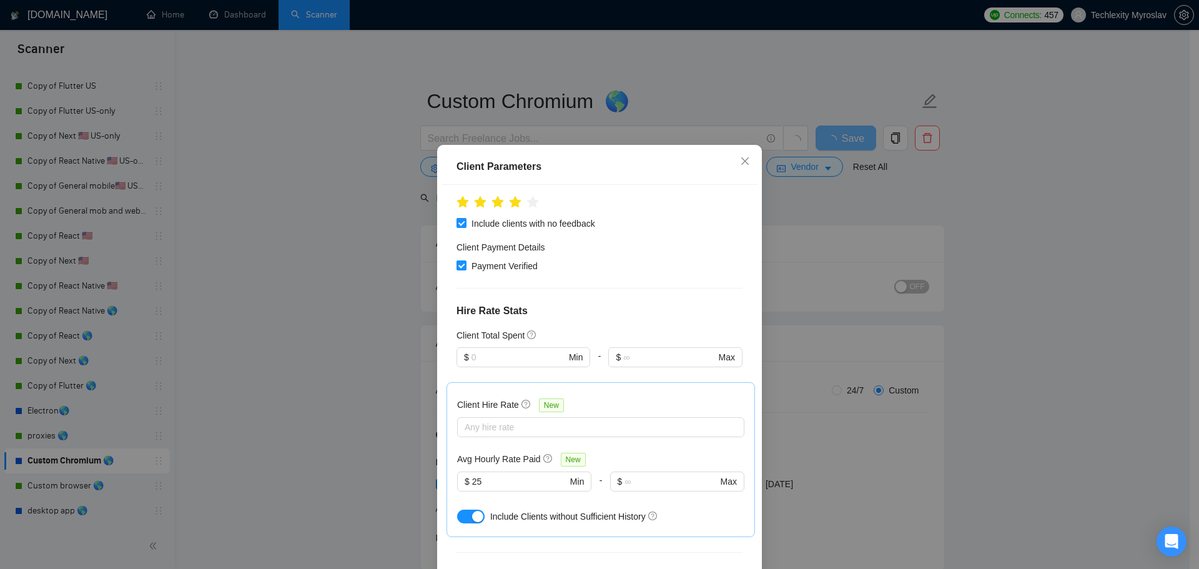
scroll to position [187, 0]
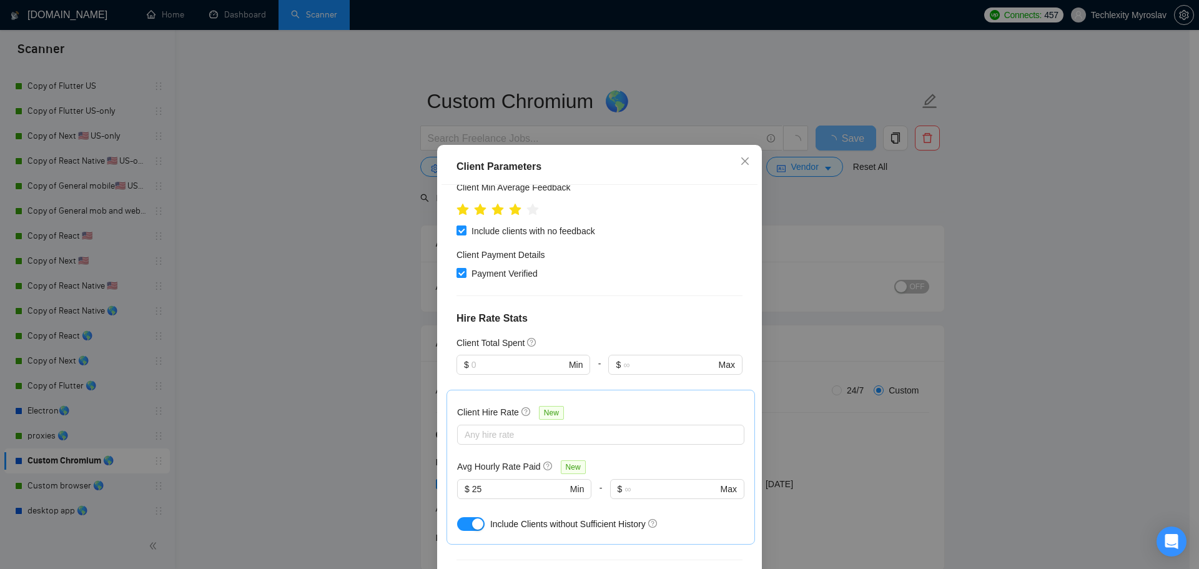
click at [498, 272] on span "Payment Verified" at bounding box center [505, 274] width 76 height 14
click at [465, 272] on input "Payment Verified" at bounding box center [461, 272] width 9 height 9
checkbox input "false"
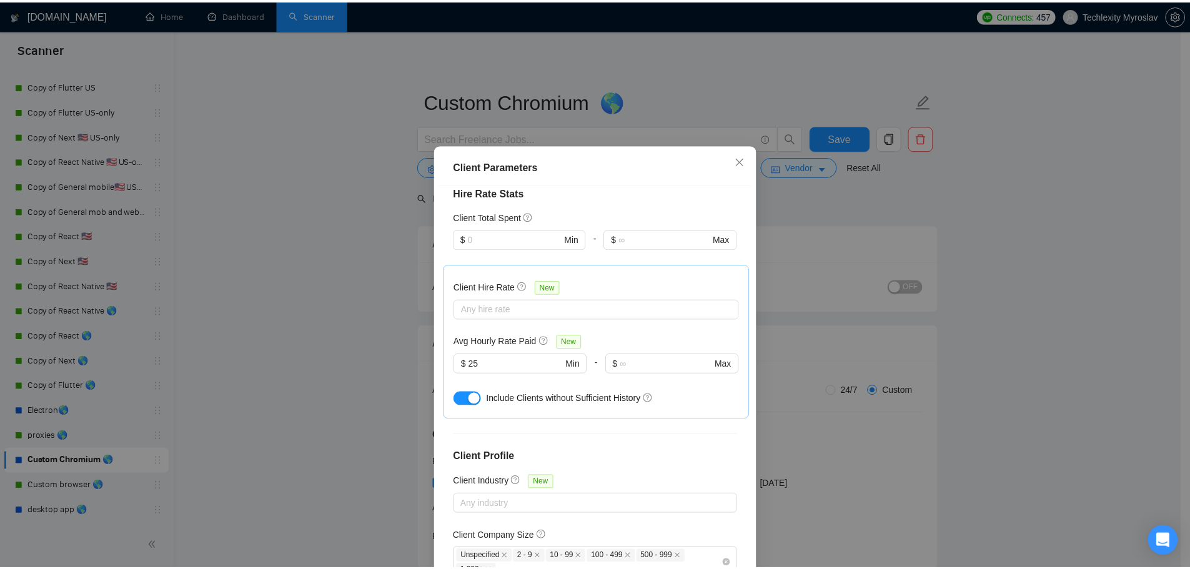
scroll to position [0, 0]
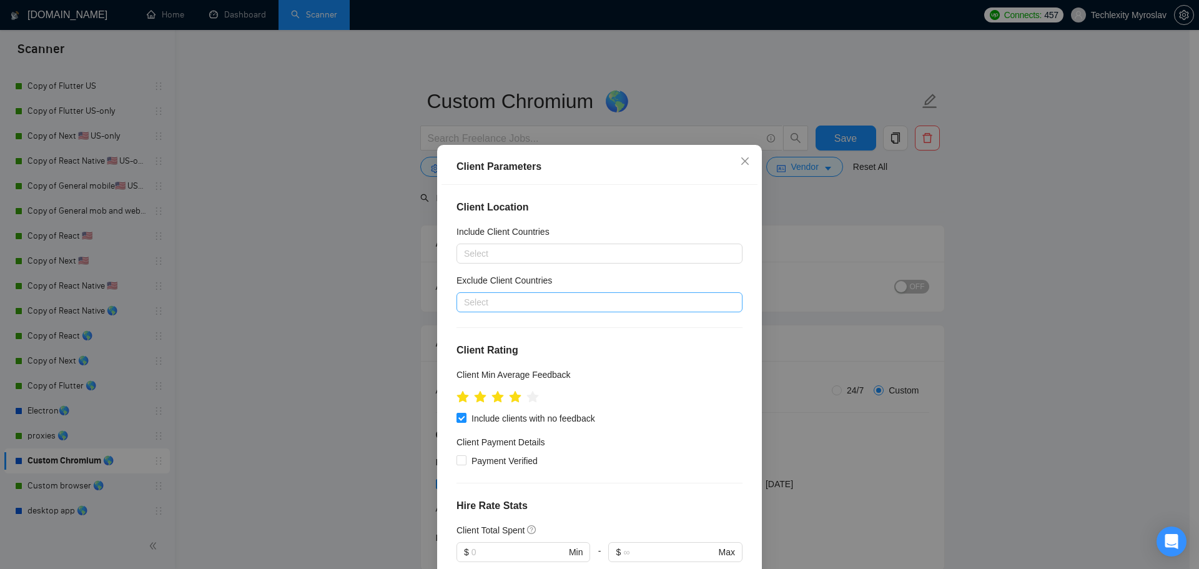
click at [818, 214] on div "Client Parameters Client Location Include Client Countries Select Exclude Clien…" at bounding box center [599, 284] width 1199 height 569
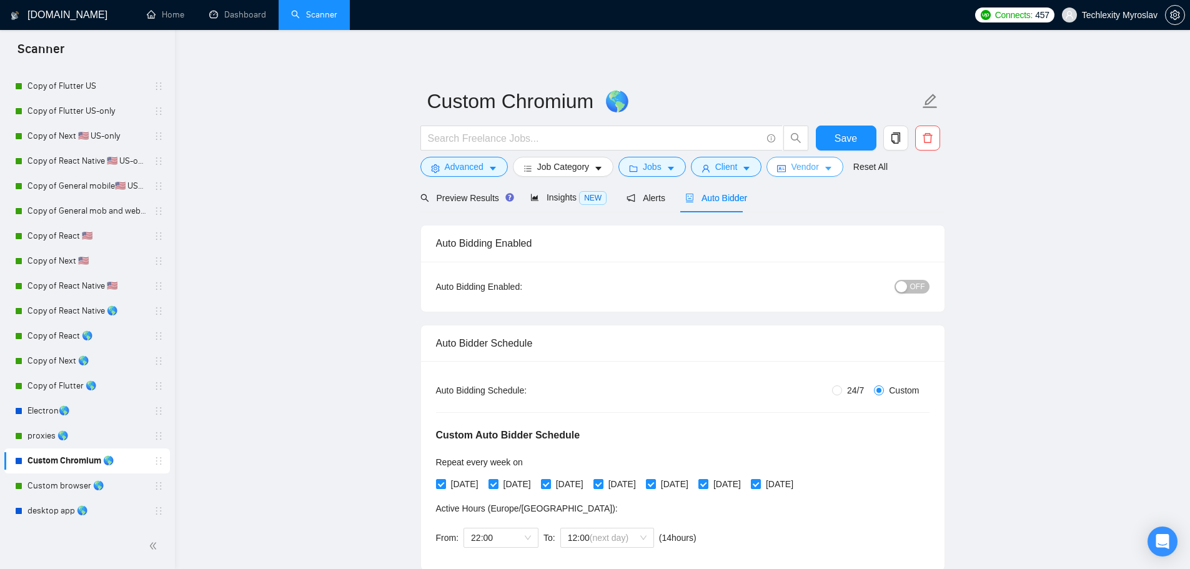
click at [800, 170] on span "Vendor" at bounding box center [804, 167] width 27 height 14
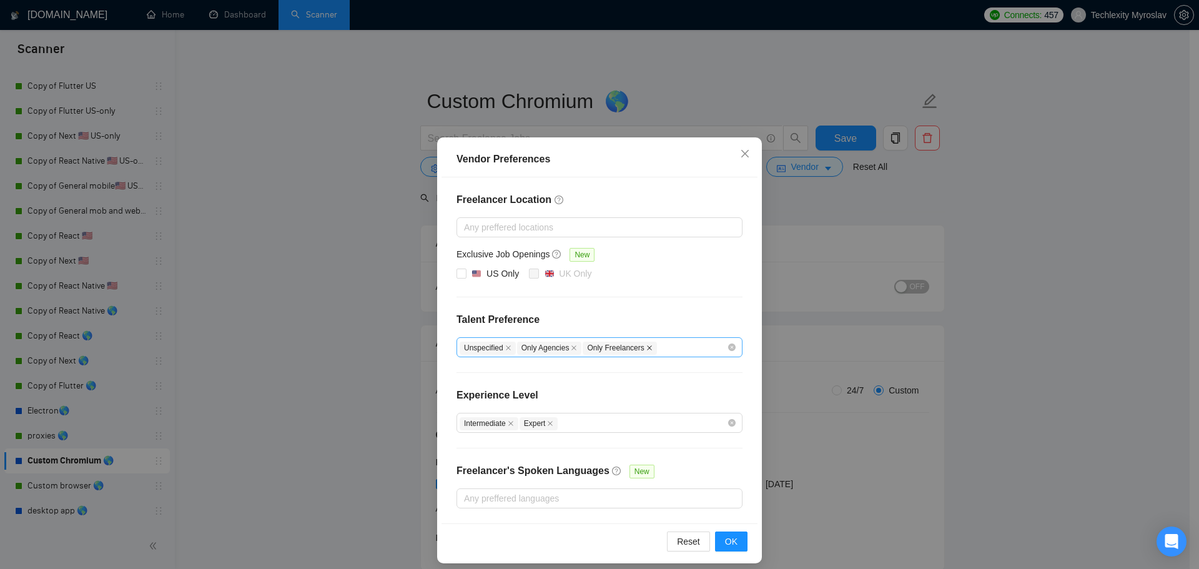
click at [647, 348] on icon "close" at bounding box center [649, 347] width 5 height 5
click at [728, 543] on span "OK" at bounding box center [731, 542] width 12 height 14
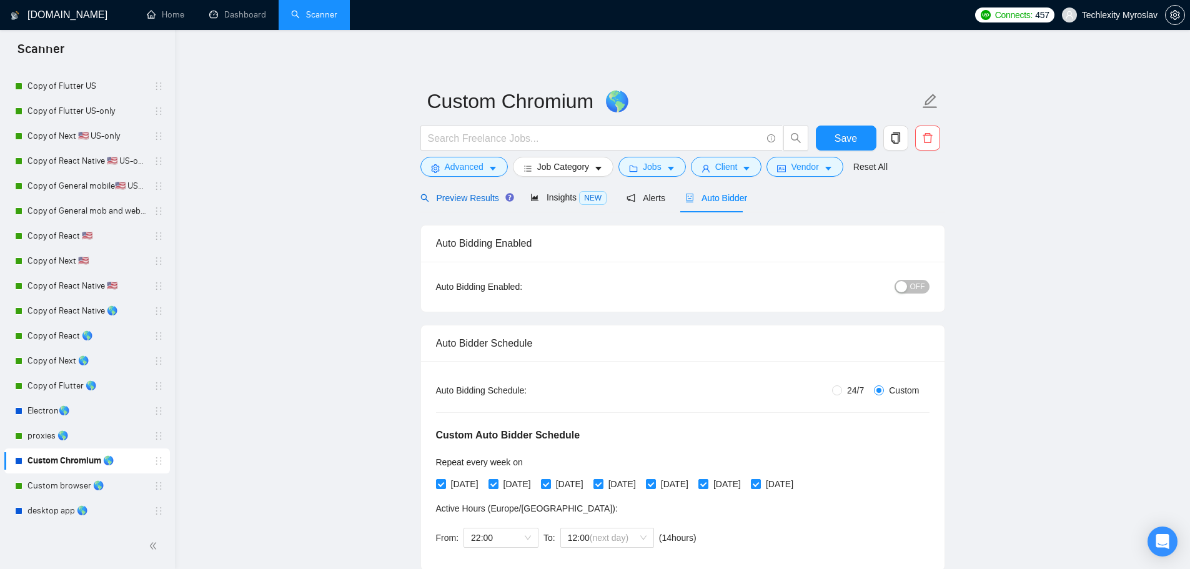
click at [483, 196] on span "Preview Results" at bounding box center [465, 198] width 90 height 10
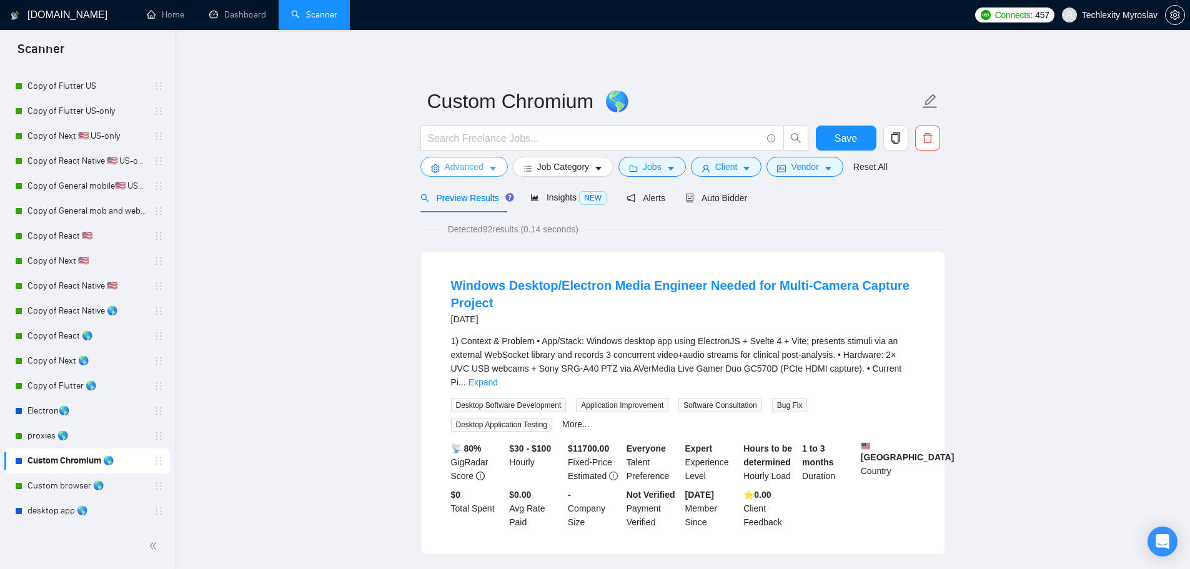
click at [472, 167] on span "Advanced" at bounding box center [464, 167] width 39 height 14
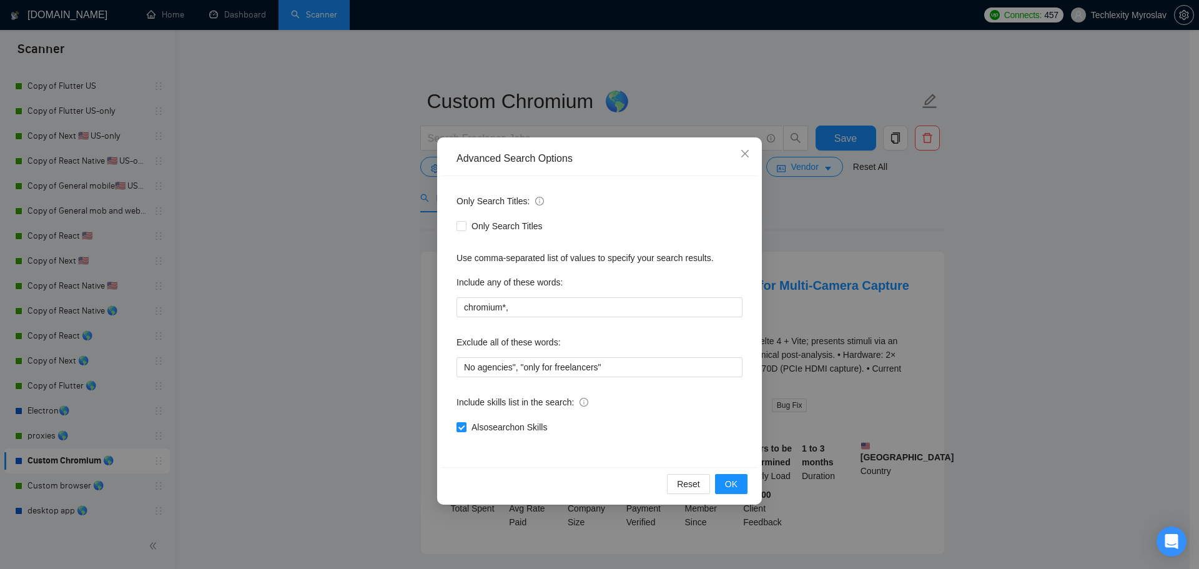
click at [765, 275] on div "Advanced Search Options Only Search Titles: Only Search Titles Use comma-separa…" at bounding box center [599, 284] width 1199 height 569
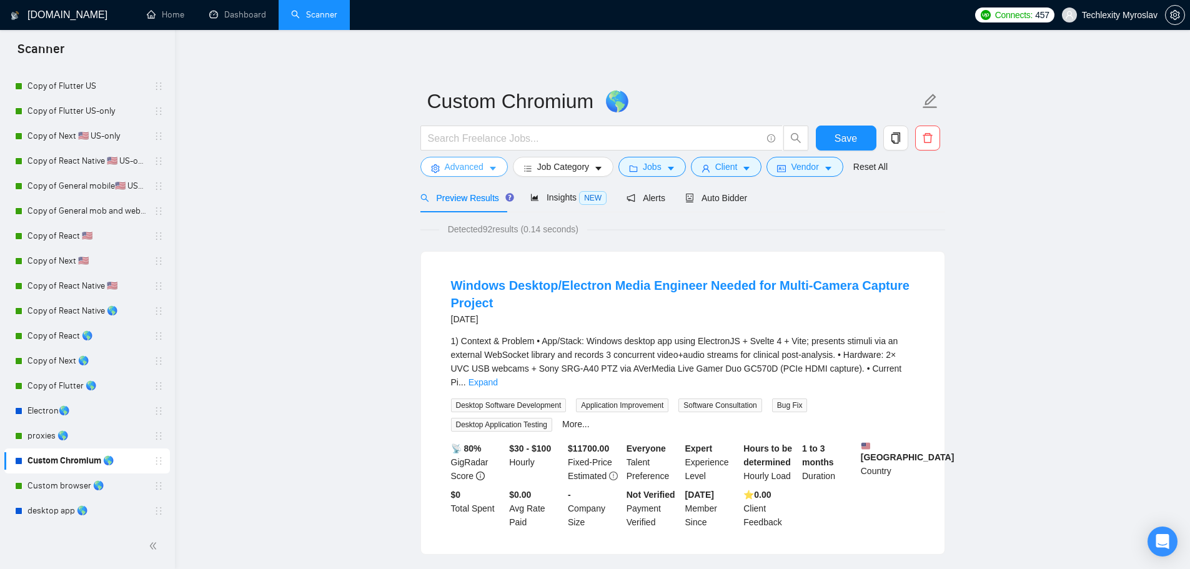
click at [445, 163] on span "Advanced" at bounding box center [464, 167] width 39 height 14
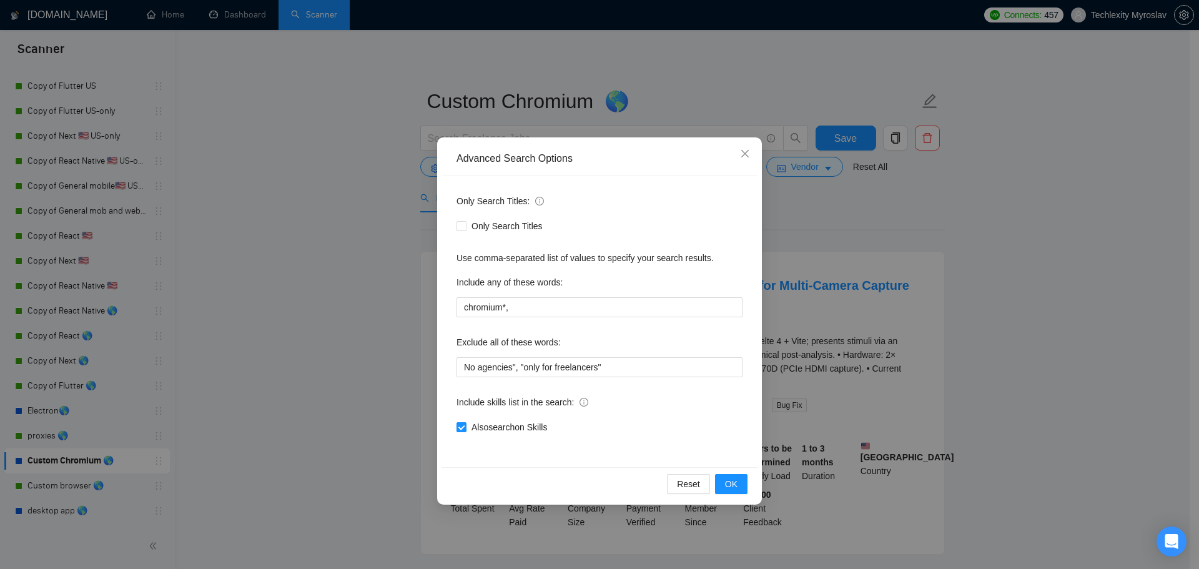
click at [863, 230] on div "Advanced Search Options Only Search Titles: Only Search Titles Use comma-separa…" at bounding box center [599, 284] width 1199 height 569
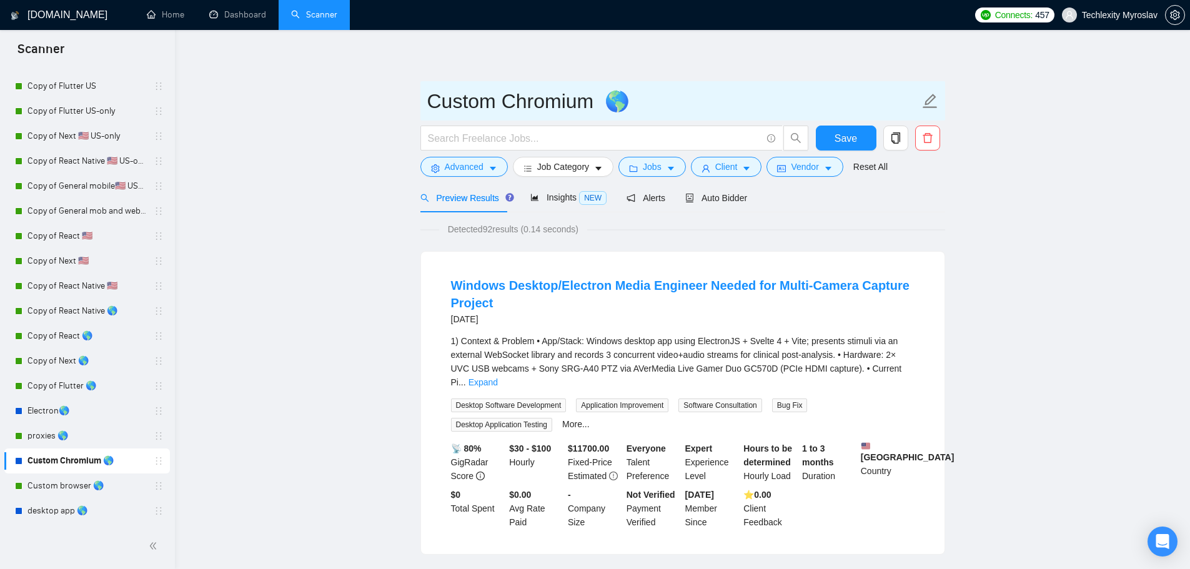
click at [509, 111] on input "Custom Chromium 🌎" at bounding box center [673, 101] width 492 height 31
drag, startPoint x: 501, startPoint y: 104, endPoint x: 350, endPoint y: 104, distance: 150.5
type input "Chromium 🌎"
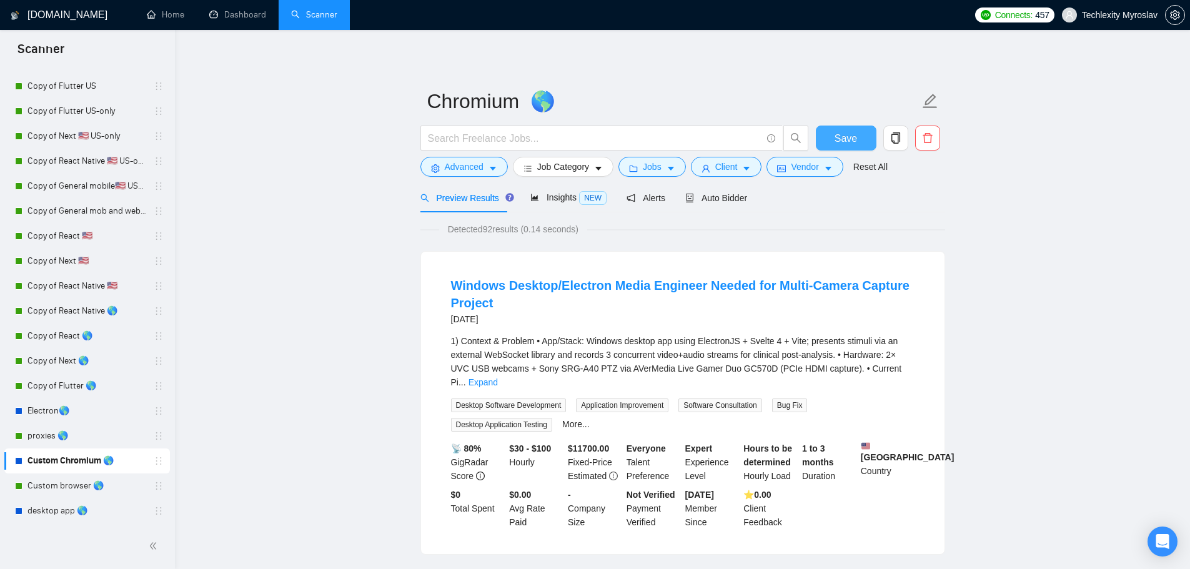
click at [841, 134] on span "Save" at bounding box center [845, 139] width 22 height 16
click at [718, 198] on span "Auto Bidder" at bounding box center [716, 198] width 62 height 10
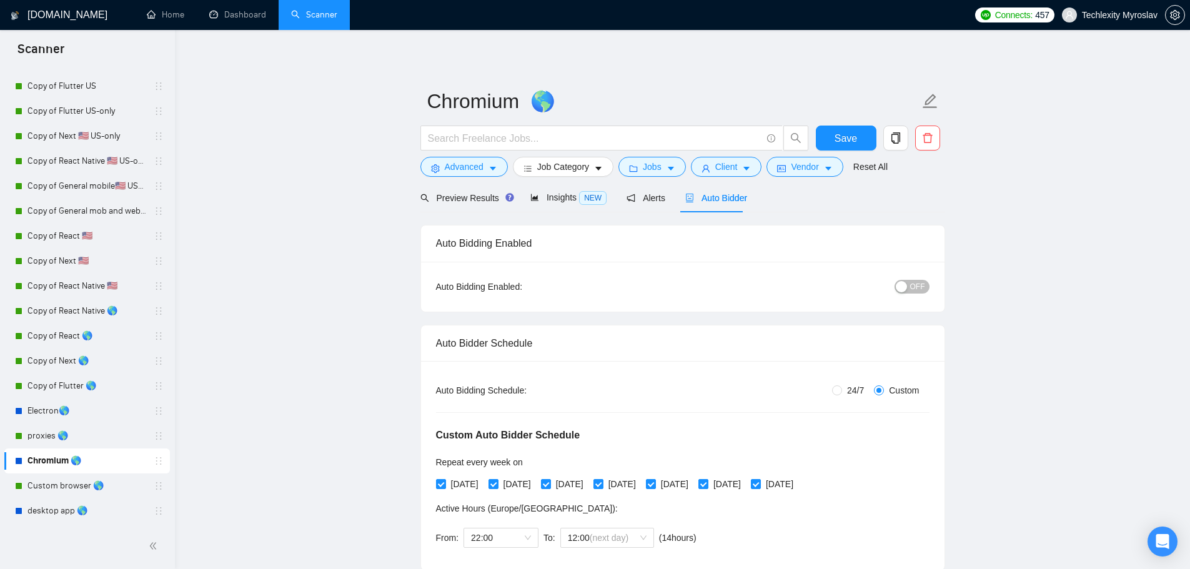
click at [907, 289] on div "button" at bounding box center [901, 286] width 11 height 11
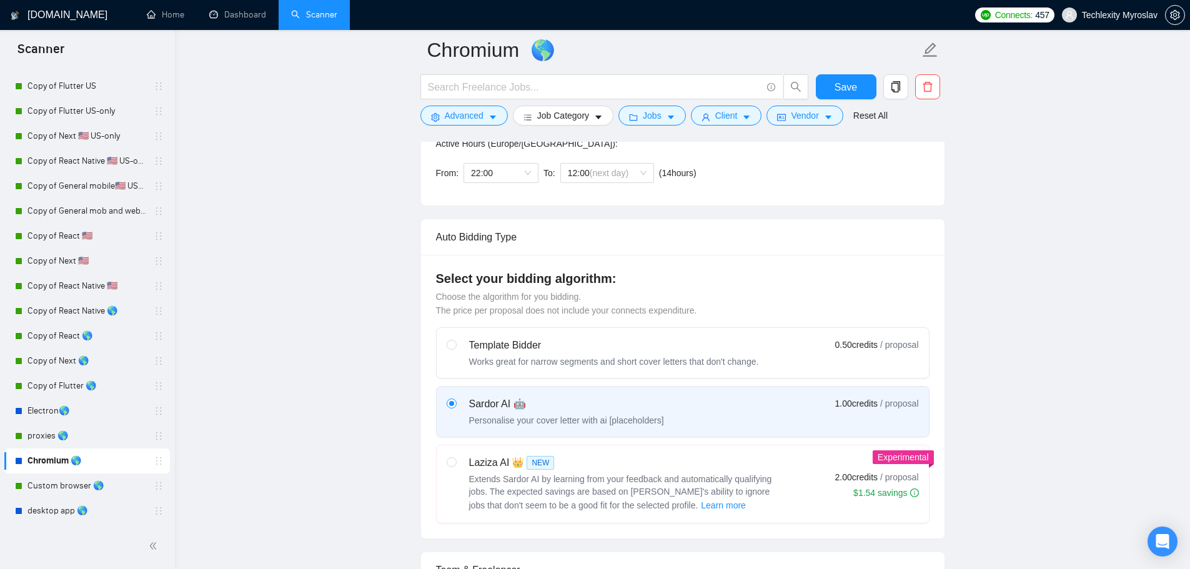
click at [699, 331] on label "Template Bidder Works great for narrow segments and short cover letters that do…" at bounding box center [683, 353] width 492 height 50
click at [455, 340] on input "radio" at bounding box center [451, 344] width 9 height 9
radio input "true"
radio input "false"
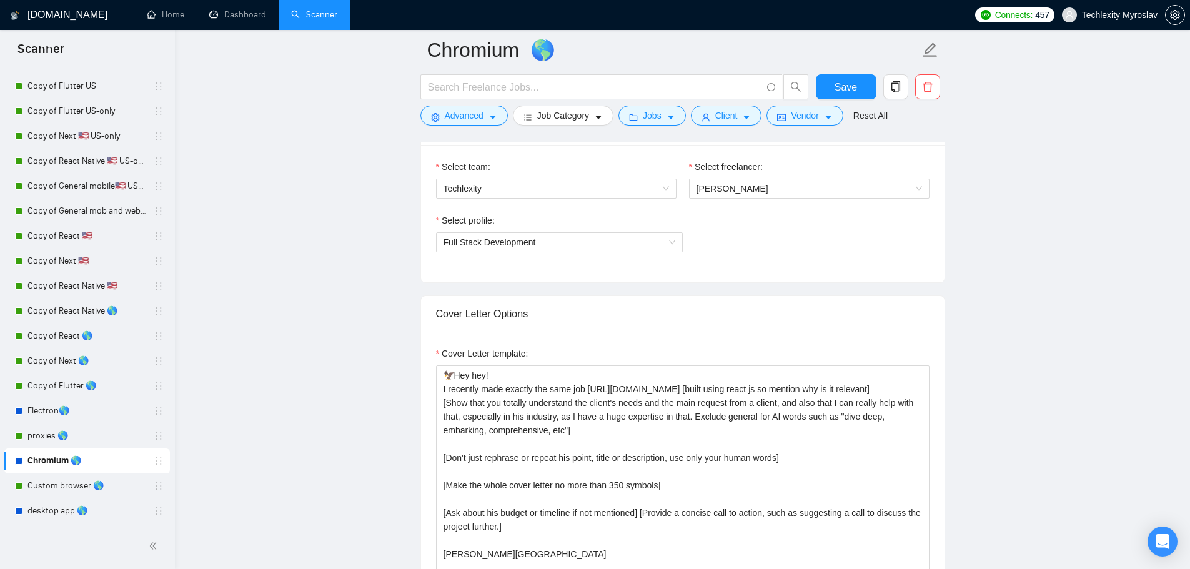
scroll to position [812, 0]
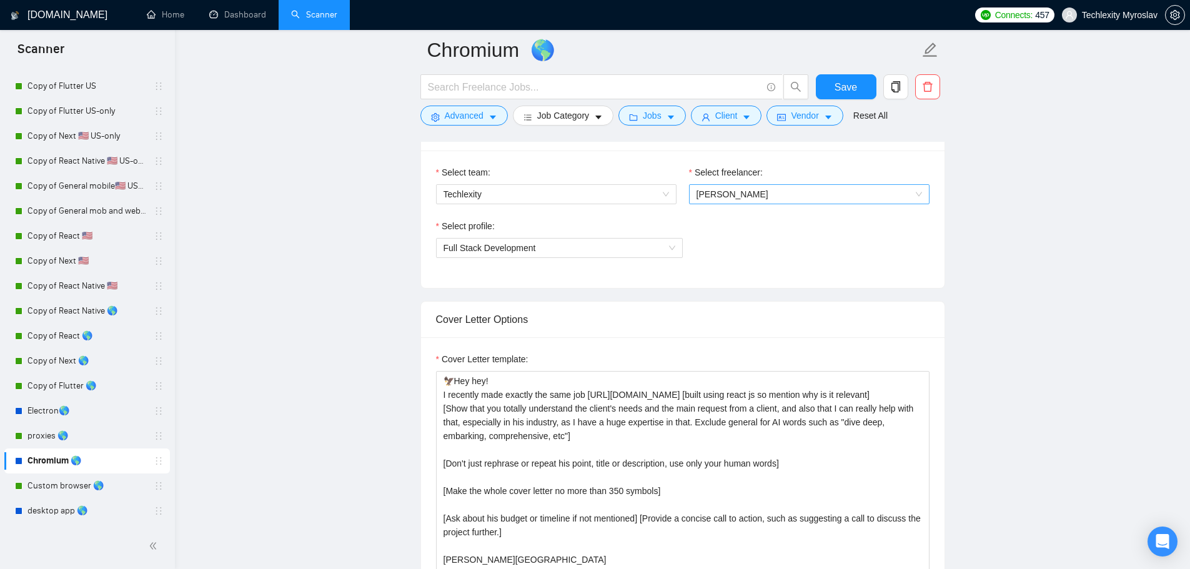
click at [758, 192] on span "Myroslav Koval" at bounding box center [808, 194] width 225 height 19
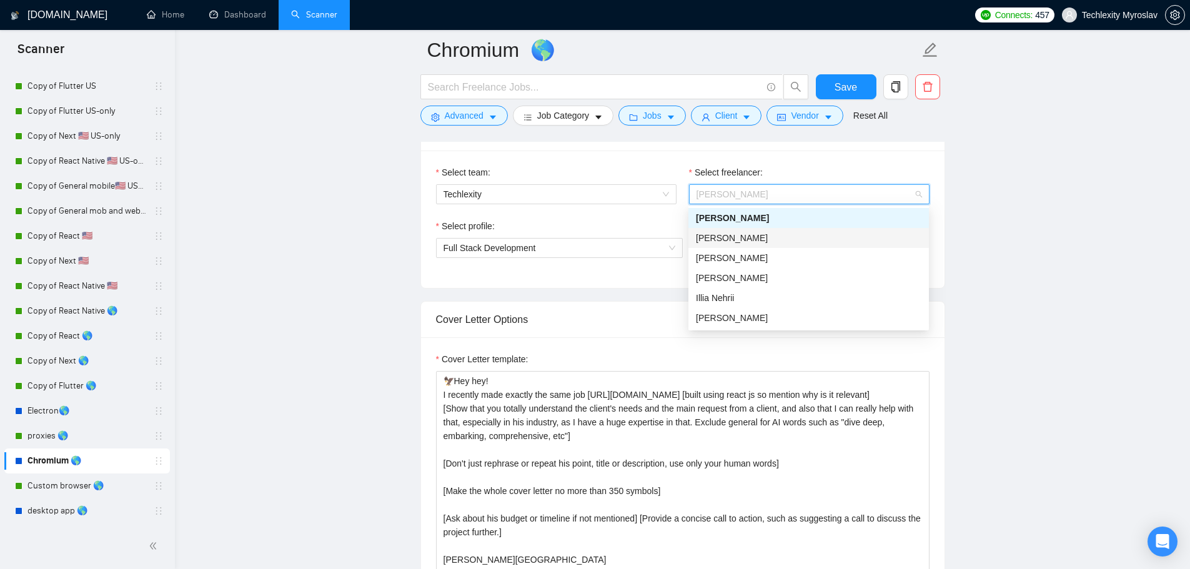
click at [749, 243] on div "[PERSON_NAME]" at bounding box center [808, 238] width 225 height 14
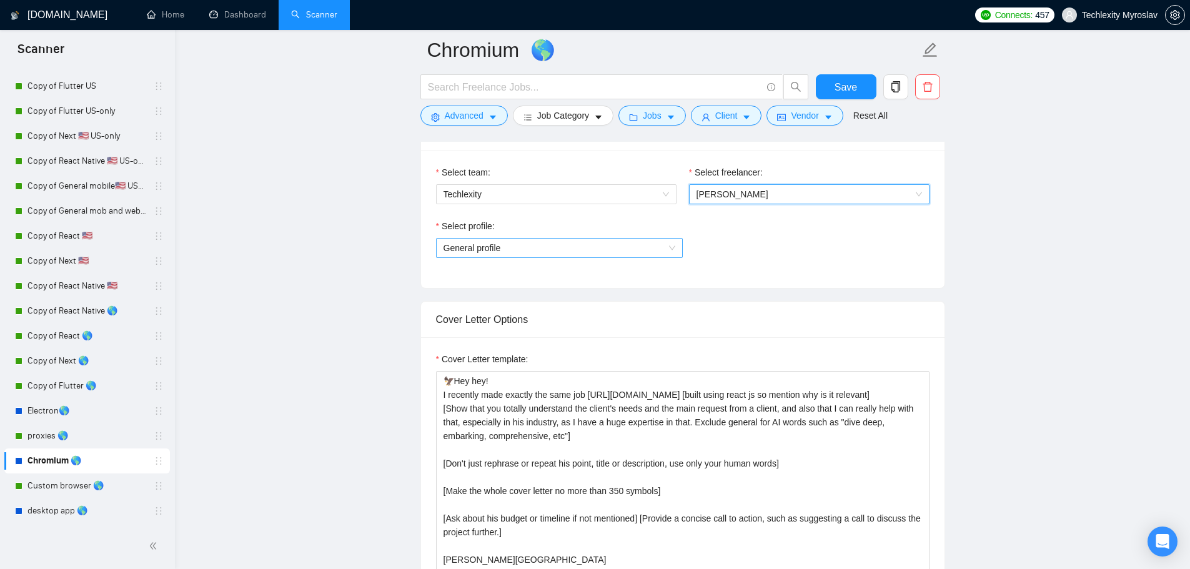
click at [615, 240] on span "General profile" at bounding box center [559, 248] width 232 height 19
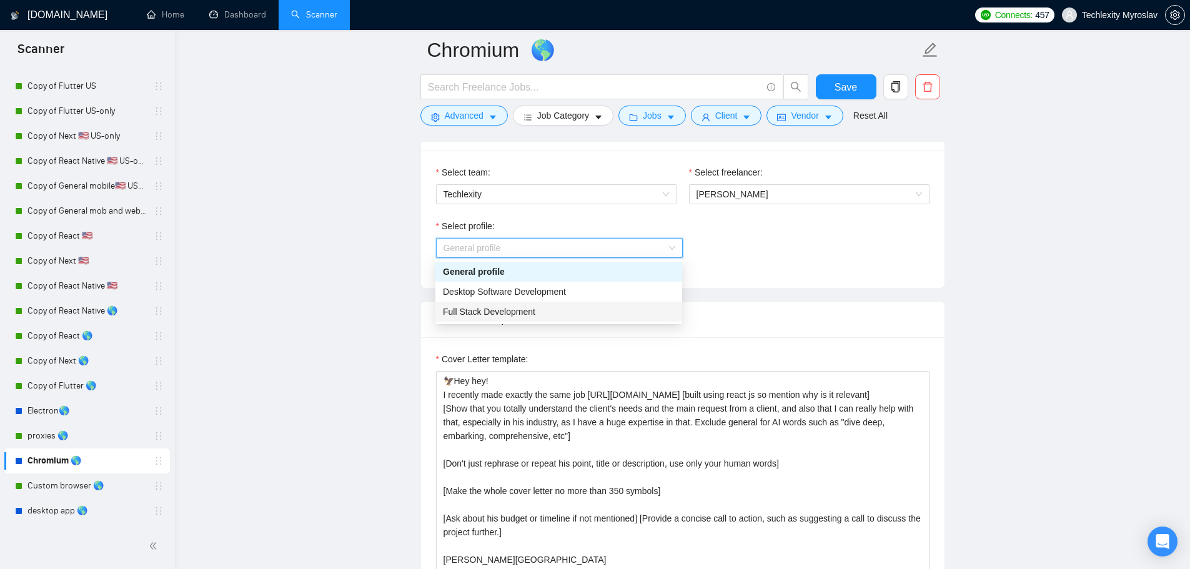
click at [594, 314] on div "Full Stack Development" at bounding box center [559, 312] width 232 height 14
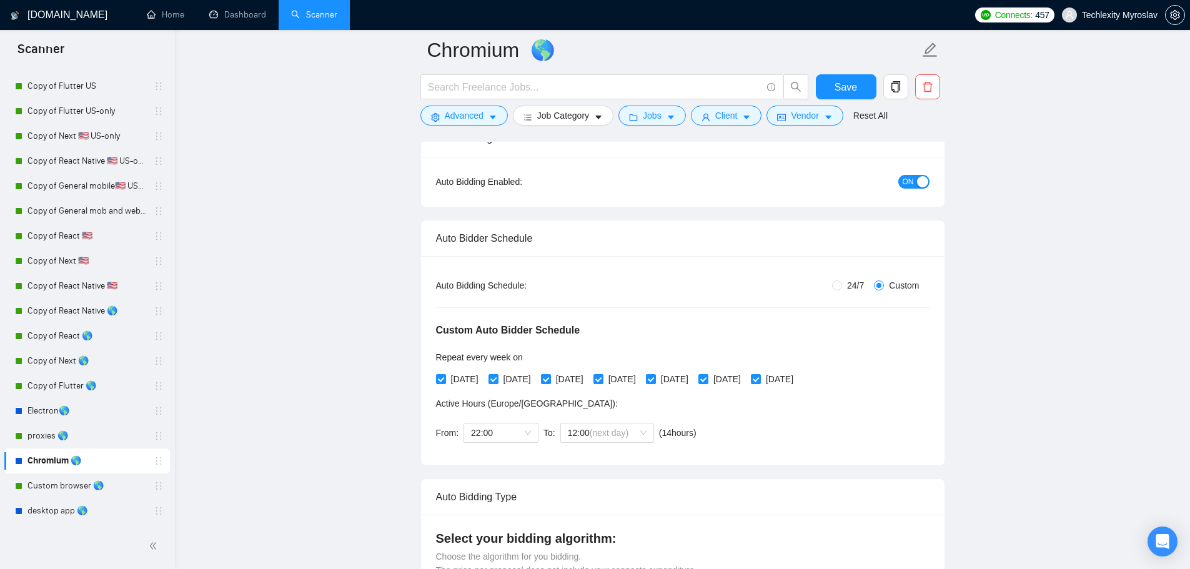
scroll to position [0, 0]
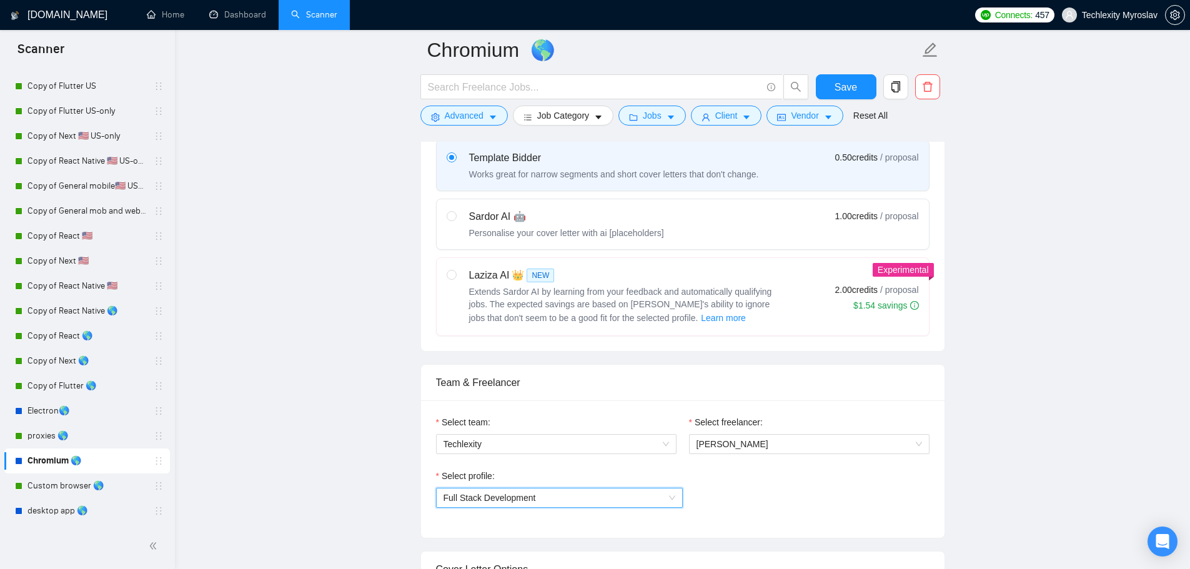
click at [648, 221] on div "Sardor AI 🤖" at bounding box center [566, 216] width 195 height 15
click at [455, 220] on input "radio" at bounding box center [451, 215] width 9 height 9
radio input "true"
radio input "false"
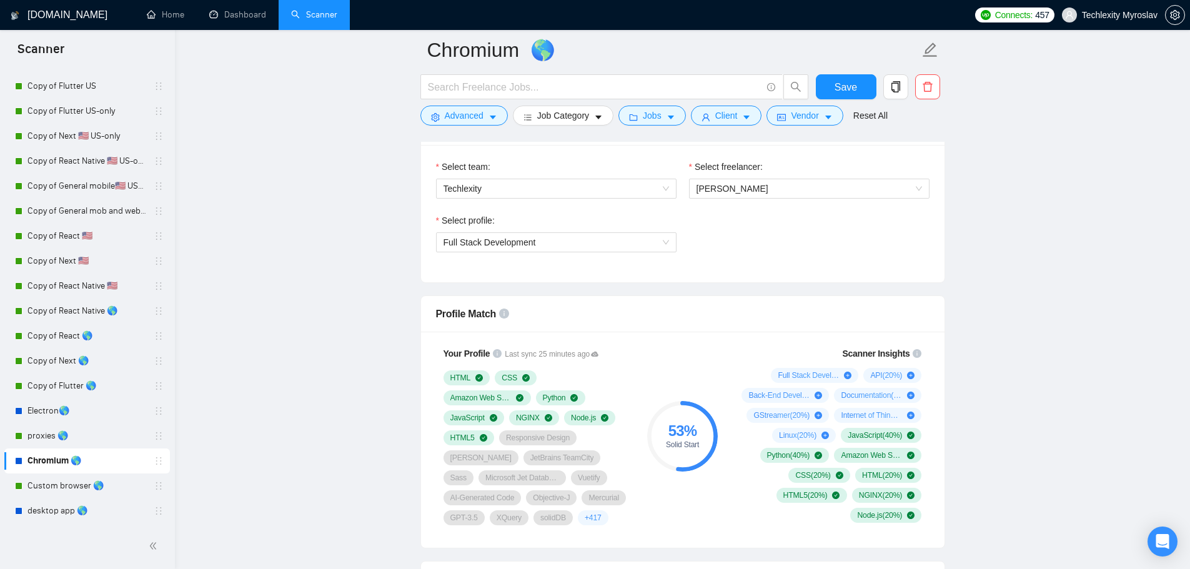
scroll to position [812, 0]
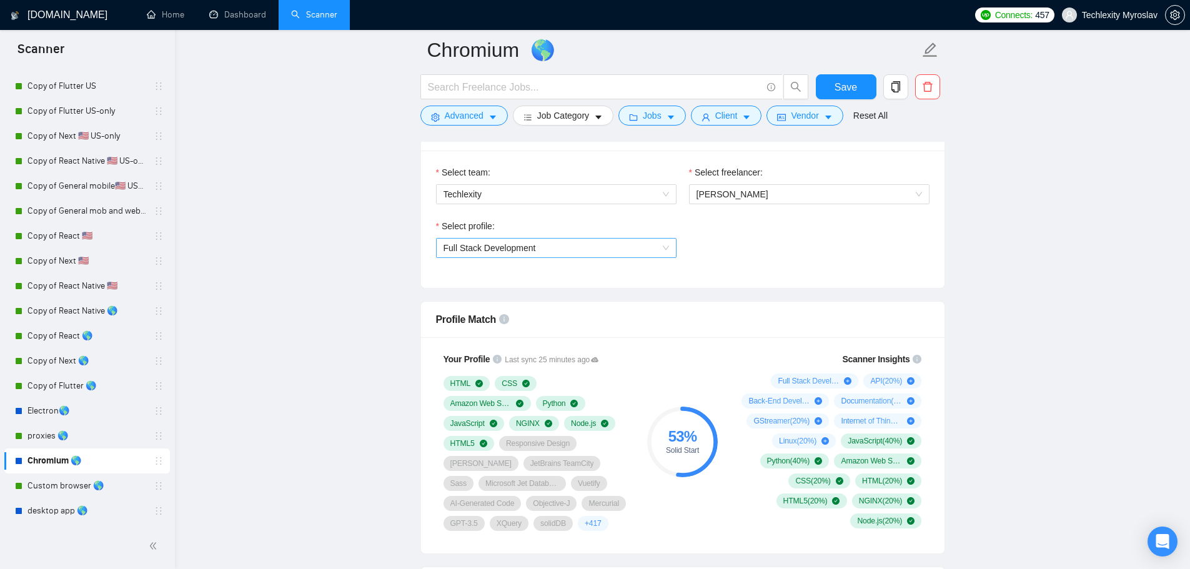
click at [625, 250] on span "Full Stack Development" at bounding box center [555, 248] width 225 height 19
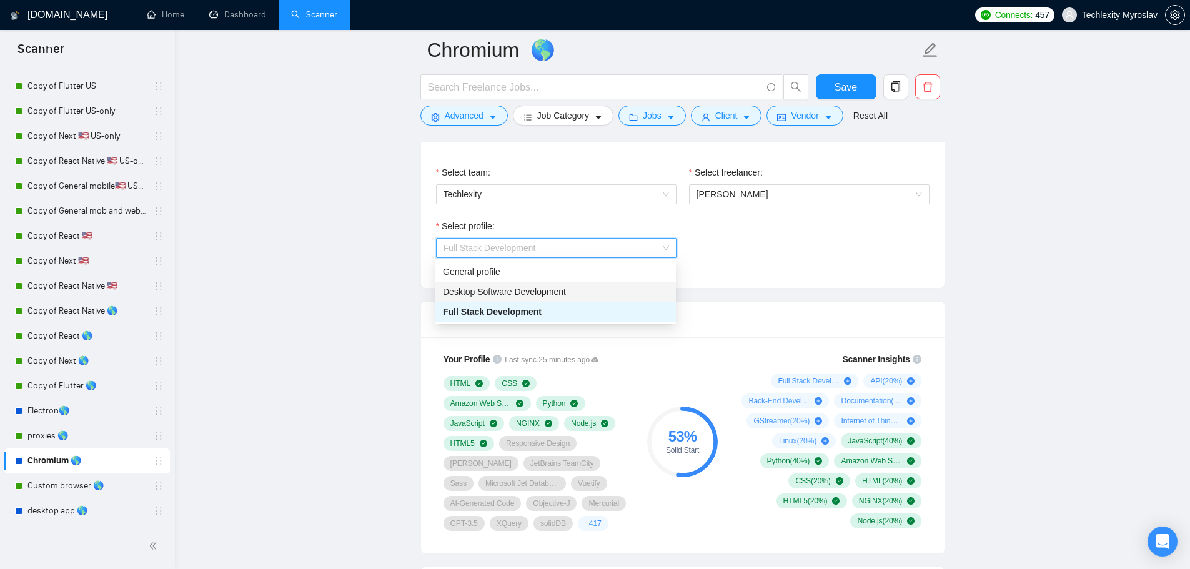
click at [580, 298] on div "Desktop Software Development" at bounding box center [555, 292] width 240 height 20
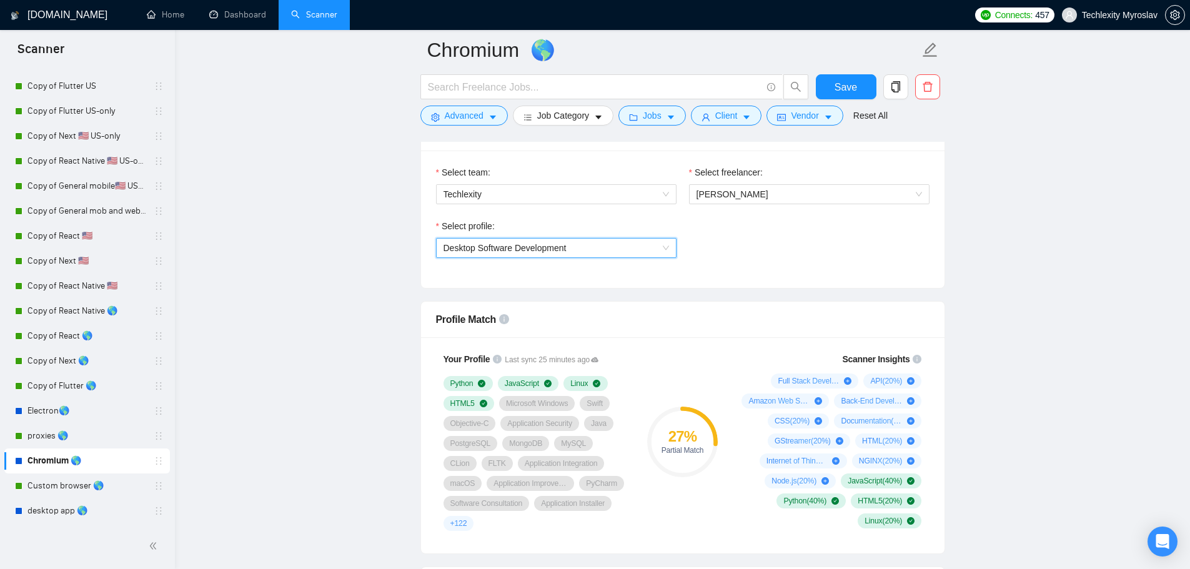
click at [626, 252] on span "Desktop Software Development" at bounding box center [555, 248] width 225 height 19
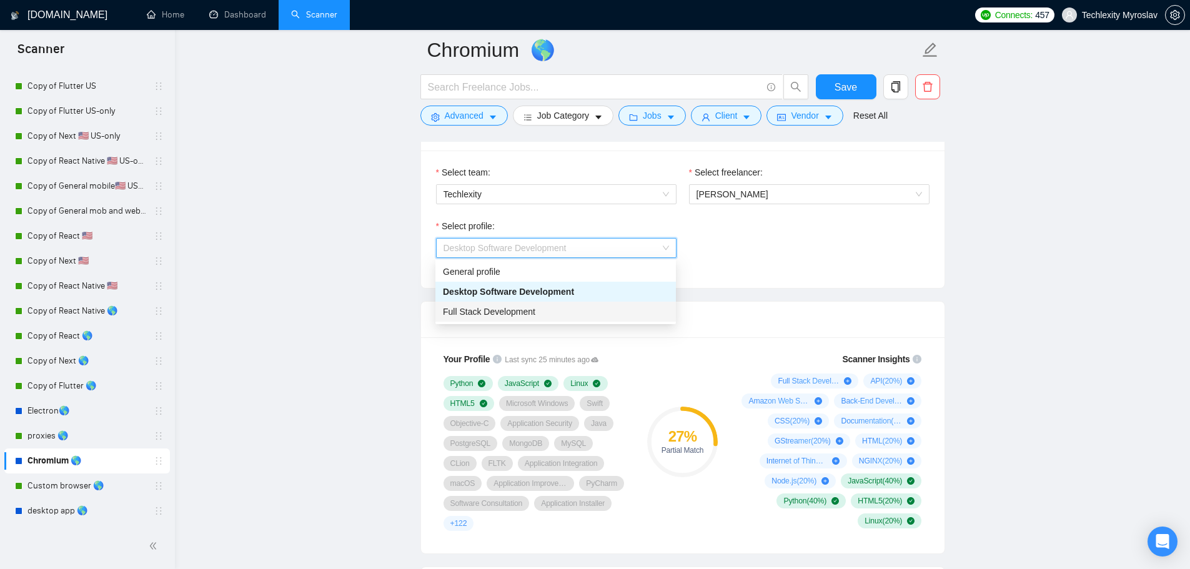
click at [583, 317] on div "Full Stack Development" at bounding box center [555, 312] width 225 height 14
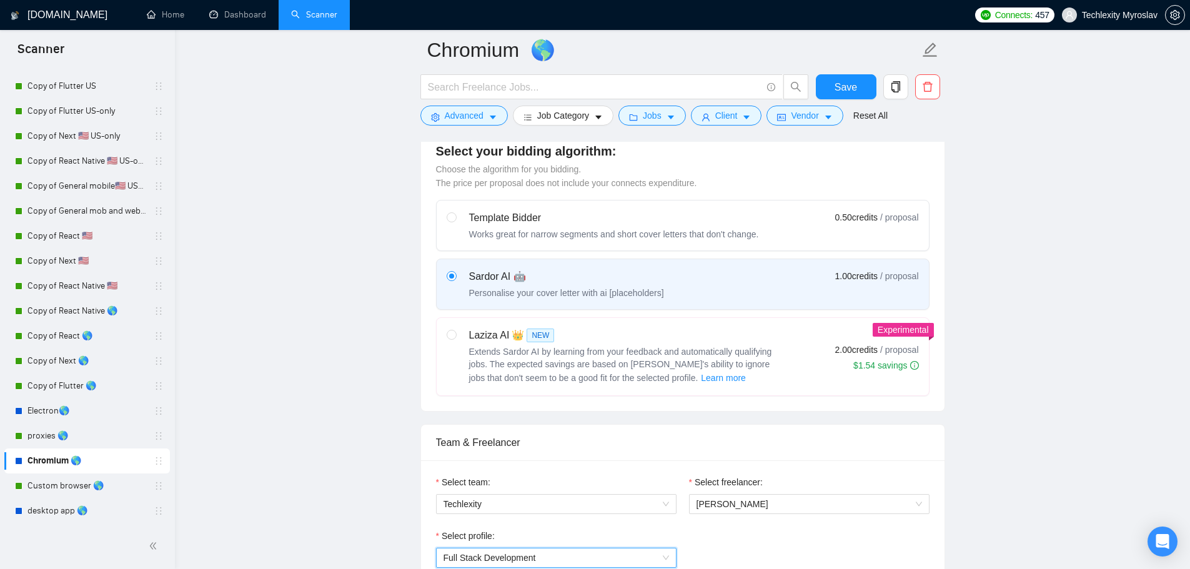
scroll to position [500, 0]
click at [652, 235] on div "Works great for narrow segments and short cover letters that don't change." at bounding box center [614, 236] width 290 height 12
click at [455, 224] on input "radio" at bounding box center [451, 219] width 9 height 9
radio input "true"
radio input "false"
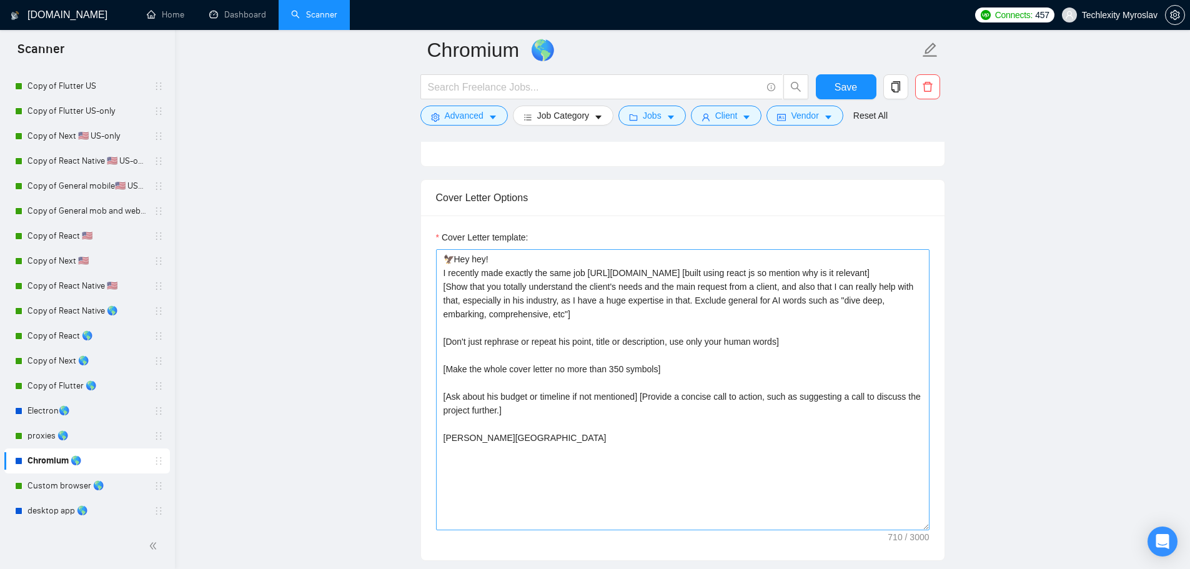
scroll to position [937, 0]
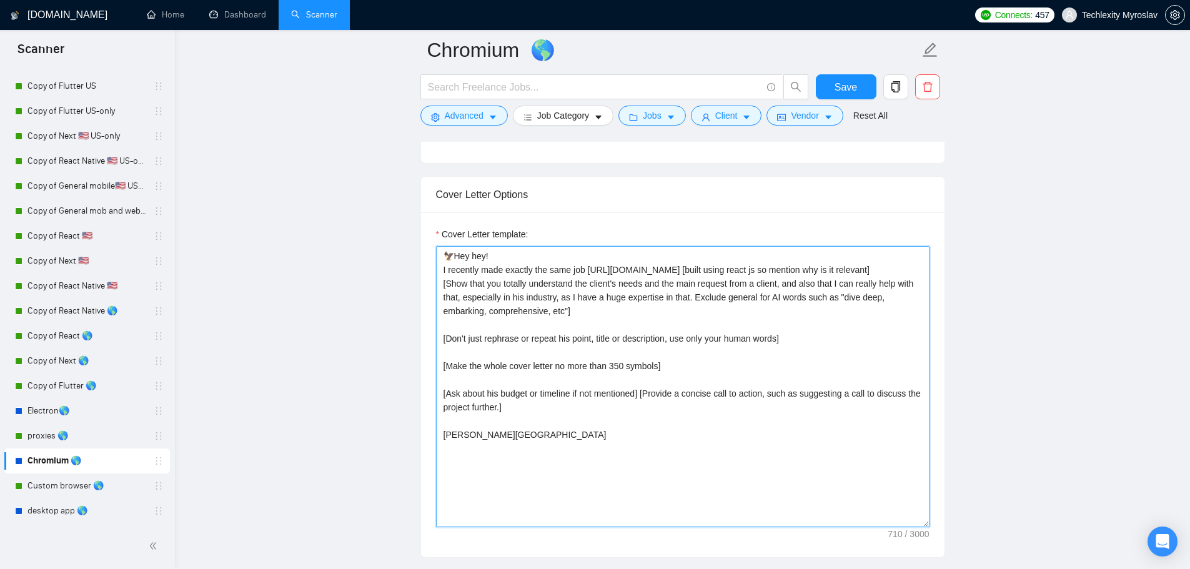
click at [582, 474] on textarea "🦅Hey hey! I recently made exactly the same job https://leadtower.io [built usin…" at bounding box center [682, 386] width 493 height 281
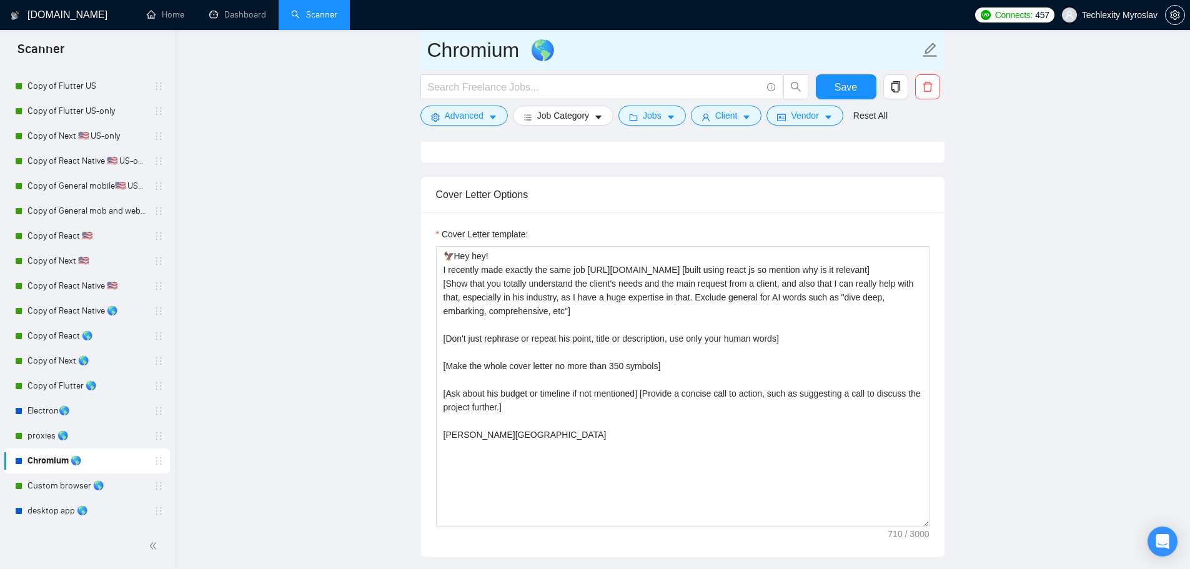
click at [482, 47] on input "Chromium 🌎" at bounding box center [673, 49] width 492 height 31
drag, startPoint x: 89, startPoint y: 411, endPoint x: 713, endPoint y: 53, distance: 719.2
click at [89, 411] on link "Electron🌎" at bounding box center [86, 410] width 119 height 25
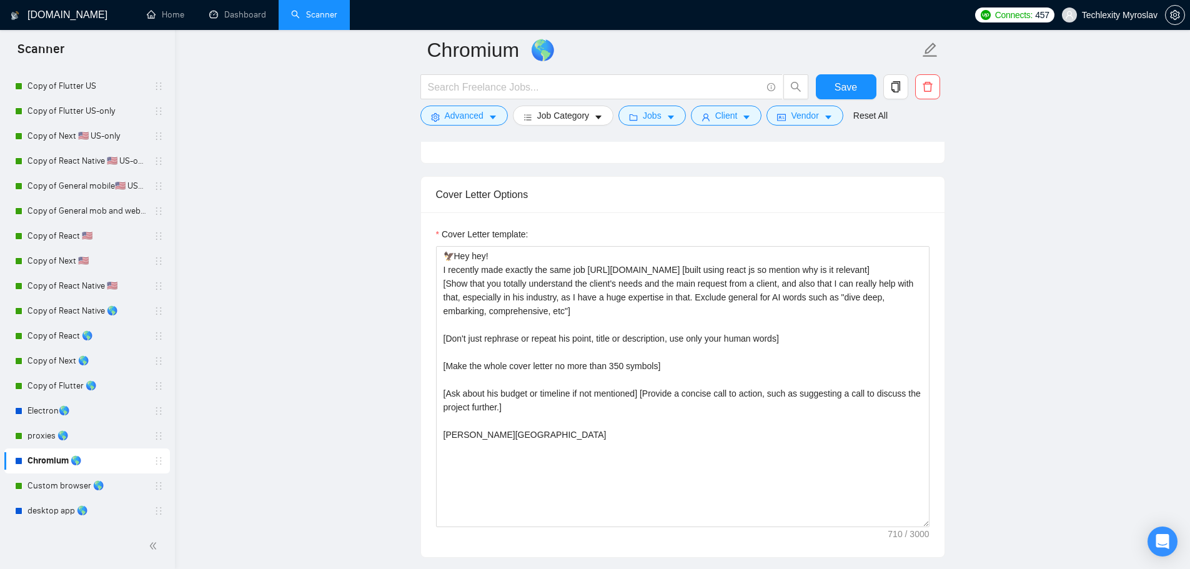
drag, startPoint x: 6, startPoint y: 412, endPoint x: 91, endPoint y: 535, distance: 149.5
click at [91, 535] on div "Scanner New Scanner My Scanners Best Match Health App Fintech Fitness Tracking …" at bounding box center [87, 299] width 175 height 539
drag, startPoint x: 99, startPoint y: 535, endPoint x: 54, endPoint y: 501, distance: 56.1
click at [19, 442] on div "Scanner New Scanner My Scanners Best Match Health App Fintech Fitness Tracking …" at bounding box center [87, 299] width 175 height 539
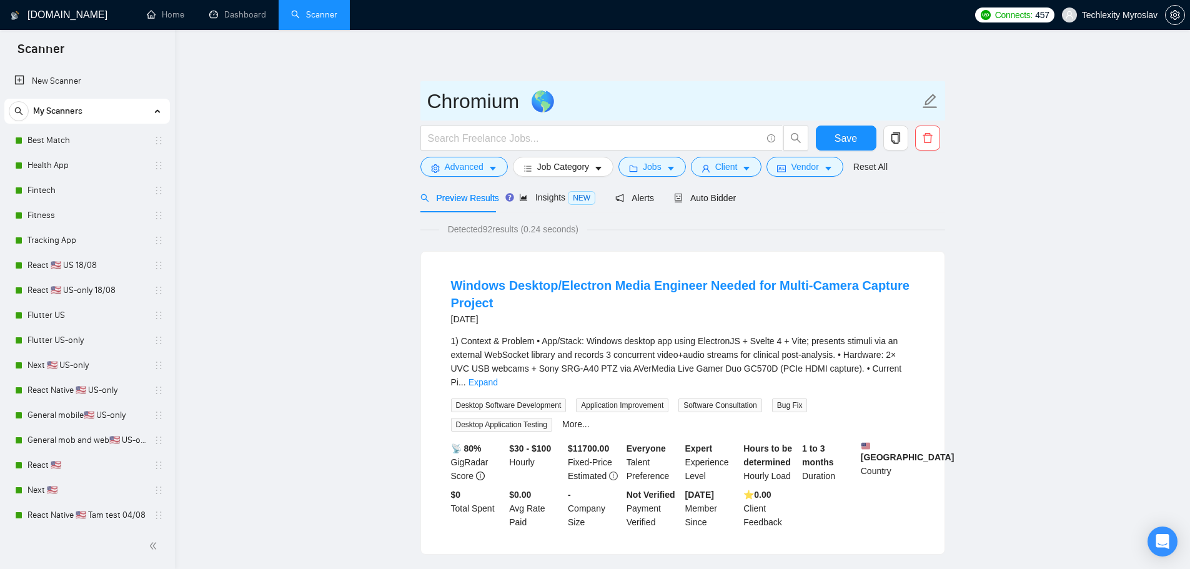
click at [472, 96] on input "Chromium 🌎" at bounding box center [673, 101] width 492 height 31
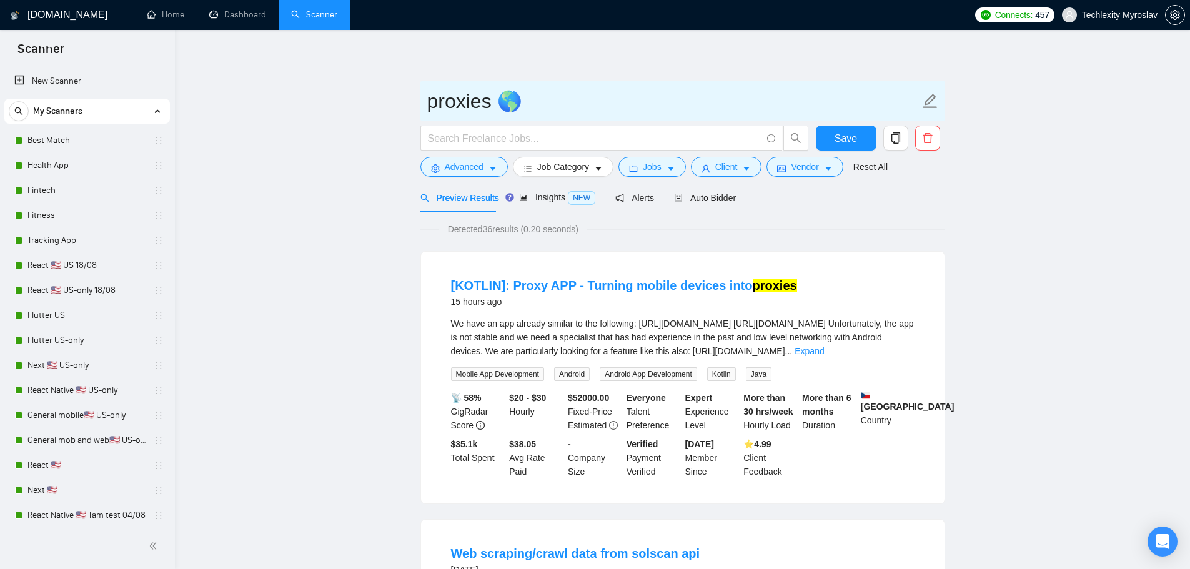
click at [477, 108] on input "proxies 🌎" at bounding box center [673, 101] width 492 height 31
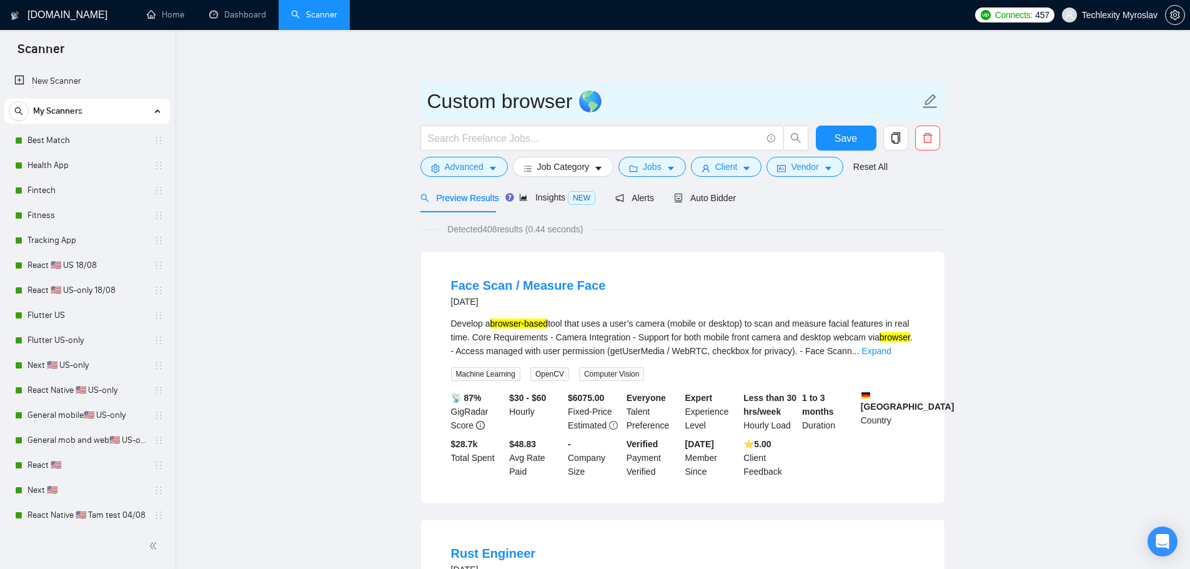
click at [496, 94] on input "Custom browser 🌎" at bounding box center [673, 101] width 492 height 31
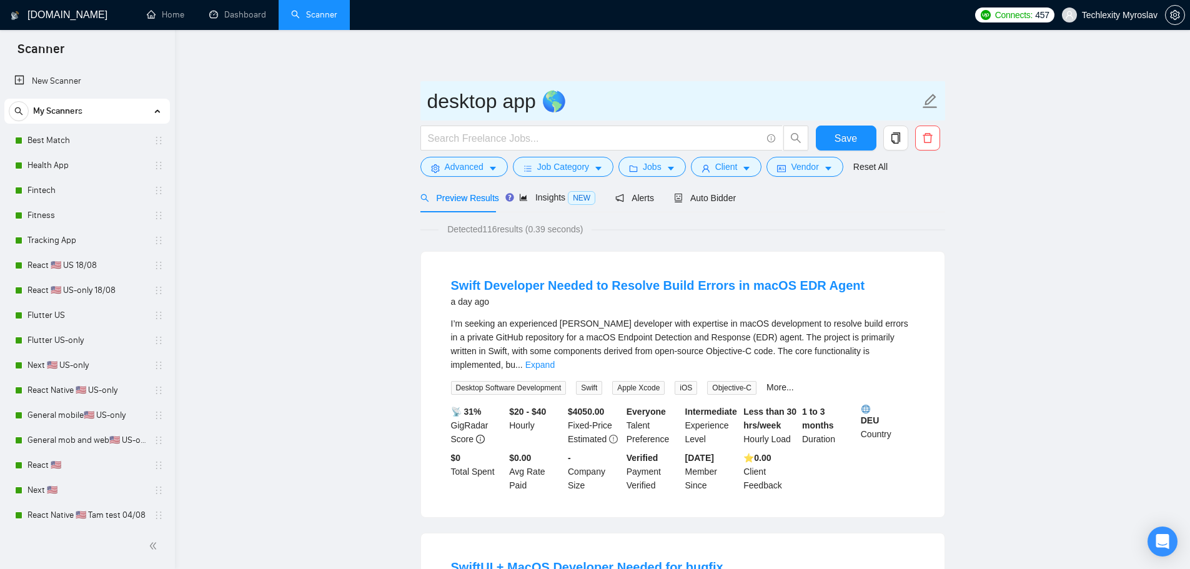
click at [489, 96] on input "desktop app 🌎" at bounding box center [673, 101] width 492 height 31
click at [621, 99] on input "desktop app 🌎" at bounding box center [673, 101] width 492 height 31
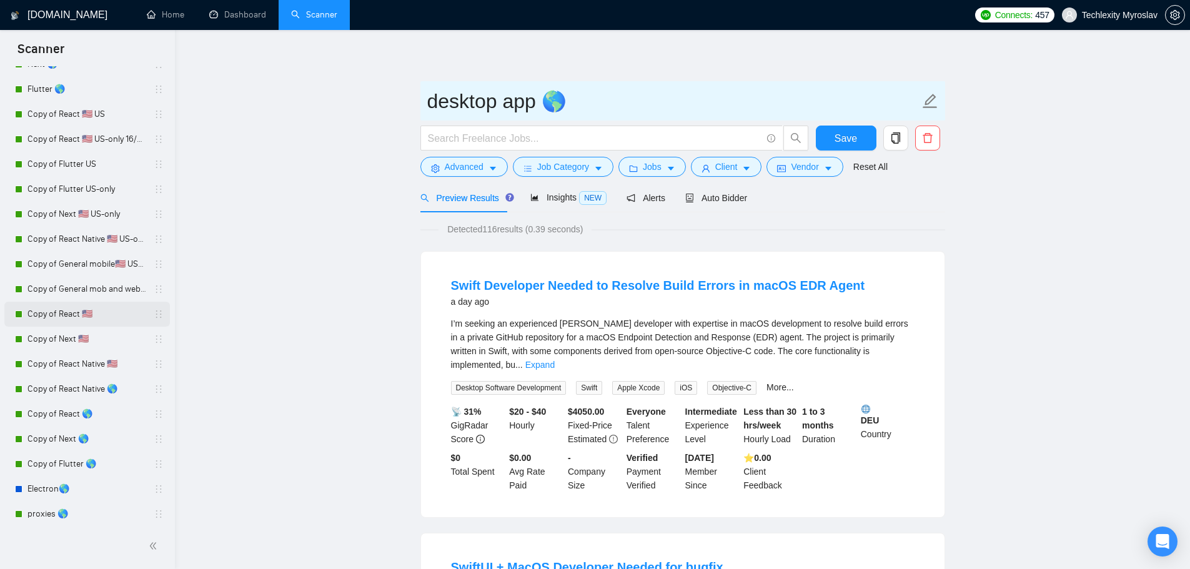
scroll to position [604, 0]
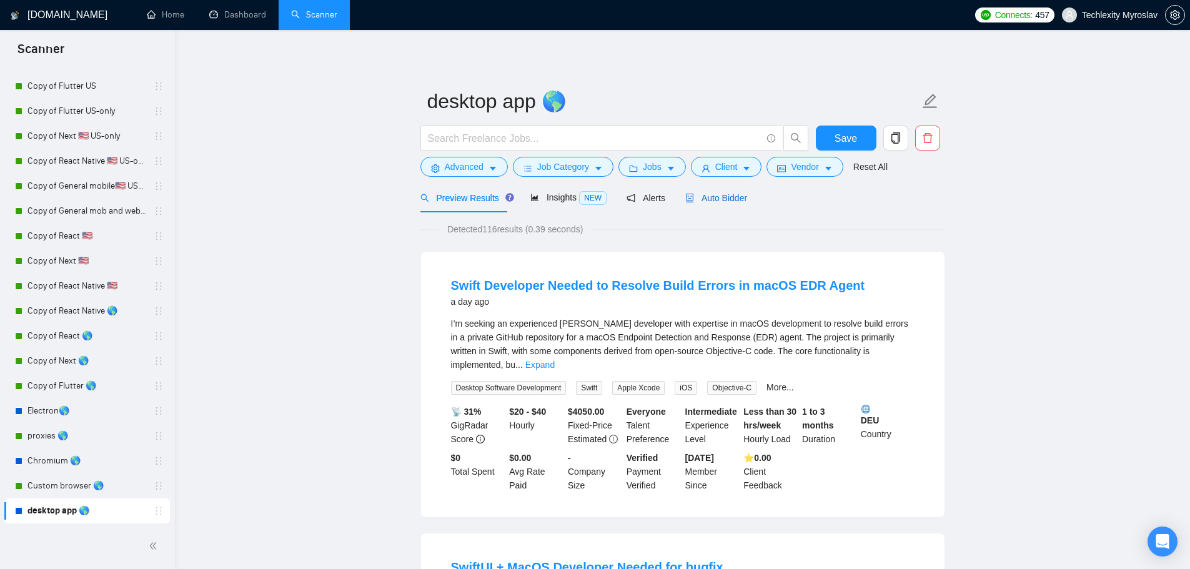
click at [696, 194] on span "Auto Bidder" at bounding box center [716, 198] width 62 height 10
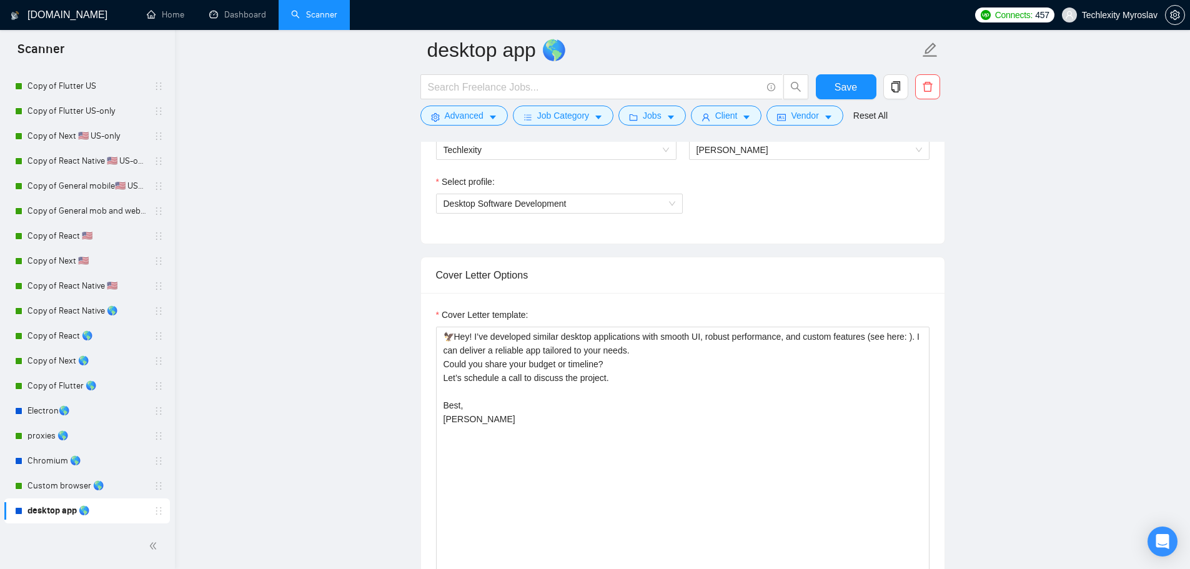
scroll to position [874, 0]
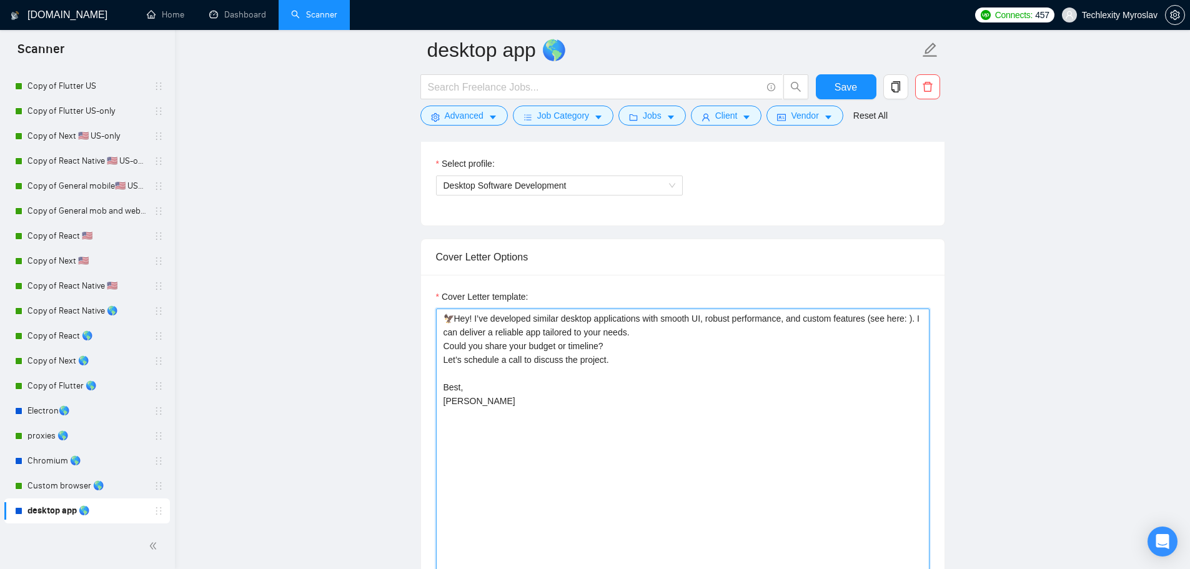
click at [908, 318] on textarea "🦅Hey! I’ve developed similar desktop applications with smooth UI, robust perfor…" at bounding box center [682, 449] width 493 height 281
paste textarea "https://kayse.ai/"
type textarea "🦅Hey! I’ve developed similar desktop applications with smooth UI, robust perfor…"
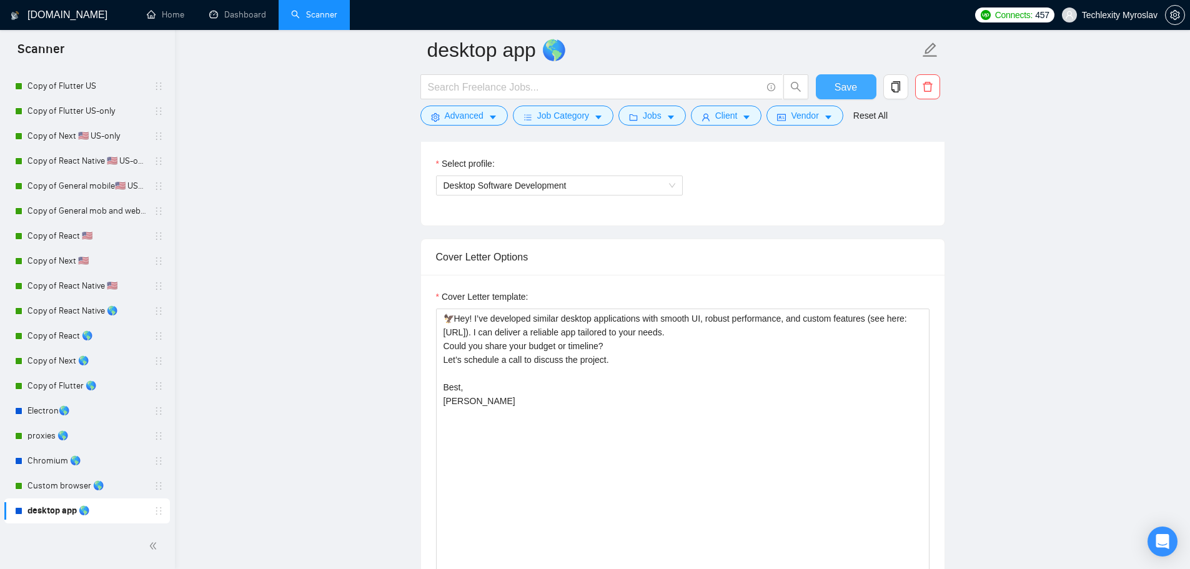
click at [840, 86] on span "Save" at bounding box center [845, 87] width 22 height 16
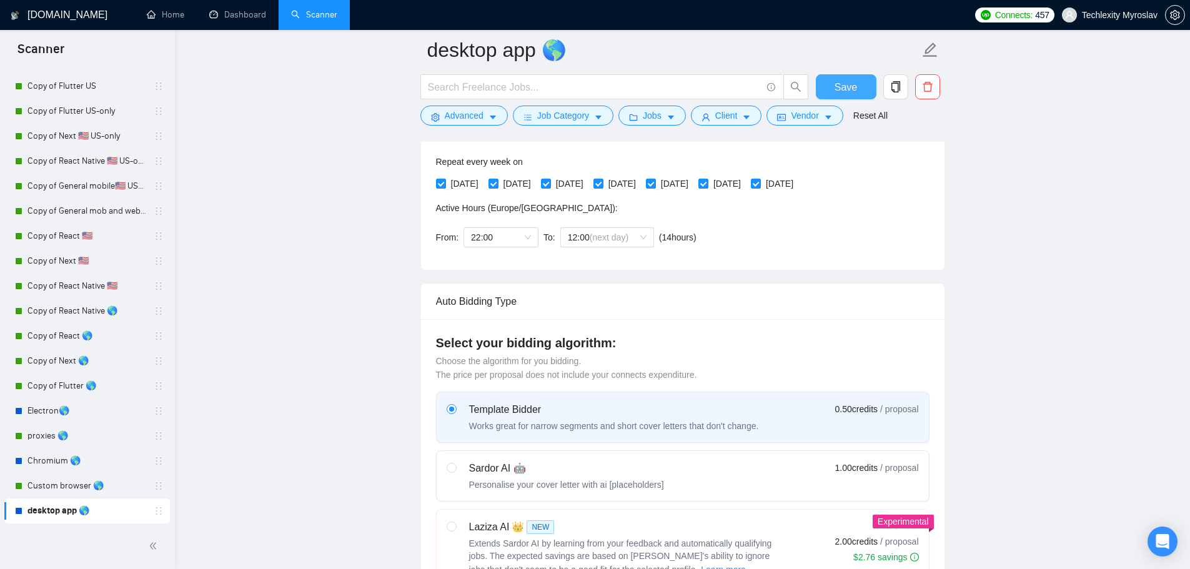
scroll to position [0, 0]
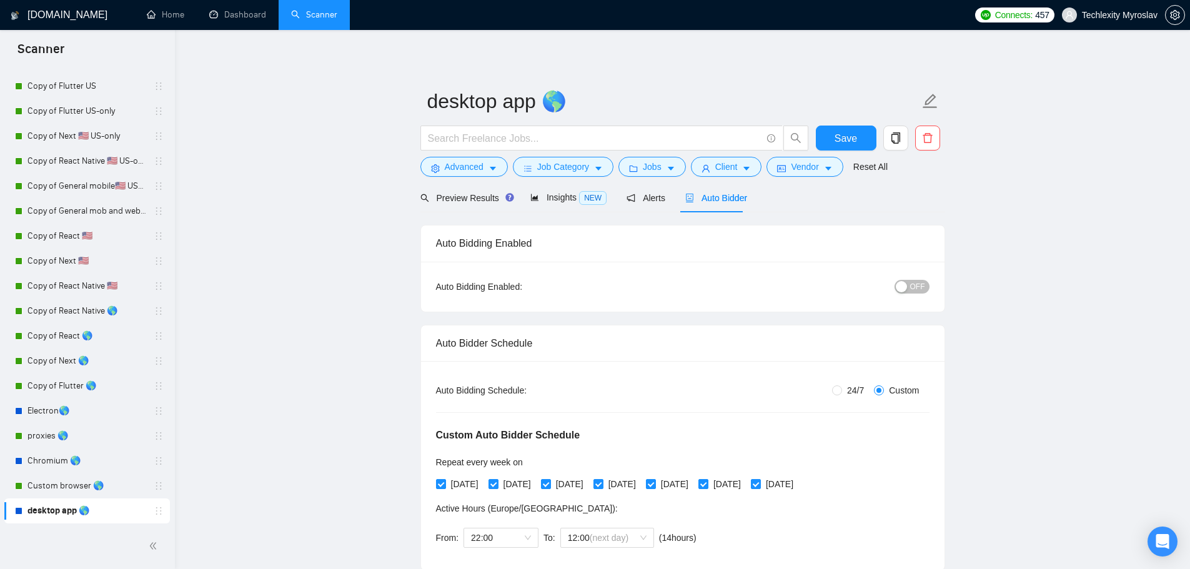
click at [902, 285] on div "button" at bounding box center [901, 286] width 11 height 11
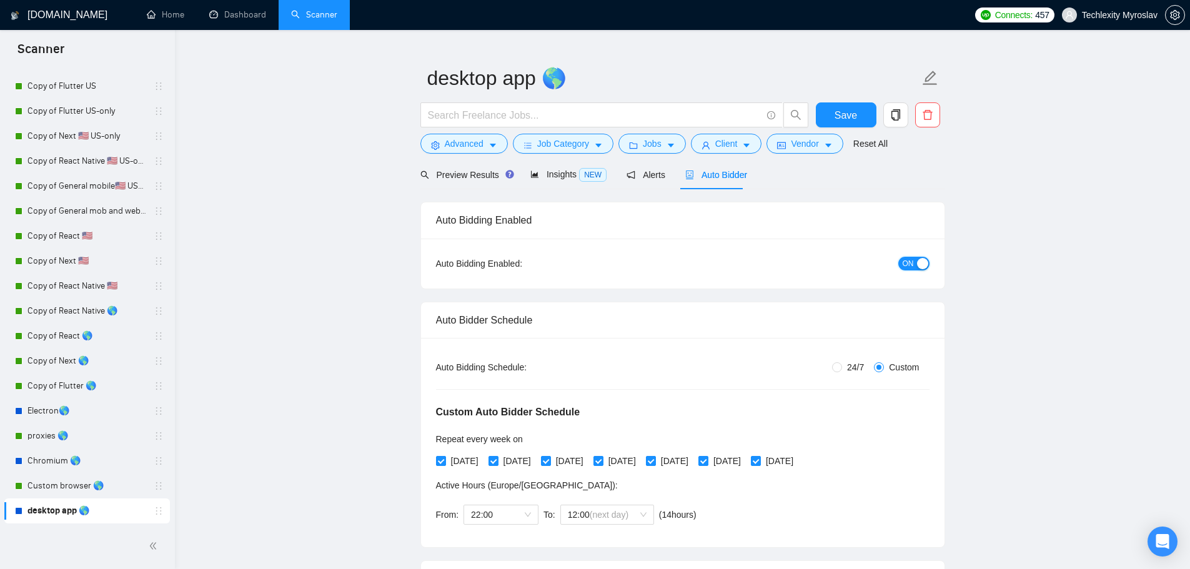
scroll to position [62, 0]
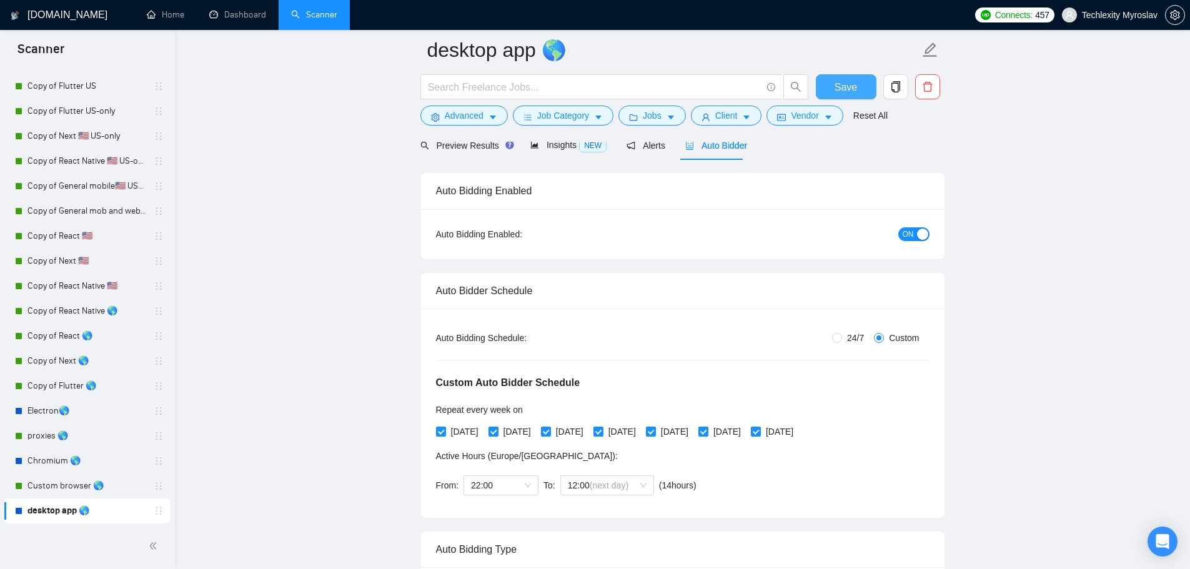
click at [860, 86] on button "Save" at bounding box center [846, 86] width 61 height 25
drag, startPoint x: 74, startPoint y: 482, endPoint x: 86, endPoint y: 485, distance: 11.7
click at [74, 483] on link "Custom browser 🌎" at bounding box center [86, 485] width 119 height 25
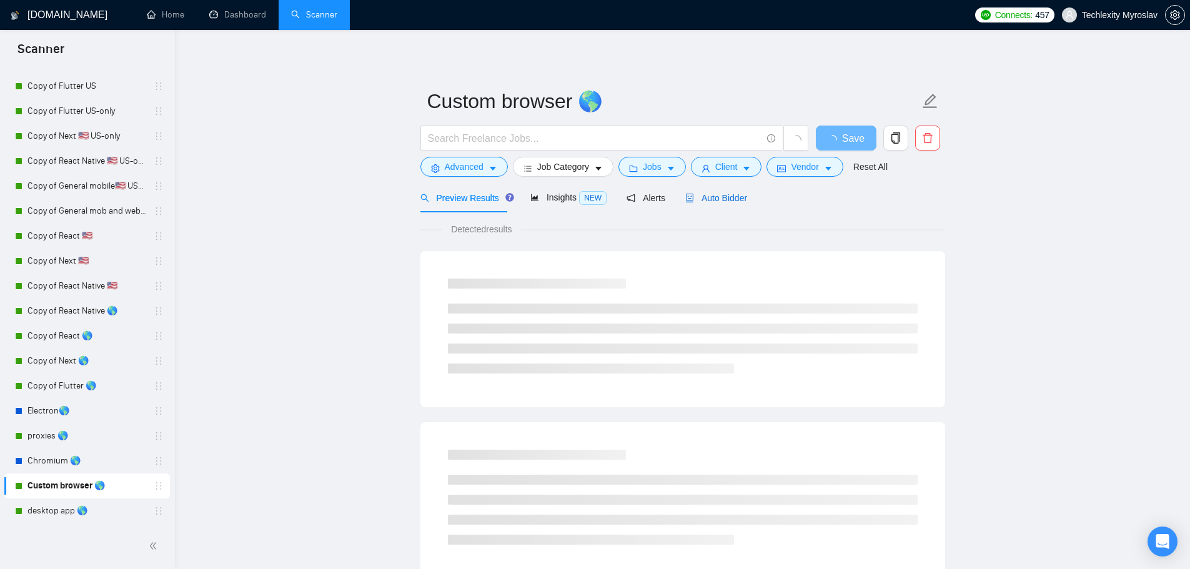
click at [691, 202] on span "Auto Bidder" at bounding box center [716, 198] width 62 height 10
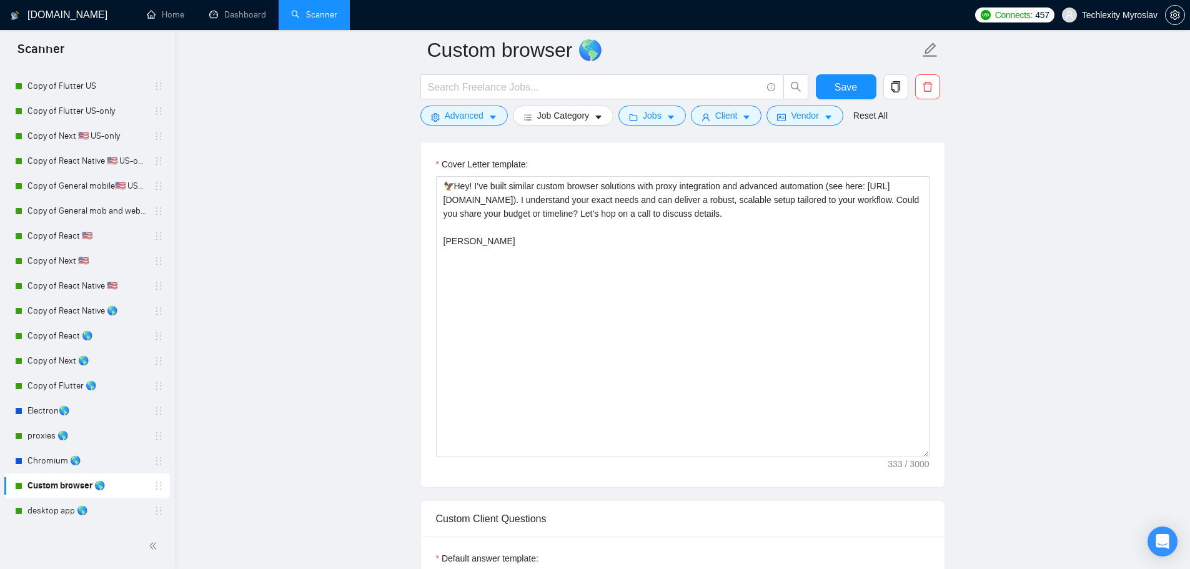
scroll to position [999, 0]
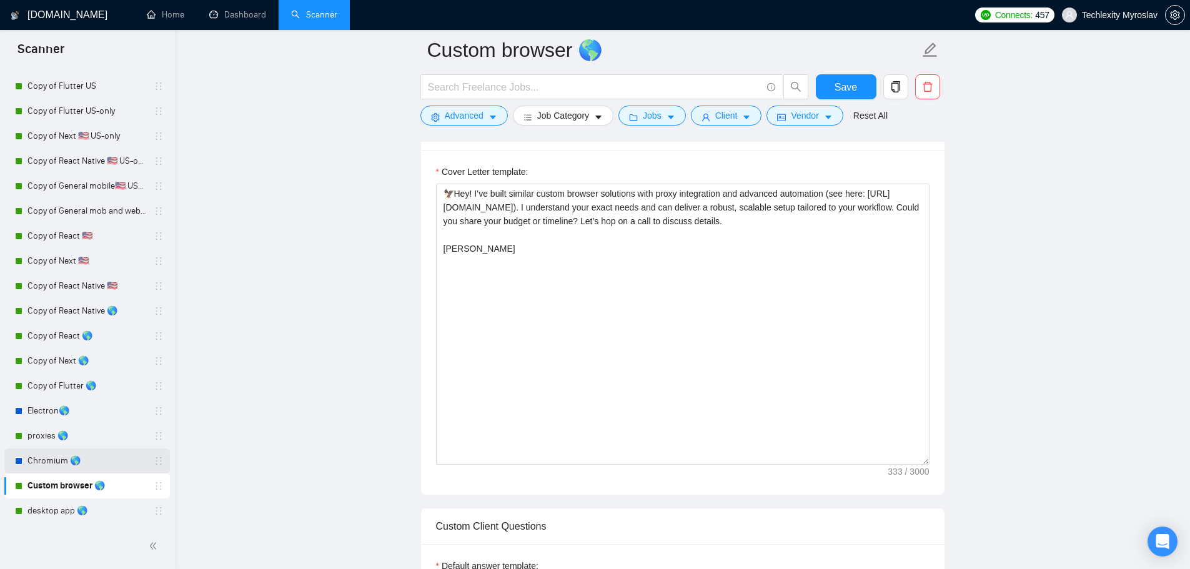
click at [78, 461] on link "Chromium 🌎" at bounding box center [86, 460] width 119 height 25
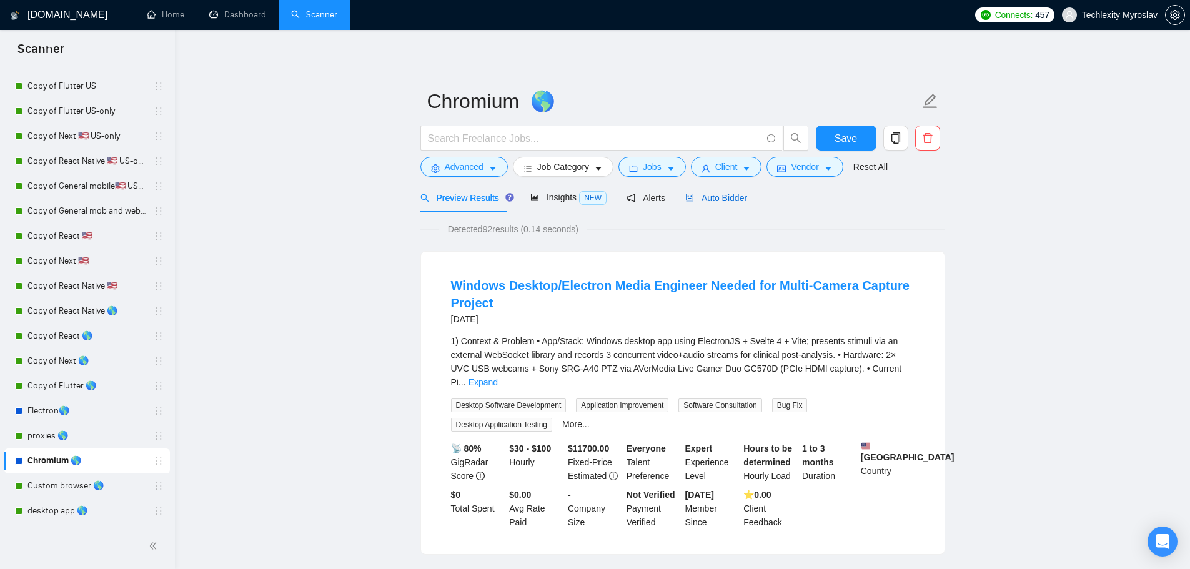
click at [729, 202] on span "Auto Bidder" at bounding box center [716, 198] width 62 height 10
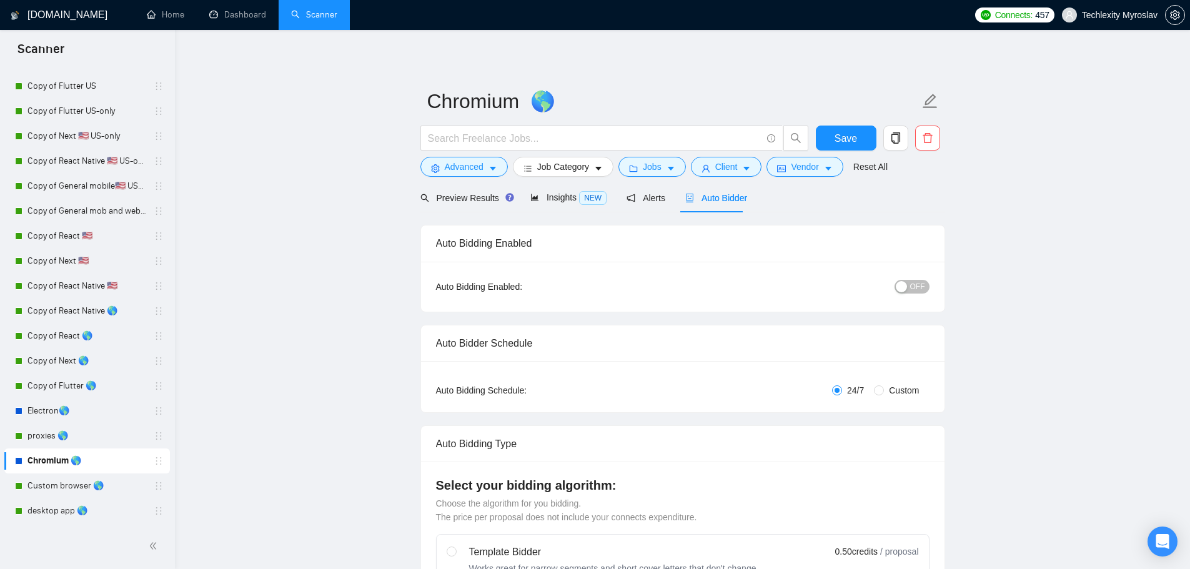
radio input "false"
radio input "true"
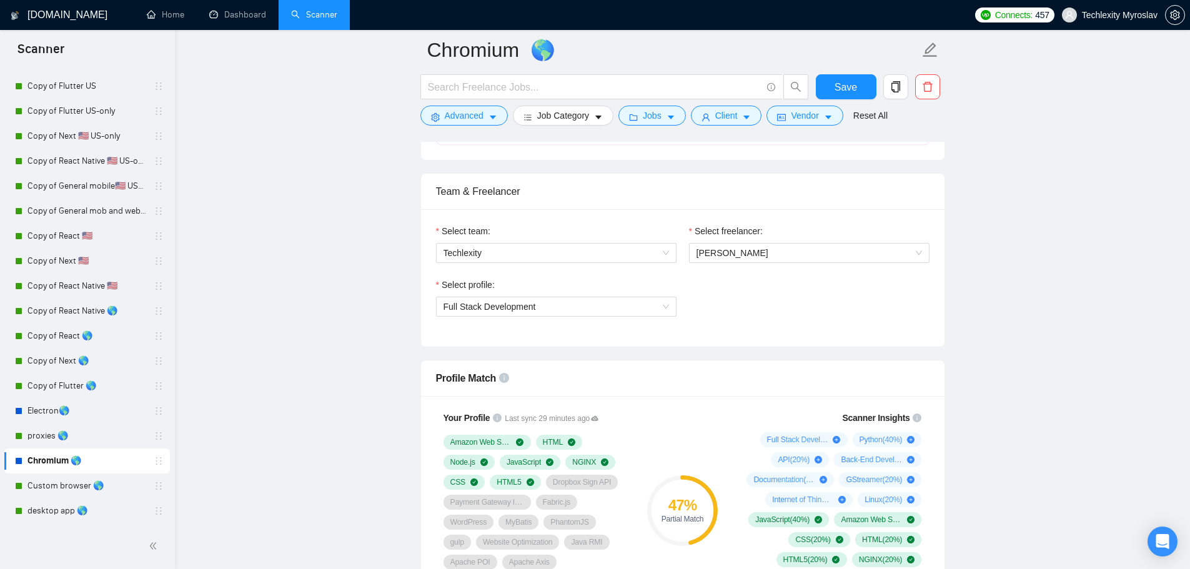
scroll to position [749, 0]
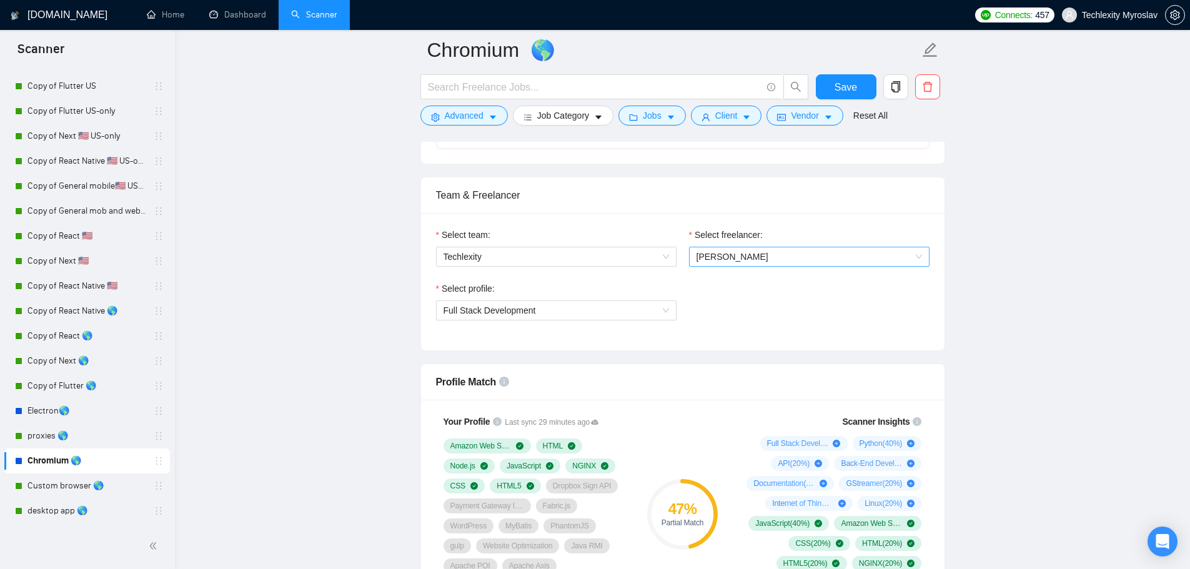
click at [760, 261] on span "Myroslav Koval" at bounding box center [808, 256] width 225 height 19
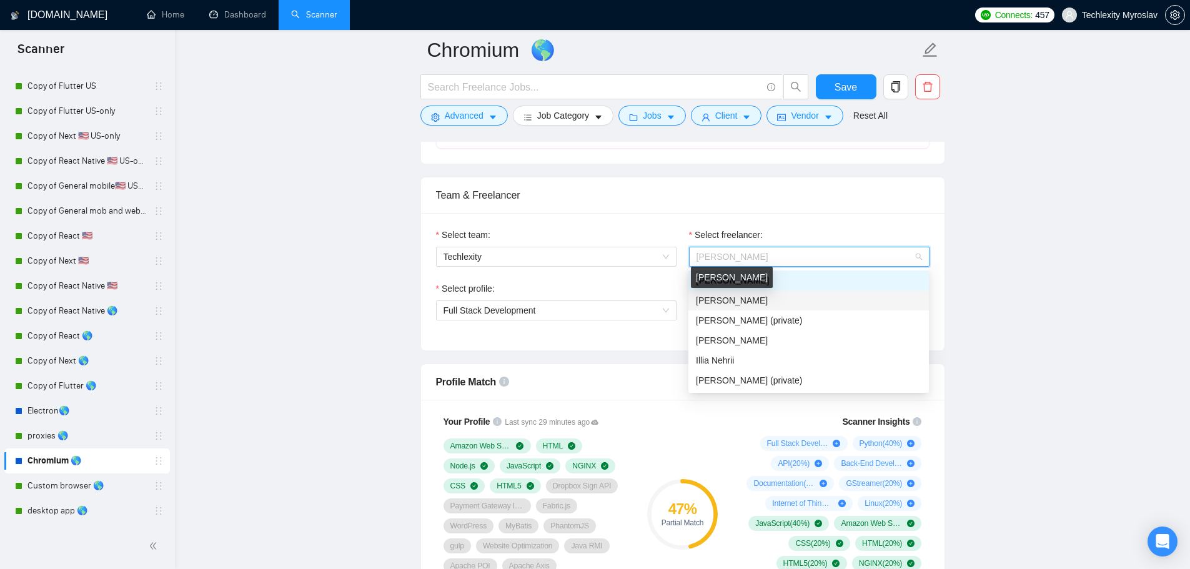
click at [753, 301] on span "Myroslav Vikhot" at bounding box center [732, 300] width 72 height 10
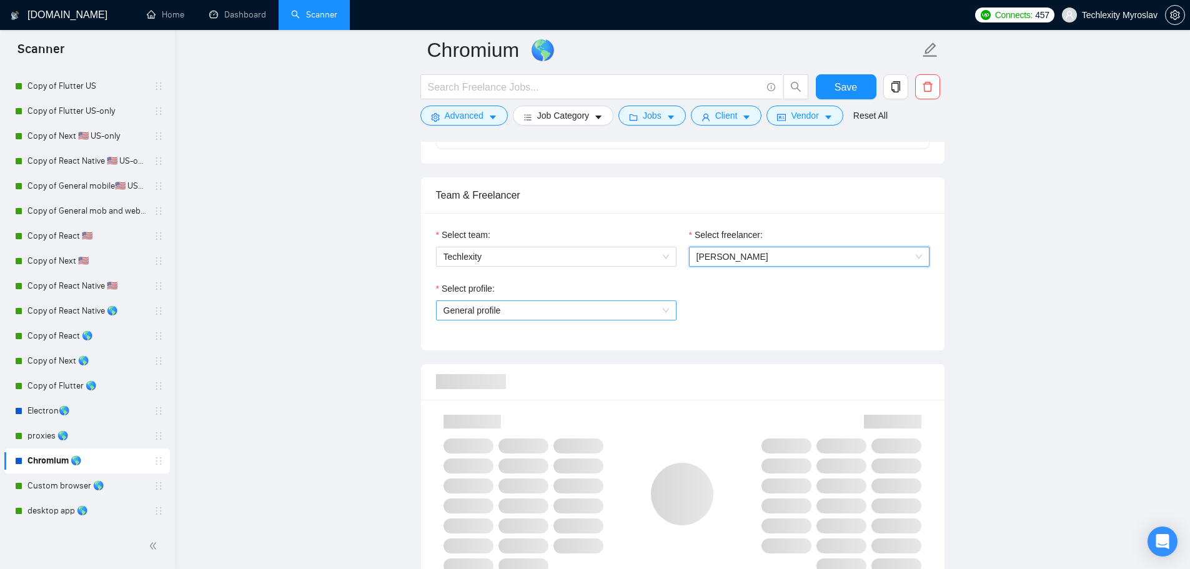
click at [606, 310] on span "General profile" at bounding box center [555, 310] width 225 height 19
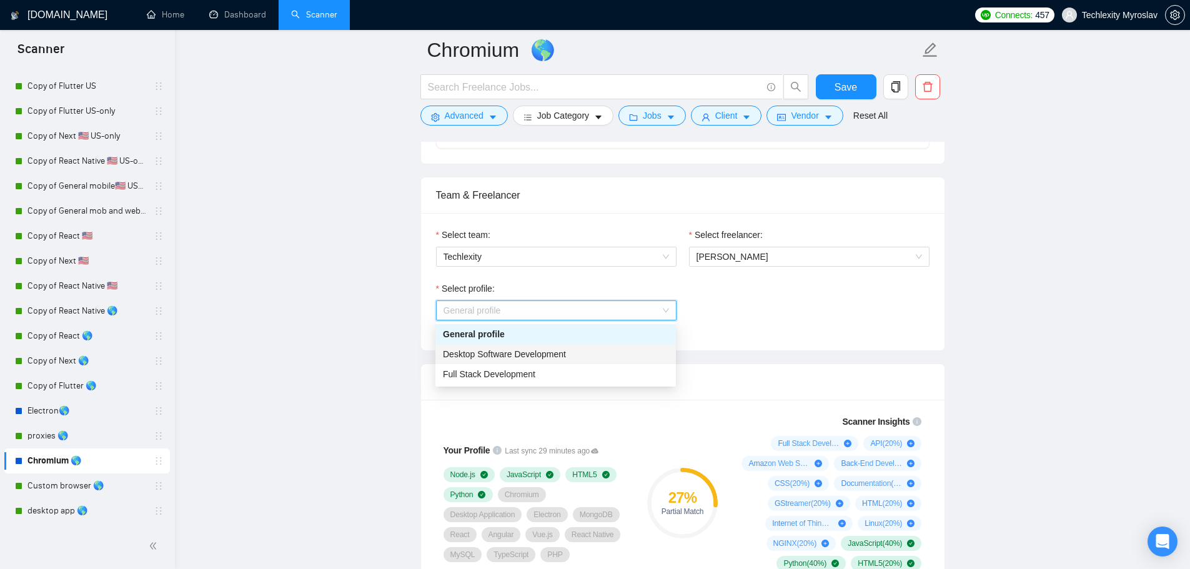
click at [591, 357] on div "Desktop Software Development" at bounding box center [555, 354] width 225 height 14
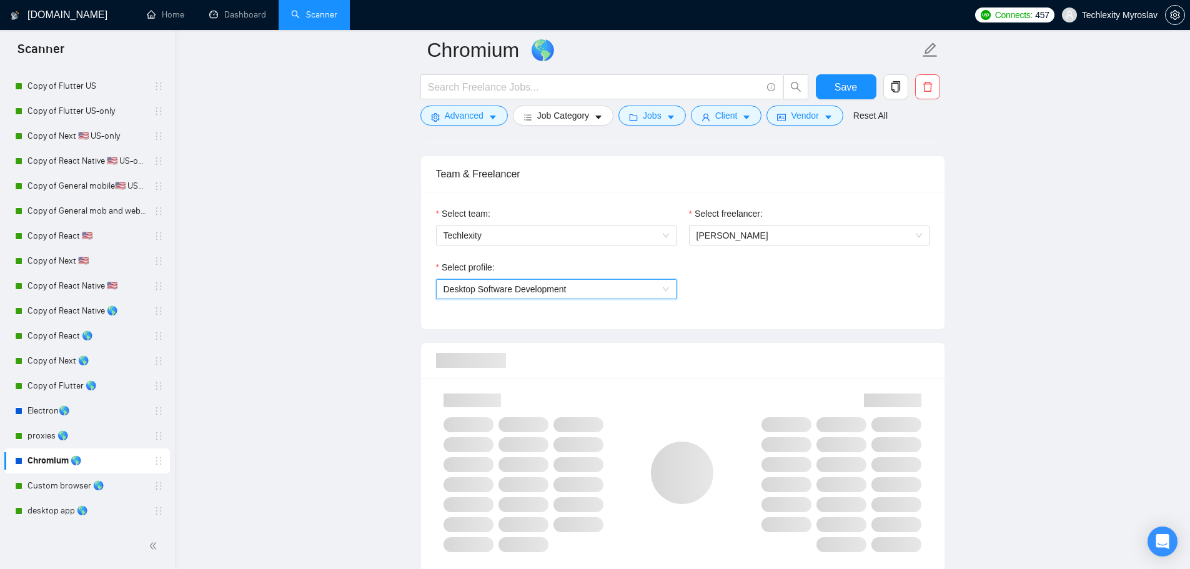
scroll to position [874, 0]
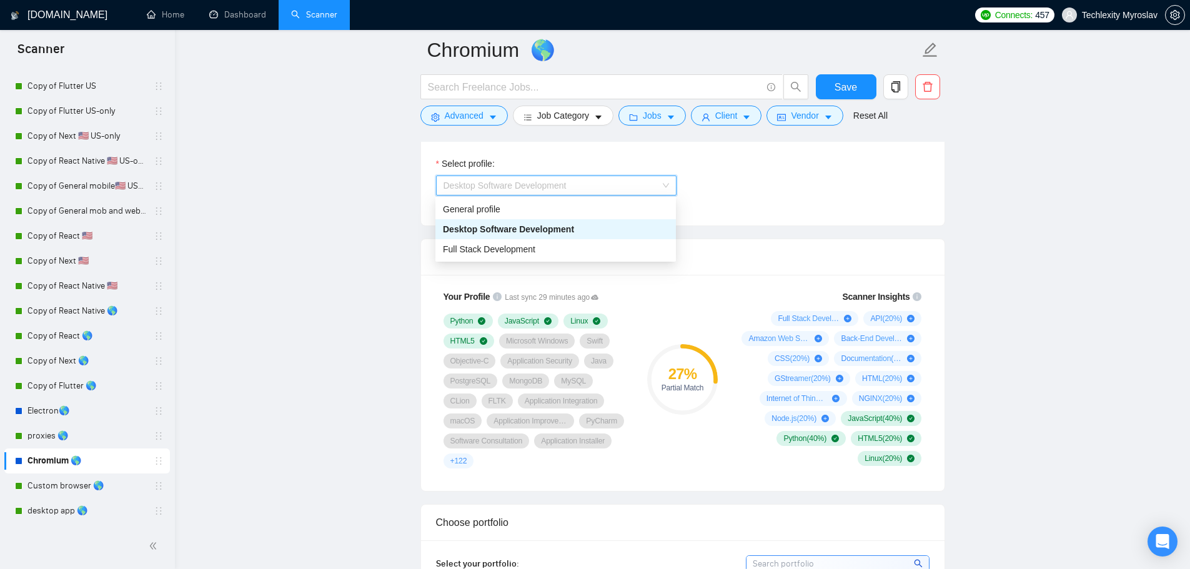
click at [609, 185] on span "Desktop Software Development" at bounding box center [555, 185] width 225 height 19
click at [560, 255] on div "Full Stack Development" at bounding box center [555, 249] width 225 height 14
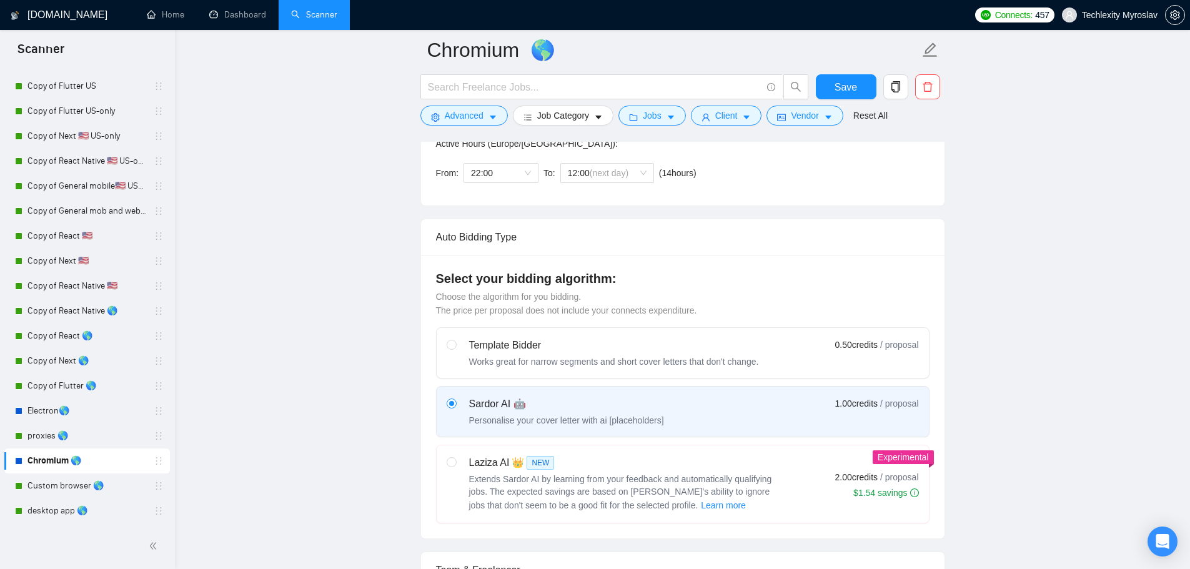
click at [640, 350] on div "Template Bidder" at bounding box center [614, 345] width 290 height 15
click at [455, 348] on input "radio" at bounding box center [451, 344] width 9 height 9
radio input "true"
radio input "false"
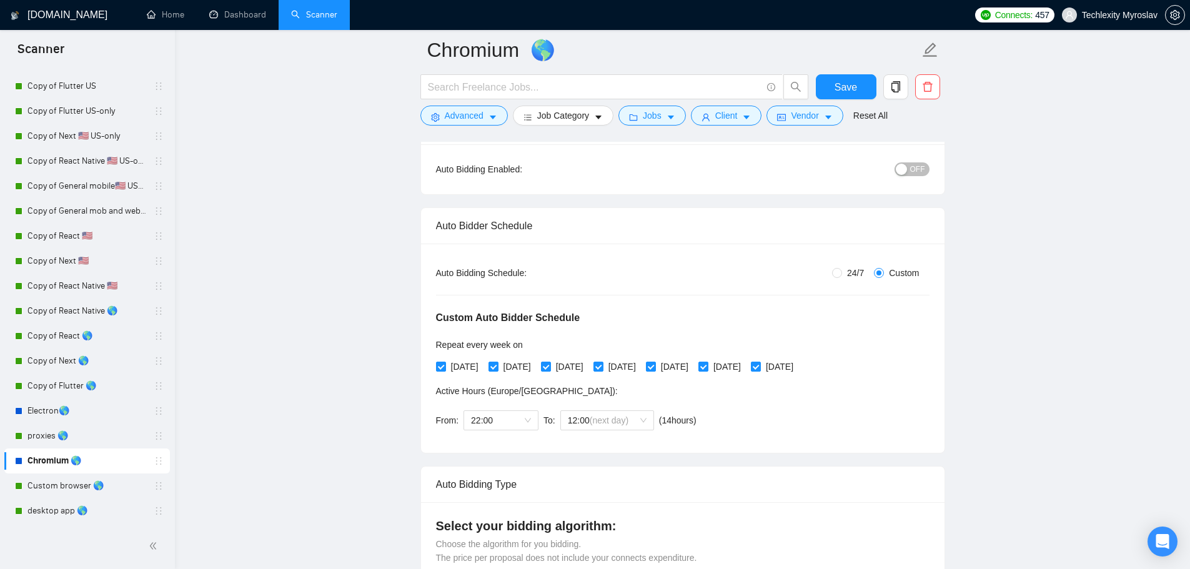
scroll to position [125, 0]
click at [906, 170] on div "button" at bounding box center [901, 171] width 11 height 11
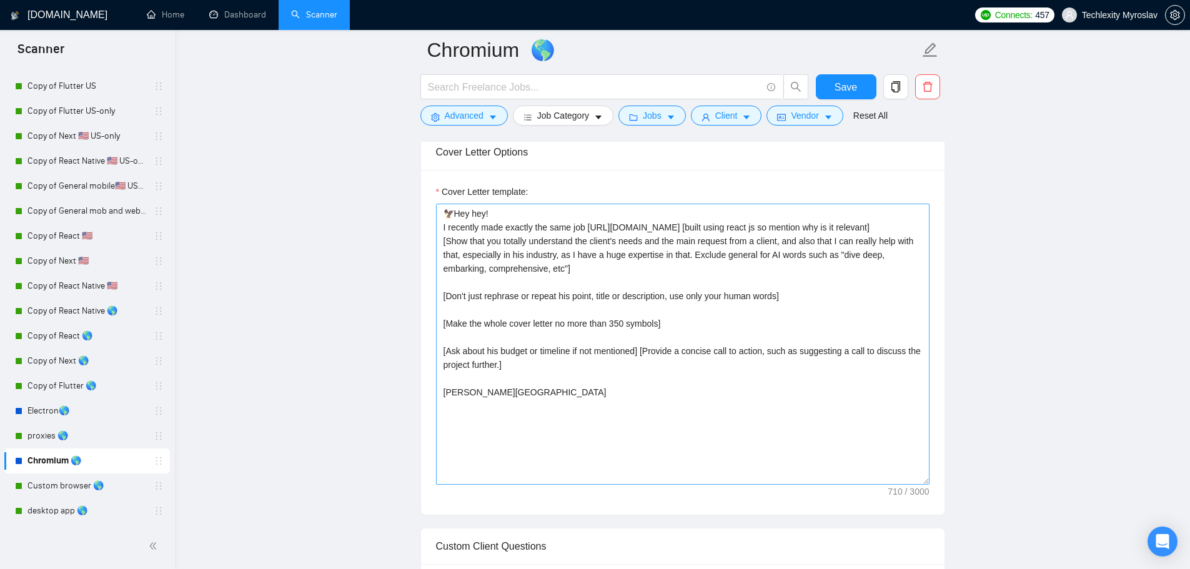
scroll to position [937, 0]
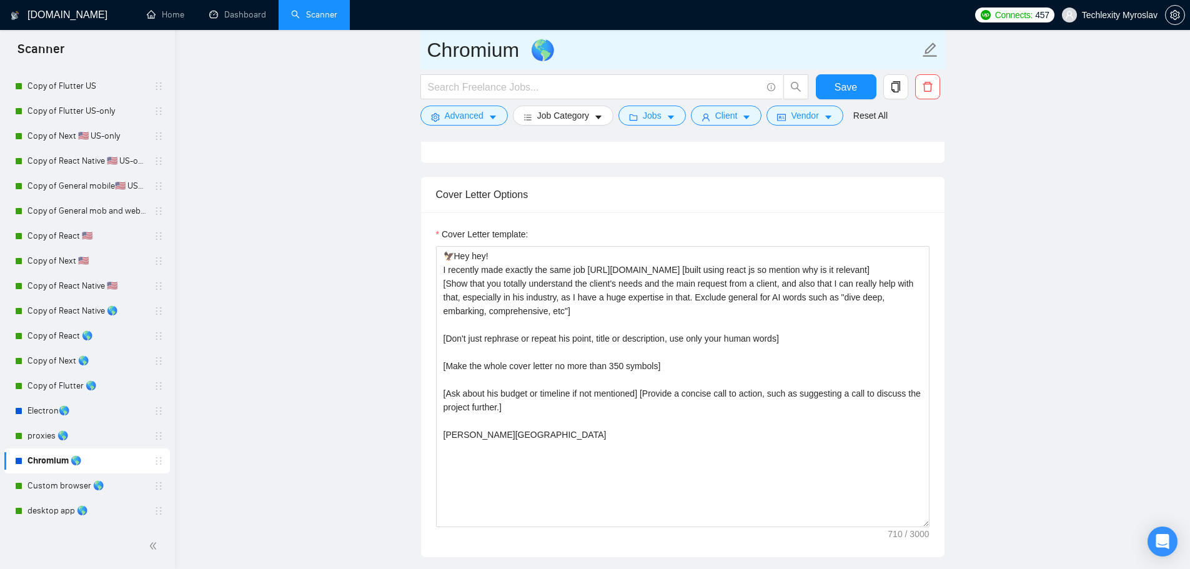
drag, startPoint x: 520, startPoint y: 52, endPoint x: 393, endPoint y: 52, distance: 126.8
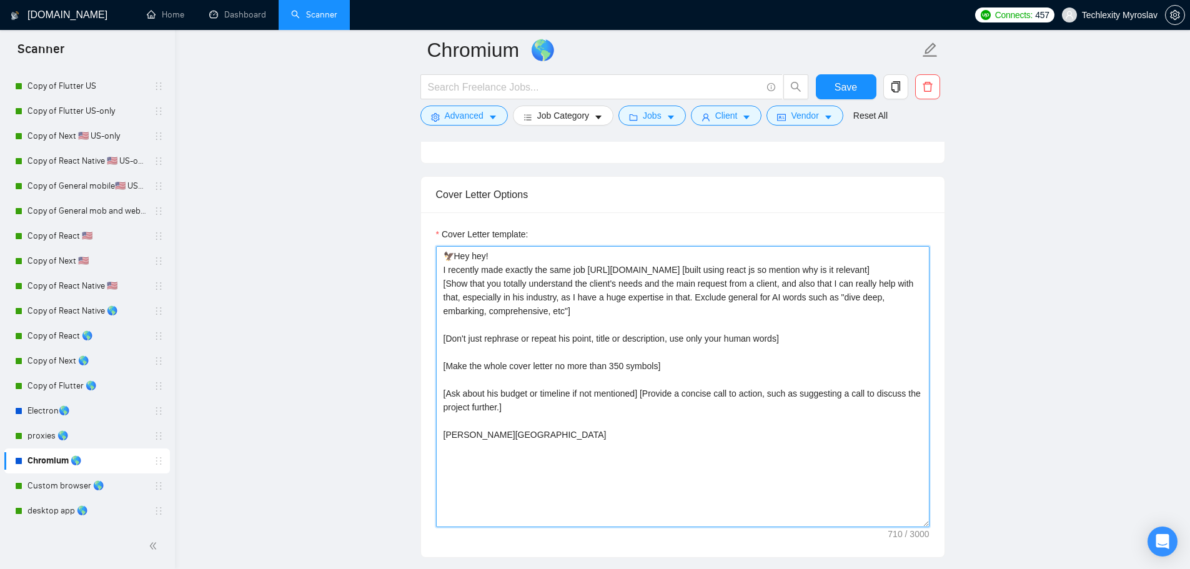
drag, startPoint x: 709, startPoint y: 270, endPoint x: 736, endPoint y: 267, distance: 27.0
click at [736, 267] on textarea "🦅Hey hey! I recently made exactly the same job https://leadtower.io [built usin…" at bounding box center [682, 386] width 493 height 281
paste textarea "Chromium"
click at [713, 272] on textarea "🦅Hey hey! I recently made exactly the same job https://leadtower.io [built usin…" at bounding box center [682, 386] width 493 height 281
drag, startPoint x: 586, startPoint y: 267, endPoint x: 661, endPoint y: 267, distance: 74.3
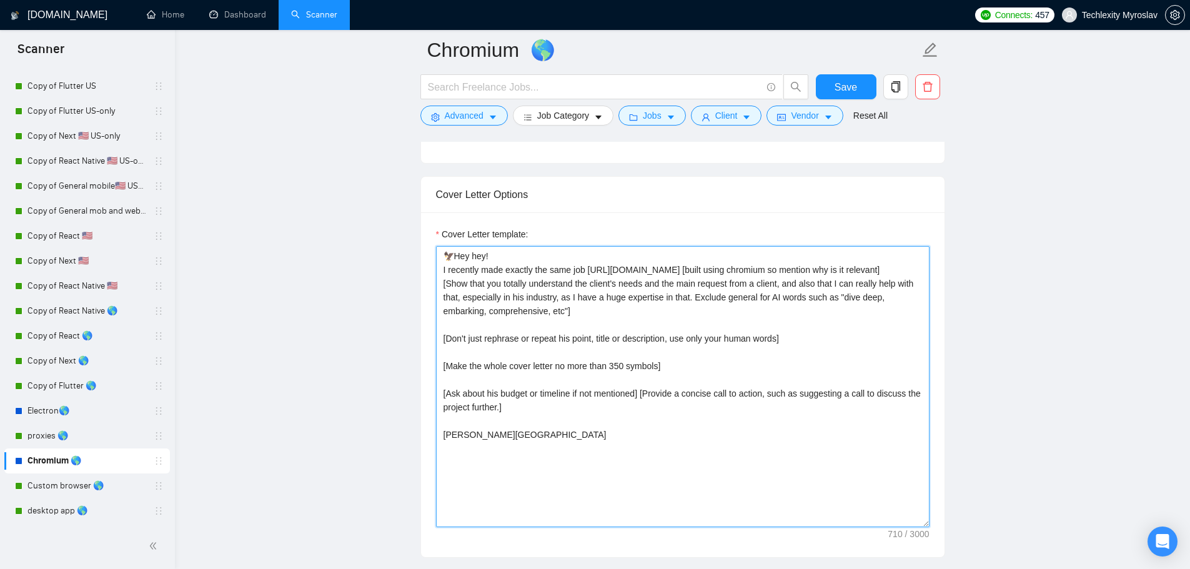
click at [661, 267] on textarea "🦅Hey hey! I recently made exactly the same job https://leadtower.io [built usin…" at bounding box center [682, 386] width 493 height 281
paste textarea "goundetected.io та це https://kayse.ai/"
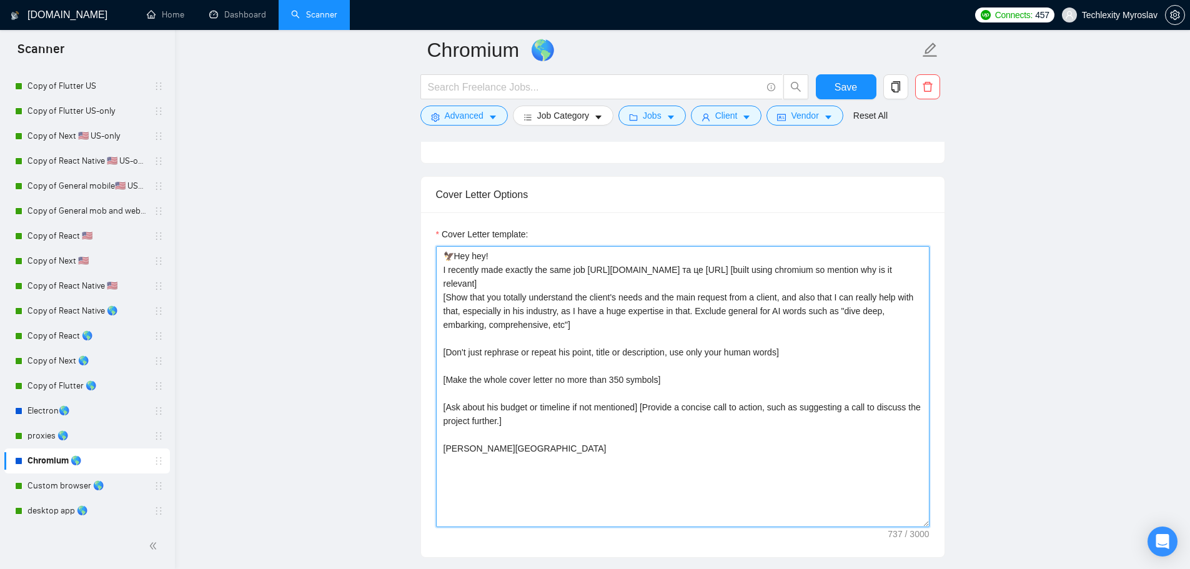
drag, startPoint x: 681, startPoint y: 270, endPoint x: 707, endPoint y: 270, distance: 25.6
click at [700, 271] on textarea "🦅Hey hey! I recently made exactly the same job https://goundetected.io та це ht…" at bounding box center [682, 386] width 493 height 281
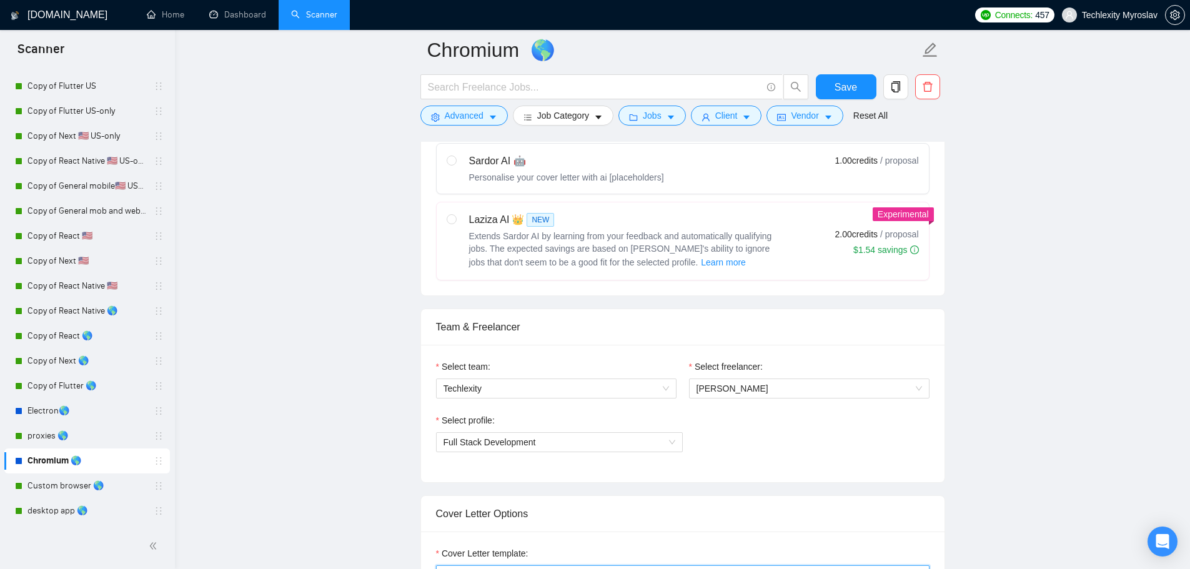
scroll to position [625, 0]
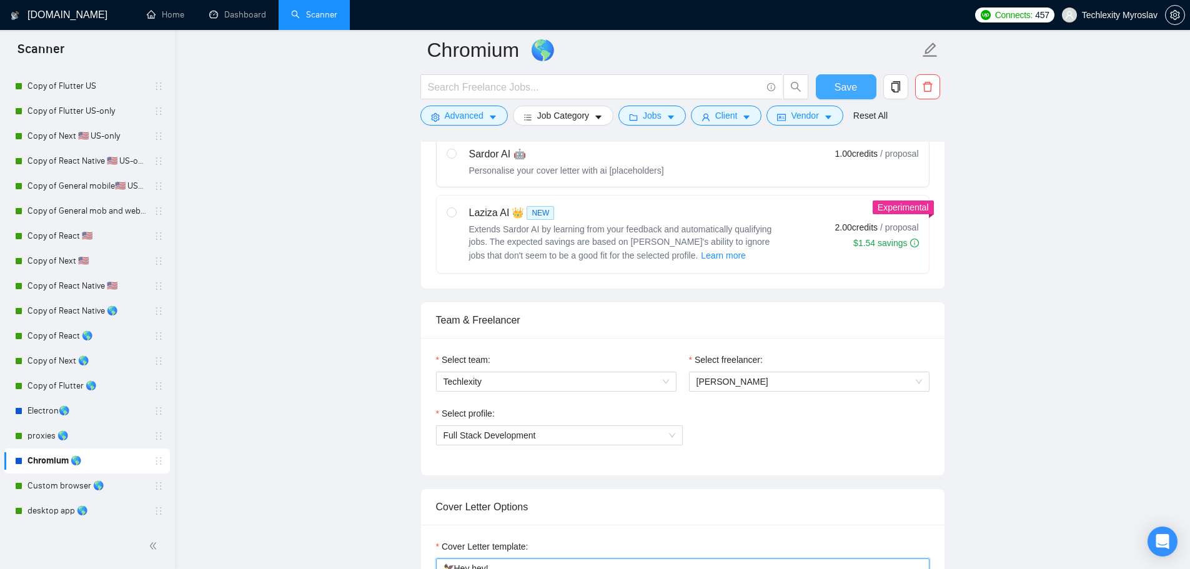
type textarea "🦅Hey hey! I recently made exactly the same job https://goundetected.io and http…"
click at [844, 86] on span "Save" at bounding box center [845, 87] width 22 height 16
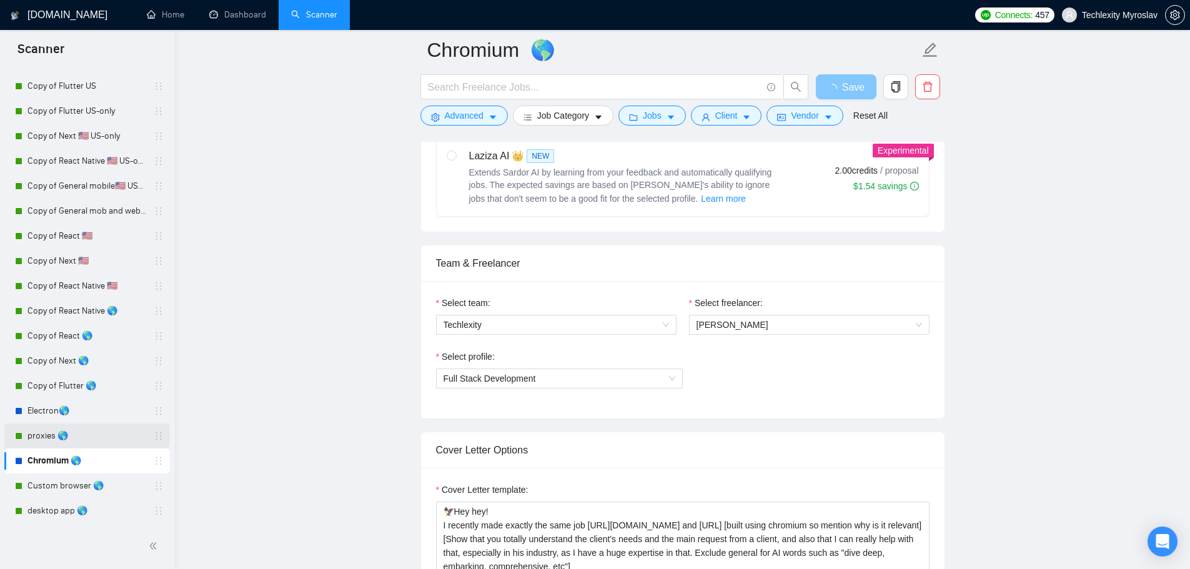
scroll to position [687, 0]
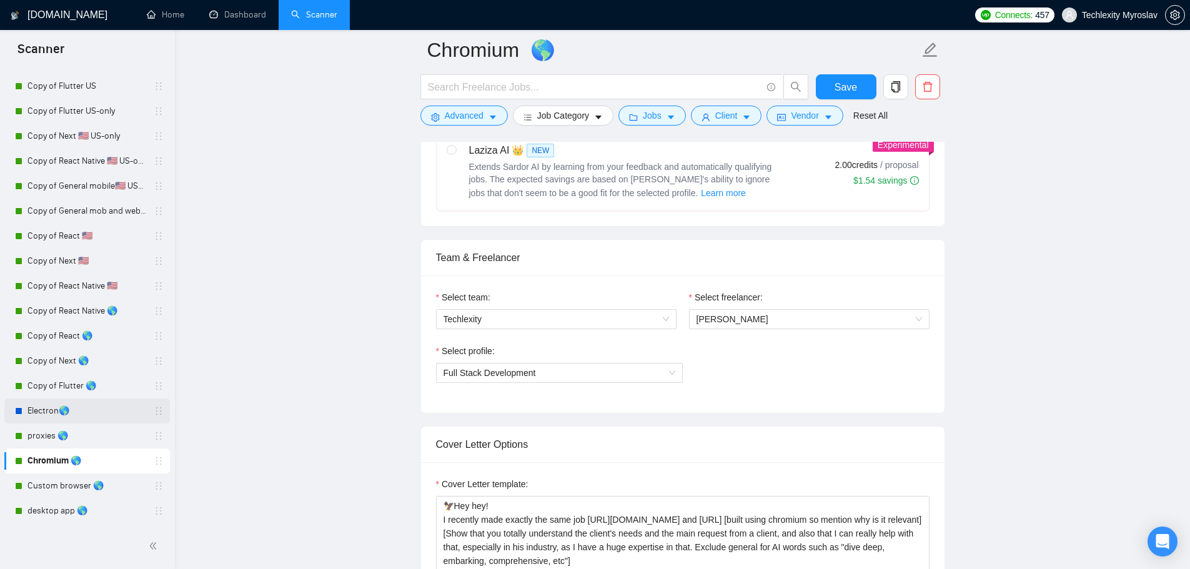
click at [90, 415] on link "Electron🌎" at bounding box center [86, 410] width 119 height 25
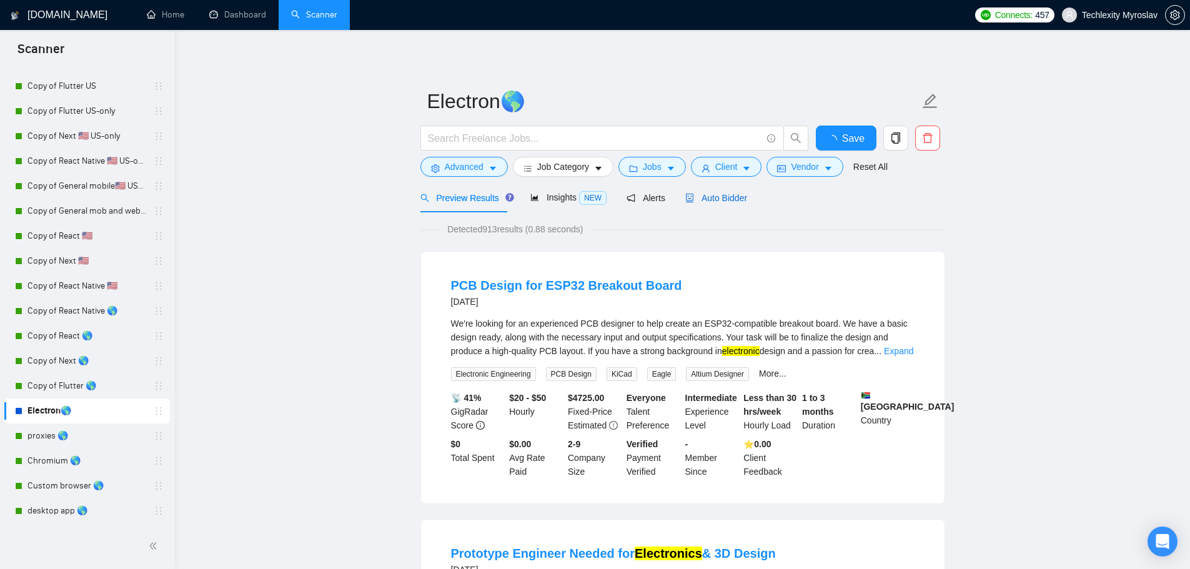
click at [703, 202] on span "Auto Bidder" at bounding box center [716, 198] width 62 height 10
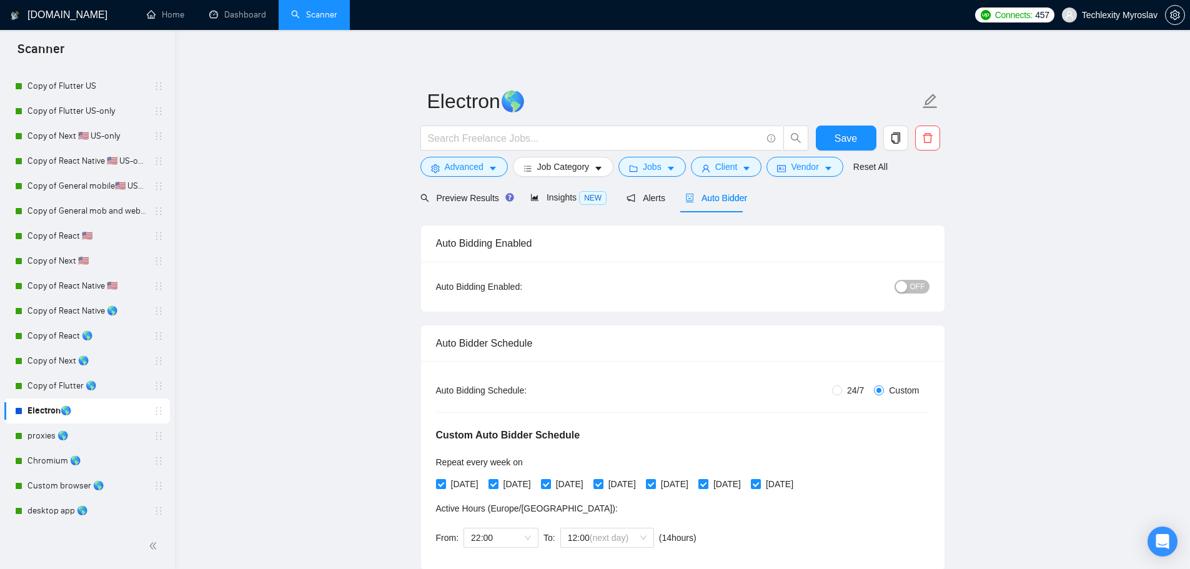
radio input "false"
radio input "true"
drag, startPoint x: 920, startPoint y: 288, endPoint x: 894, endPoint y: 335, distance: 53.7
click at [919, 288] on span "OFF" at bounding box center [917, 287] width 15 height 14
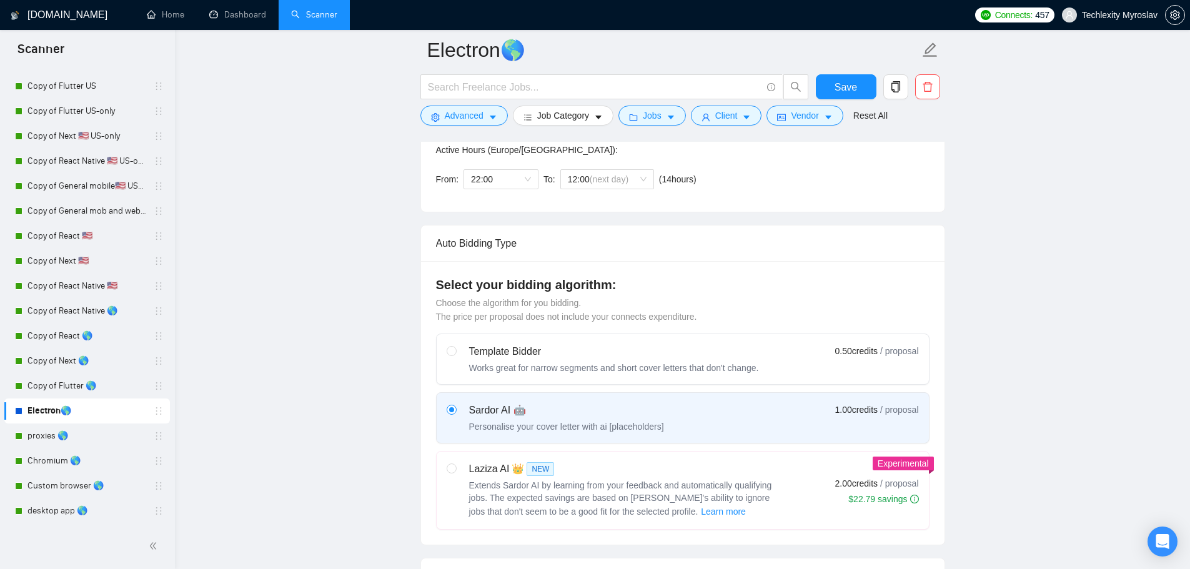
scroll to position [437, 0]
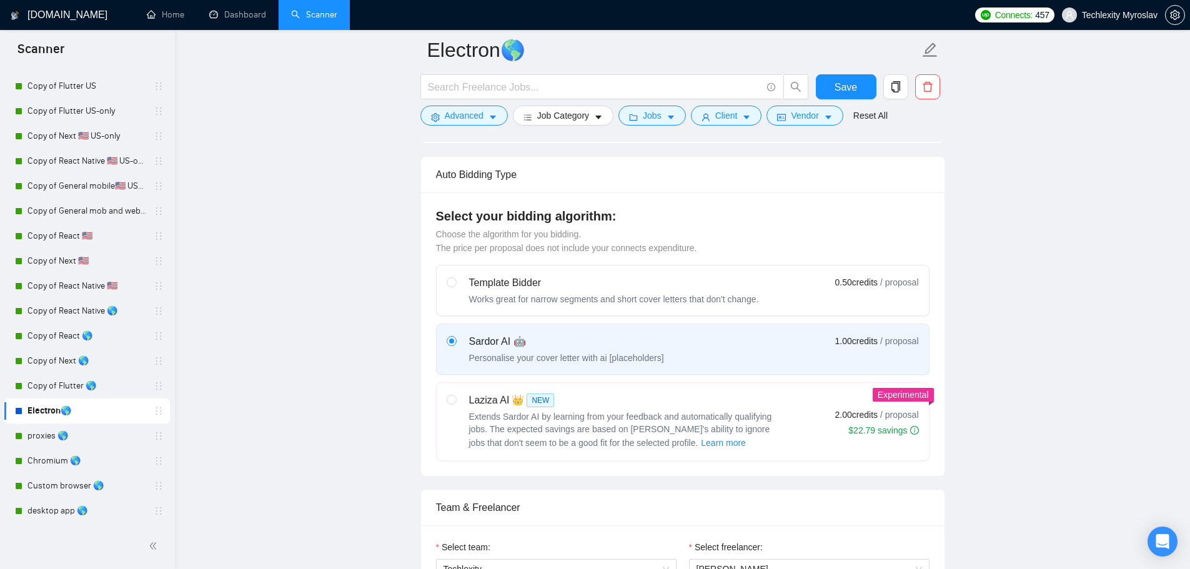
click at [639, 294] on div "Works great for narrow segments and short cover letters that don't change." at bounding box center [614, 299] width 290 height 12
click at [455, 286] on input "radio" at bounding box center [451, 281] width 9 height 9
radio input "true"
radio input "false"
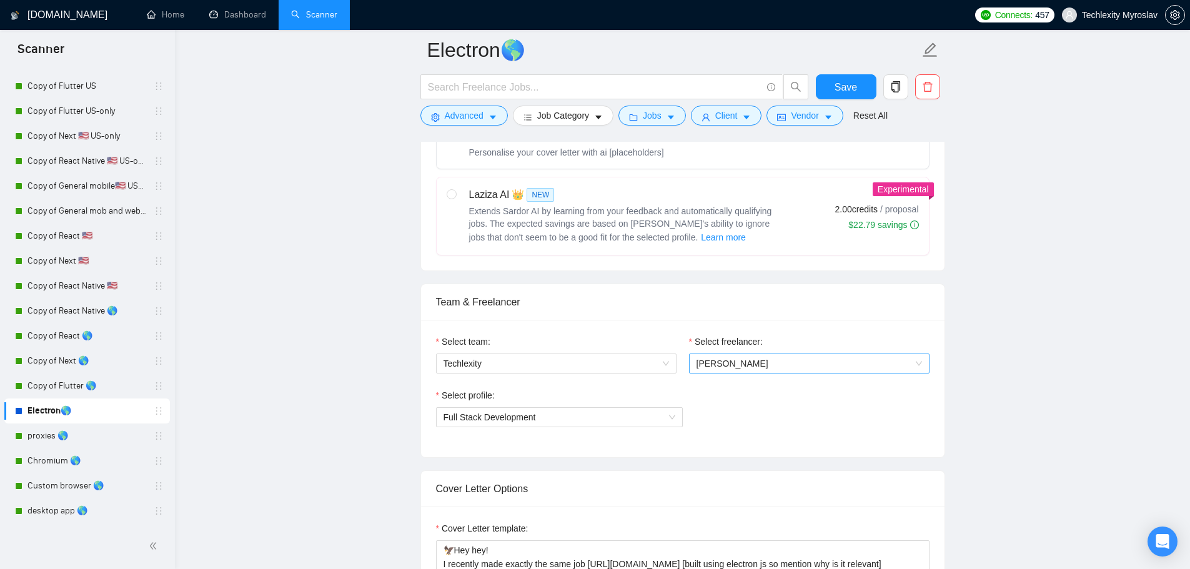
scroll to position [500, 0]
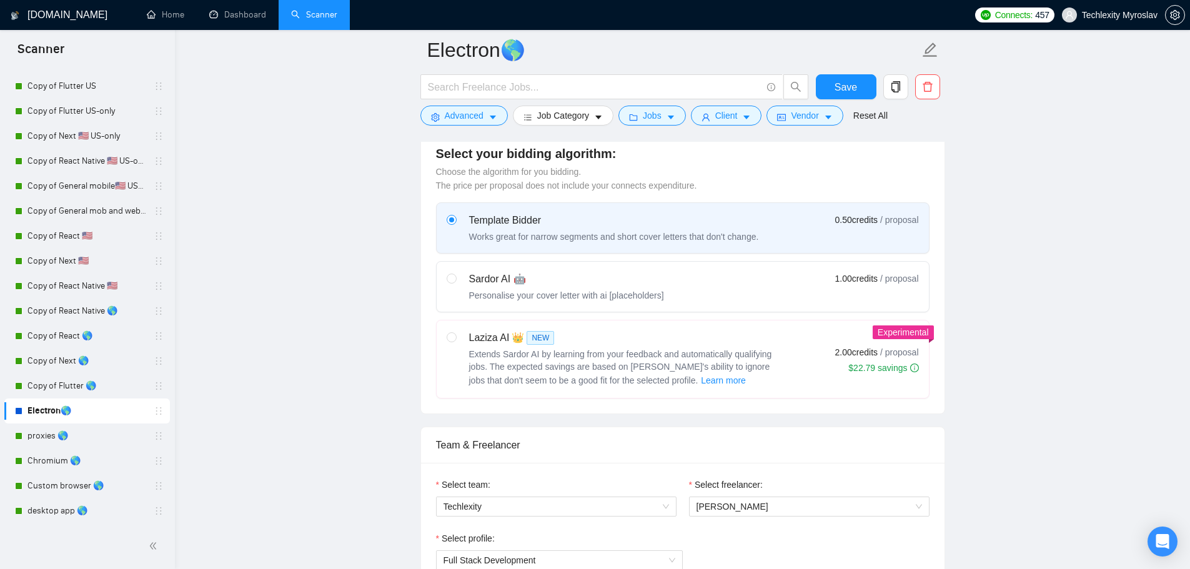
click at [642, 294] on div "Personalise your cover letter with ai [placeholders]" at bounding box center [566, 295] width 195 height 12
click at [455, 282] on input "radio" at bounding box center [451, 278] width 9 height 9
radio input "true"
radio input "false"
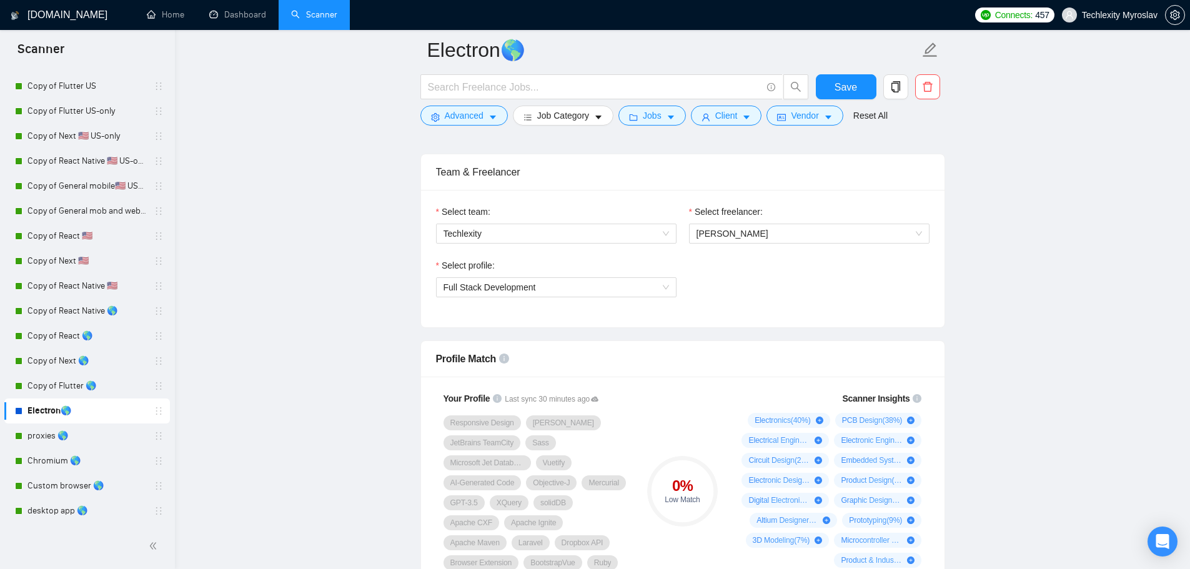
scroll to position [812, 0]
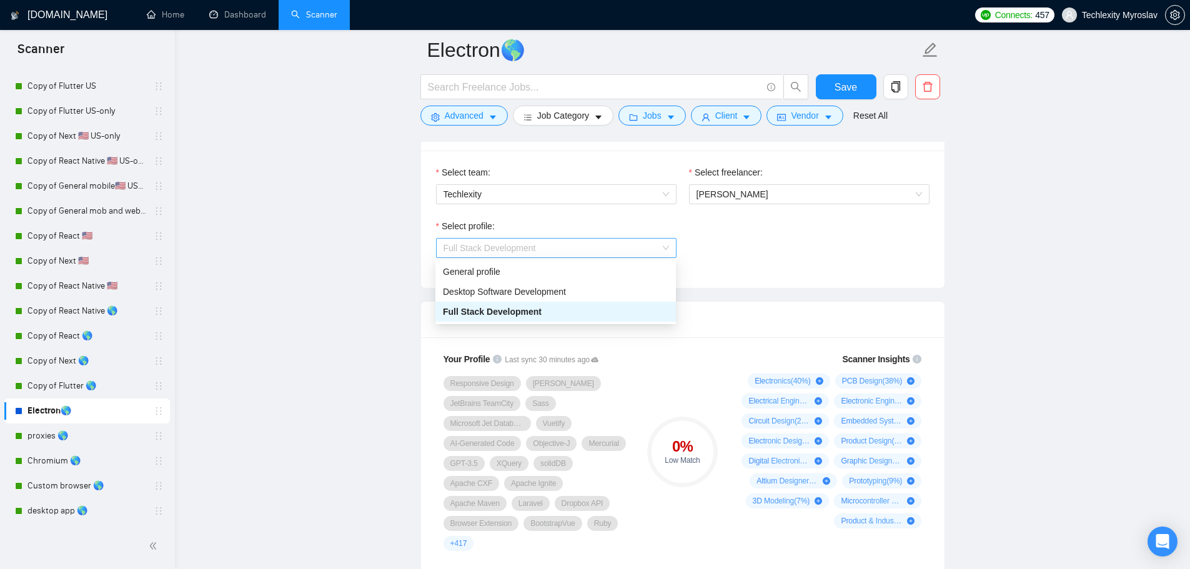
click at [560, 247] on span "Full Stack Development" at bounding box center [555, 248] width 225 height 19
click at [535, 295] on span "Desktop Software Development" at bounding box center [504, 292] width 123 height 10
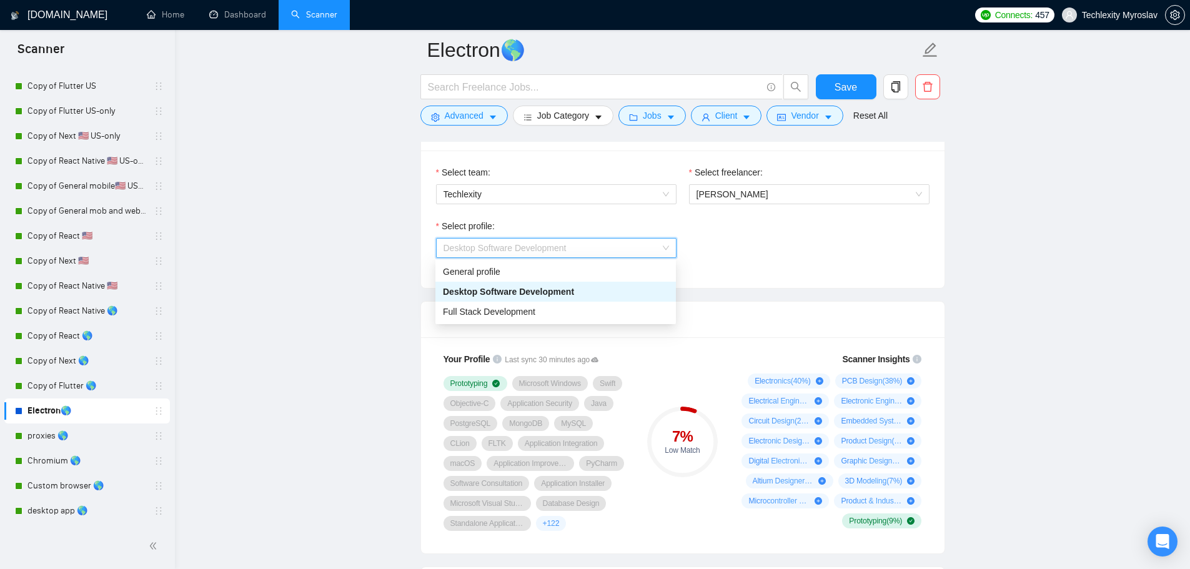
click at [561, 247] on span "Desktop Software Development" at bounding box center [504, 248] width 123 height 10
click at [550, 314] on div "Full Stack Development" at bounding box center [555, 312] width 225 height 14
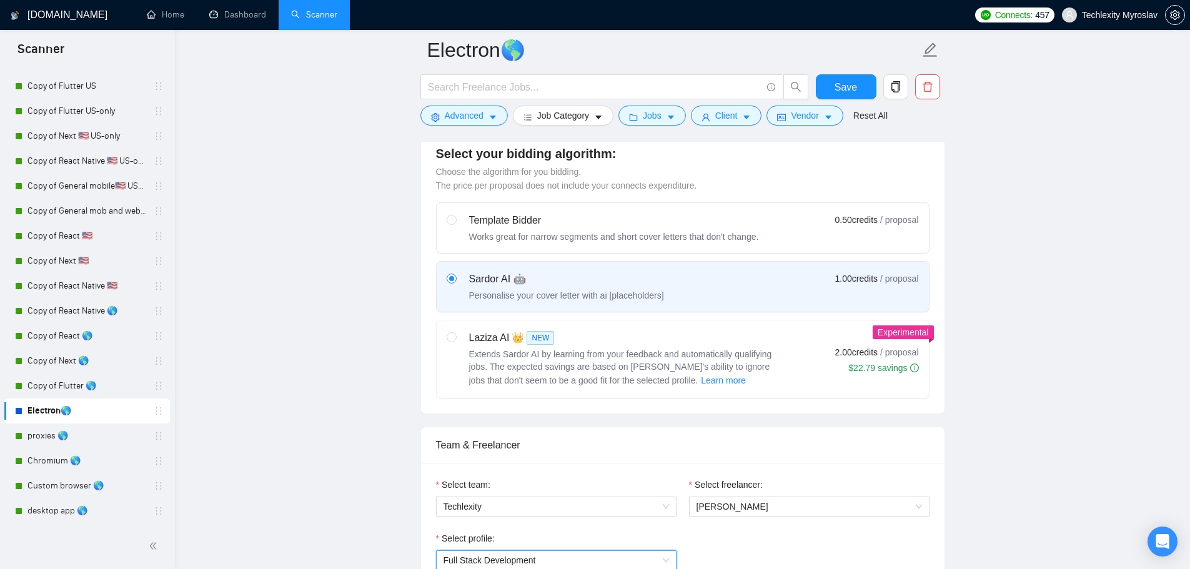
click at [855, 226] on div "Template Bidder Works great for narrow segments and short cover letters that do…" at bounding box center [683, 228] width 472 height 30
click at [455, 224] on input "radio" at bounding box center [451, 219] width 9 height 9
radio input "true"
radio input "false"
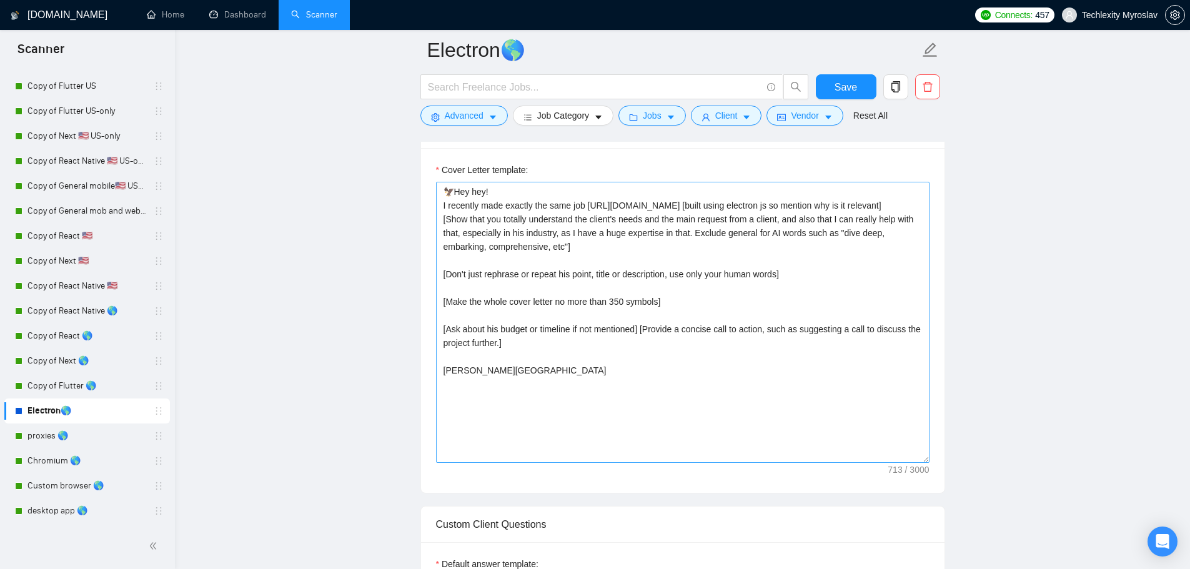
scroll to position [999, 0]
click at [649, 383] on textarea "🦅Hey hey! I recently made exactly the same job https://leadtower.io [built usin…" at bounding box center [682, 324] width 493 height 281
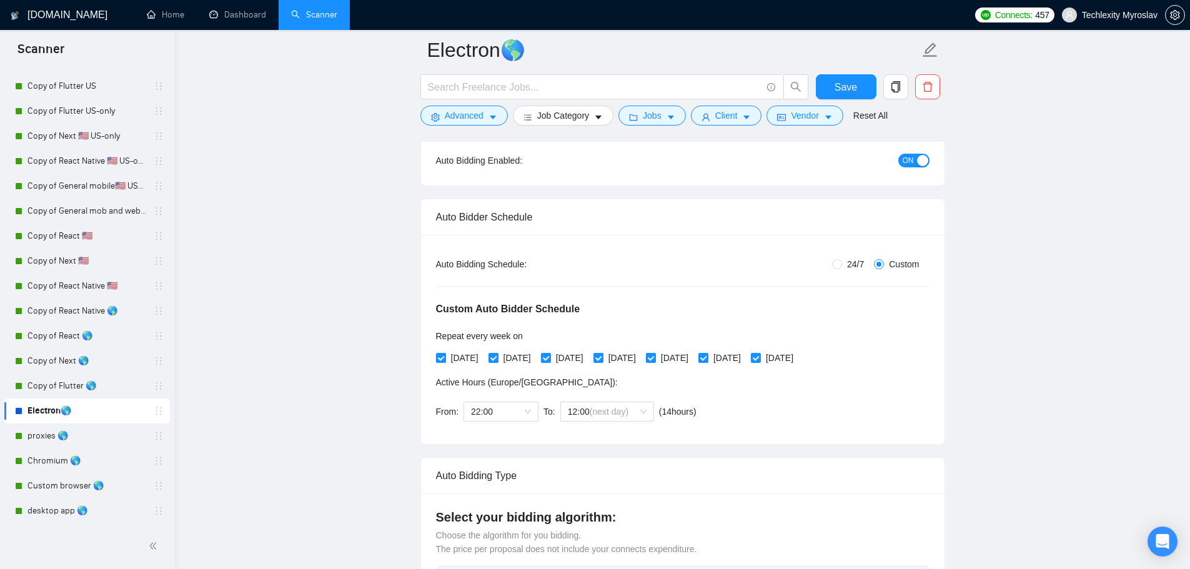
scroll to position [0, 0]
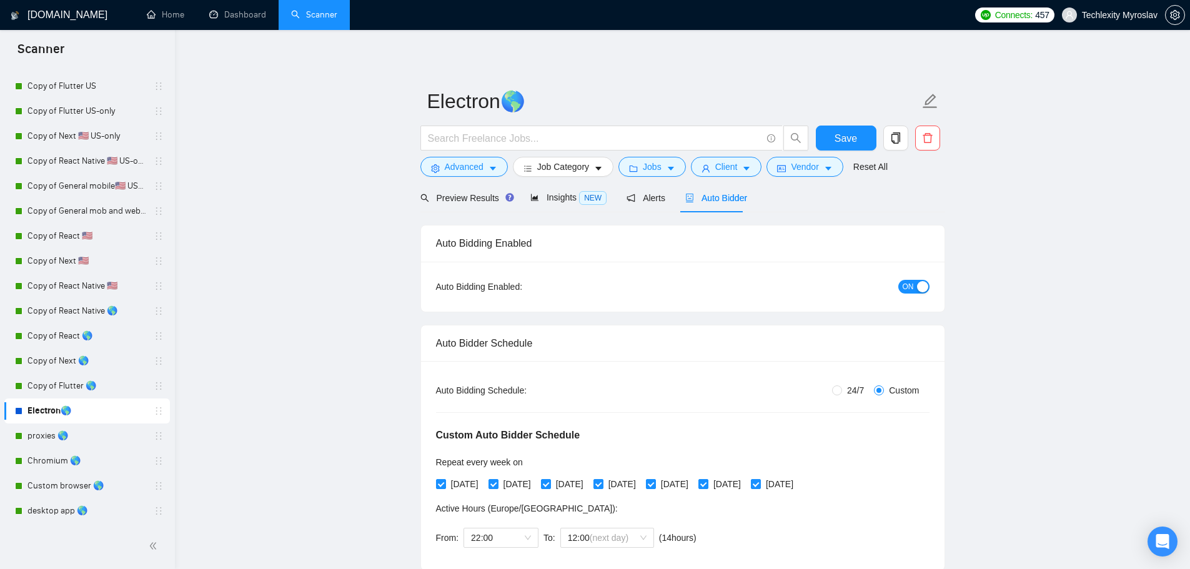
click at [907, 283] on span "ON" at bounding box center [907, 287] width 11 height 14
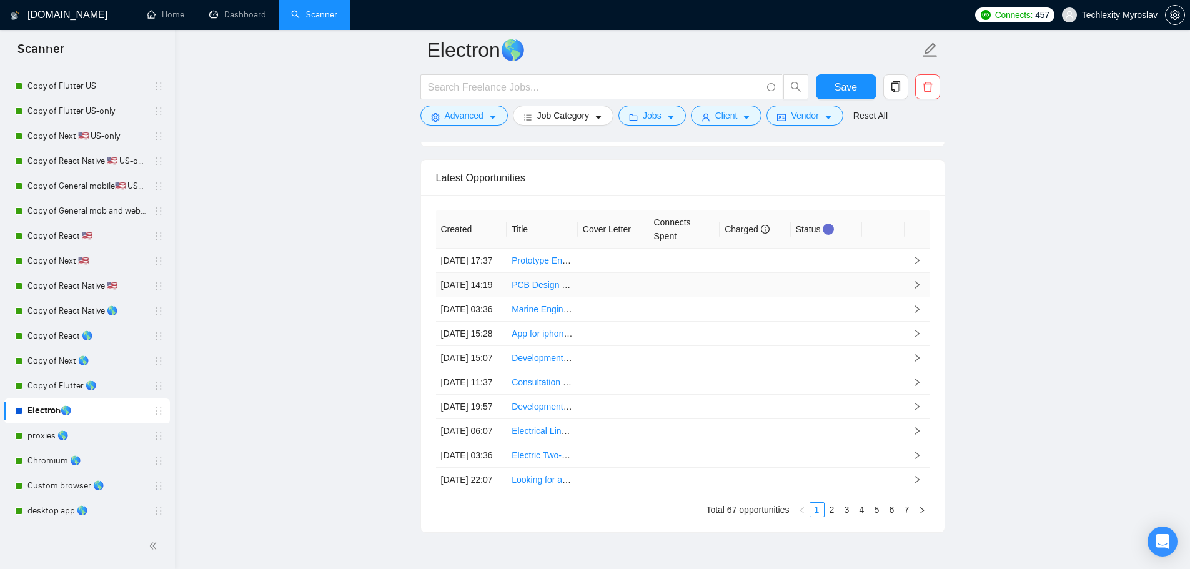
scroll to position [2903, 0]
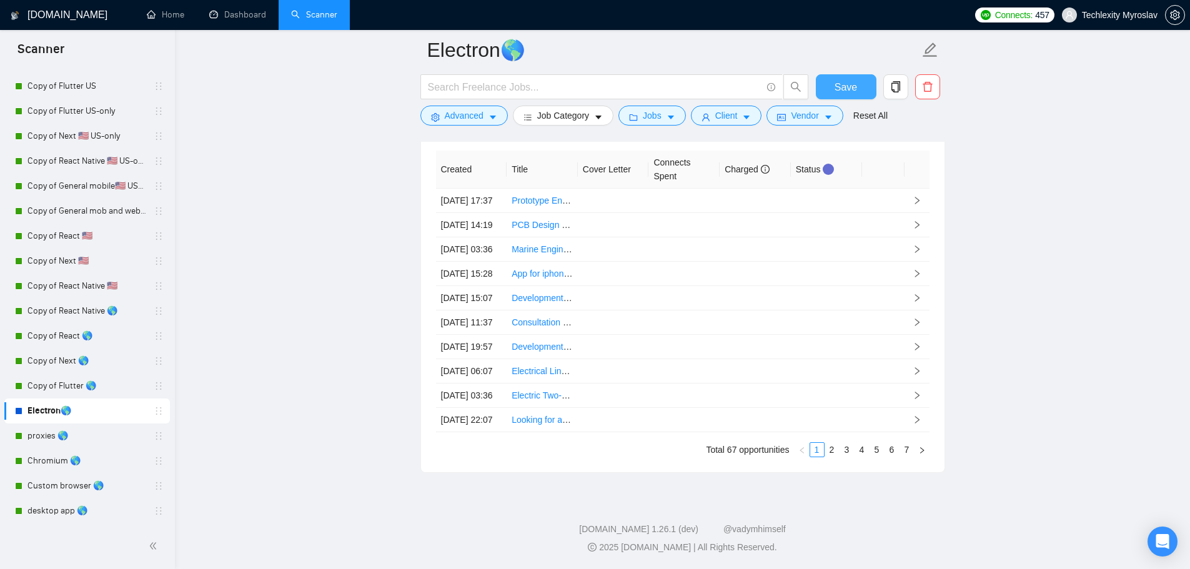
click at [849, 93] on span "Save" at bounding box center [845, 87] width 22 height 16
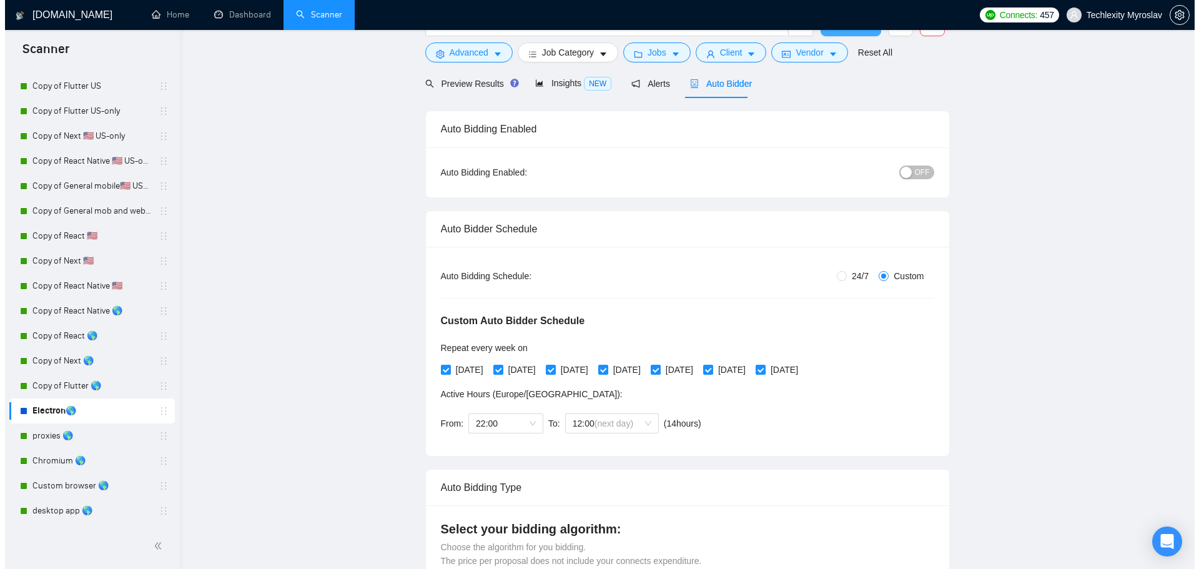
scroll to position [0, 0]
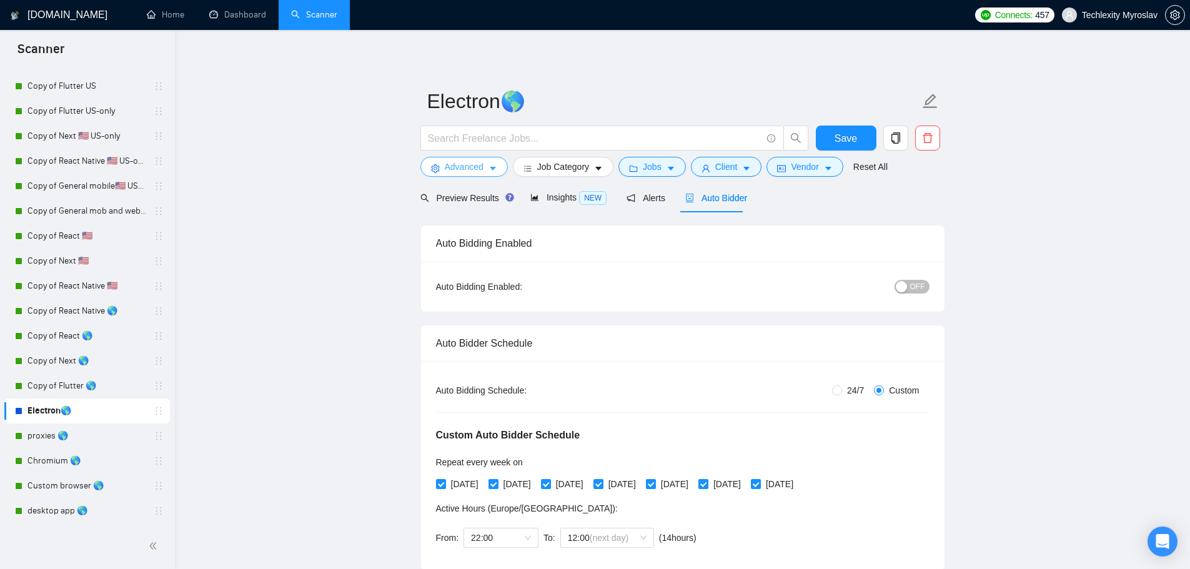
click at [465, 169] on span "Advanced" at bounding box center [464, 167] width 39 height 14
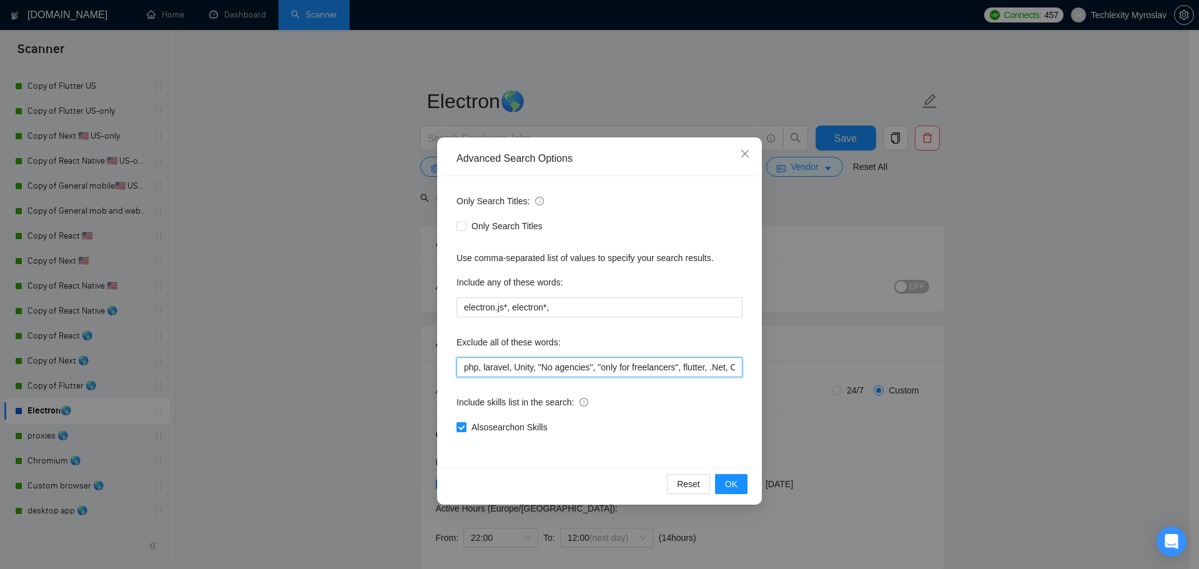
drag, startPoint x: 537, startPoint y: 367, endPoint x: 393, endPoint y: 368, distance: 143.6
click at [394, 368] on div "Advanced Search Options Only Search Titles: Only Search Titles Use comma-separa…" at bounding box center [599, 284] width 1199 height 569
drag, startPoint x: 614, startPoint y: 369, endPoint x: 924, endPoint y: 364, distance: 309.8
click at [924, 364] on div "Advanced Search Options Only Search Titles: Only Search Titles Use comma-separa…" at bounding box center [599, 284] width 1199 height 569
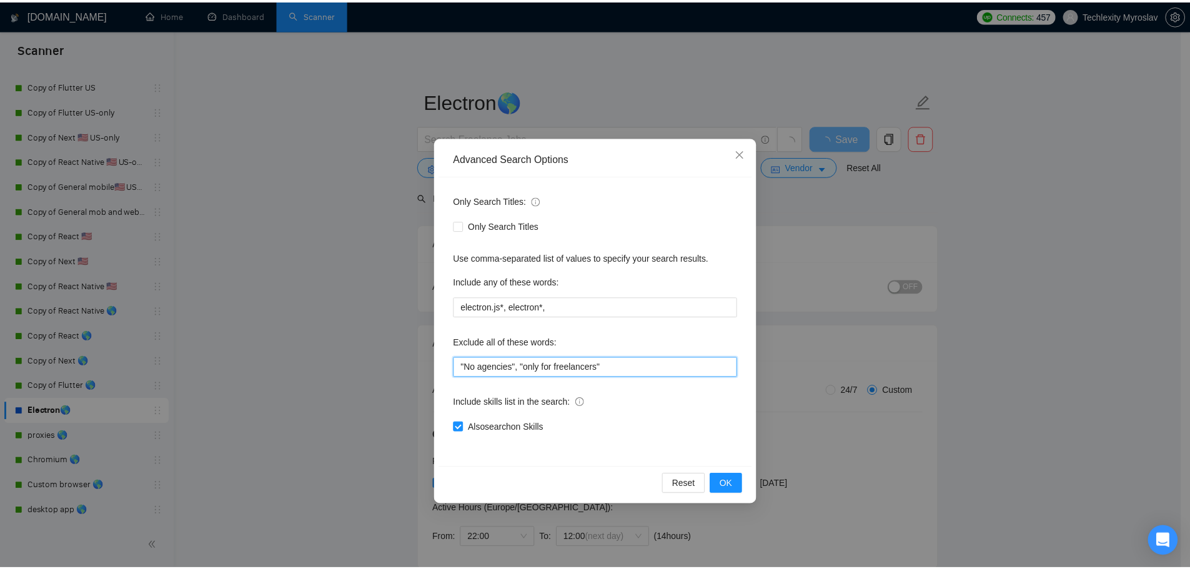
scroll to position [0, 0]
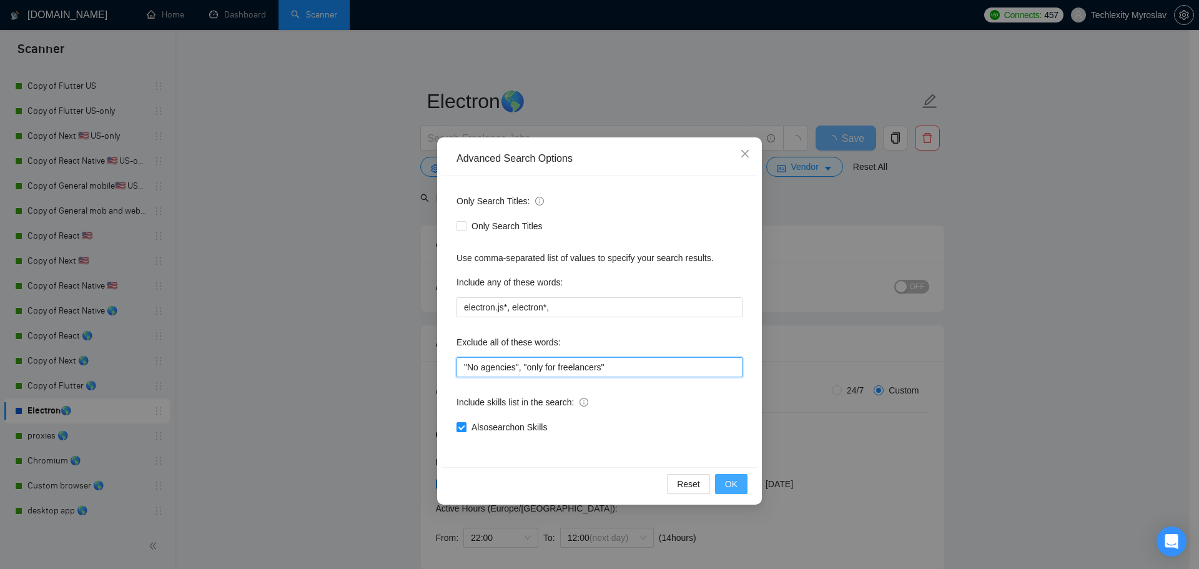
type input ""No agencies", "only for freelancers""
click at [733, 483] on span "OK" at bounding box center [731, 484] width 12 height 14
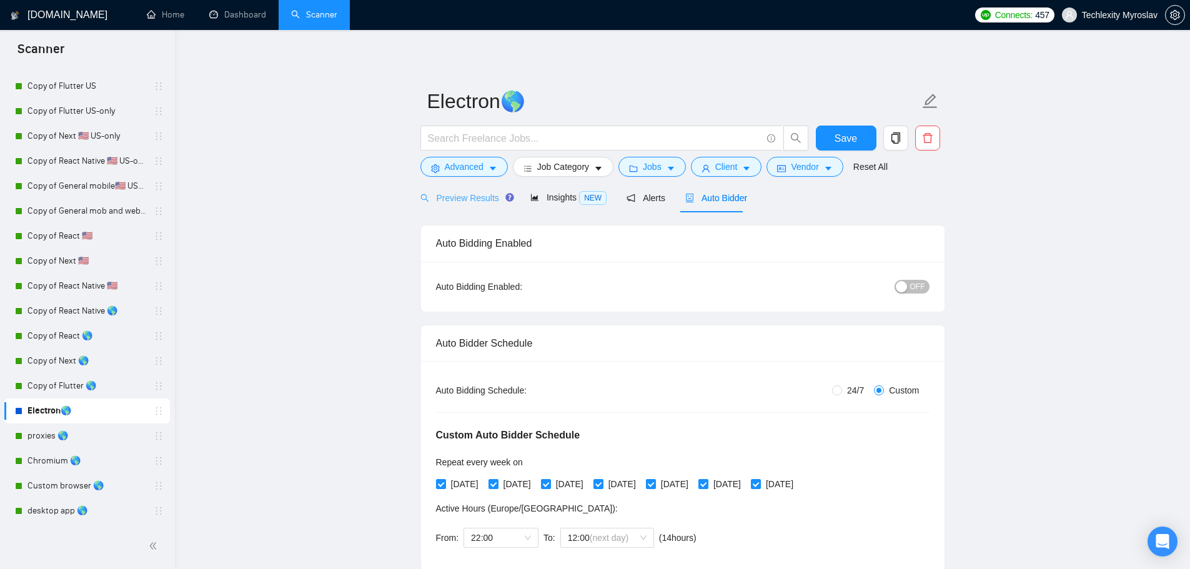
click at [478, 209] on div "Preview Results" at bounding box center [465, 197] width 90 height 29
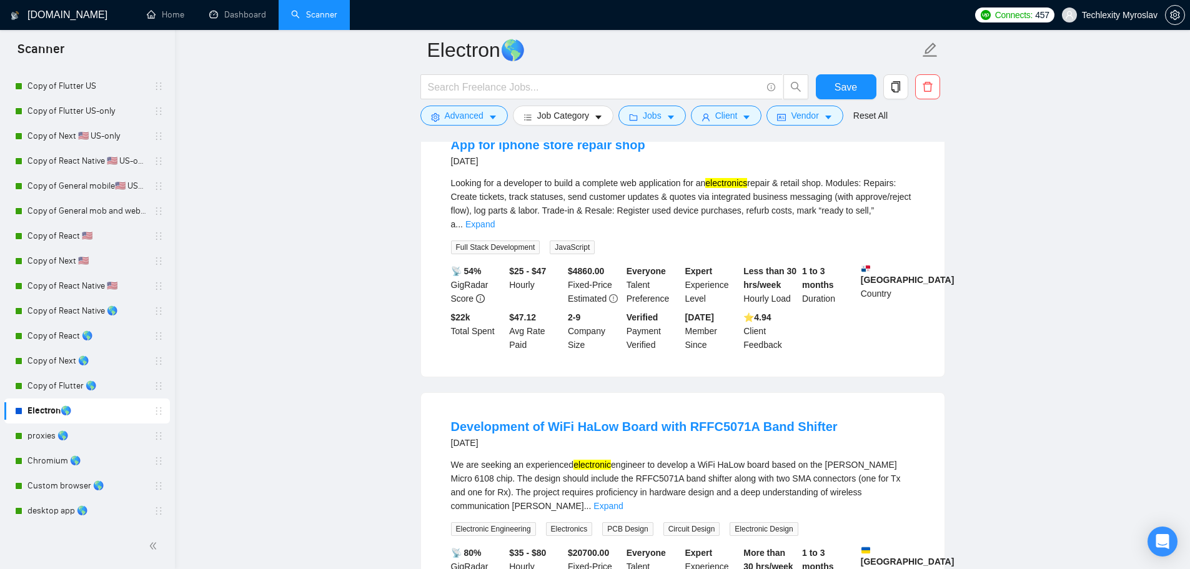
scroll to position [2529, 0]
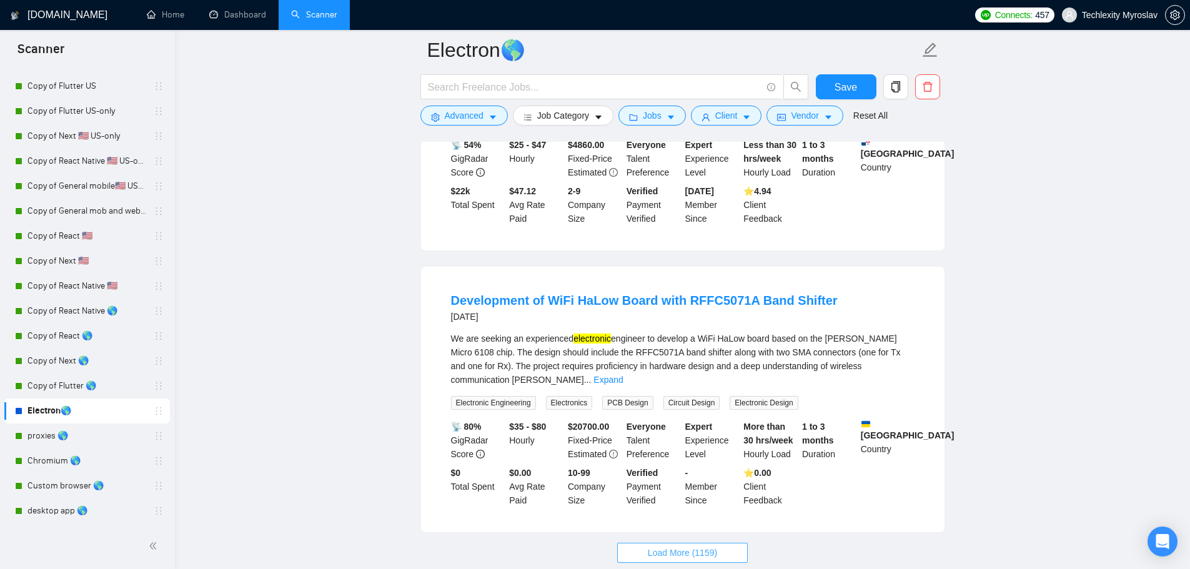
click at [704, 546] on span "Load More (1159)" at bounding box center [682, 553] width 69 height 14
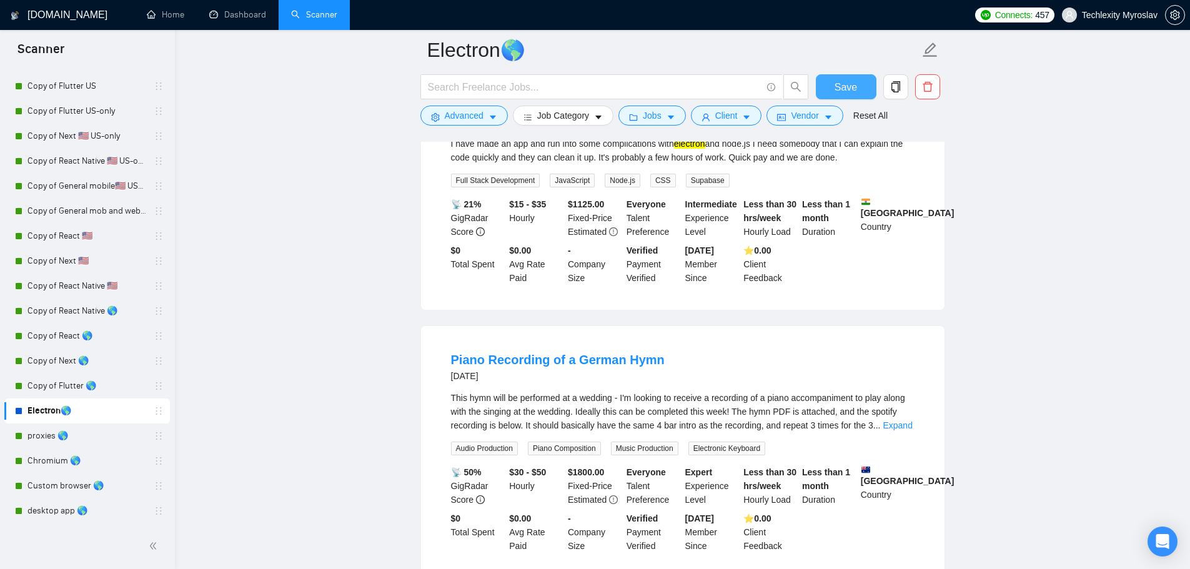
scroll to position [4590, 0]
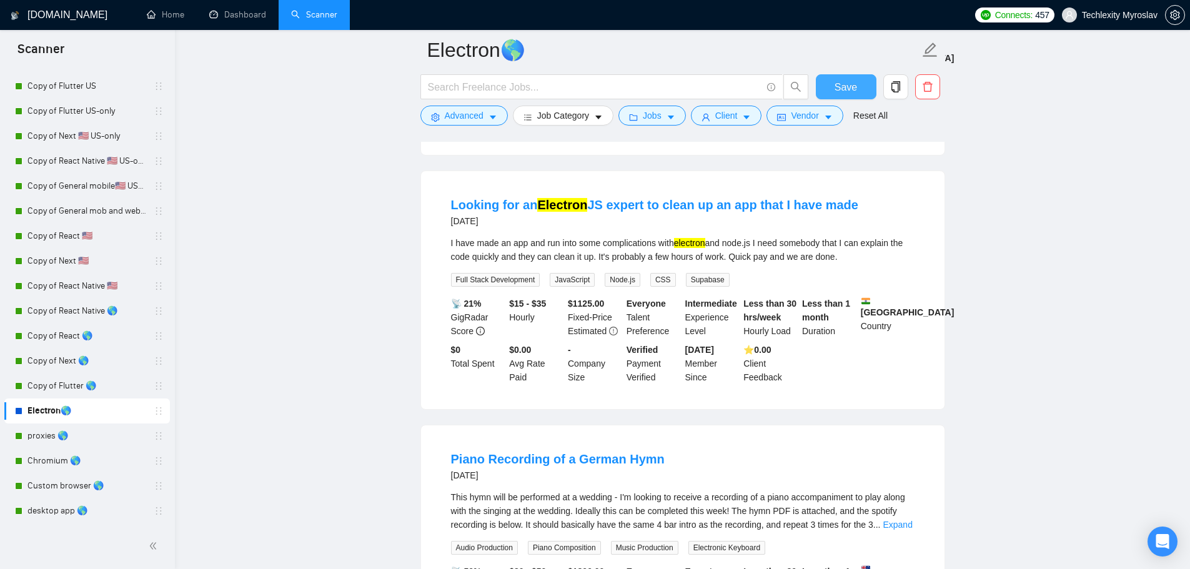
click at [847, 80] on span "Save" at bounding box center [845, 87] width 22 height 16
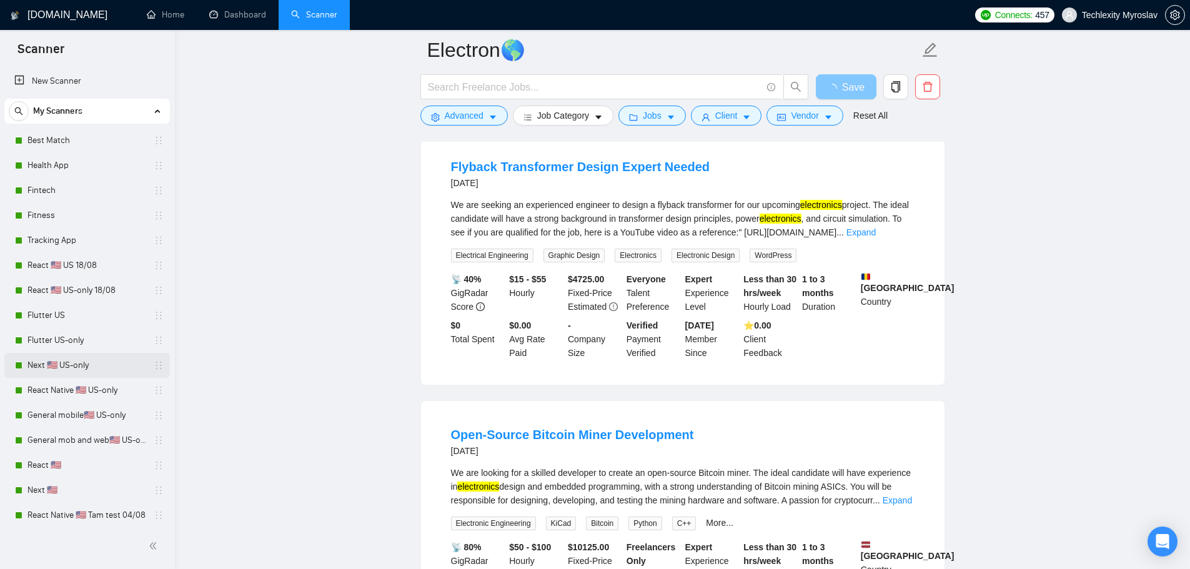
scroll to position [3529, 0]
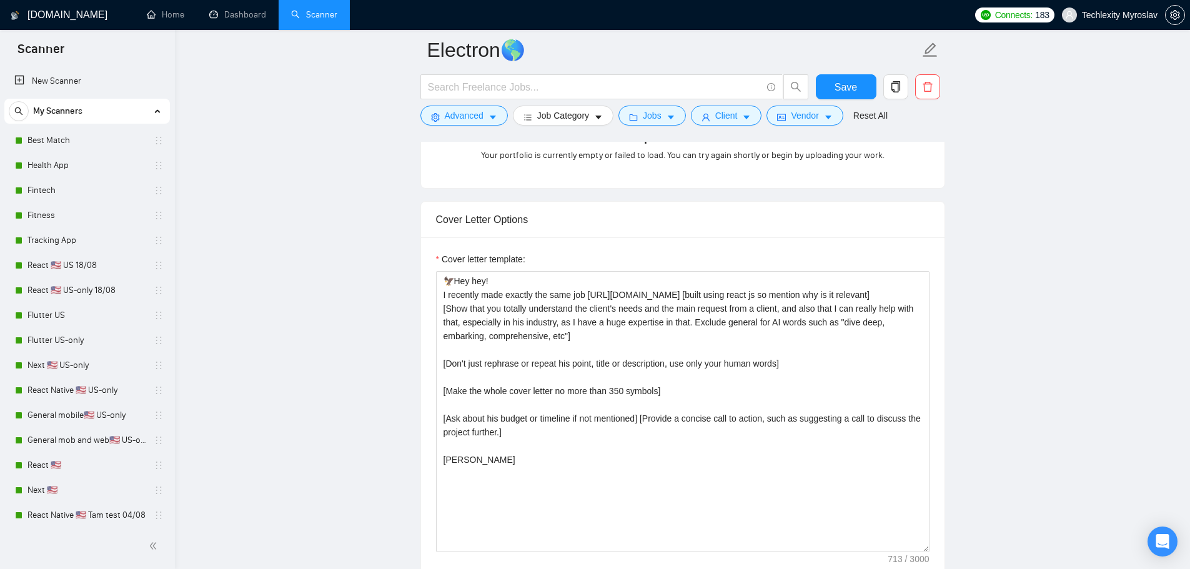
scroll to position [604, 0]
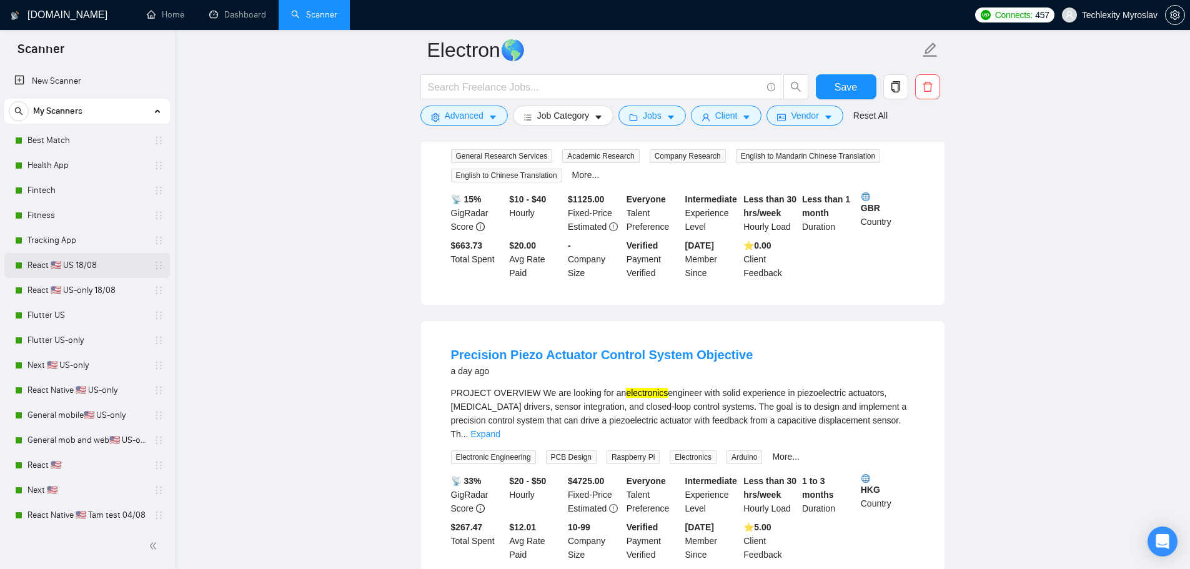
scroll to position [181, 0]
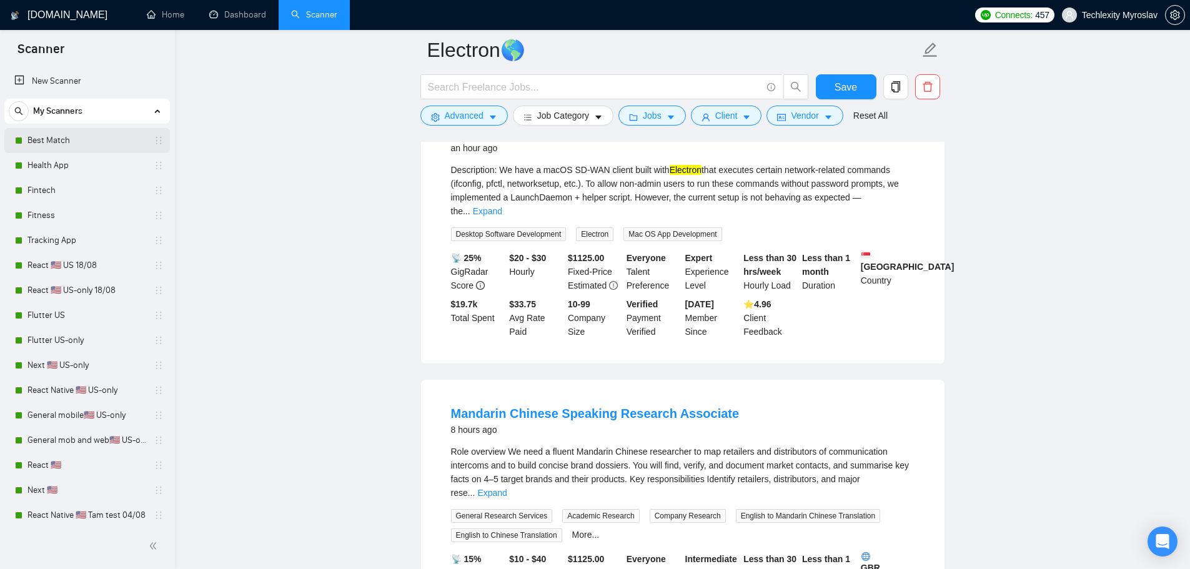
click at [104, 141] on link "Best Match" at bounding box center [86, 140] width 119 height 25
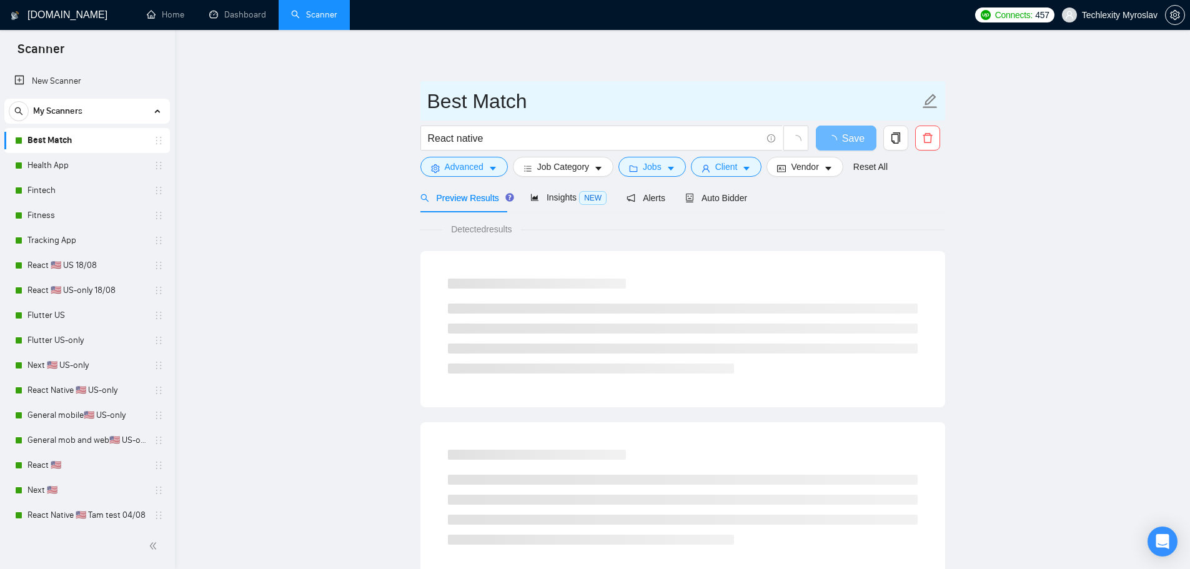
click at [536, 106] on input "Best Match" at bounding box center [673, 101] width 492 height 31
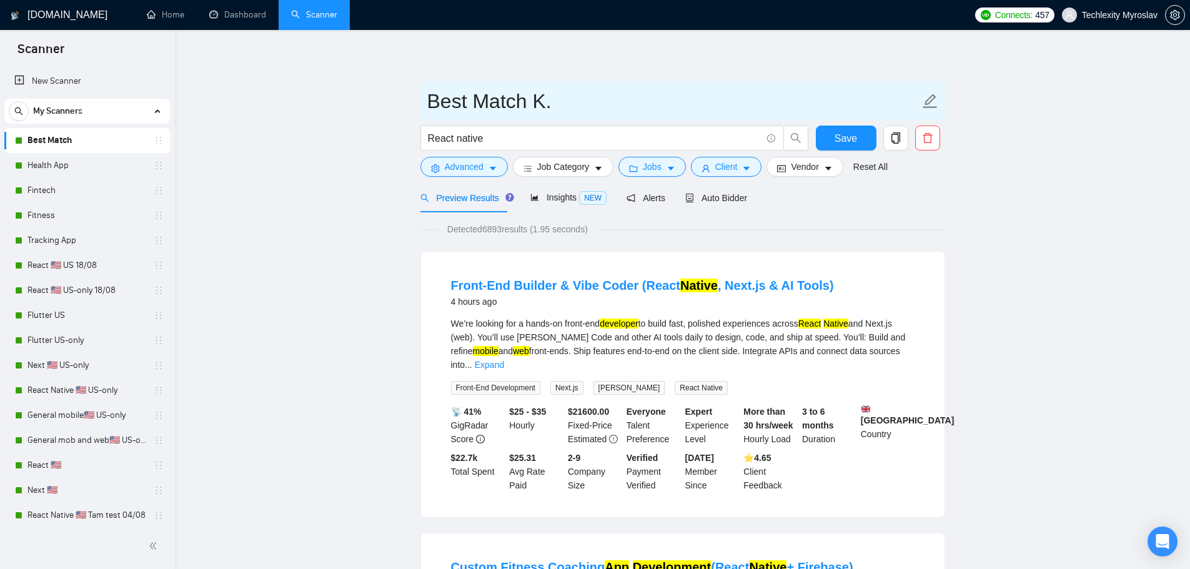
click at [536, 100] on input "Best Match K." at bounding box center [673, 101] width 492 height 31
type input "Best Match (K)"
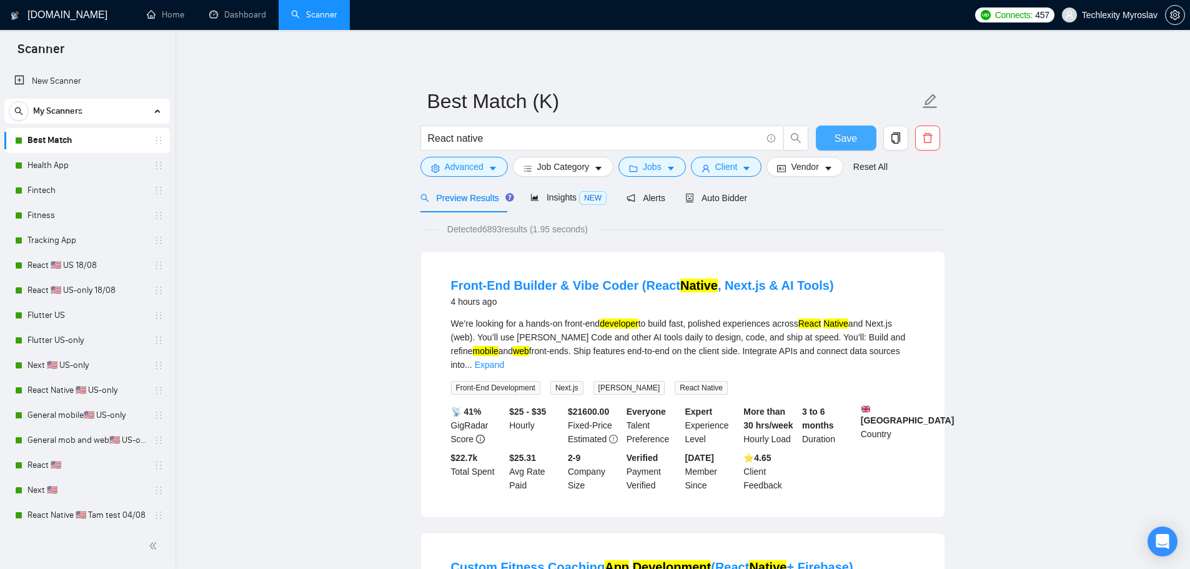
click at [849, 134] on span "Save" at bounding box center [845, 139] width 22 height 16
click at [893, 141] on icon "copy" at bounding box center [895, 137] width 11 height 11
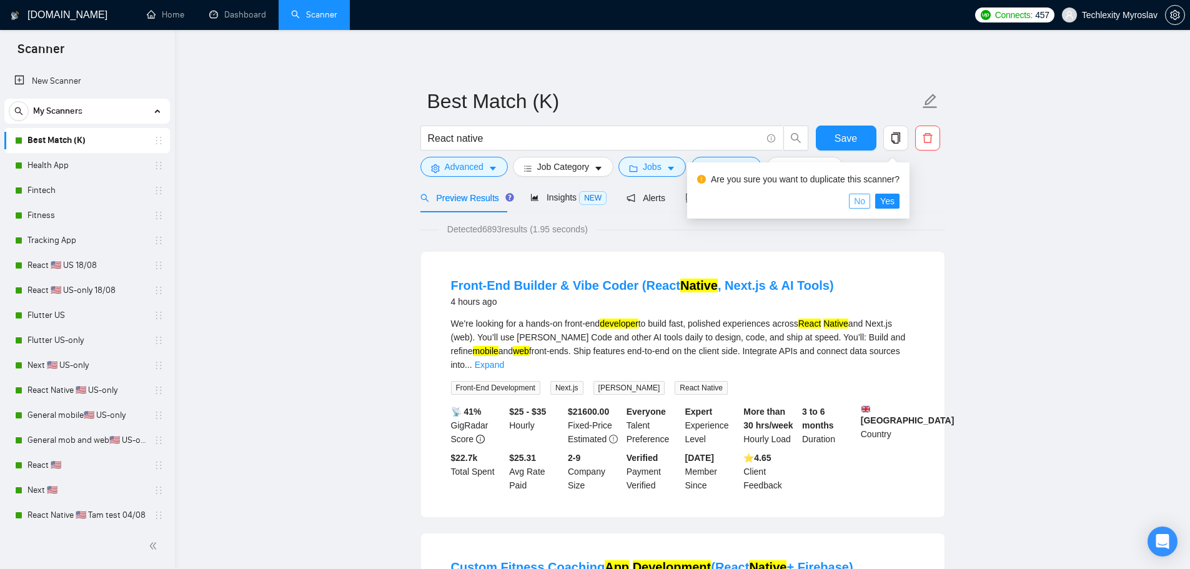
click at [862, 202] on span "No" at bounding box center [859, 201] width 11 height 14
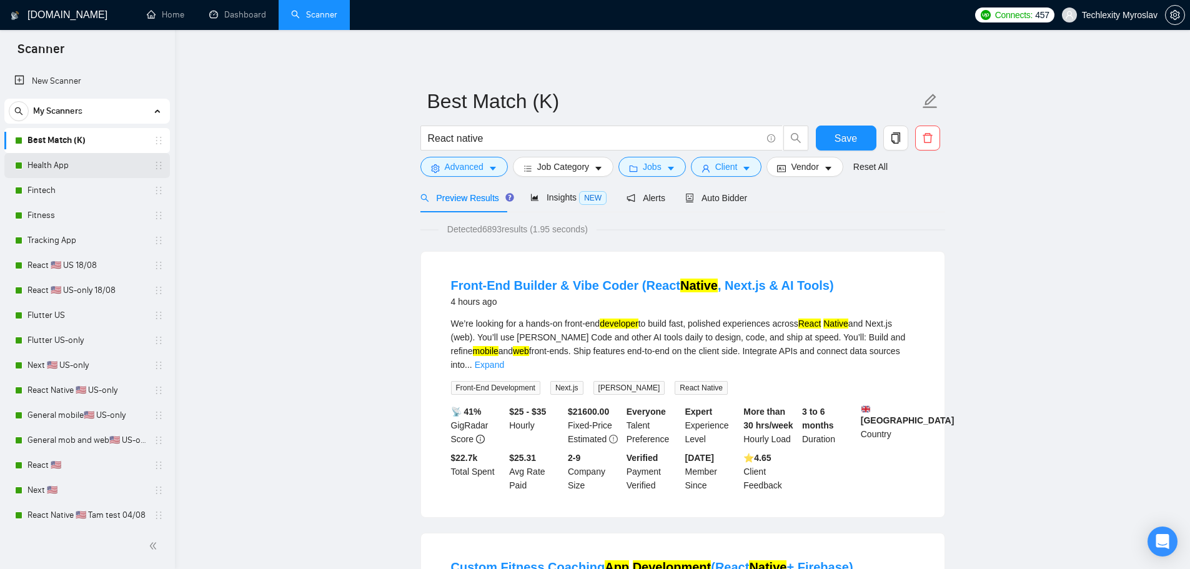
click at [71, 169] on link "Health App" at bounding box center [86, 165] width 119 height 25
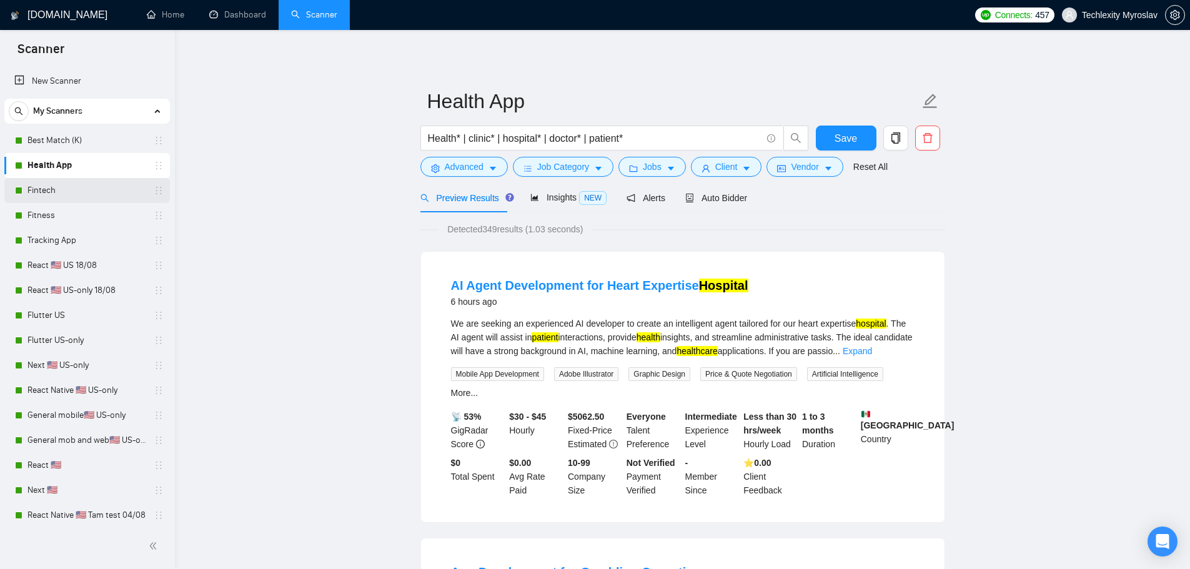
click at [52, 189] on link "Fintech" at bounding box center [86, 190] width 119 height 25
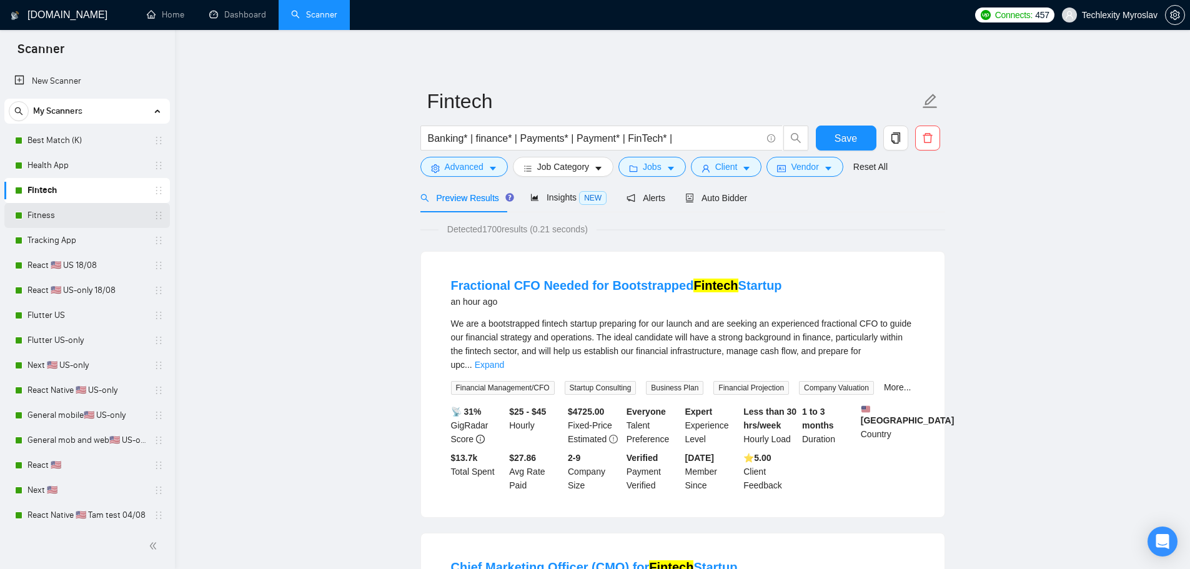
click at [56, 215] on link "Fitness" at bounding box center [86, 215] width 119 height 25
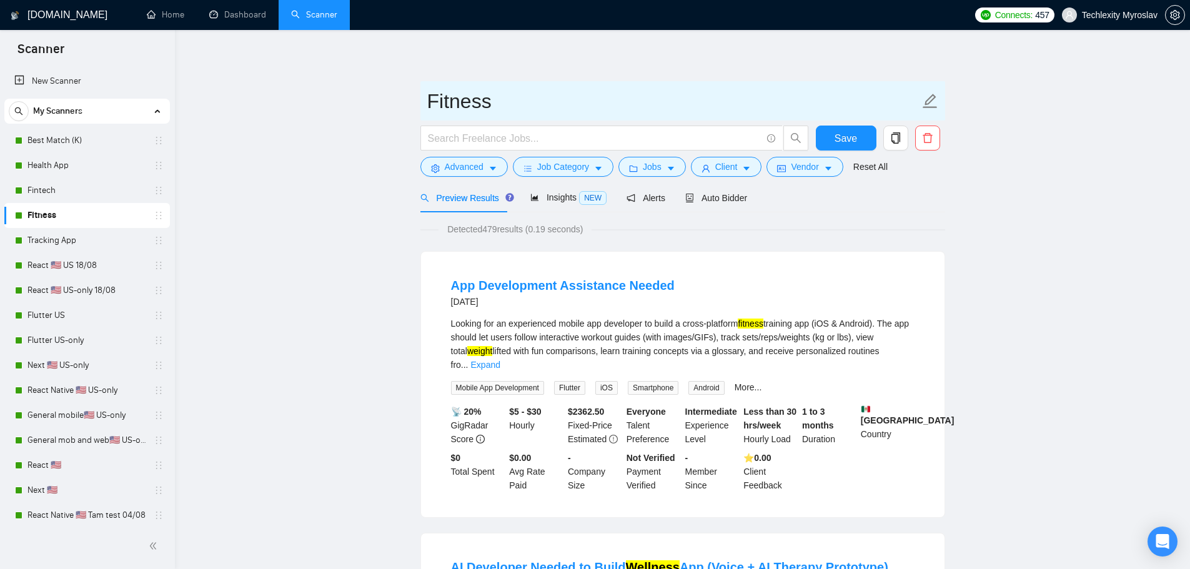
click at [465, 104] on input "Fitness" at bounding box center [673, 101] width 492 height 31
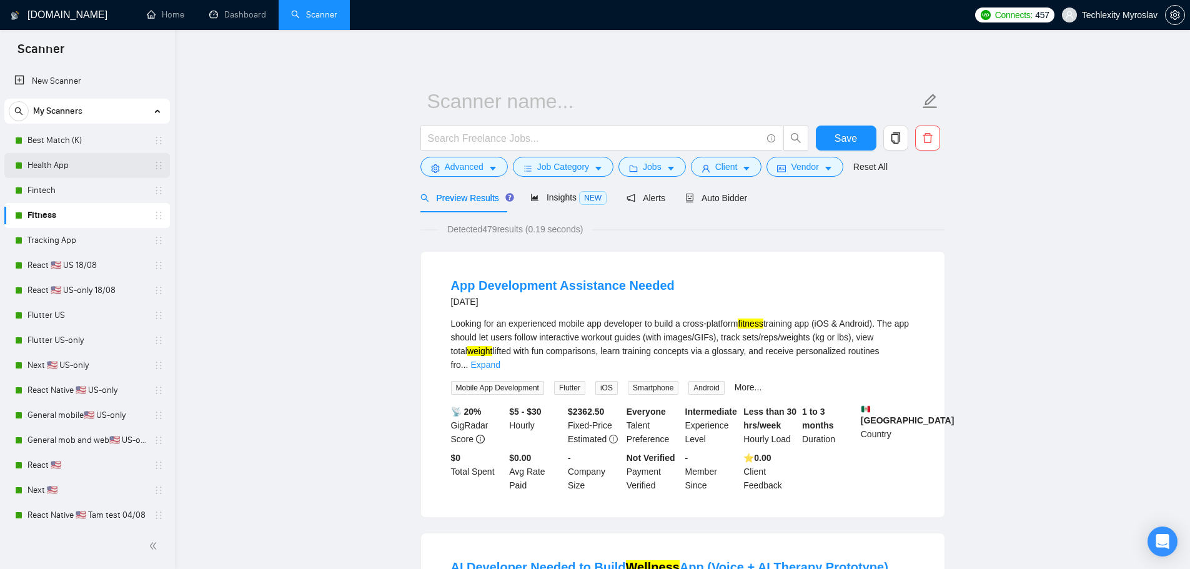
click at [77, 162] on link "Health App" at bounding box center [86, 165] width 119 height 25
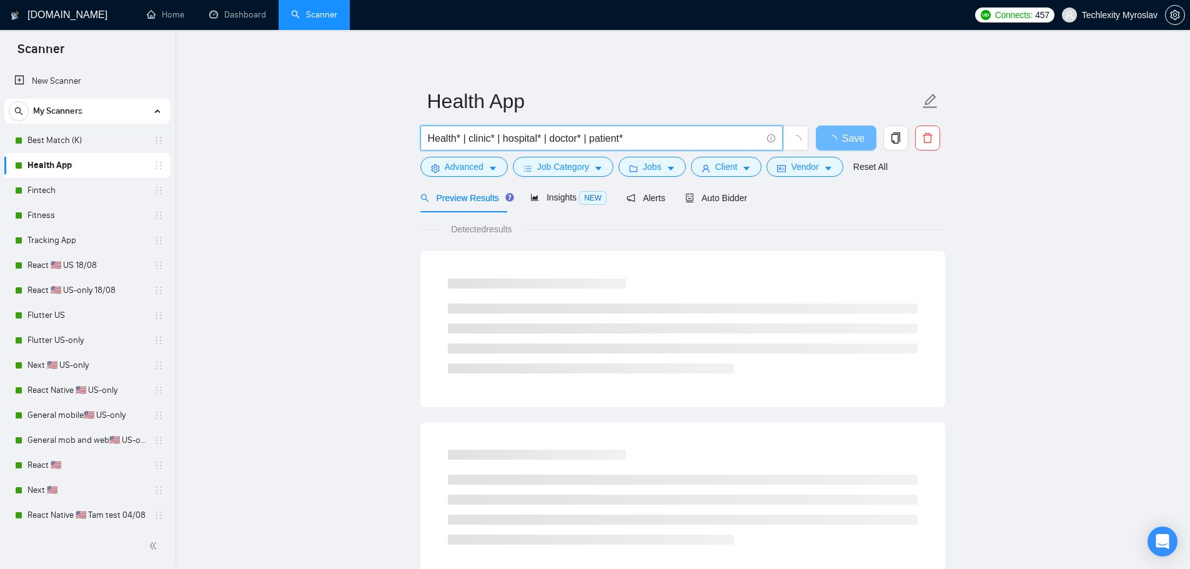
click at [653, 135] on input "Health* | clinic* | hospital* | doctor* | patient*" at bounding box center [594, 139] width 333 height 16
click at [62, 218] on link "Fitness" at bounding box center [86, 215] width 119 height 25
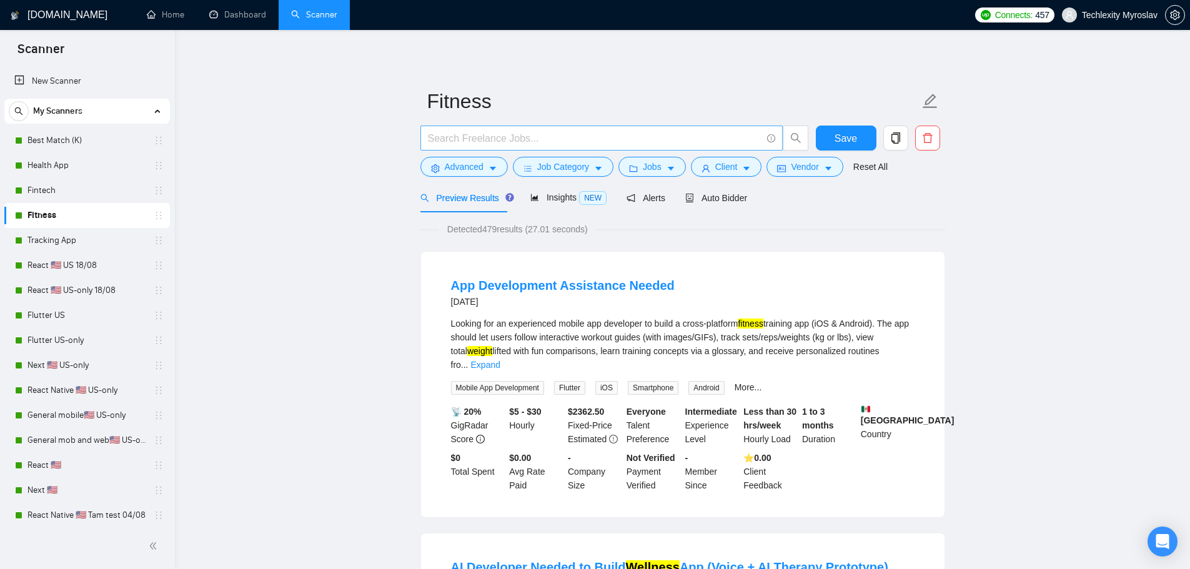
click at [492, 127] on span at bounding box center [601, 138] width 362 height 25
click at [491, 133] on input "text" at bounding box center [594, 139] width 333 height 16
paste input "Fitness* | Exercise* | Workout* | Training* | Physical* | Wellness* | Health* |…"
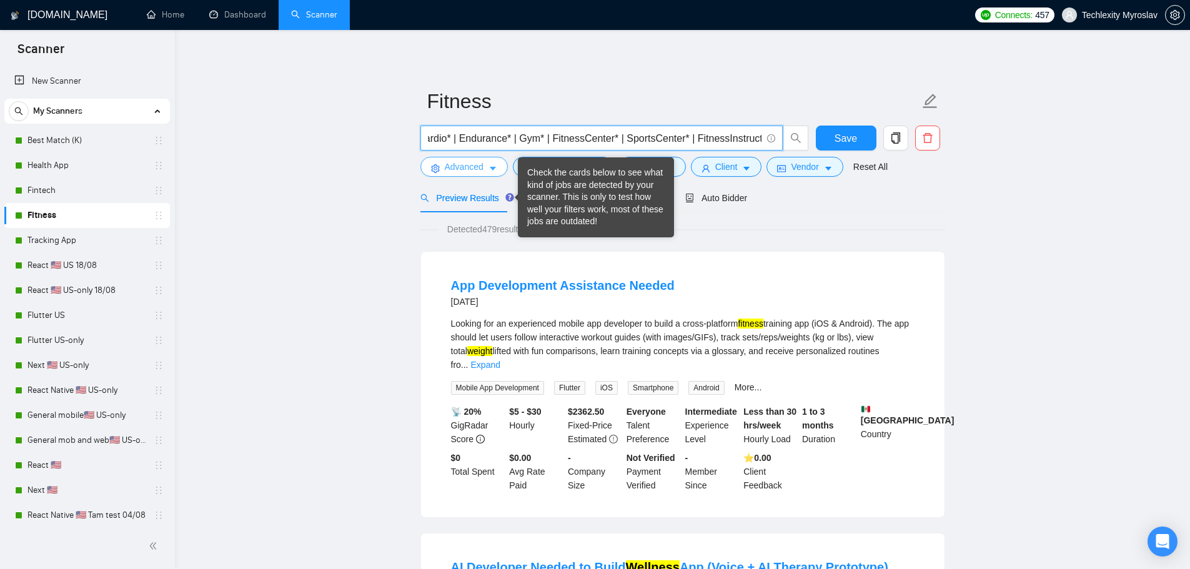
type input "Fitness* | Exercise* | Workout* | Training* | Physical* | Wellness* | Health* |…"
click at [460, 165] on span "Advanced" at bounding box center [464, 167] width 39 height 14
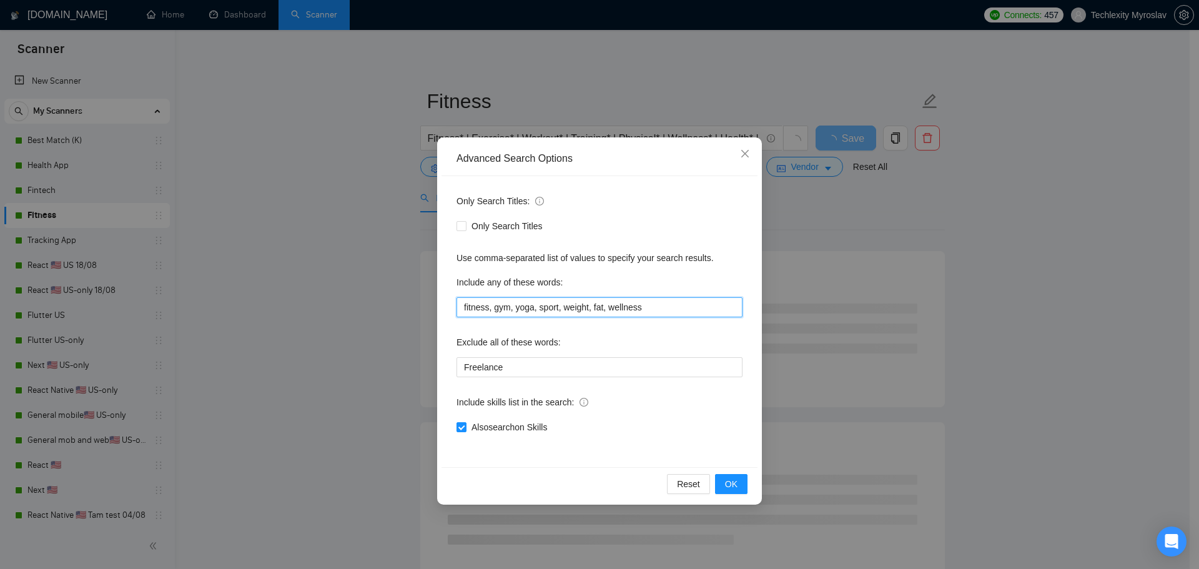
click at [581, 307] on input "fitness, gym, yoga, sport, weight, fat, wellness" at bounding box center [600, 307] width 286 height 20
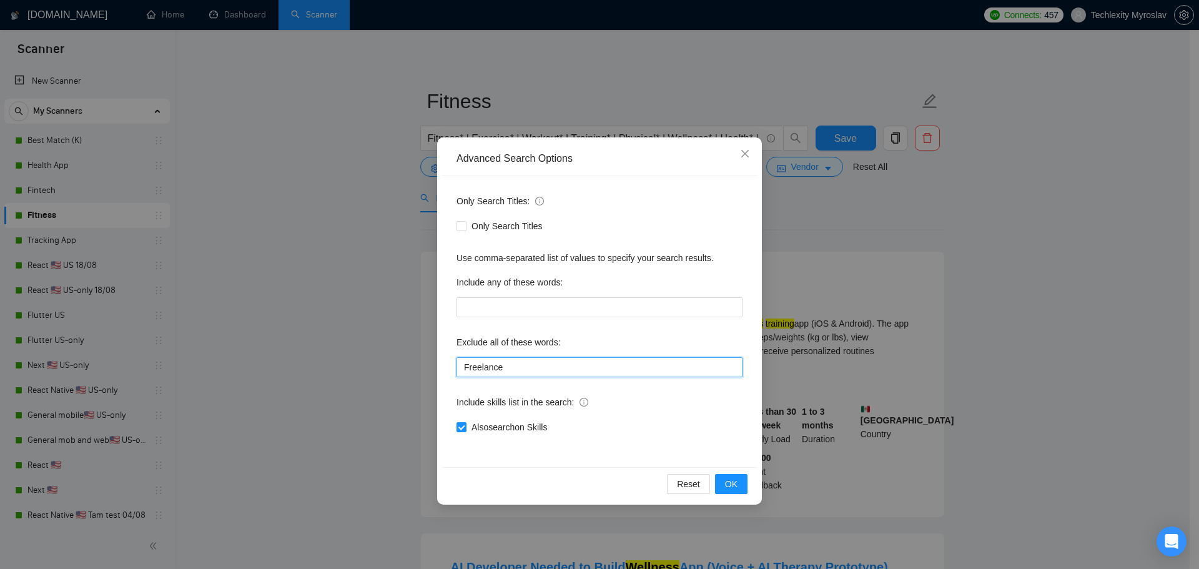
click at [542, 365] on input "Freelance" at bounding box center [600, 367] width 286 height 20
click at [462, 368] on input "Freelance" at bounding box center [600, 367] width 286 height 20
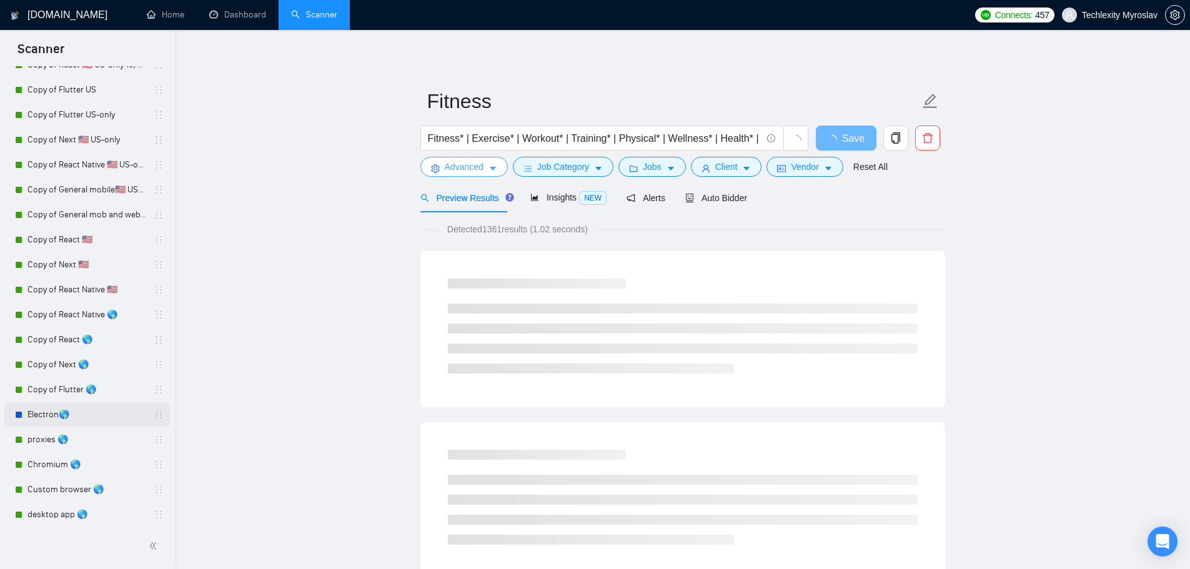
scroll to position [604, 0]
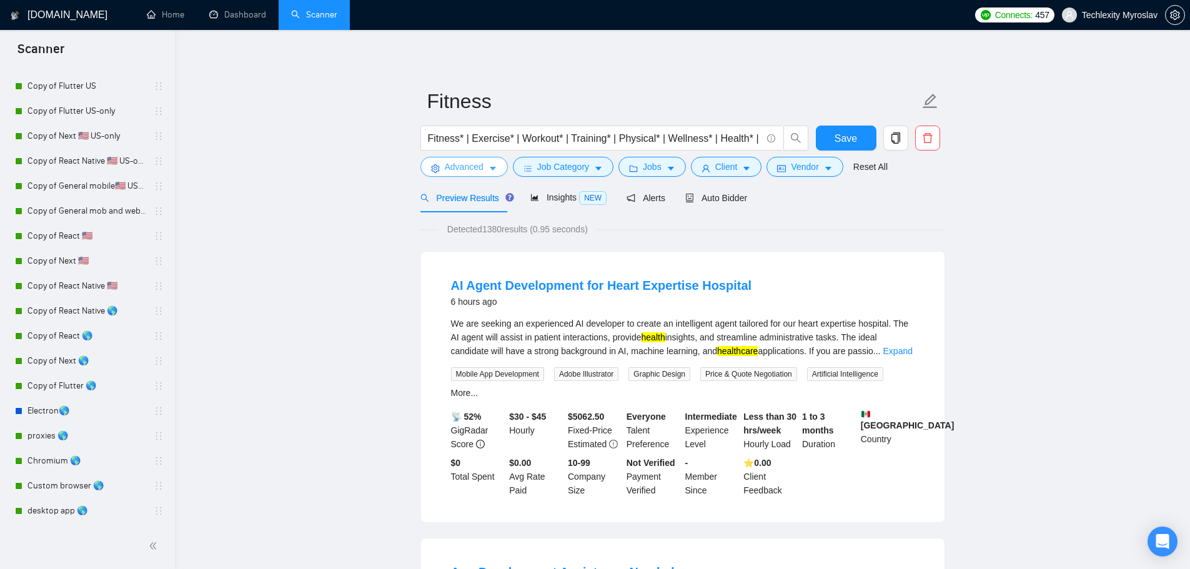
click at [467, 169] on span "Advanced" at bounding box center [464, 167] width 39 height 14
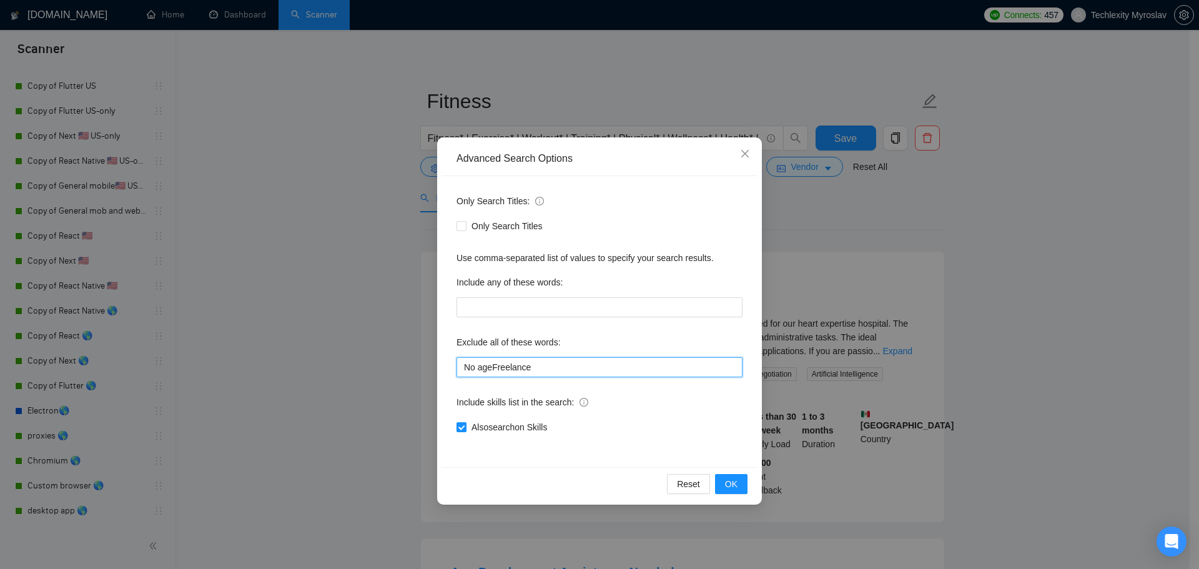
click at [556, 370] on input "No ageFreelance" at bounding box center [600, 367] width 286 height 20
paste input ""No agencies", "only for freelancers""
type input ""No agencies", "only for freelancers""
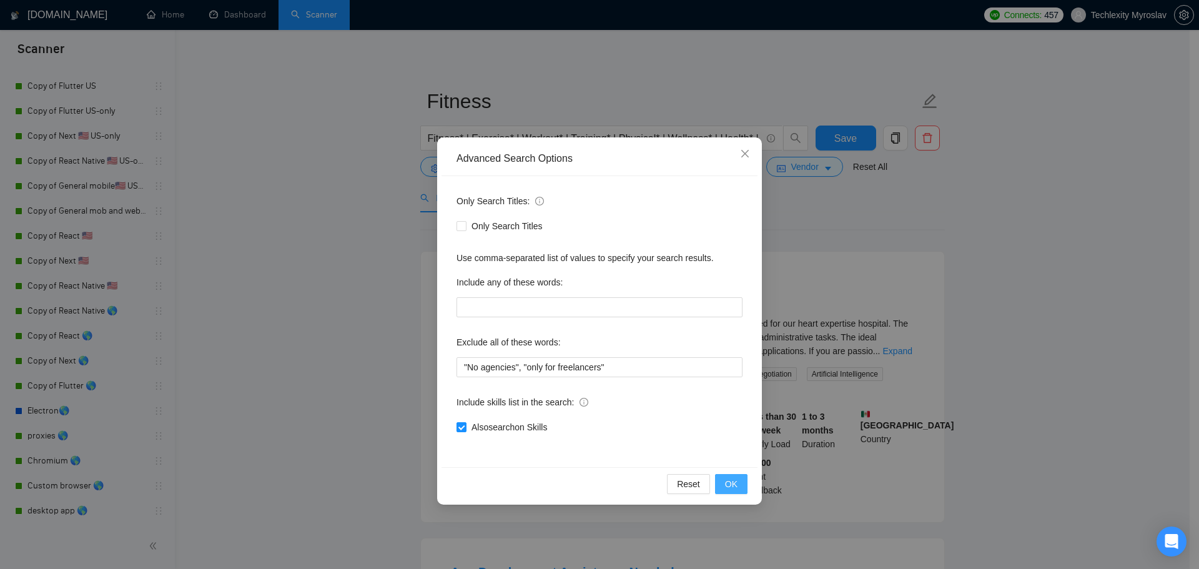
click at [744, 483] on button "OK" at bounding box center [731, 484] width 32 height 20
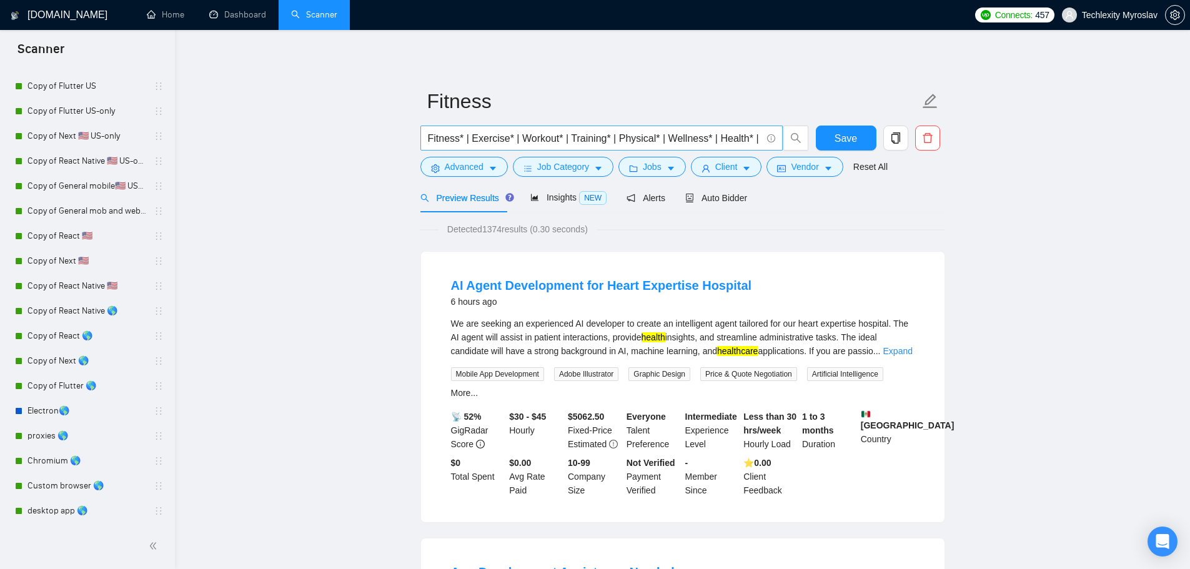
click at [726, 140] on input "Fitness* | Exercise* | Workout* | Training* | Physical* | Wellness* | Health* |…" at bounding box center [594, 139] width 333 height 16
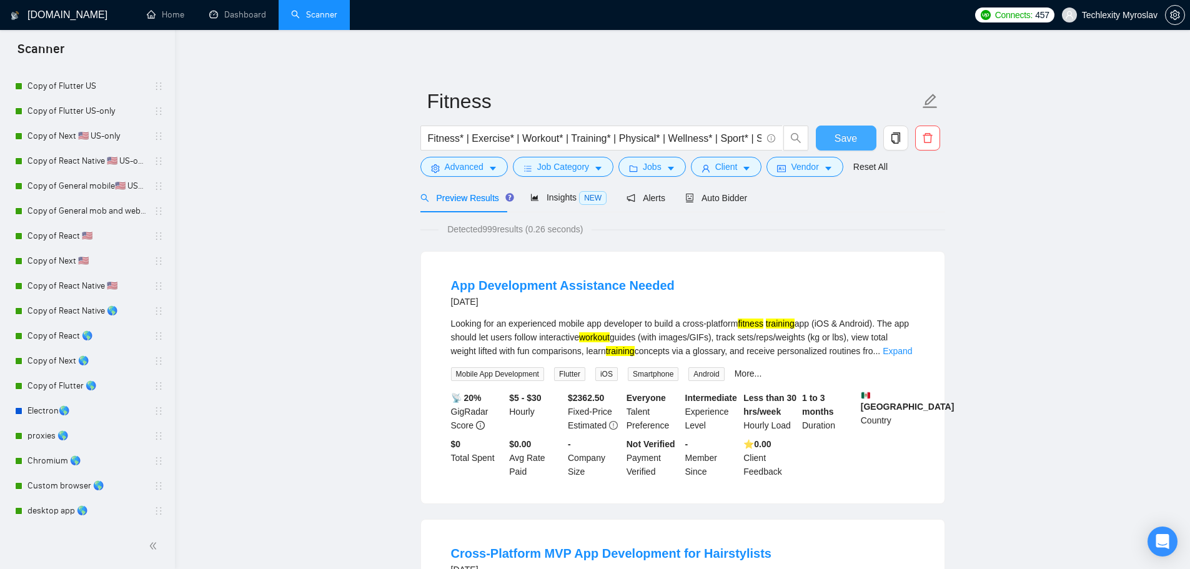
click at [846, 141] on span "Save" at bounding box center [845, 139] width 22 height 16
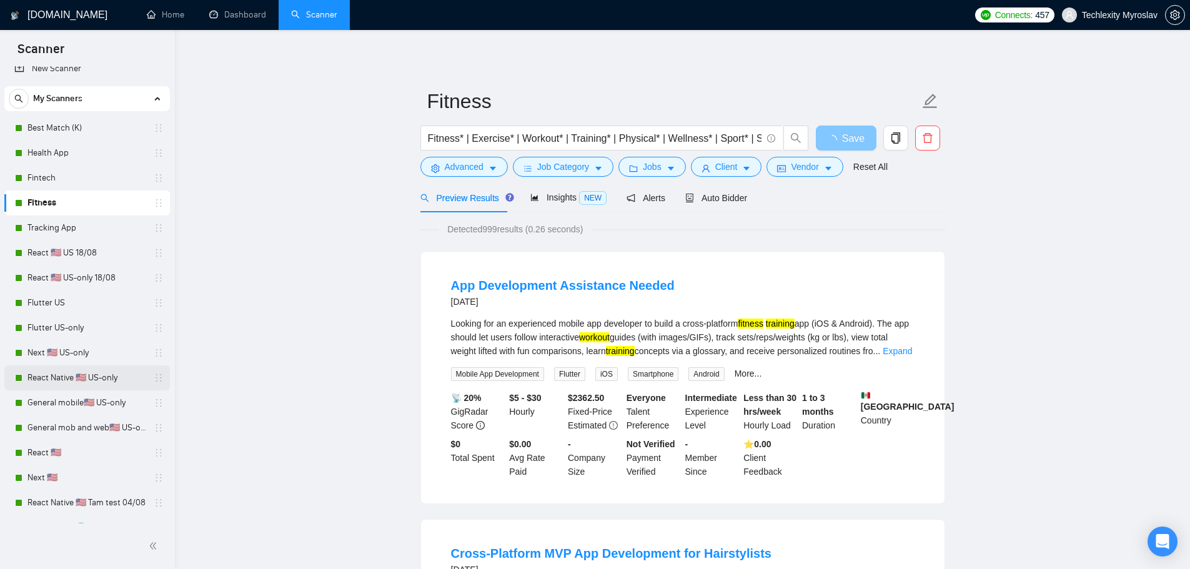
scroll to position [0, 0]
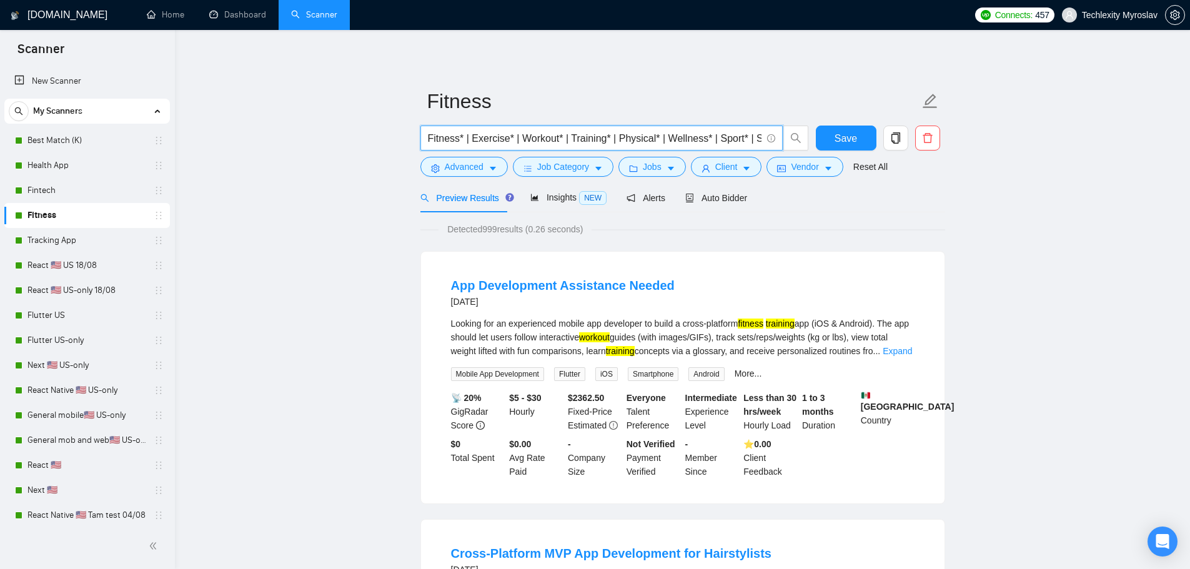
drag, startPoint x: 614, startPoint y: 137, endPoint x: 658, endPoint y: 141, distance: 44.5
click at [658, 141] on input "Fitness* | Exercise* | Workout* | Training* | Physical* | Wellness* | Sport* | …" at bounding box center [594, 139] width 333 height 16
type input "Fitness* | Exercise* | Workout* | Training* | Wellness* | Sport* | Strength* | …"
click at [844, 138] on span "Save" at bounding box center [845, 139] width 22 height 16
click at [51, 239] on link "Tracking App" at bounding box center [86, 240] width 119 height 25
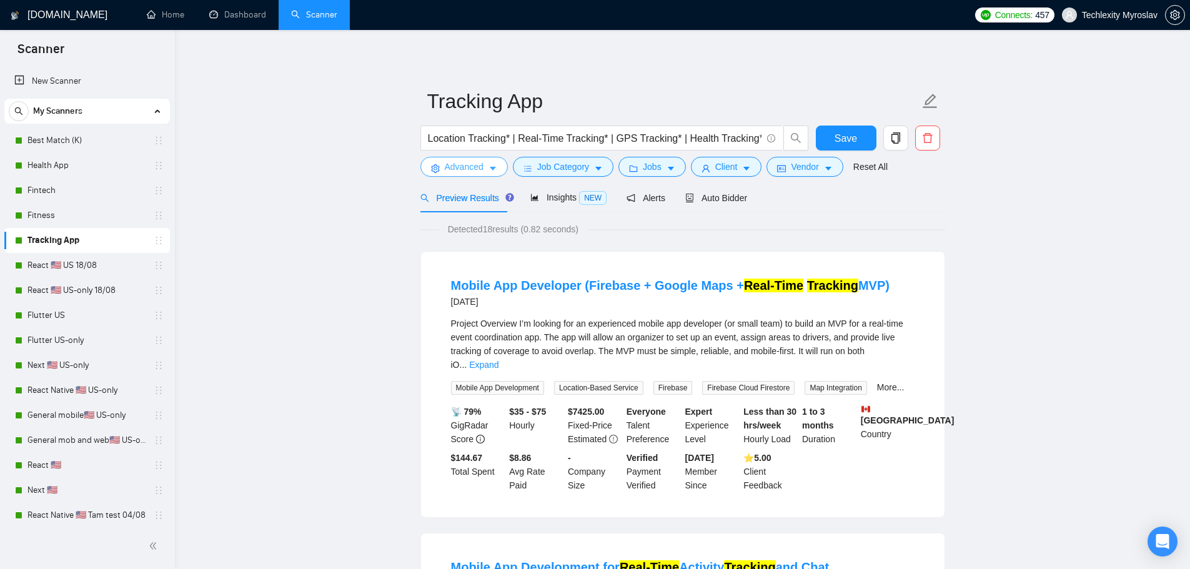
click at [470, 168] on span "Advanced" at bounding box center [464, 167] width 39 height 14
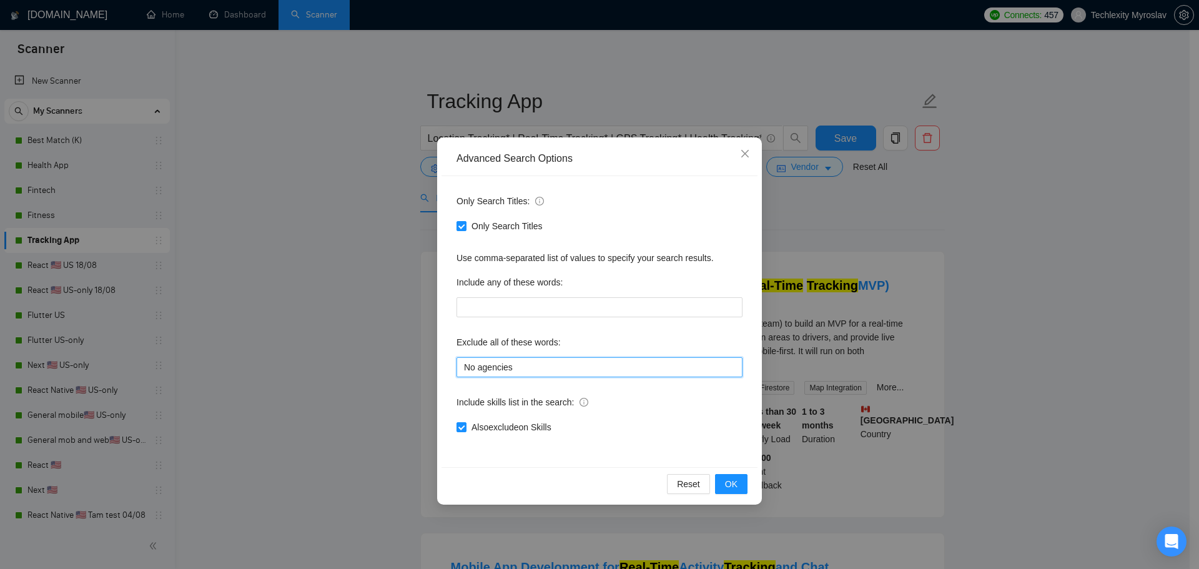
click at [540, 365] on input "No agencies" at bounding box center [600, 367] width 286 height 20
paste input ""No agencies", "only for freelancers""
type input ""No agencies", "only for freelancers""
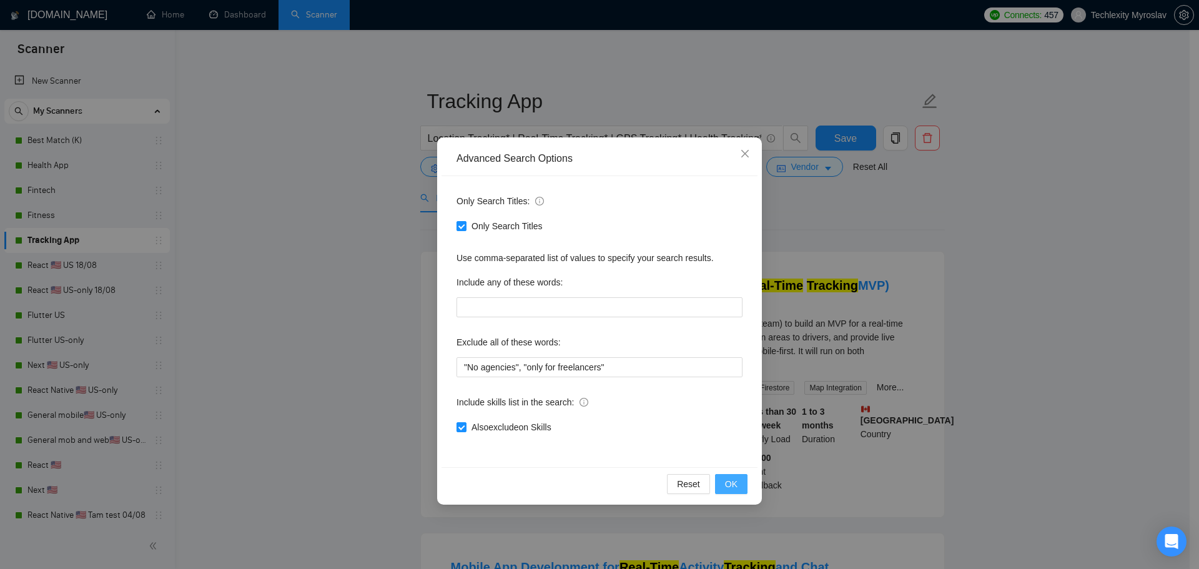
click at [737, 483] on span "OK" at bounding box center [731, 484] width 12 height 14
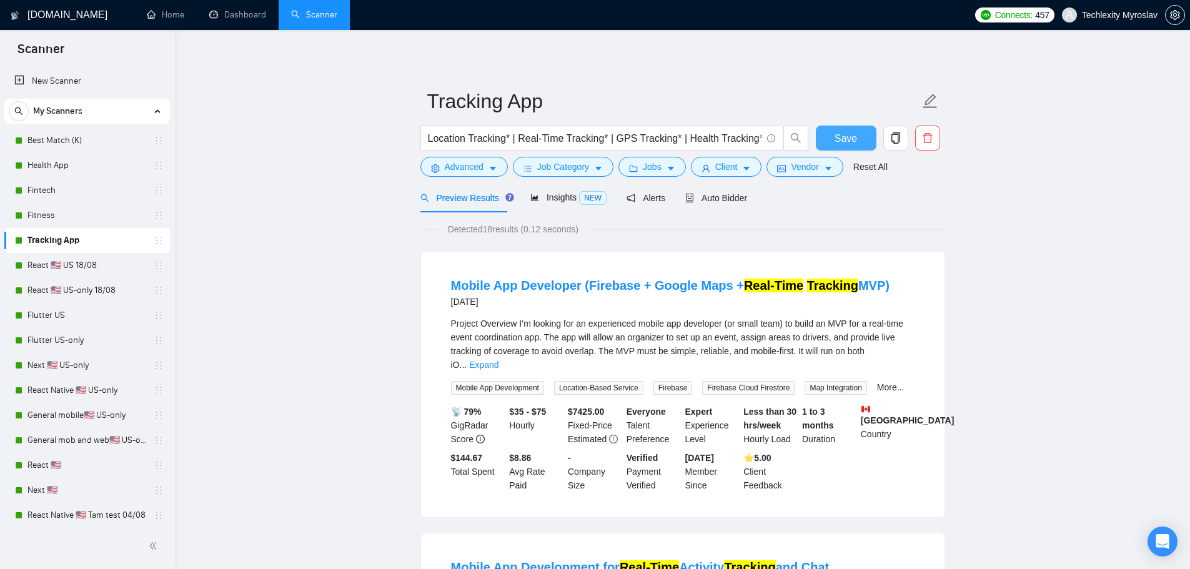
click at [848, 131] on span "Save" at bounding box center [845, 139] width 22 height 16
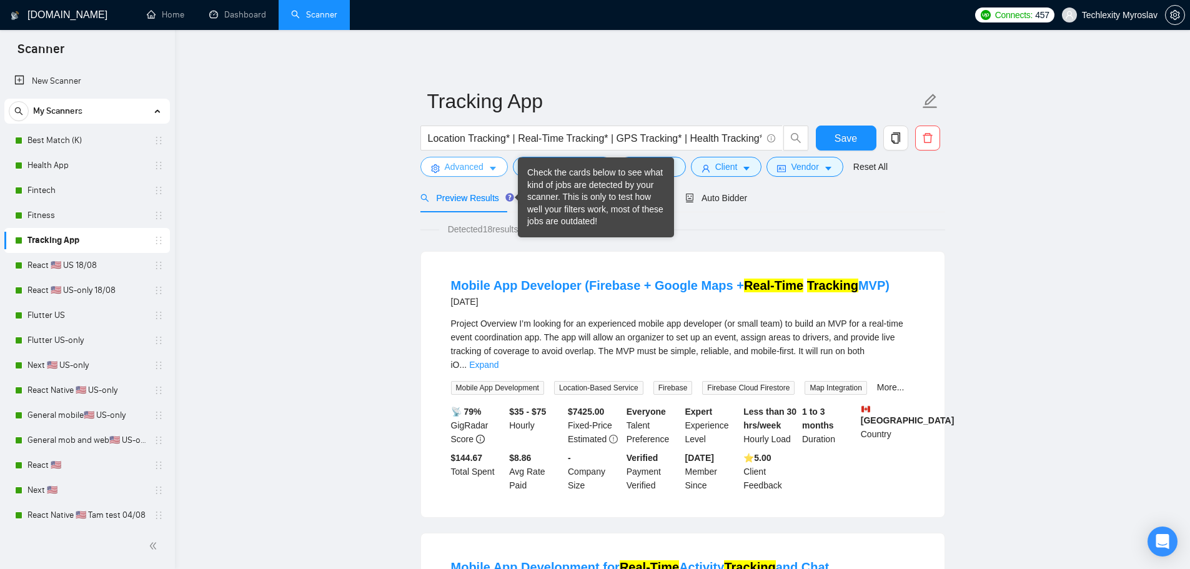
click at [441, 161] on button "Advanced" at bounding box center [463, 167] width 87 height 20
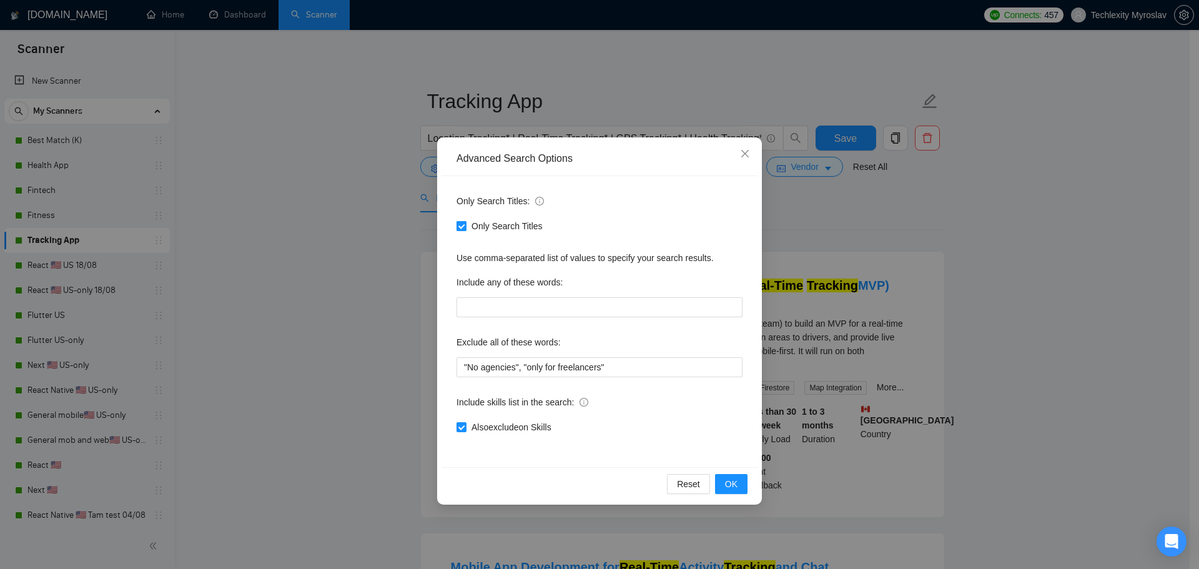
click at [478, 227] on span "Only Search Titles" at bounding box center [507, 226] width 81 height 14
click at [465, 227] on input "Only Search Titles" at bounding box center [461, 225] width 9 height 9
checkbox input "false"
click at [729, 483] on span "OK" at bounding box center [731, 484] width 12 height 14
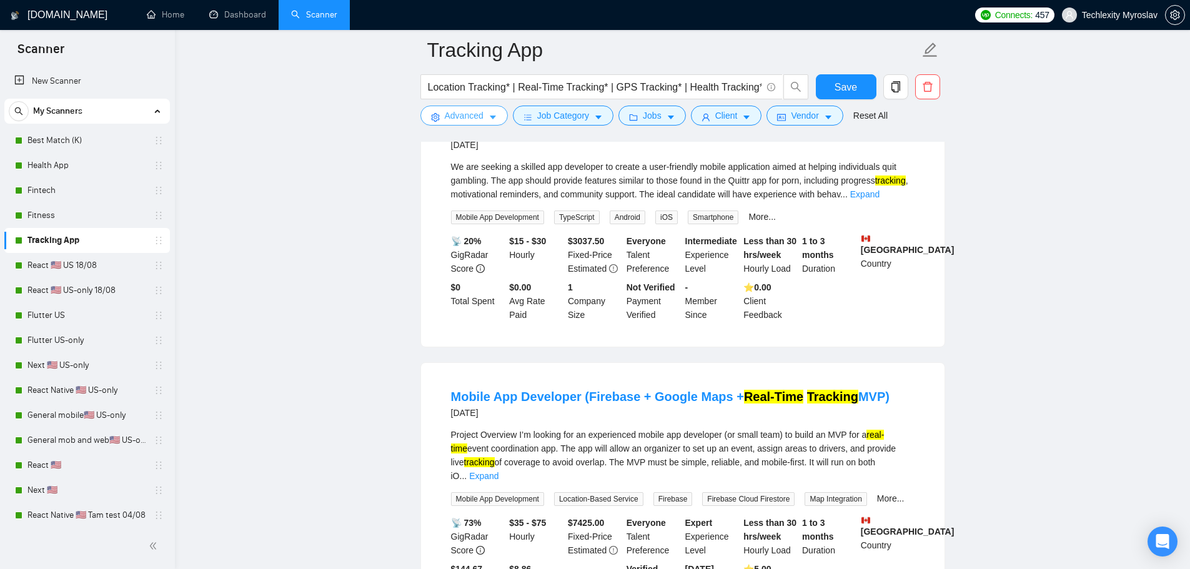
scroll to position [125, 0]
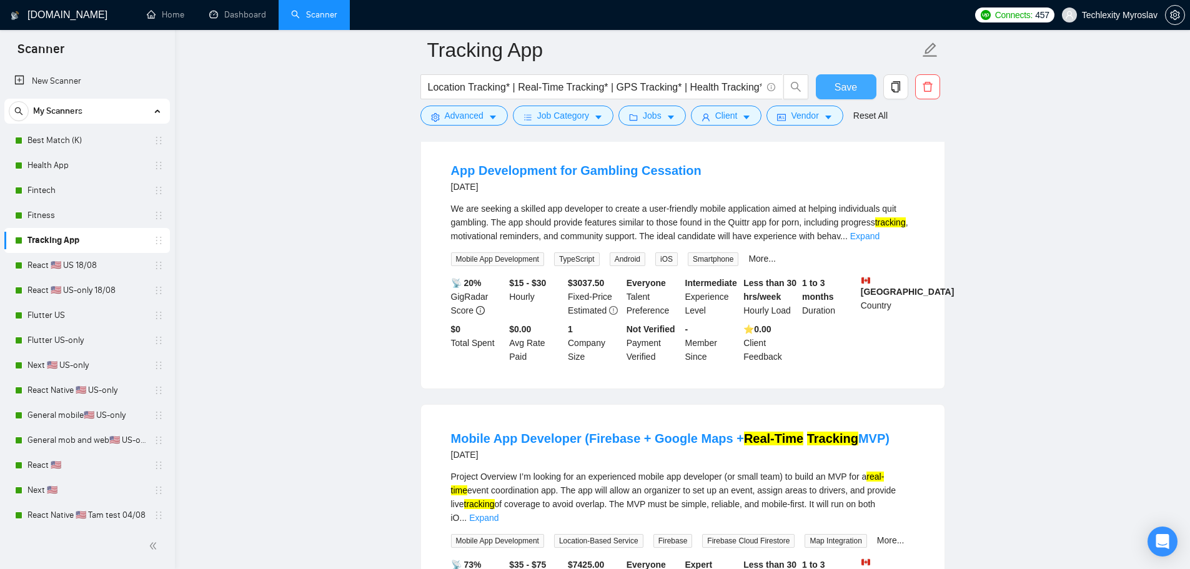
click at [832, 88] on button "Save" at bounding box center [846, 86] width 61 height 25
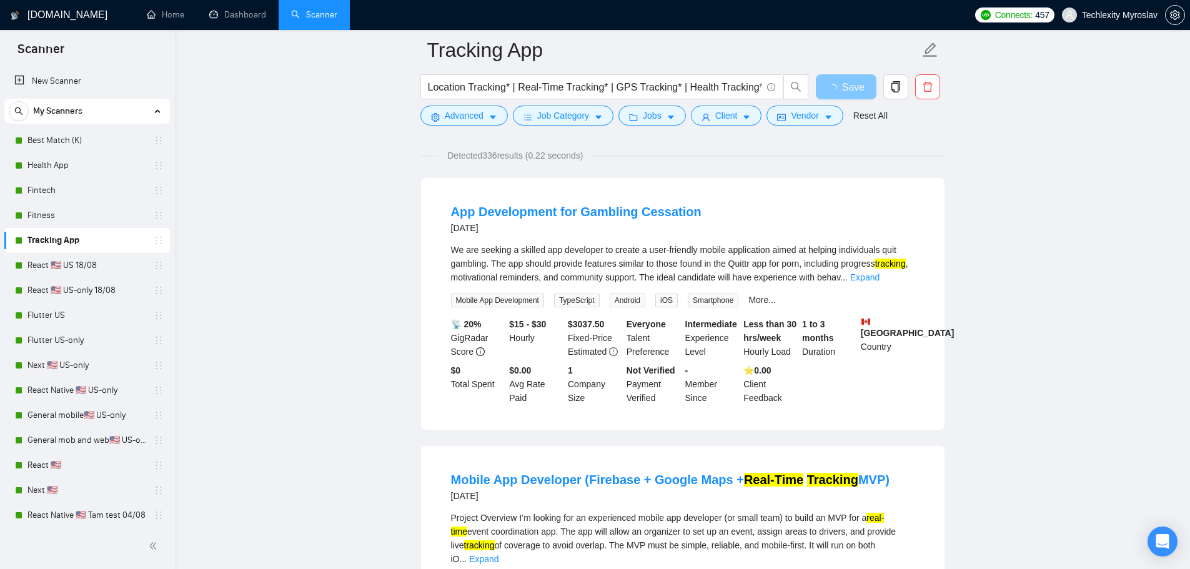
scroll to position [0, 0]
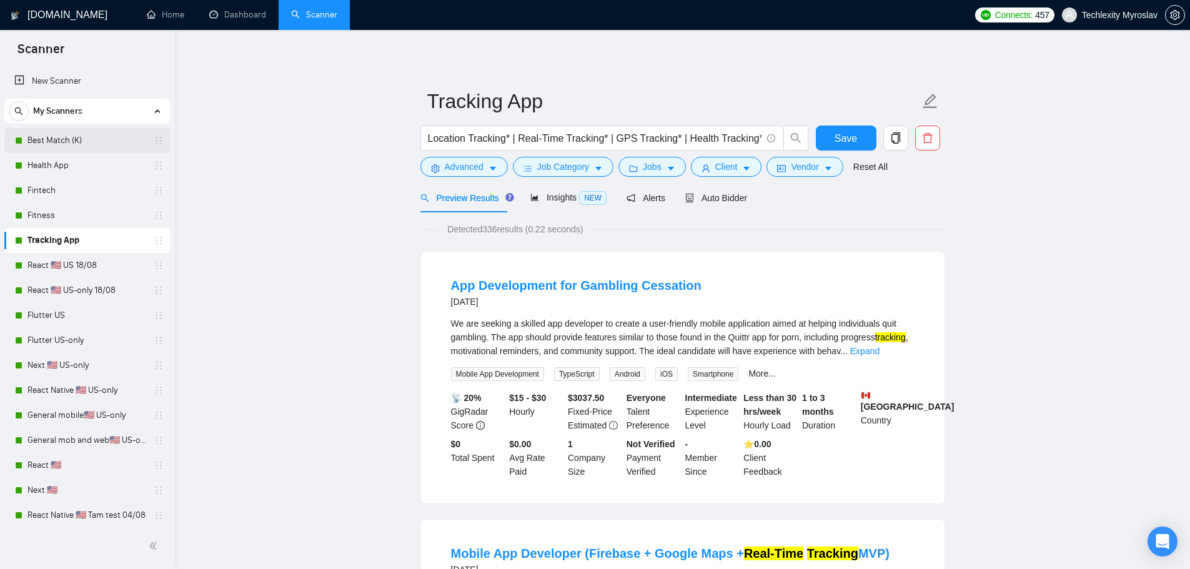
click at [77, 142] on link "Best Match (K)" at bounding box center [86, 140] width 119 height 25
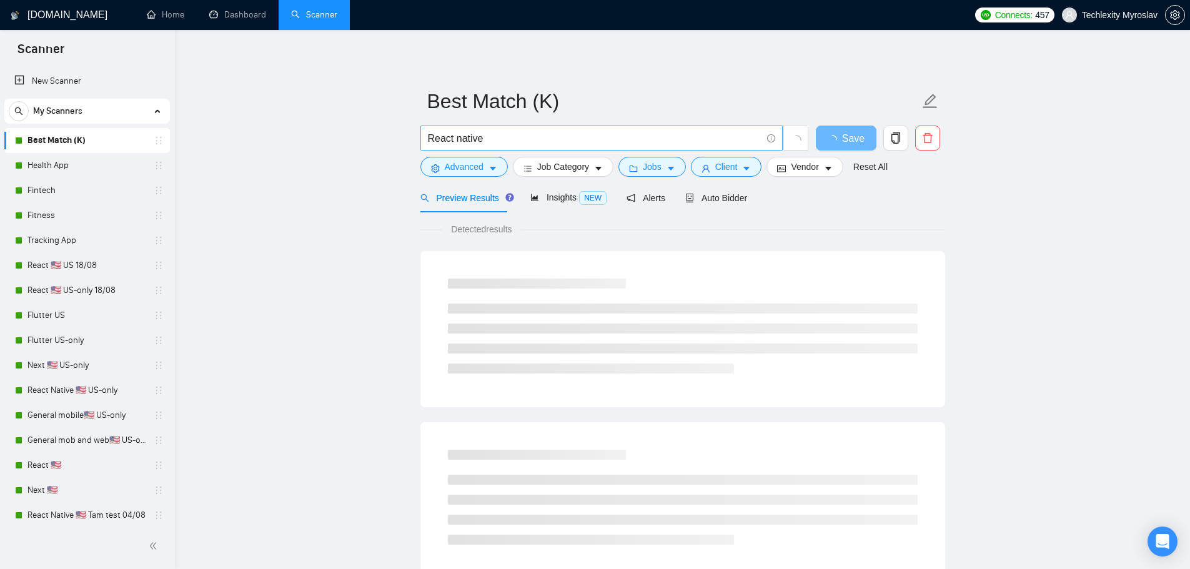
click at [425, 141] on span "React native" at bounding box center [601, 138] width 362 height 25
click at [431, 138] on input "React native" at bounding box center [594, 139] width 333 height 16
click at [429, 138] on input "React native" at bounding box center [594, 139] width 333 height 16
click at [509, 138] on input ""React native" at bounding box center [594, 139] width 333 height 16
type input ""React native""
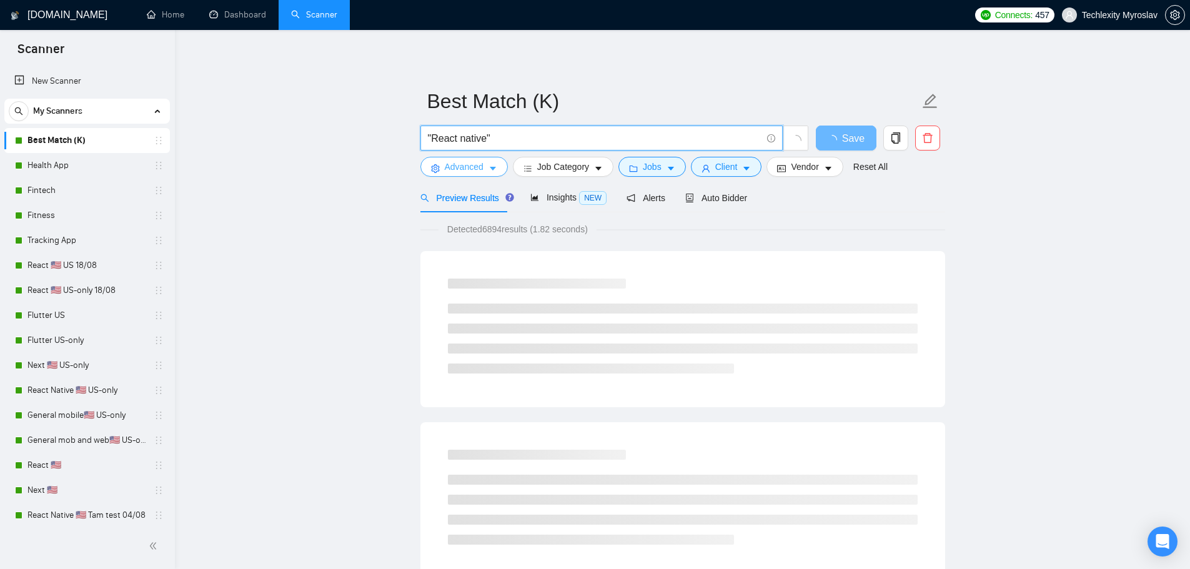
click at [500, 166] on button "Advanced" at bounding box center [463, 167] width 87 height 20
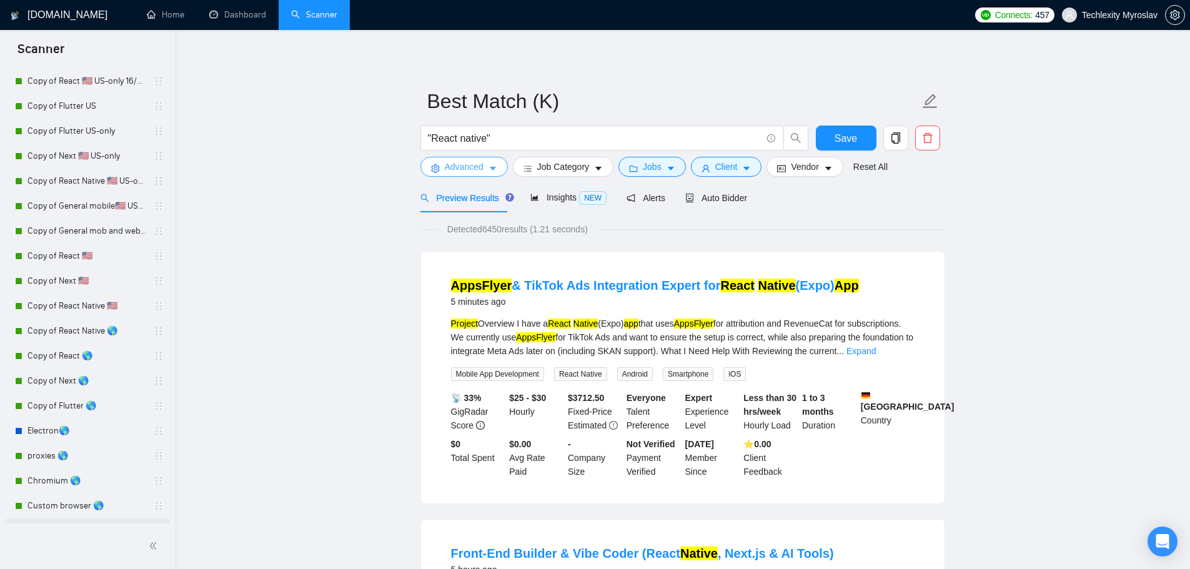
scroll to position [604, 0]
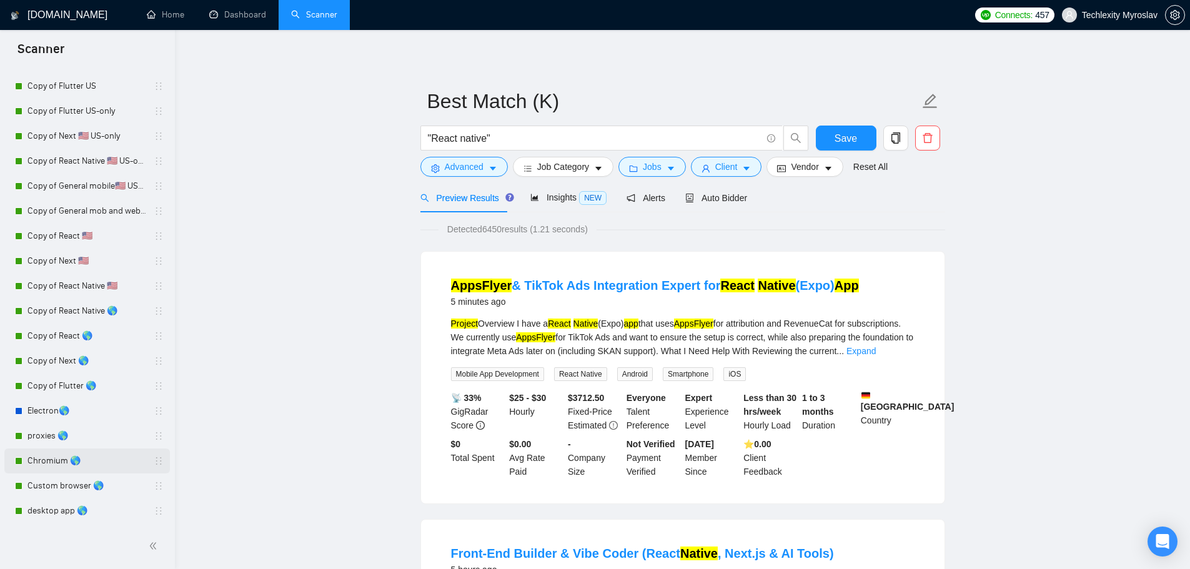
click at [79, 463] on link "Chromium 🌎" at bounding box center [86, 460] width 119 height 25
drag, startPoint x: 431, startPoint y: 140, endPoint x: 413, endPoint y: 139, distance: 18.1
click at [486, 142] on input ""React native"" at bounding box center [594, 139] width 333 height 16
click at [468, 167] on span "Advanced" at bounding box center [464, 167] width 39 height 14
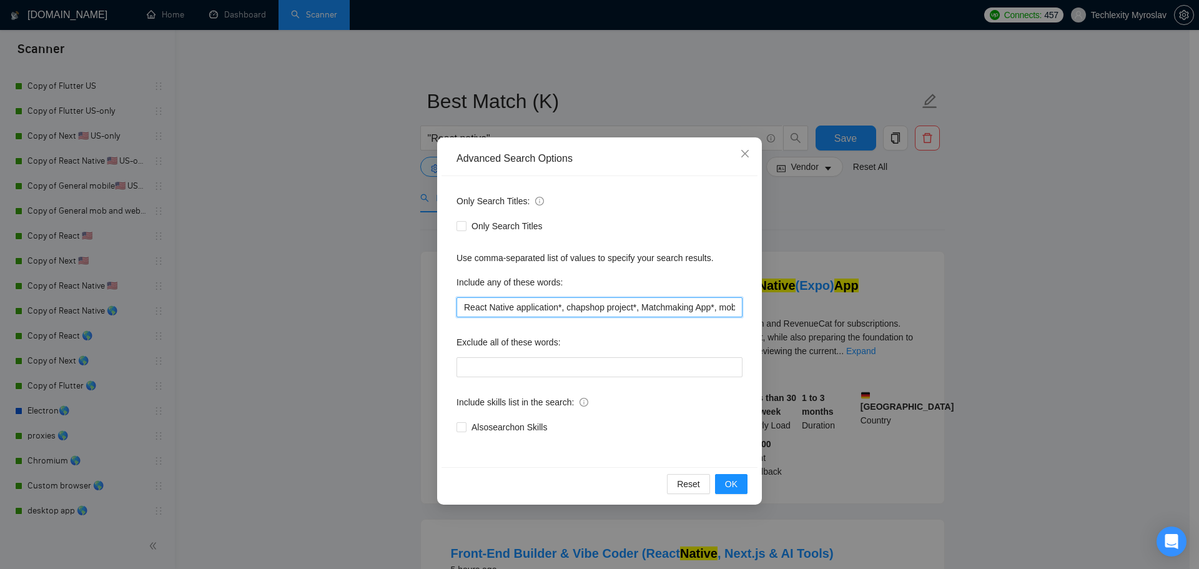
click at [558, 310] on input "React Native application*, chapshop project*, Matchmaking App*, mobile calorie*…" at bounding box center [600, 307] width 286 height 20
click at [192, 289] on div "Advanced Search Options Only Search Titles: Only Search Titles Use comma-separa…" at bounding box center [599, 284] width 1199 height 569
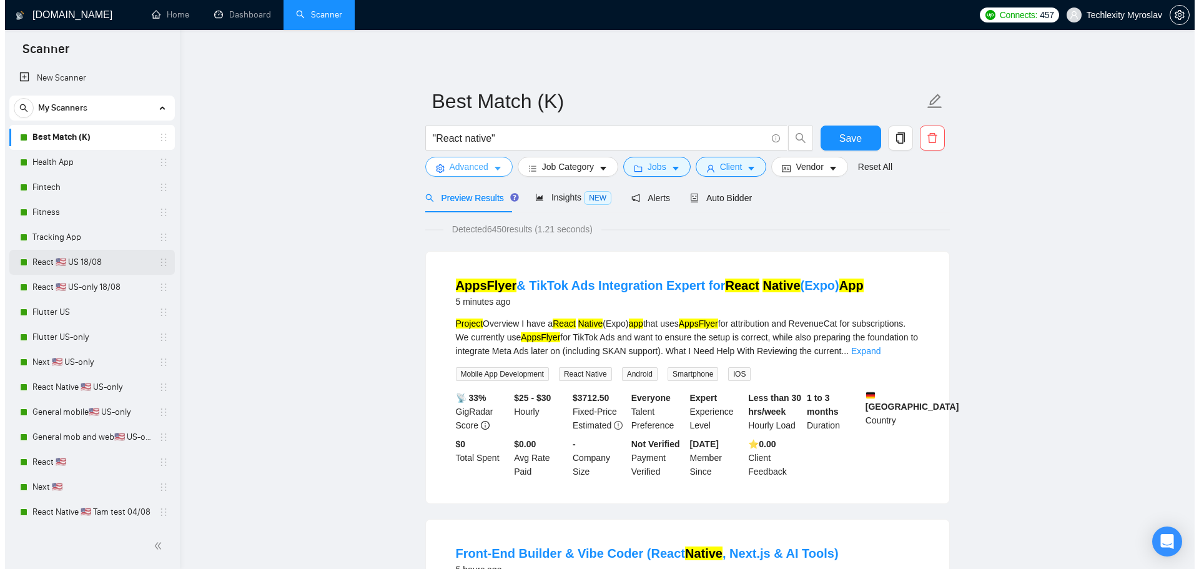
scroll to position [0, 0]
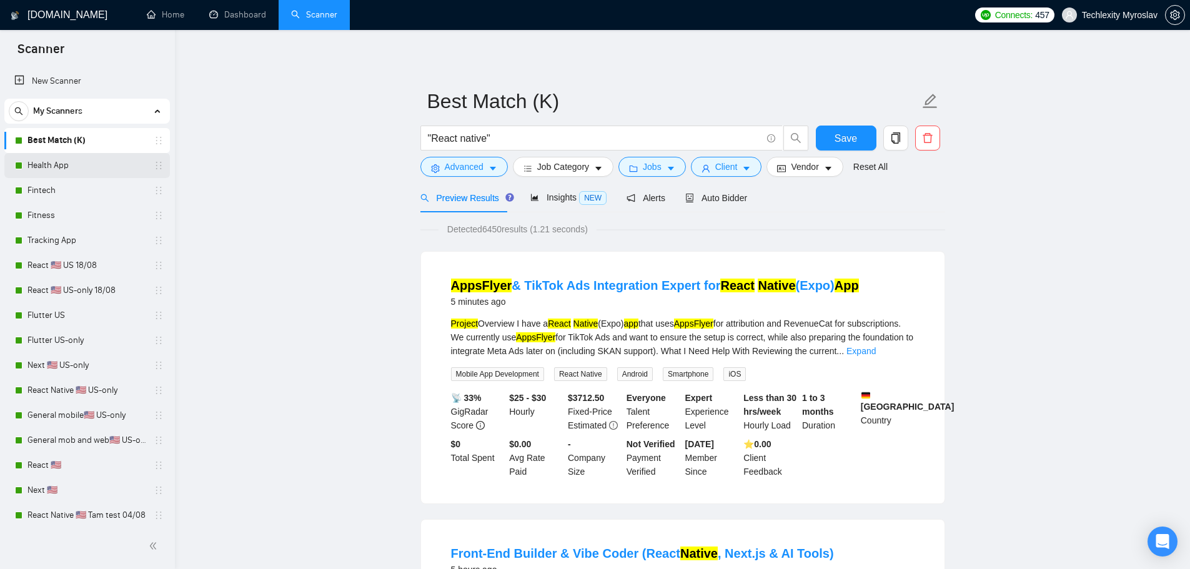
click at [51, 166] on link "Health App" at bounding box center [86, 165] width 119 height 25
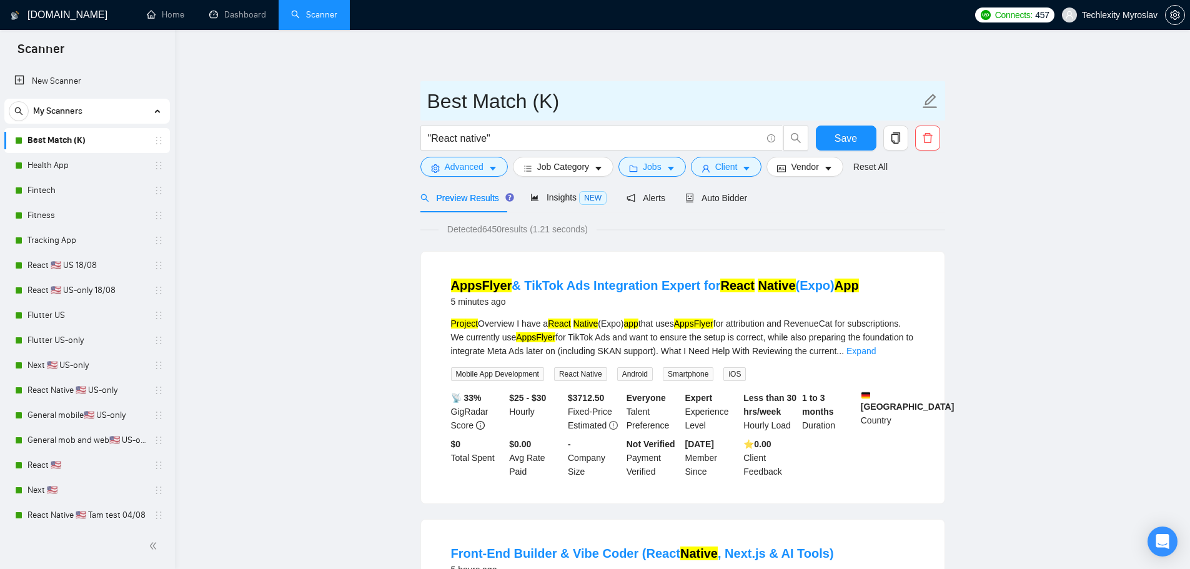
click at [61, 166] on link "Health App" at bounding box center [86, 165] width 119 height 25
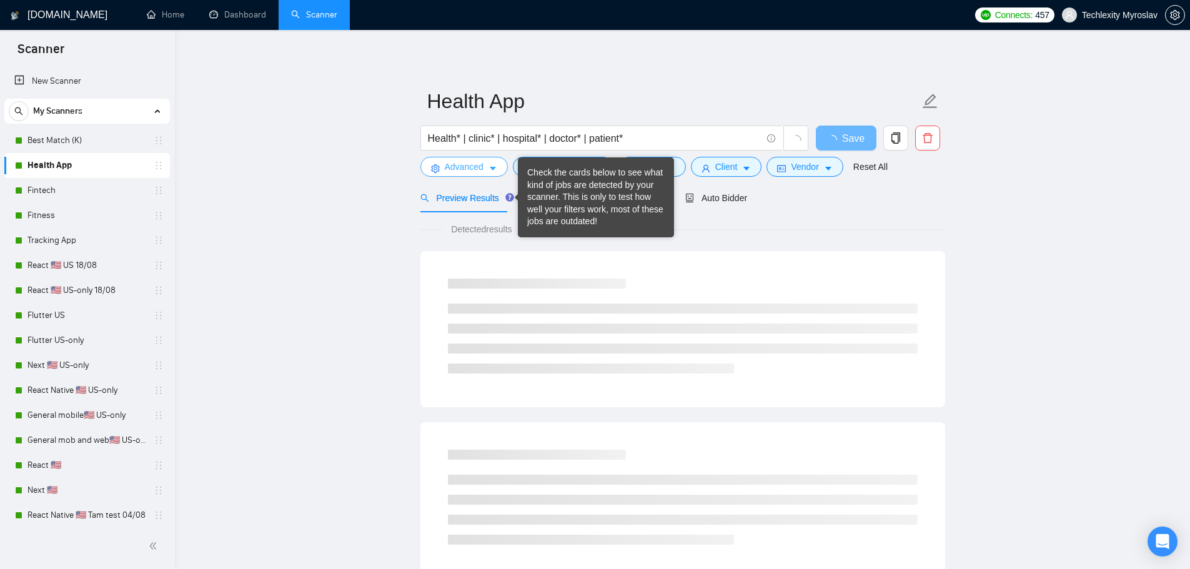
click at [473, 165] on span "Advanced" at bounding box center [464, 167] width 39 height 14
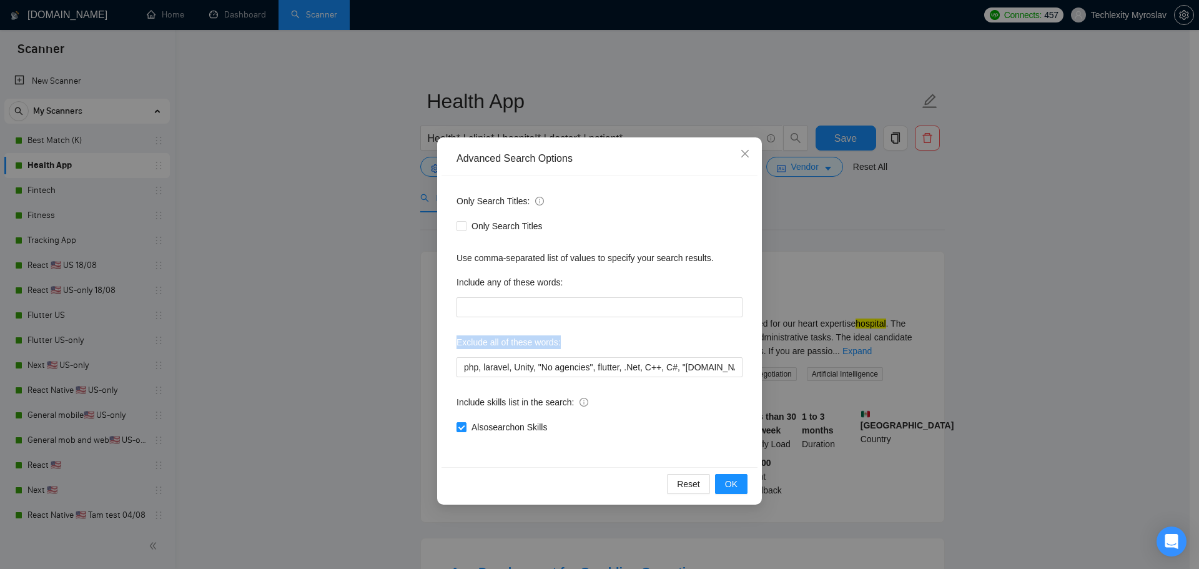
drag, startPoint x: 454, startPoint y: 337, endPoint x: 597, endPoint y: 345, distance: 143.2
click at [597, 345] on div "Only Search Titles: Only Search Titles Use comma-separated list of values to sp…" at bounding box center [600, 321] width 316 height 291
click at [555, 343] on label "Exclude all of these words:" at bounding box center [509, 342] width 104 height 20
drag, startPoint x: 460, startPoint y: 368, endPoint x: 915, endPoint y: 374, distance: 454.7
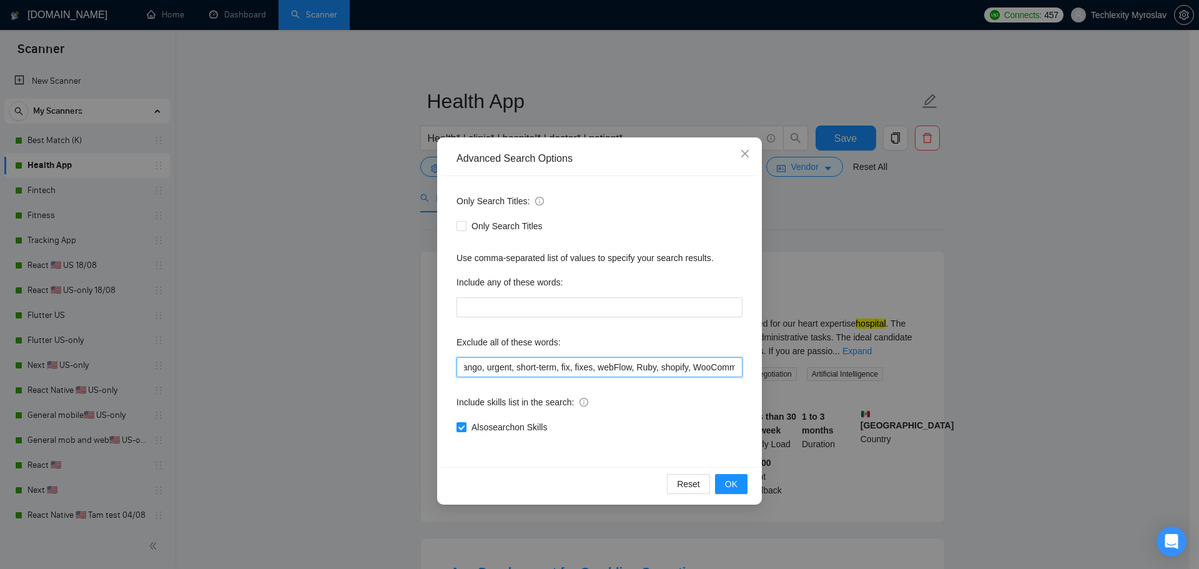
click at [915, 374] on div "Advanced Search Options Only Search Titles: Only Search Titles Use comma-separa…" at bounding box center [599, 284] width 1199 height 569
click at [699, 358] on input "php, laravel, Unity, "No agencies", flutter, .Net, C++, C#, "bubble.io", Bubble…" at bounding box center [600, 367] width 286 height 20
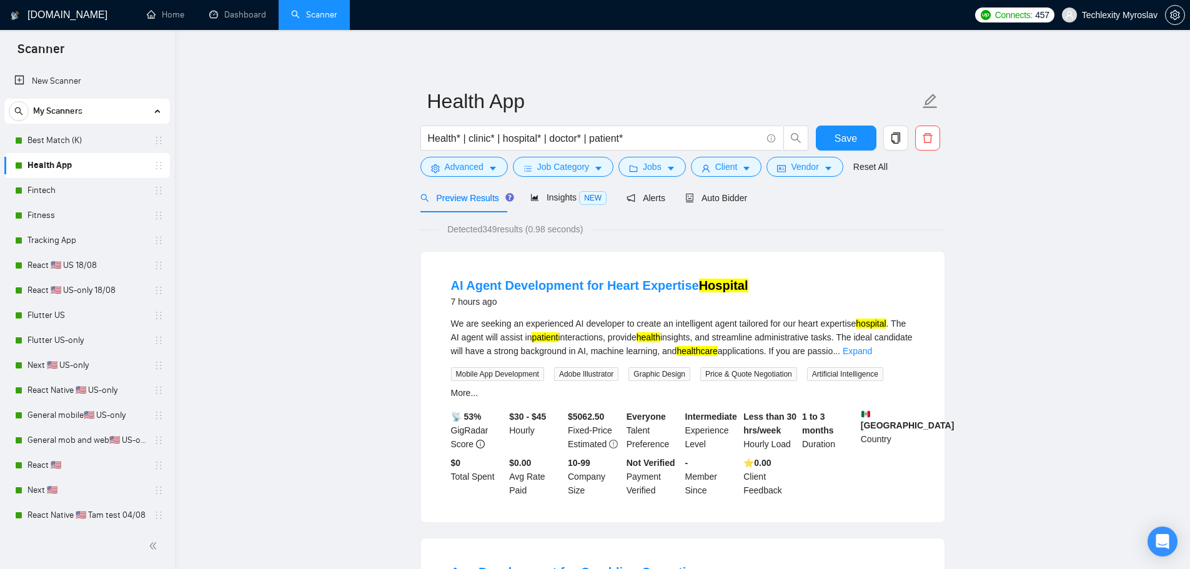
click at [546, 155] on div "Health* | clinic* | hospital* | doctor* | patient*" at bounding box center [614, 141] width 393 height 31
click at [551, 162] on span "Job Category" at bounding box center [563, 167] width 52 height 14
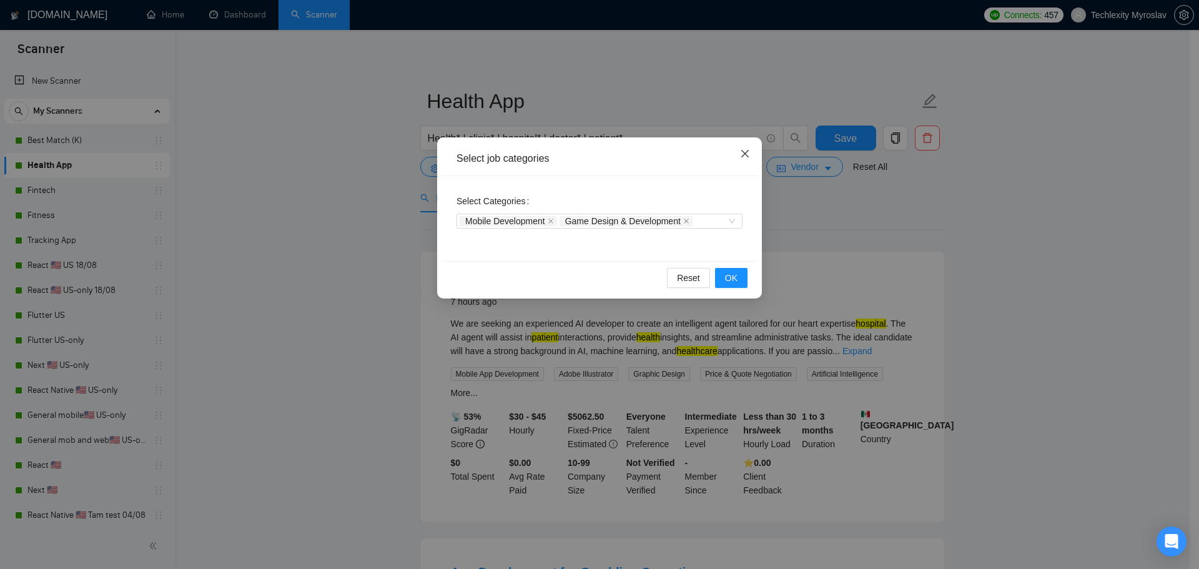
click at [743, 158] on icon "close" at bounding box center [745, 154] width 10 height 10
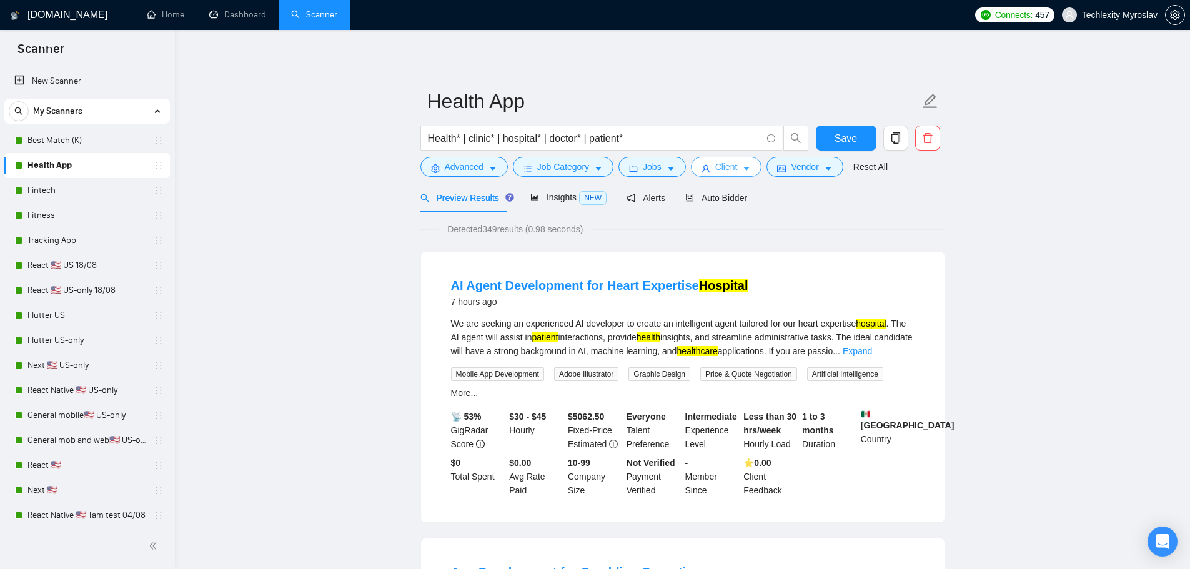
click at [723, 166] on span "Client" at bounding box center [726, 167] width 22 height 14
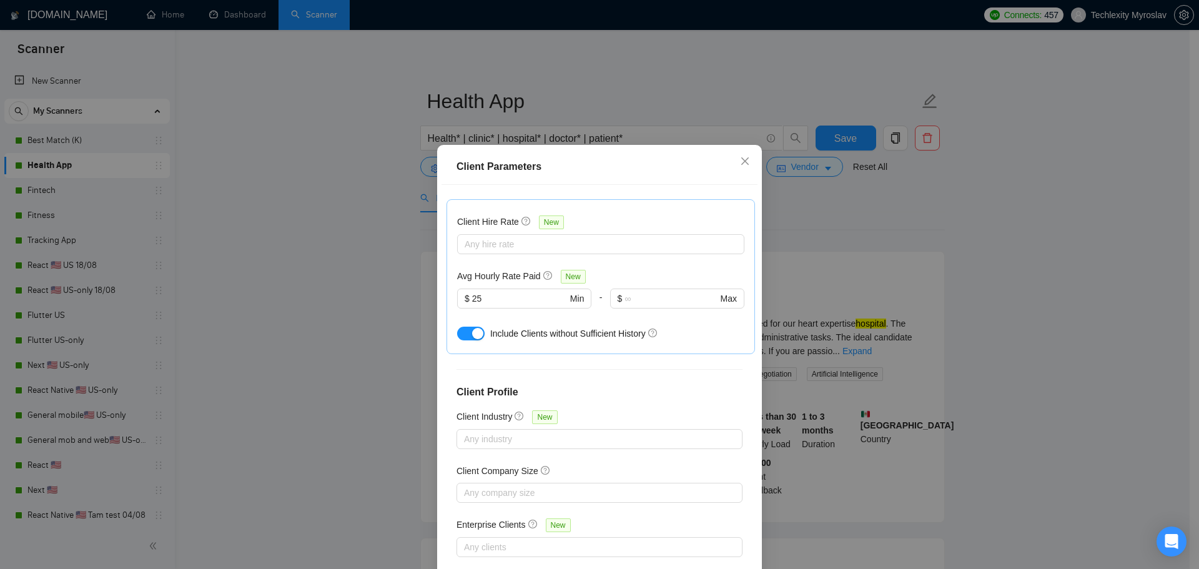
scroll to position [378, 0]
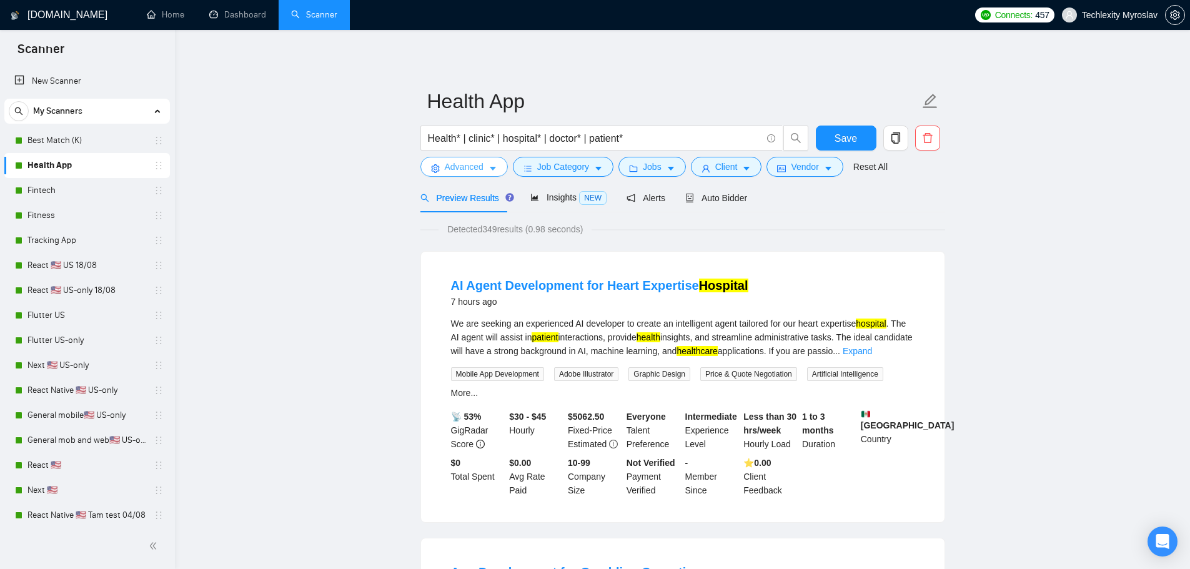
click at [467, 166] on span "Advanced" at bounding box center [464, 167] width 39 height 14
click at [478, 165] on span "Advanced" at bounding box center [464, 167] width 39 height 14
drag, startPoint x: 425, startPoint y: 141, endPoint x: 587, endPoint y: 143, distance: 161.8
click at [571, 144] on span "Health* | clinic* | hospital* | doctor* | patient*" at bounding box center [601, 138] width 362 height 25
click at [650, 136] on input "Health* | clinic* | hospital* | doctor* | patient*" at bounding box center [594, 139] width 333 height 16
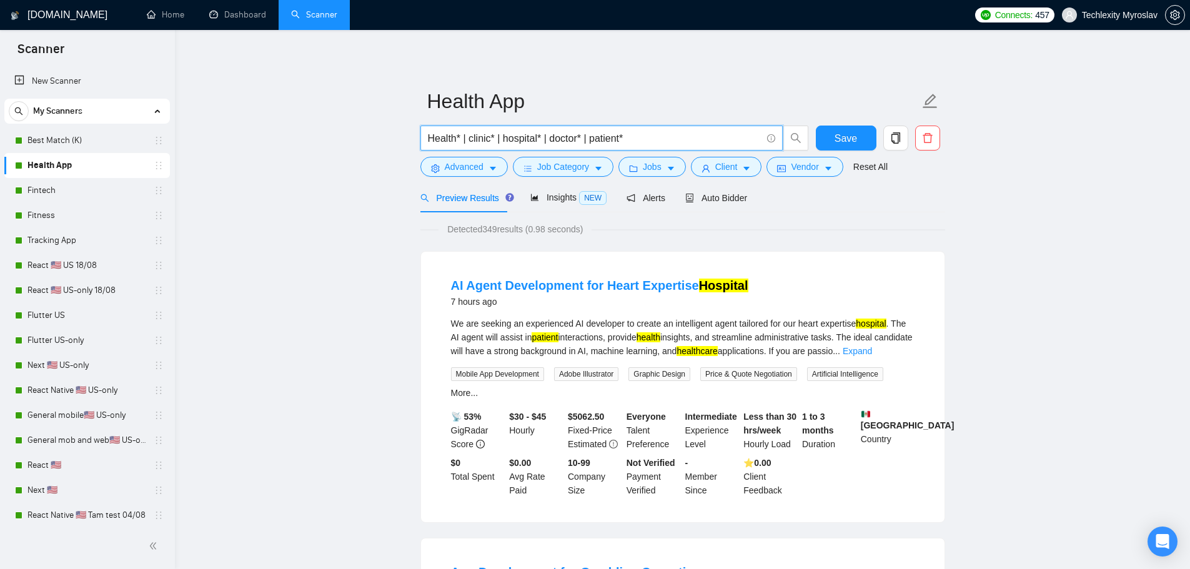
click at [650, 136] on input "Health* | clinic* | hospital* | doctor* | patient*" at bounding box center [594, 139] width 333 height 16
click at [82, 219] on link "Fitness" at bounding box center [86, 215] width 119 height 25
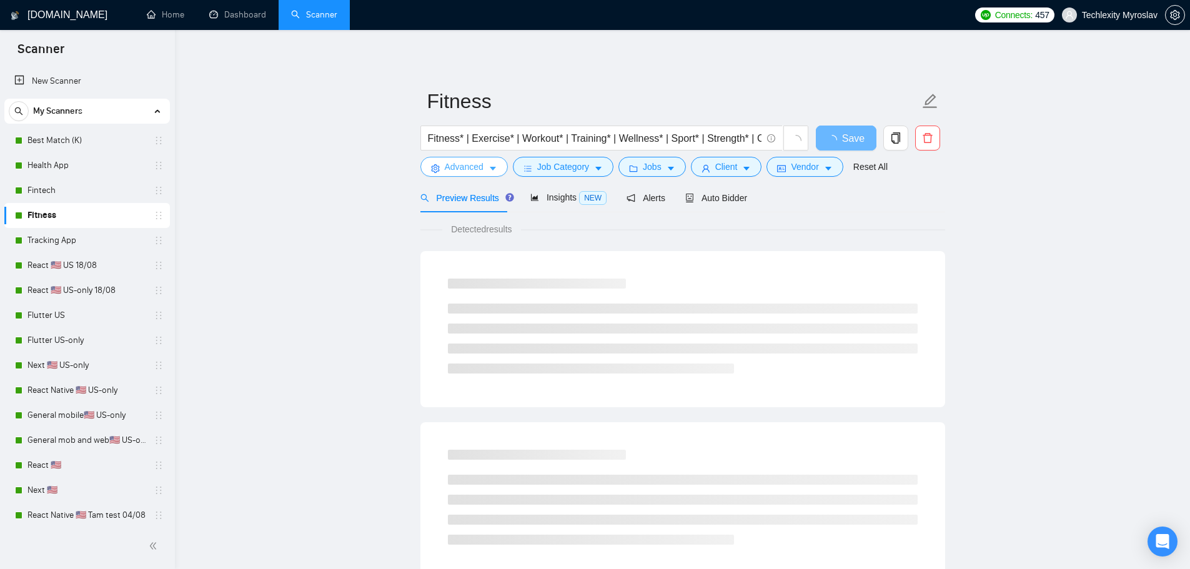
click at [475, 164] on span "Advanced" at bounding box center [464, 167] width 39 height 14
click at [450, 168] on span "Advanced" at bounding box center [464, 167] width 39 height 14
click at [65, 162] on link "Health App" at bounding box center [86, 165] width 119 height 25
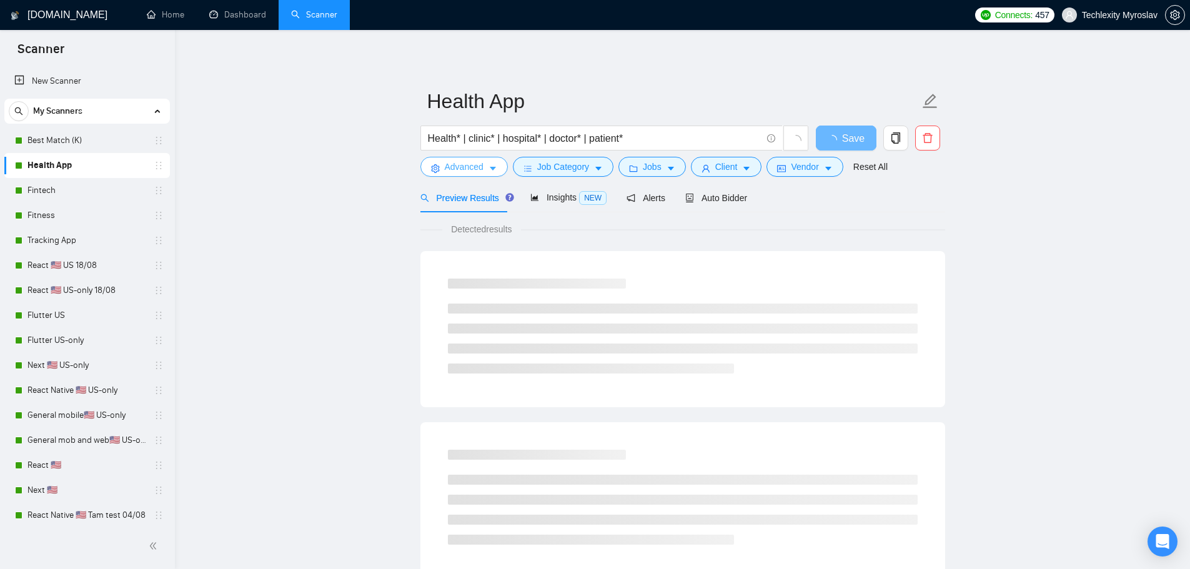
click at [473, 168] on span "Advanced" at bounding box center [464, 167] width 39 height 14
click at [62, 232] on link "Tracking App" at bounding box center [86, 240] width 119 height 25
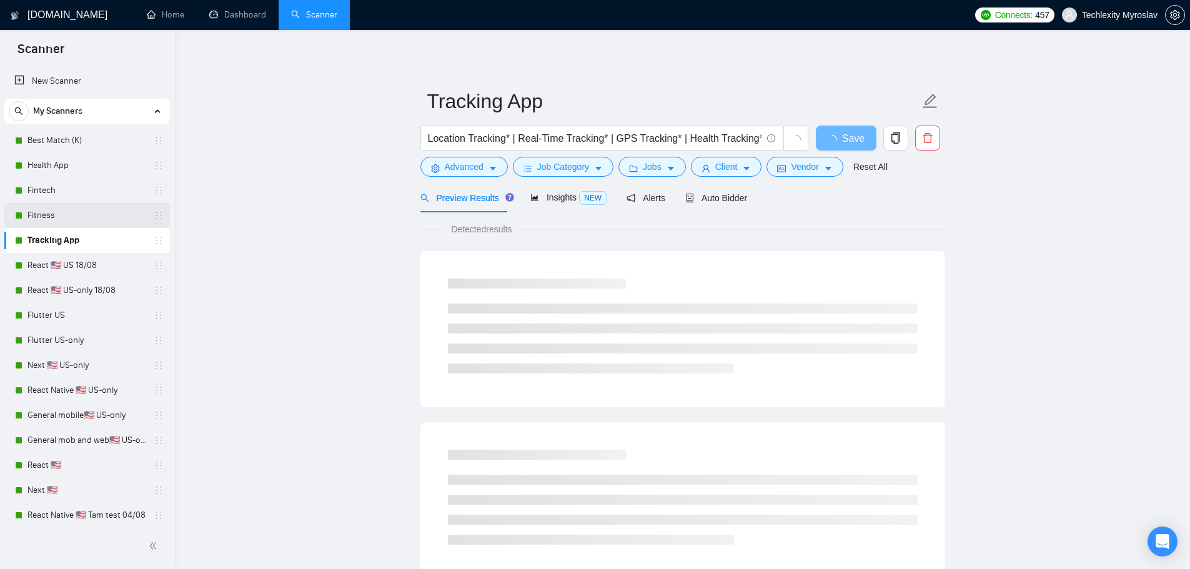
click at [66, 216] on link "Fitness" at bounding box center [86, 215] width 119 height 25
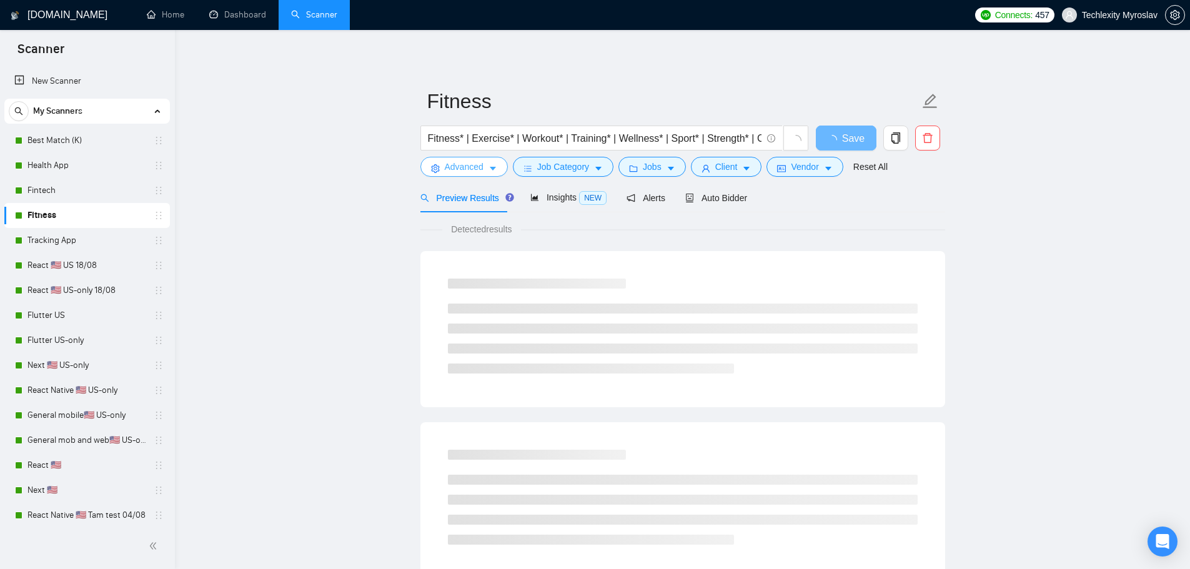
click at [463, 171] on span "Advanced" at bounding box center [464, 167] width 39 height 14
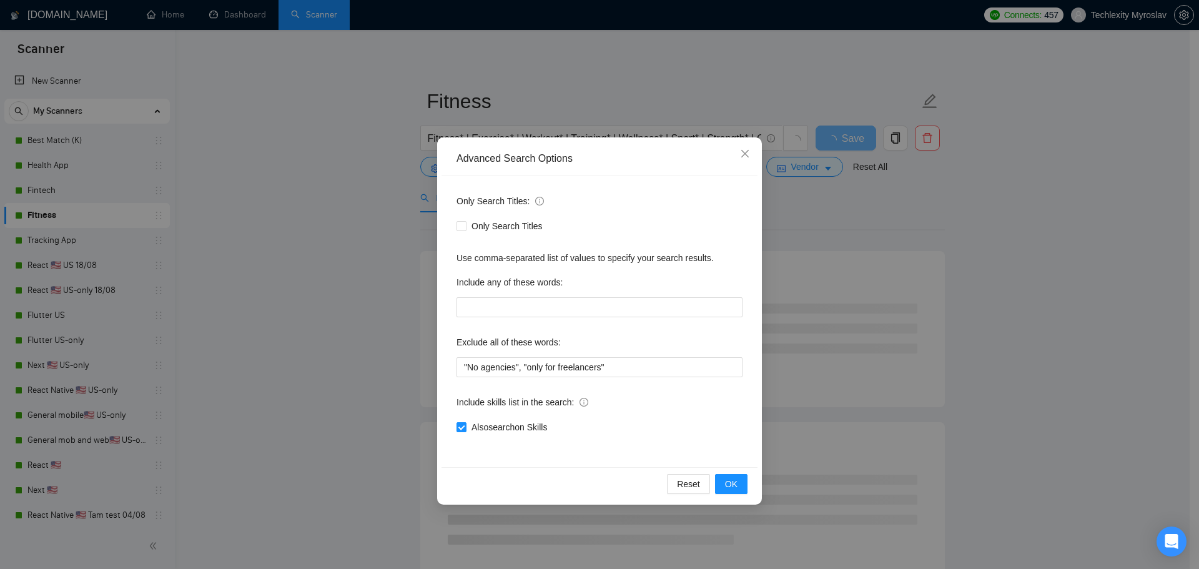
click at [846, 215] on div "Advanced Search Options Only Search Titles: Only Search Titles Use comma-separa…" at bounding box center [599, 284] width 1199 height 569
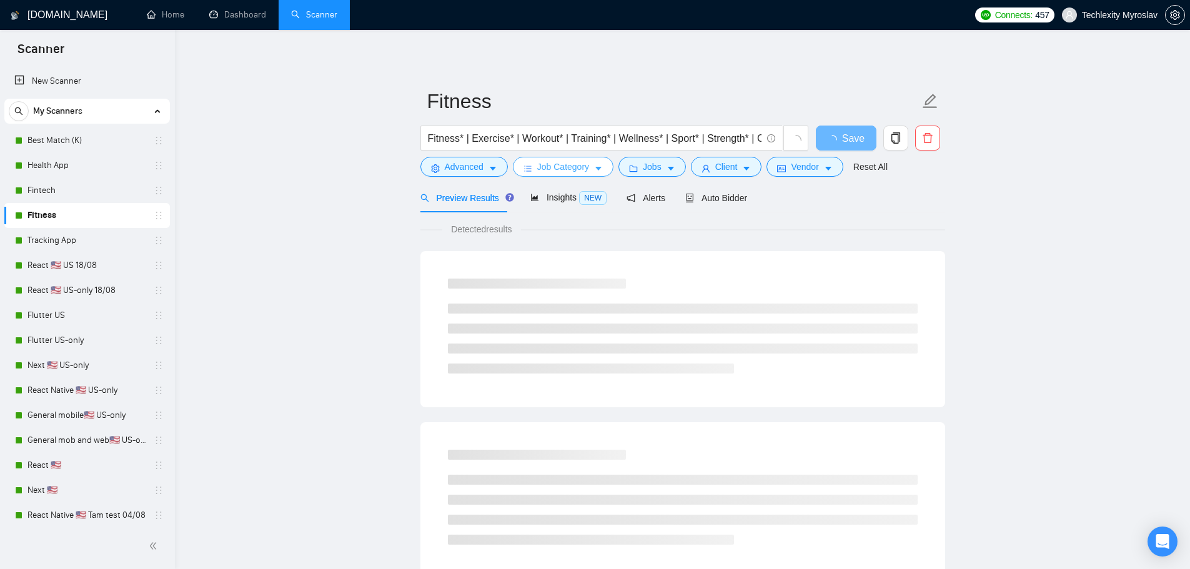
click at [528, 170] on icon "bars" at bounding box center [527, 168] width 9 height 9
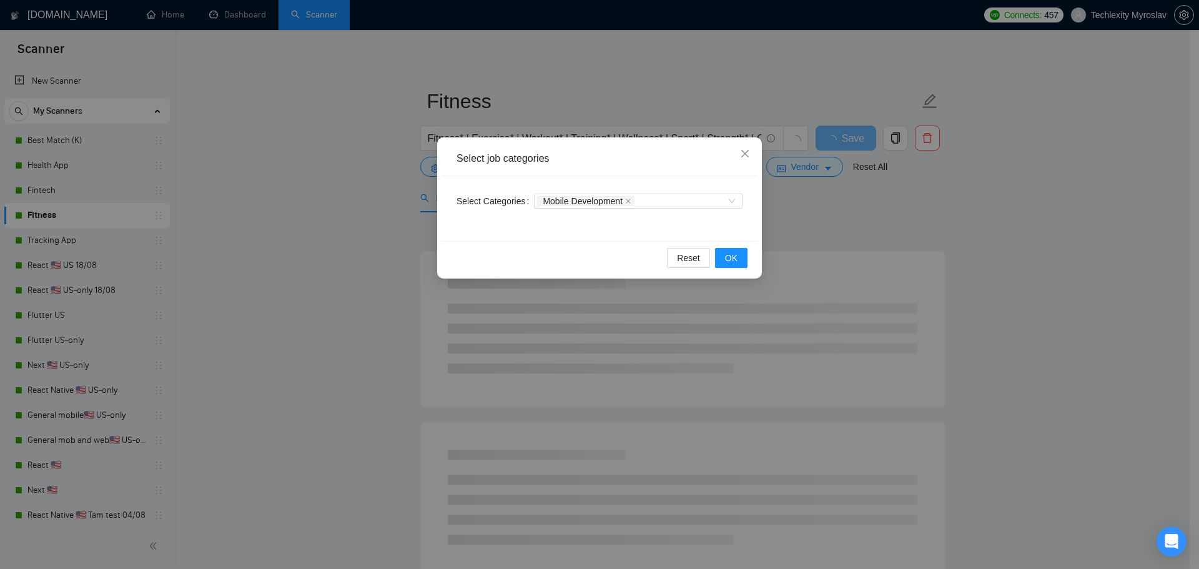
drag, startPoint x: 803, startPoint y: 222, endPoint x: 726, endPoint y: 213, distance: 78.0
click at [803, 223] on div "Select job categories Select Categories Mobile Development Reset OK" at bounding box center [599, 284] width 1199 height 569
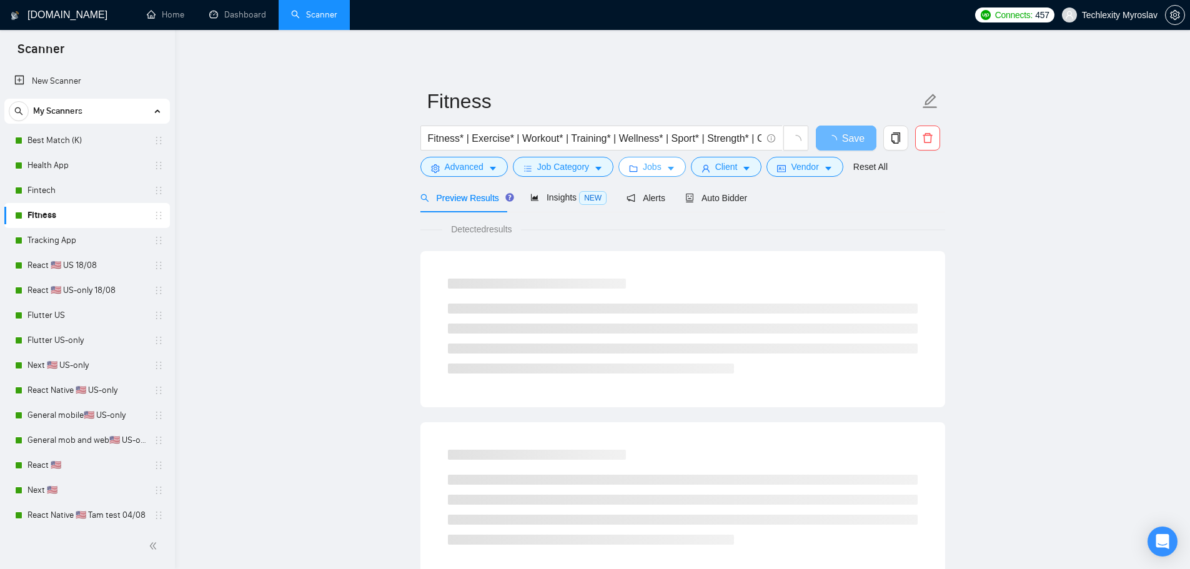
click at [643, 161] on span "Jobs" at bounding box center [652, 167] width 19 height 14
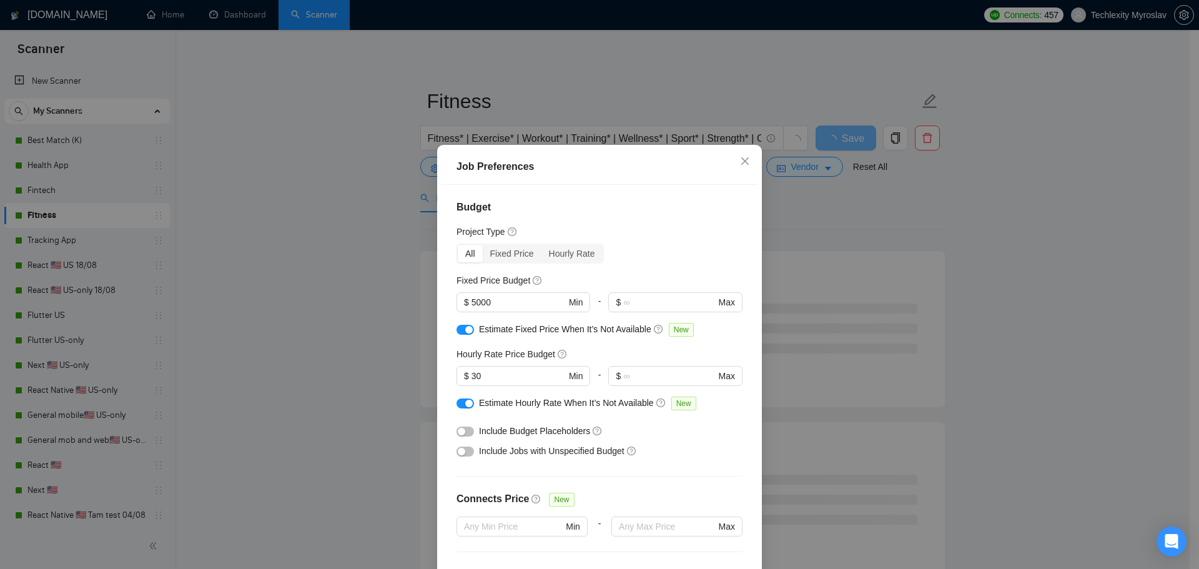
click at [799, 261] on div "Job Preferences Budget Project Type All Fixed Price Hourly Rate Fixed Price Bud…" at bounding box center [599, 284] width 1199 height 569
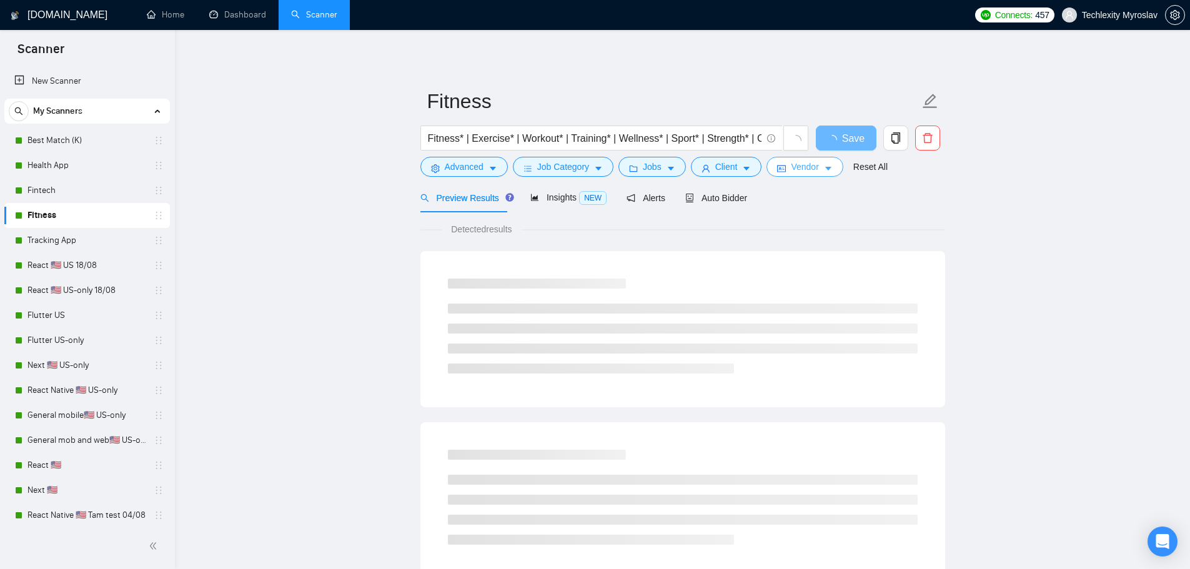
click at [798, 169] on span "Vendor" at bounding box center [804, 167] width 27 height 14
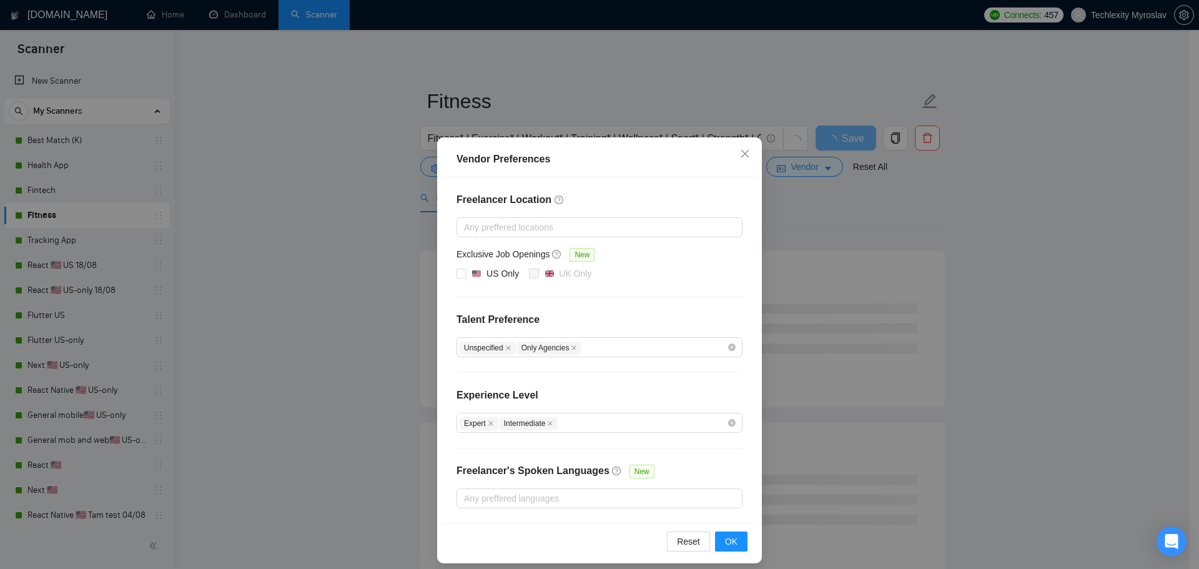
click at [798, 225] on div "Vendor Preferences Freelancer Location Any preffered locations Exclusive Job Op…" at bounding box center [599, 284] width 1199 height 569
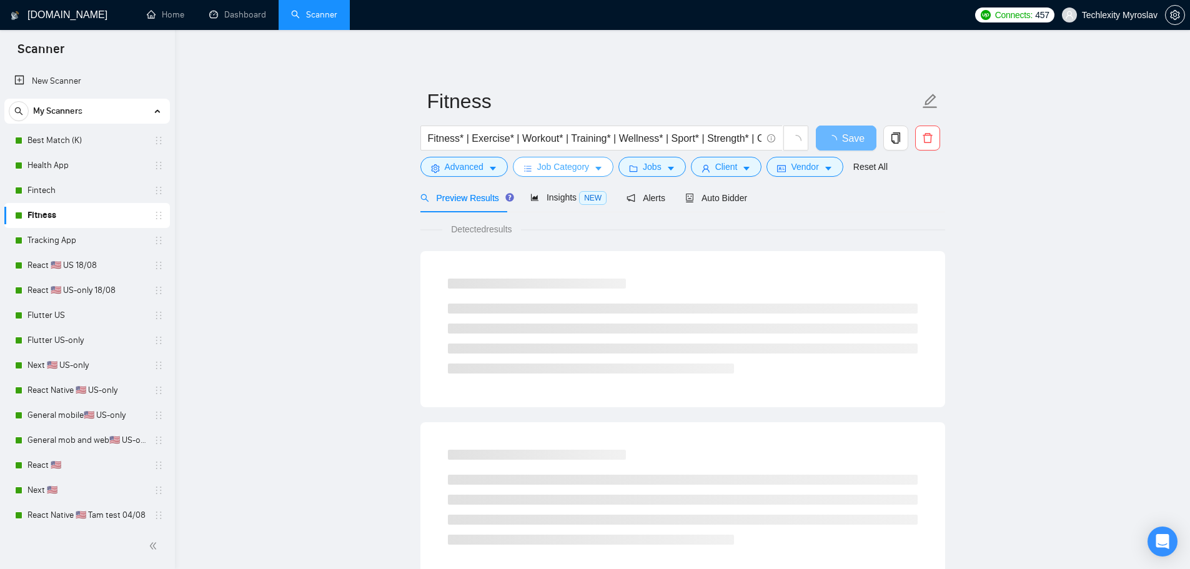
click at [558, 167] on span "Job Category" at bounding box center [563, 167] width 52 height 14
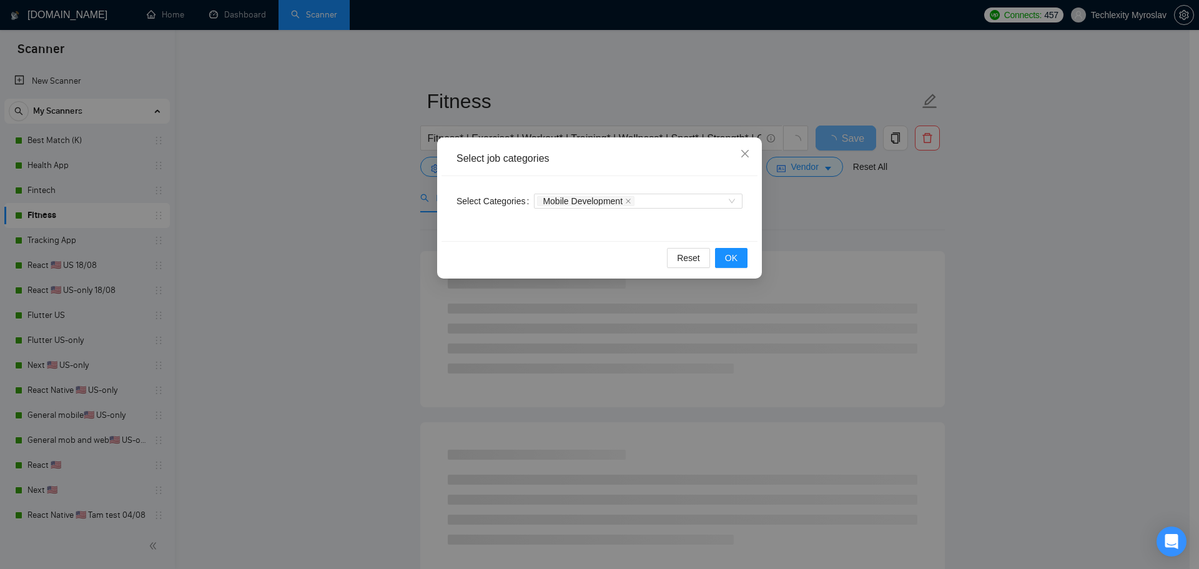
click at [836, 247] on div "Select job categories Select Categories Mobile Development Reset OK" at bounding box center [599, 284] width 1199 height 569
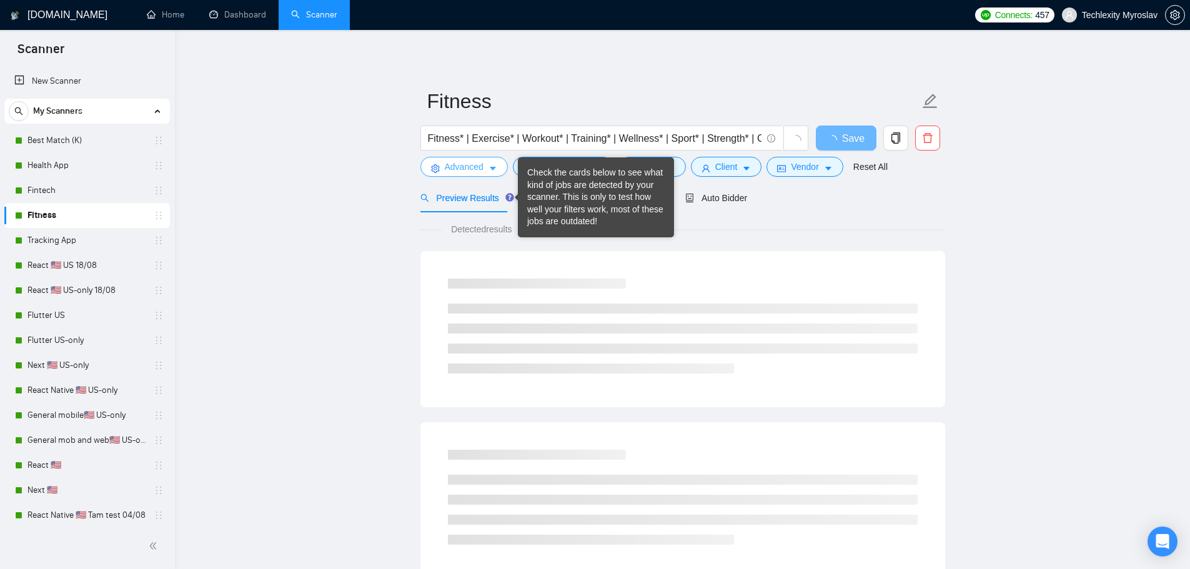
click at [468, 168] on span "Advanced" at bounding box center [464, 167] width 39 height 14
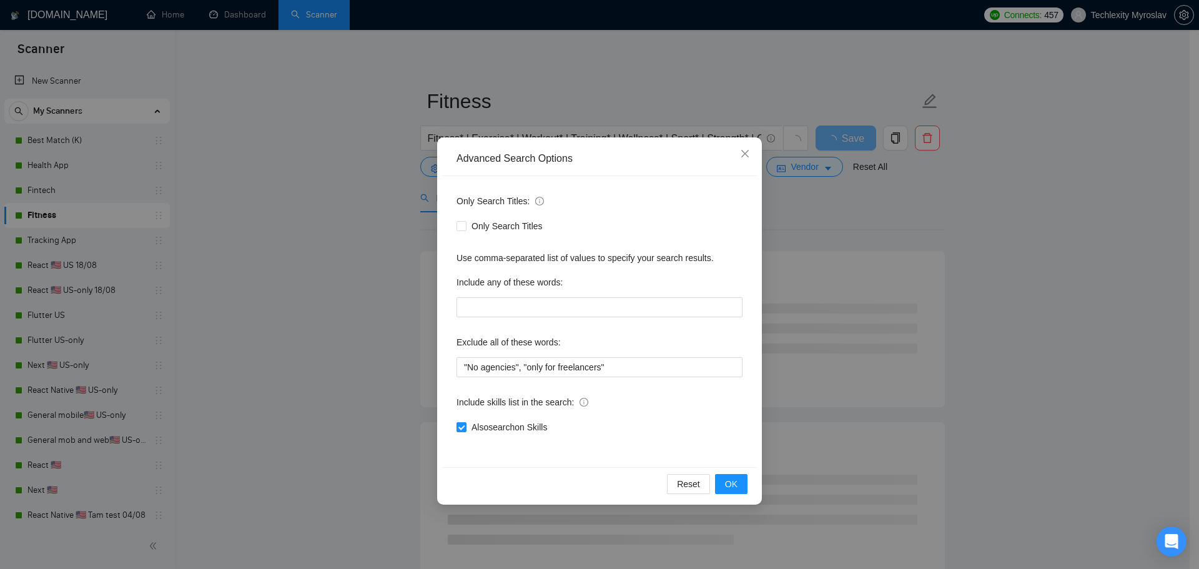
click at [810, 255] on div "Advanced Search Options Only Search Titles: Only Search Titles Use comma-separa…" at bounding box center [599, 284] width 1199 height 569
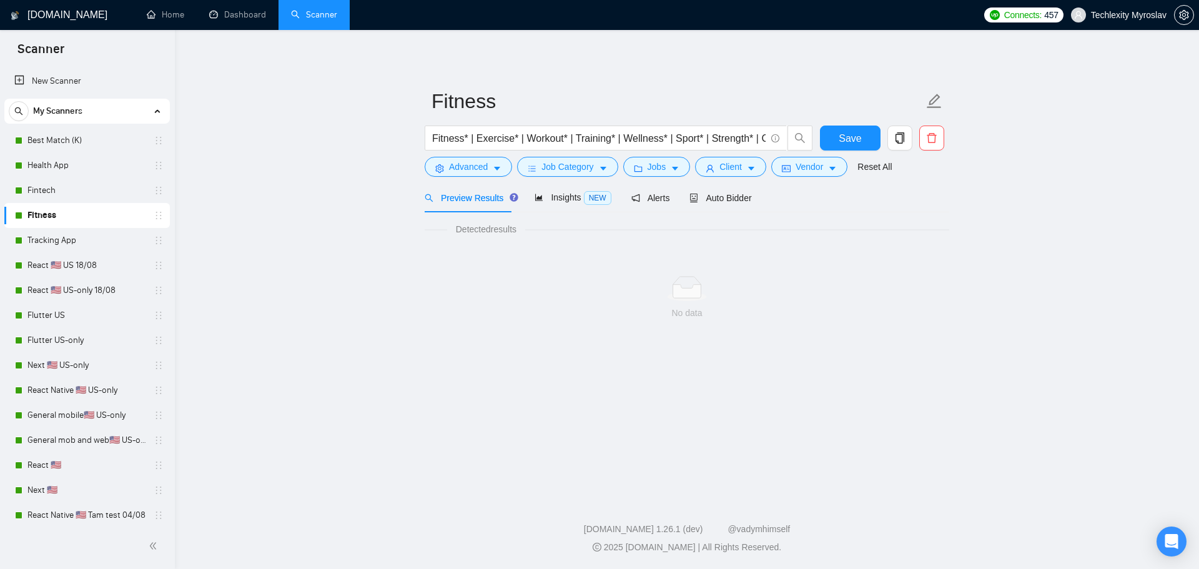
drag, startPoint x: 62, startPoint y: 190, endPoint x: 273, endPoint y: 225, distance: 214.0
click at [62, 190] on link "Fintech" at bounding box center [86, 190] width 119 height 25
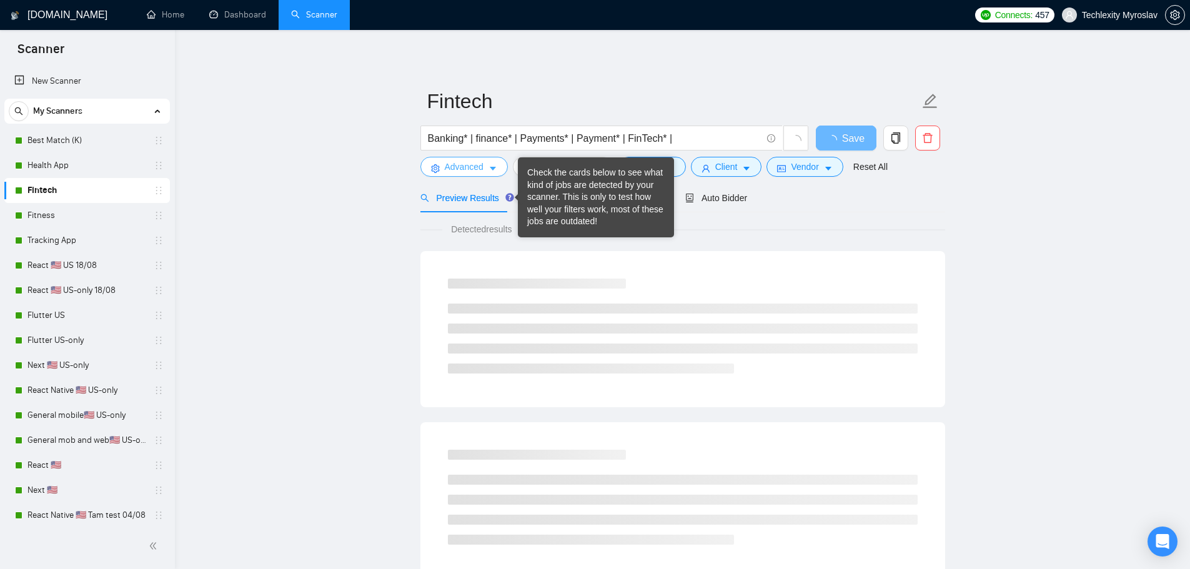
click at [485, 172] on button "Advanced" at bounding box center [463, 167] width 87 height 20
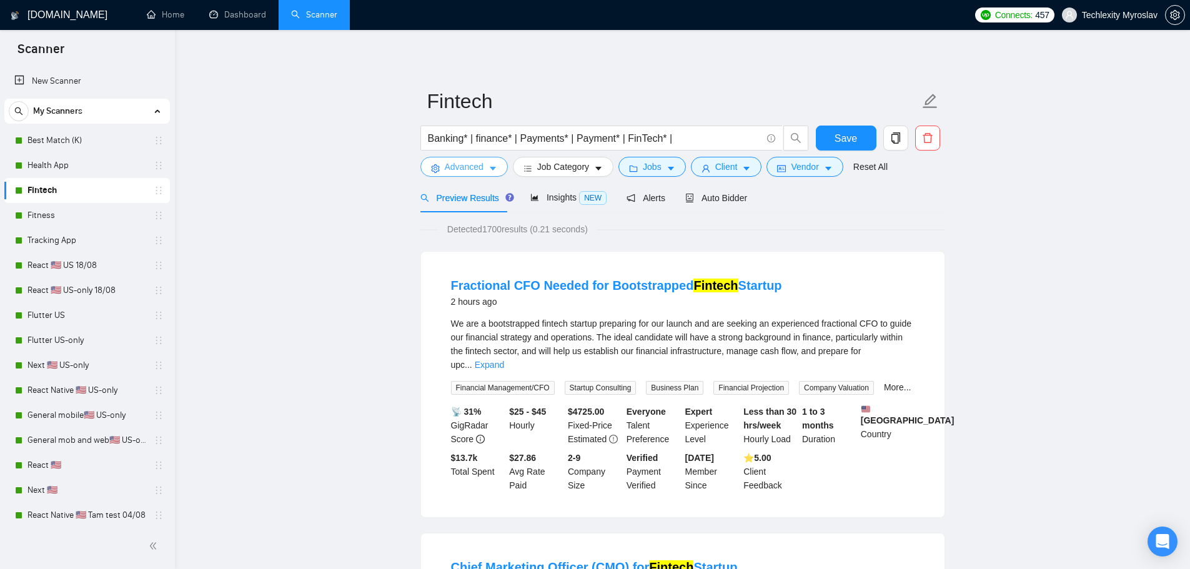
click at [479, 169] on span "Advanced" at bounding box center [464, 167] width 39 height 14
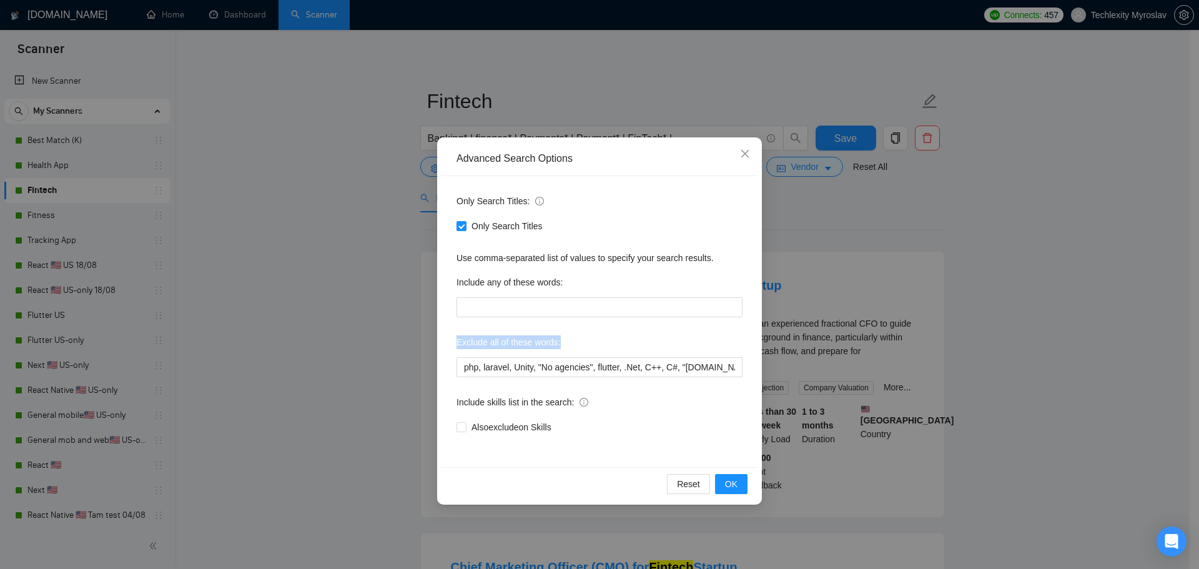
drag, startPoint x: 450, startPoint y: 342, endPoint x: 614, endPoint y: 343, distance: 163.6
click at [613, 343] on div "Only Search Titles: Only Search Titles Use comma-separated list of values to sp…" at bounding box center [600, 321] width 316 height 291
click at [614, 343] on div "Exclude all of these words:" at bounding box center [600, 344] width 286 height 25
drag, startPoint x: 708, startPoint y: 367, endPoint x: 798, endPoint y: 372, distance: 90.7
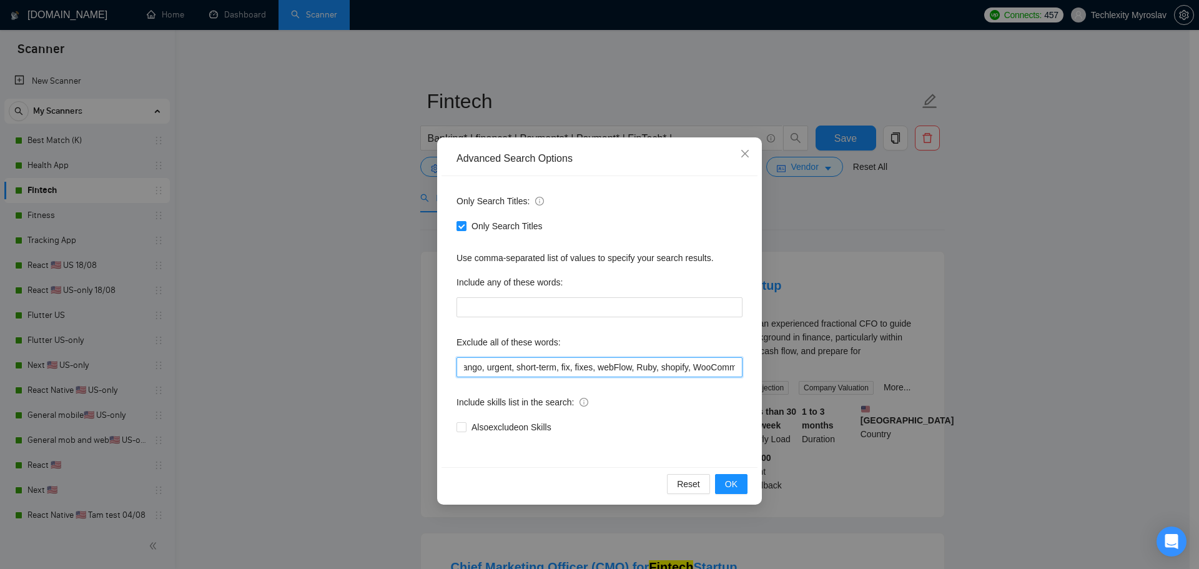
click at [798, 372] on div "Advanced Search Options Only Search Titles: Only Search Titles Use comma-separa…" at bounding box center [599, 284] width 1199 height 569
click at [709, 368] on input "php, laravel, Unity, "No agencies", flutter, .Net, C++, C#, "bubble.io", Bubble…" at bounding box center [600, 367] width 286 height 20
drag, startPoint x: 736, startPoint y: 370, endPoint x: 774, endPoint y: 372, distance: 37.6
click at [774, 372] on div "Advanced Search Options Only Search Titles: Only Search Titles Use comma-separa…" at bounding box center [599, 284] width 1199 height 569
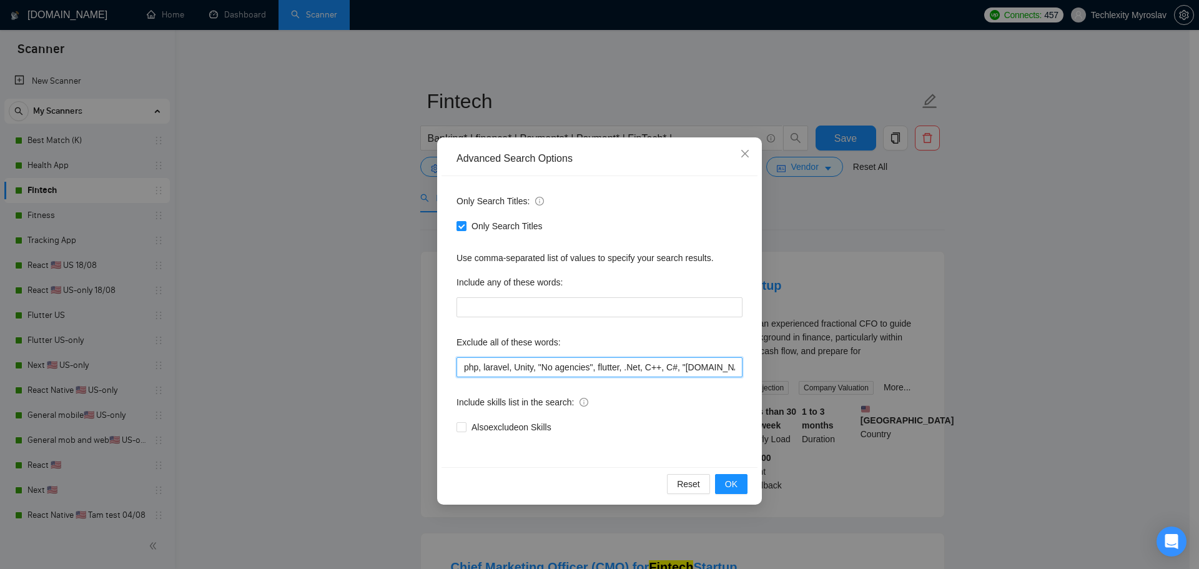
drag, startPoint x: 611, startPoint y: 365, endPoint x: 224, endPoint y: 362, distance: 387.2
click at [224, 362] on div "Advanced Search Options Only Search Titles: Only Search Titles Use comma-separa…" at bounding box center [599, 284] width 1199 height 569
click at [495, 359] on input "php, laravel, Unity, "No agencies", flutter, .Net, C++, C#, "bubble.io", Bubble…" at bounding box center [600, 367] width 286 height 20
drag, startPoint x: 539, startPoint y: 368, endPoint x: 505, endPoint y: 370, distance: 33.8
click at [430, 362] on div "Advanced Search Options Only Search Titles: Only Search Titles Use comma-separa…" at bounding box center [599, 284] width 1199 height 569
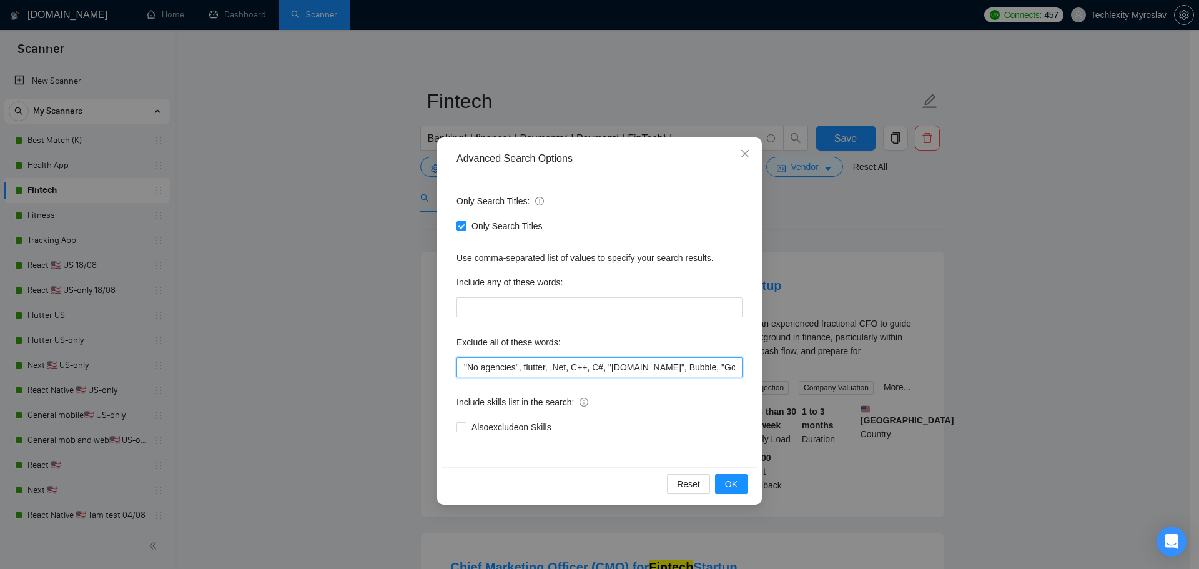
type input ""No agencies", flutter, .Net, C++, C#, "bubble.io", Bubble, "GoLang developer",…"
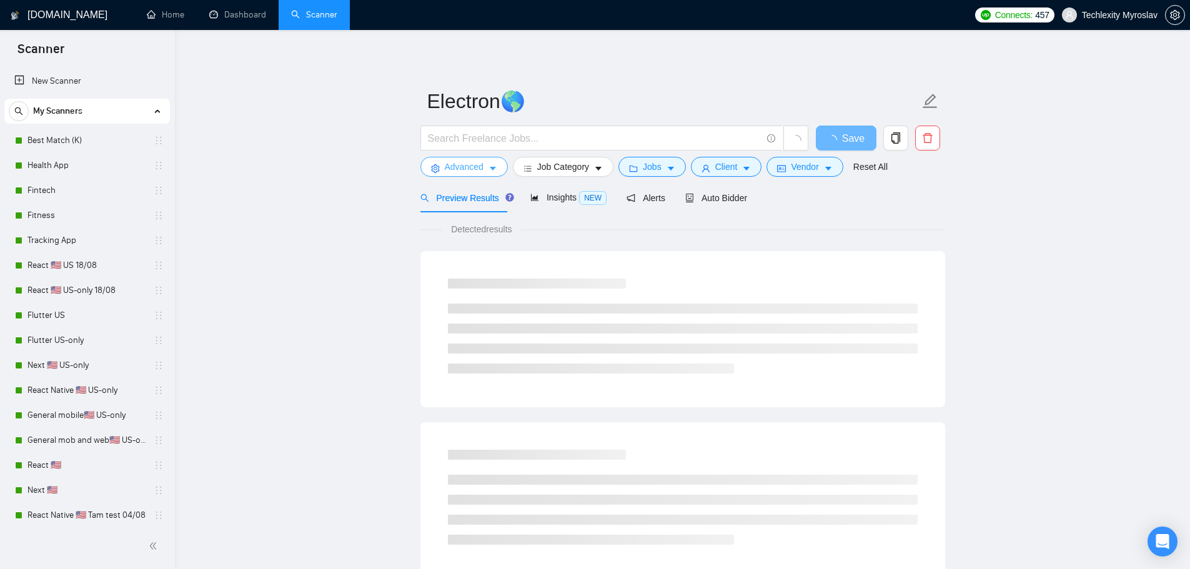
click at [473, 168] on span "Advanced" at bounding box center [464, 167] width 39 height 14
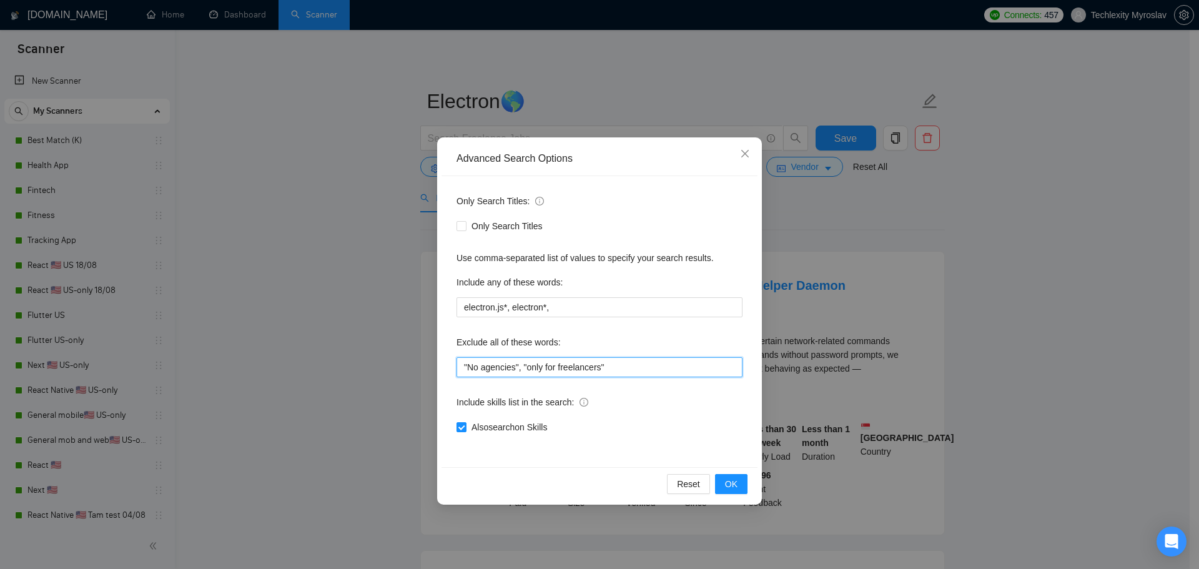
click at [635, 372] on input ""No agencies", "only for freelancers"" at bounding box center [600, 367] width 286 height 20
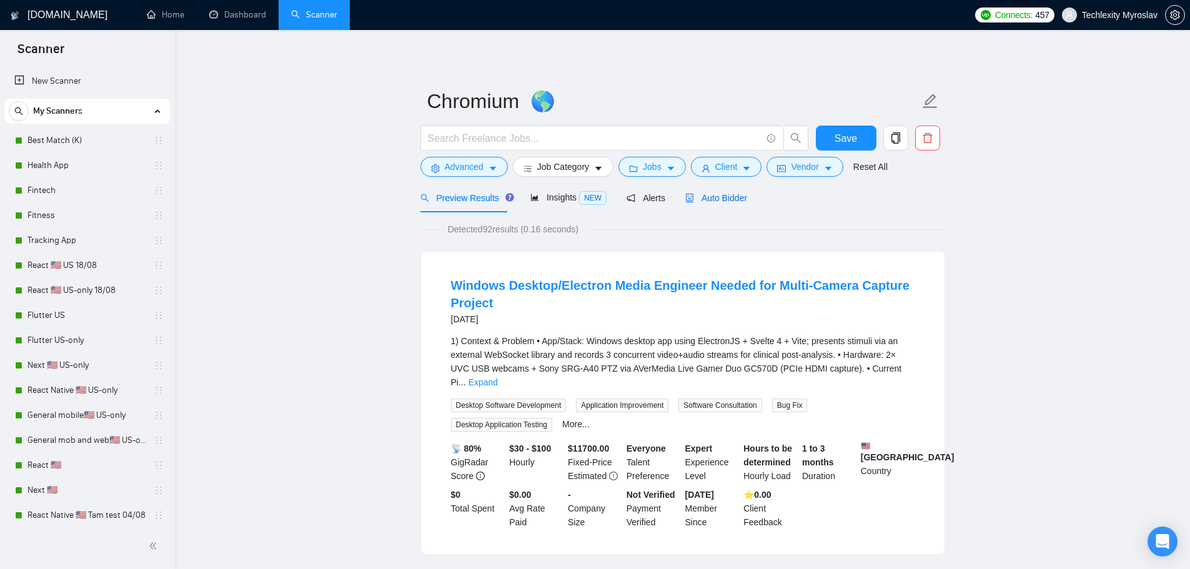
click at [691, 198] on span "Auto Bidder" at bounding box center [716, 198] width 62 height 10
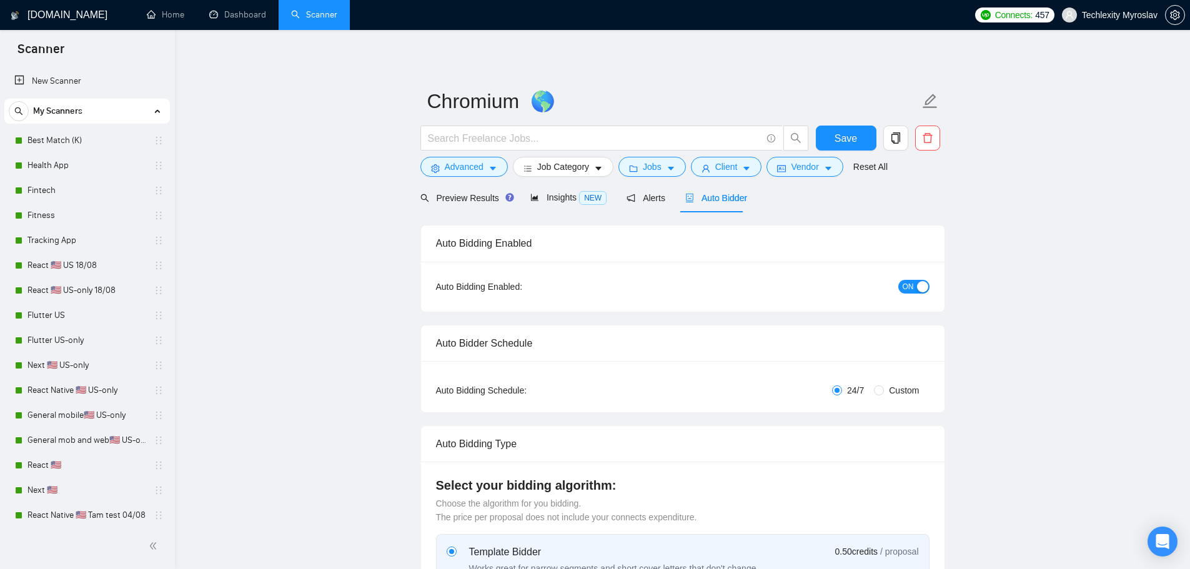
radio input "false"
radio input "true"
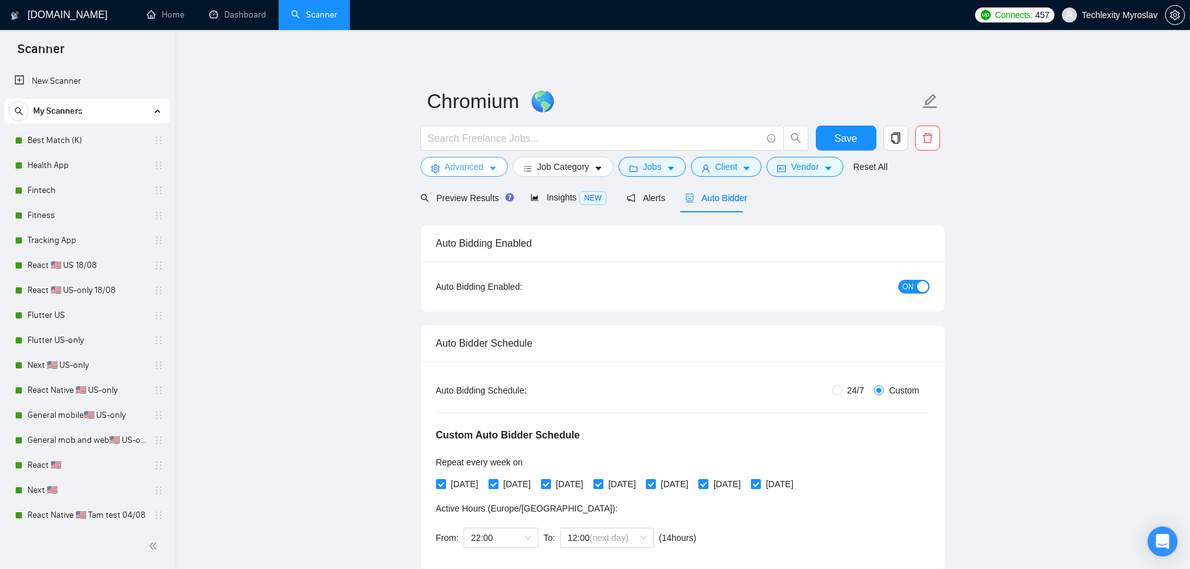
click at [458, 175] on button "Advanced" at bounding box center [463, 167] width 87 height 20
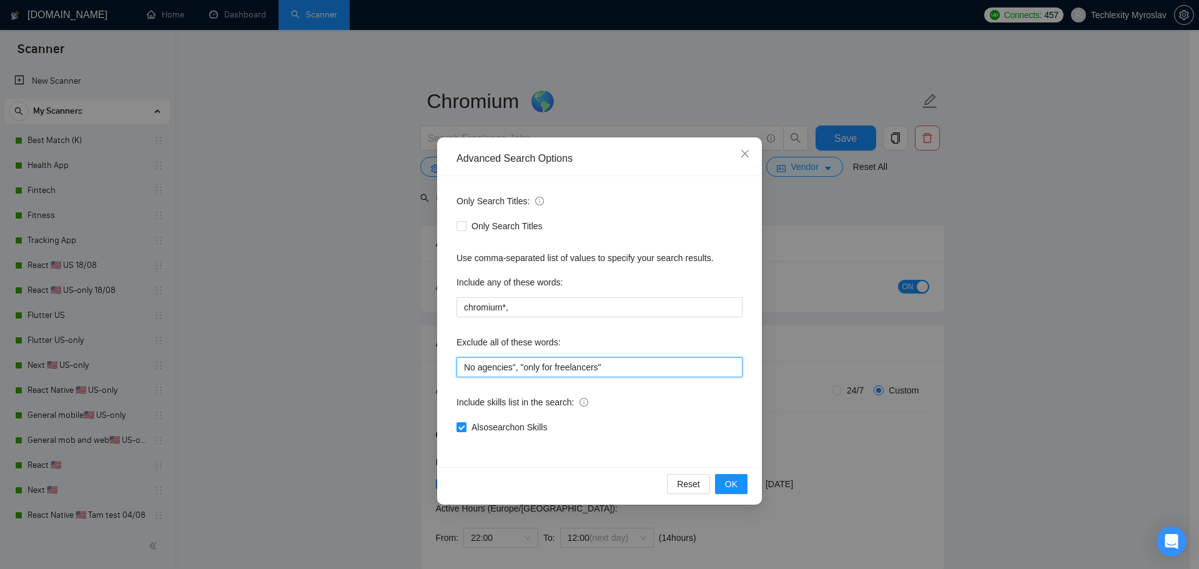
click at [512, 370] on input "No agencies", "only for freelancers"" at bounding box center [600, 367] width 286 height 20
click at [465, 368] on input "No agencies", "only for freelancers"" at bounding box center [600, 367] width 286 height 20
paste input """
type input ""No agencies", "only for freelancers""
click at [743, 482] on button "OK" at bounding box center [731, 484] width 32 height 20
